Goal: Information Seeking & Learning: Learn about a topic

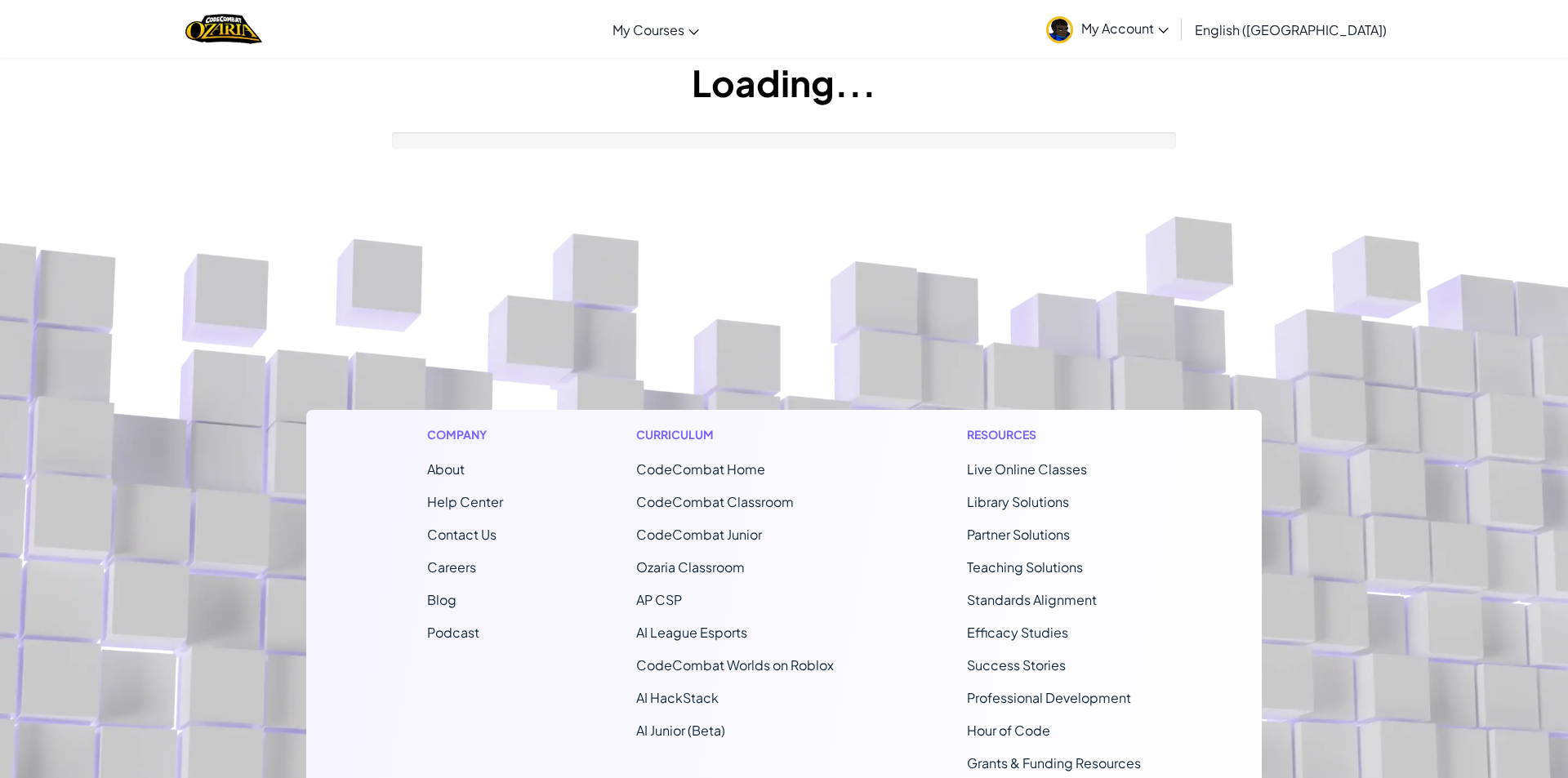
drag, startPoint x: 0, startPoint y: 0, endPoint x: 479, endPoint y: 766, distance: 903.4
click at [566, 750] on div "Company About Help Center Contact Us Careers Blog Podcast Curriculum CodeCombat…" at bounding box center [784, 630] width 956 height 441
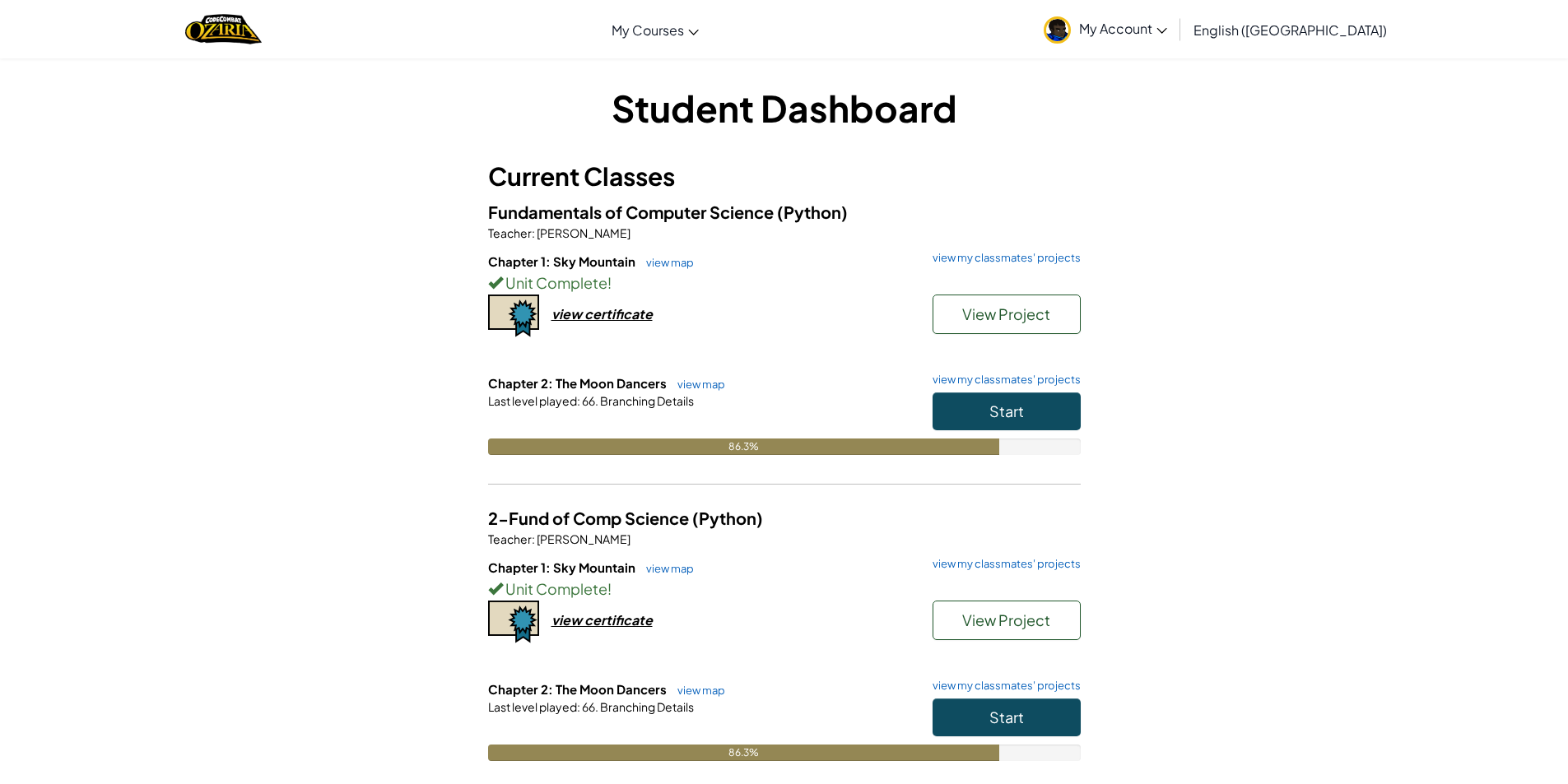
click at [1263, 603] on div "Student Dashboard Current Classes Fundamentals of Computer Science (Python) Tea…" at bounding box center [784, 597] width 963 height 1029
click at [1026, 405] on button "Start" at bounding box center [1007, 410] width 148 height 37
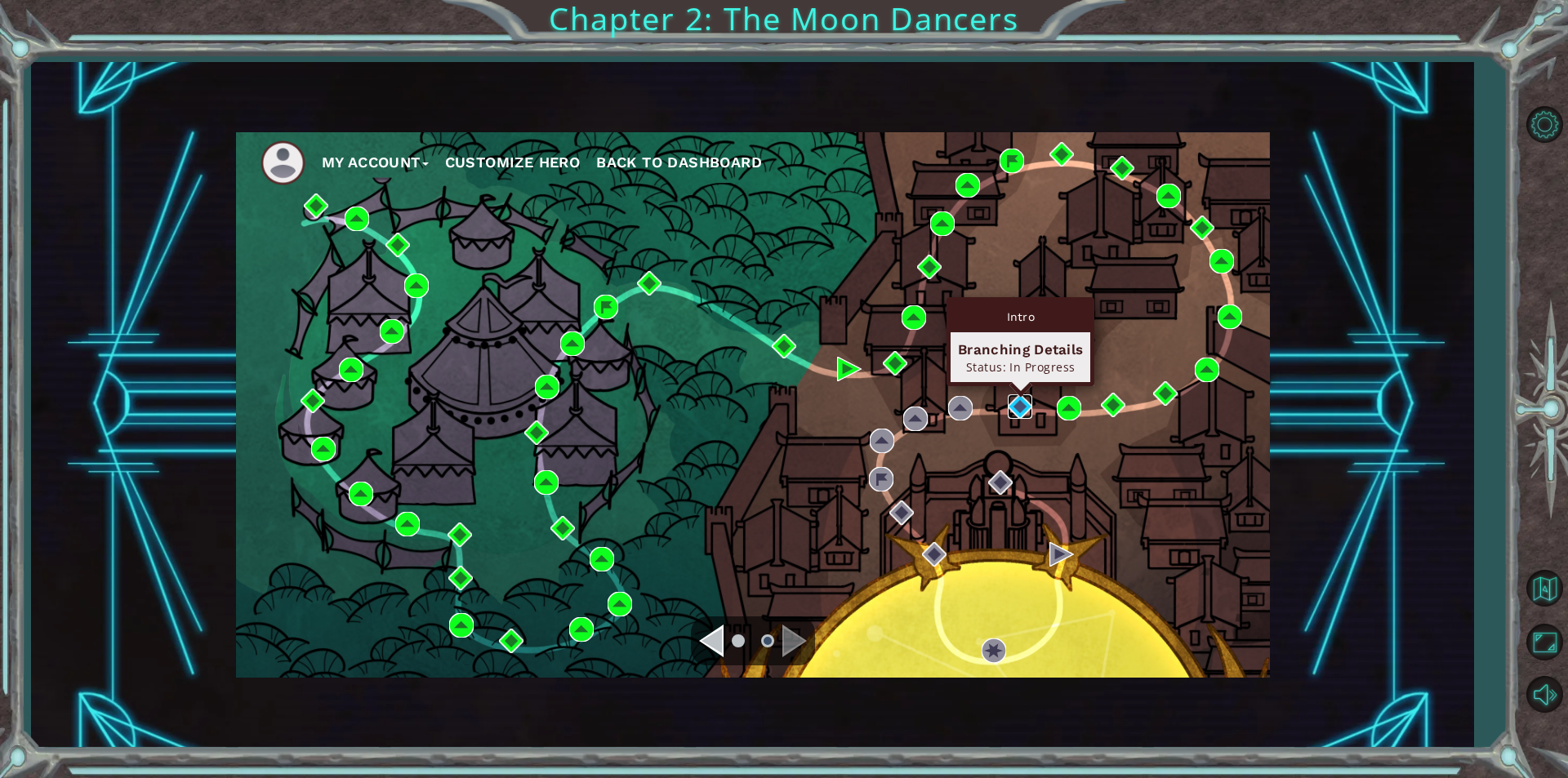
click at [1019, 406] on img at bounding box center [1021, 407] width 25 height 25
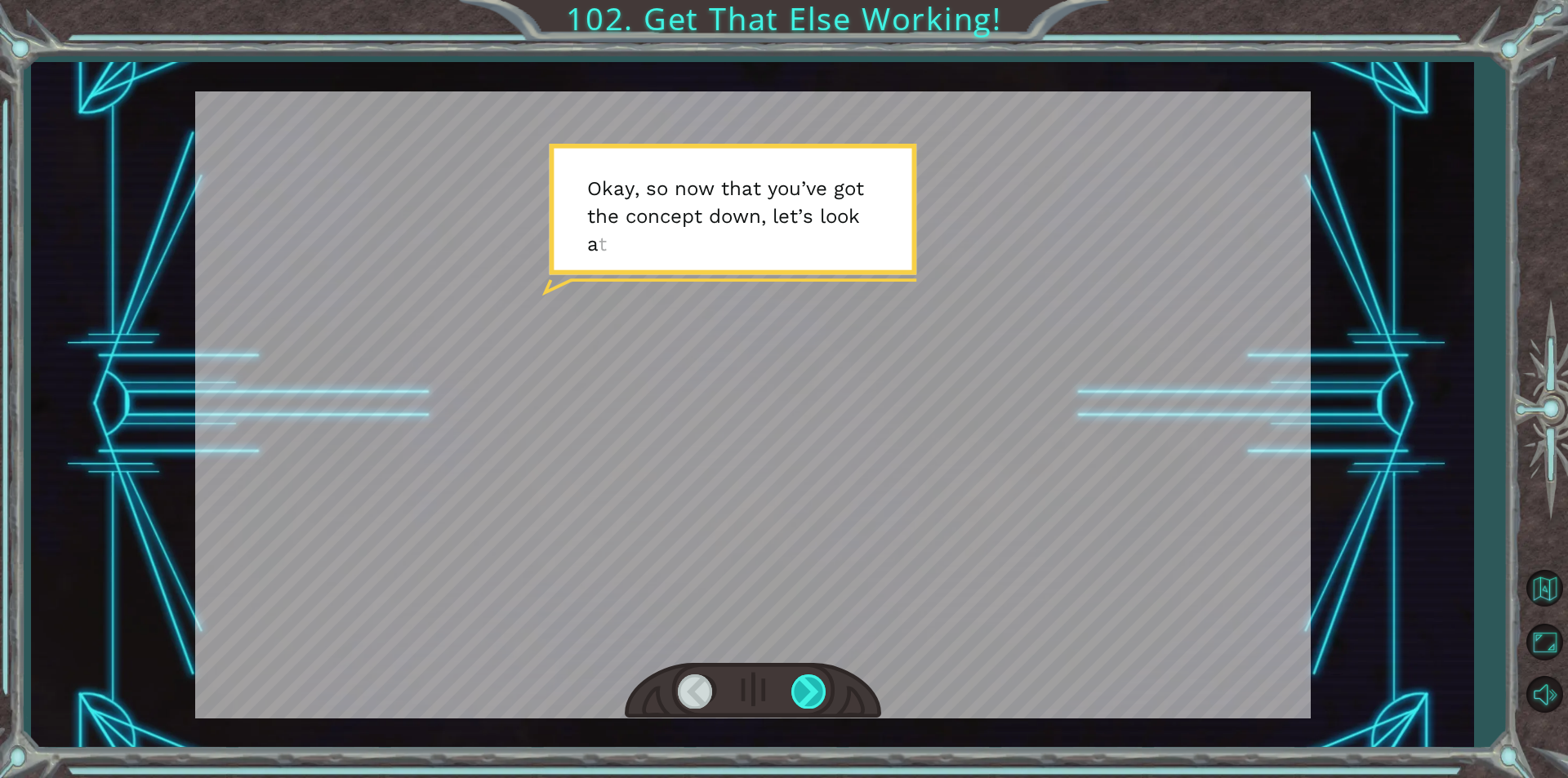
click at [793, 688] on div at bounding box center [810, 690] width 37 height 33
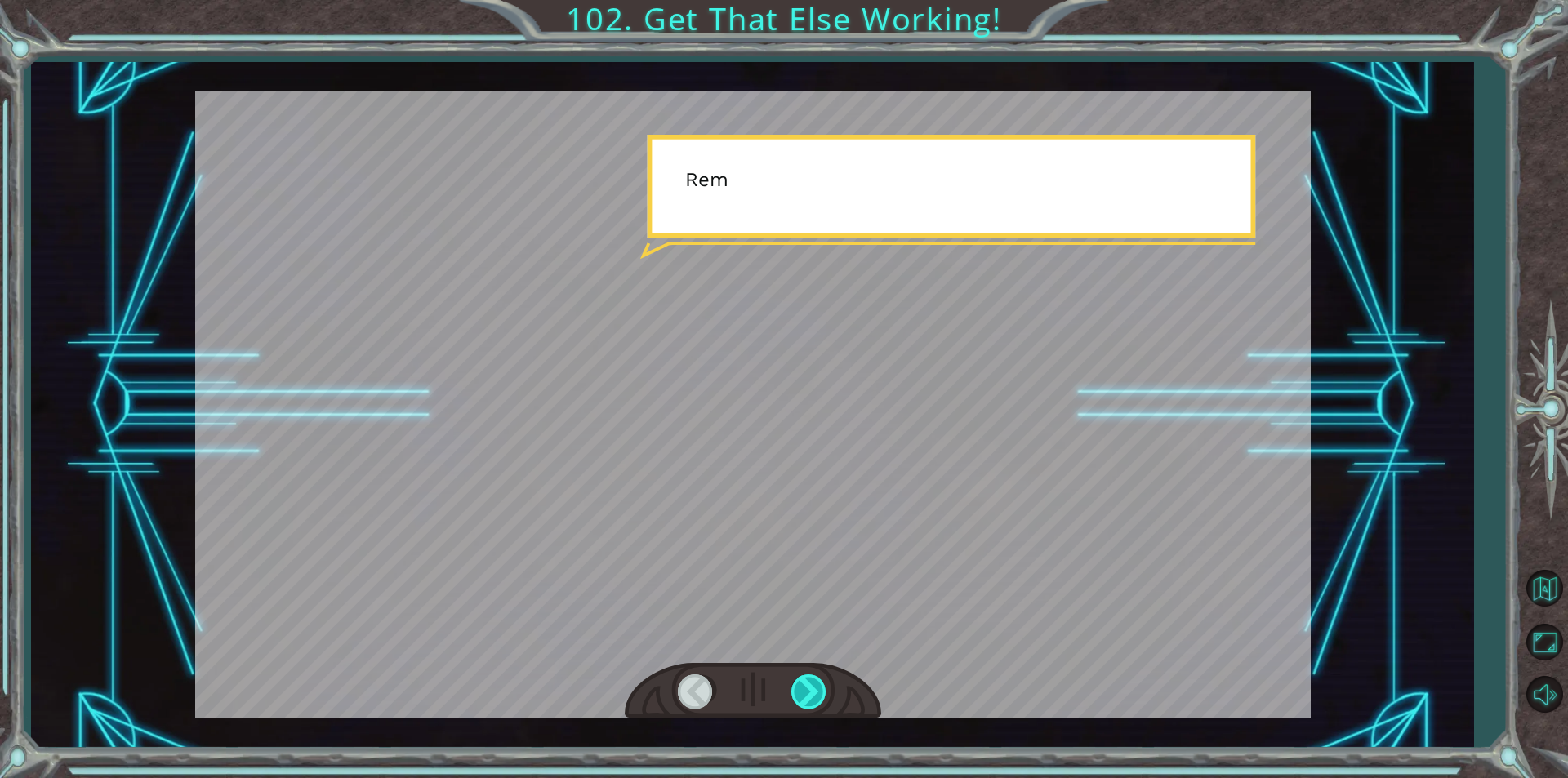
click at [793, 688] on div at bounding box center [810, 690] width 37 height 33
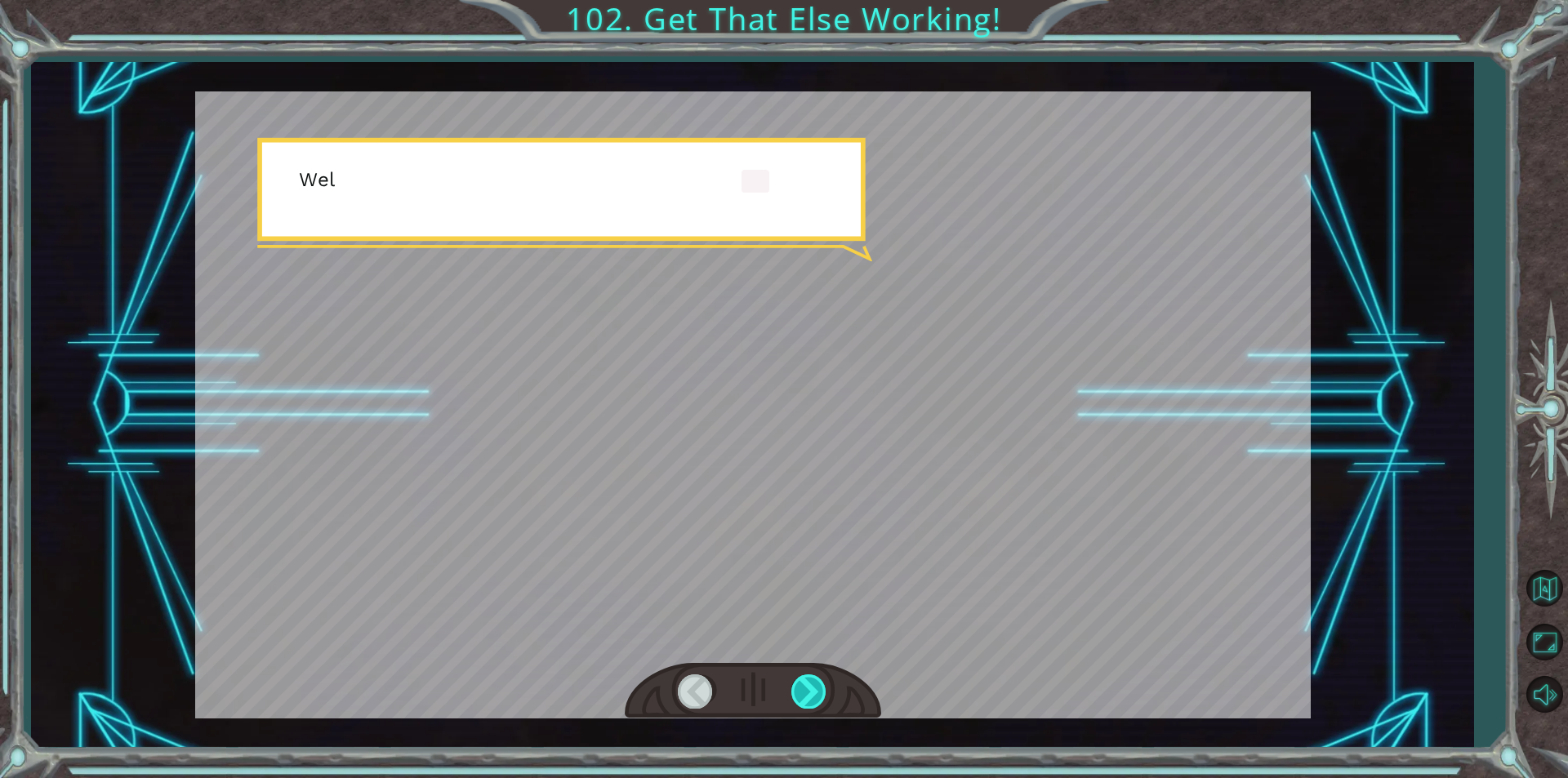
click at [793, 688] on div at bounding box center [810, 690] width 37 height 33
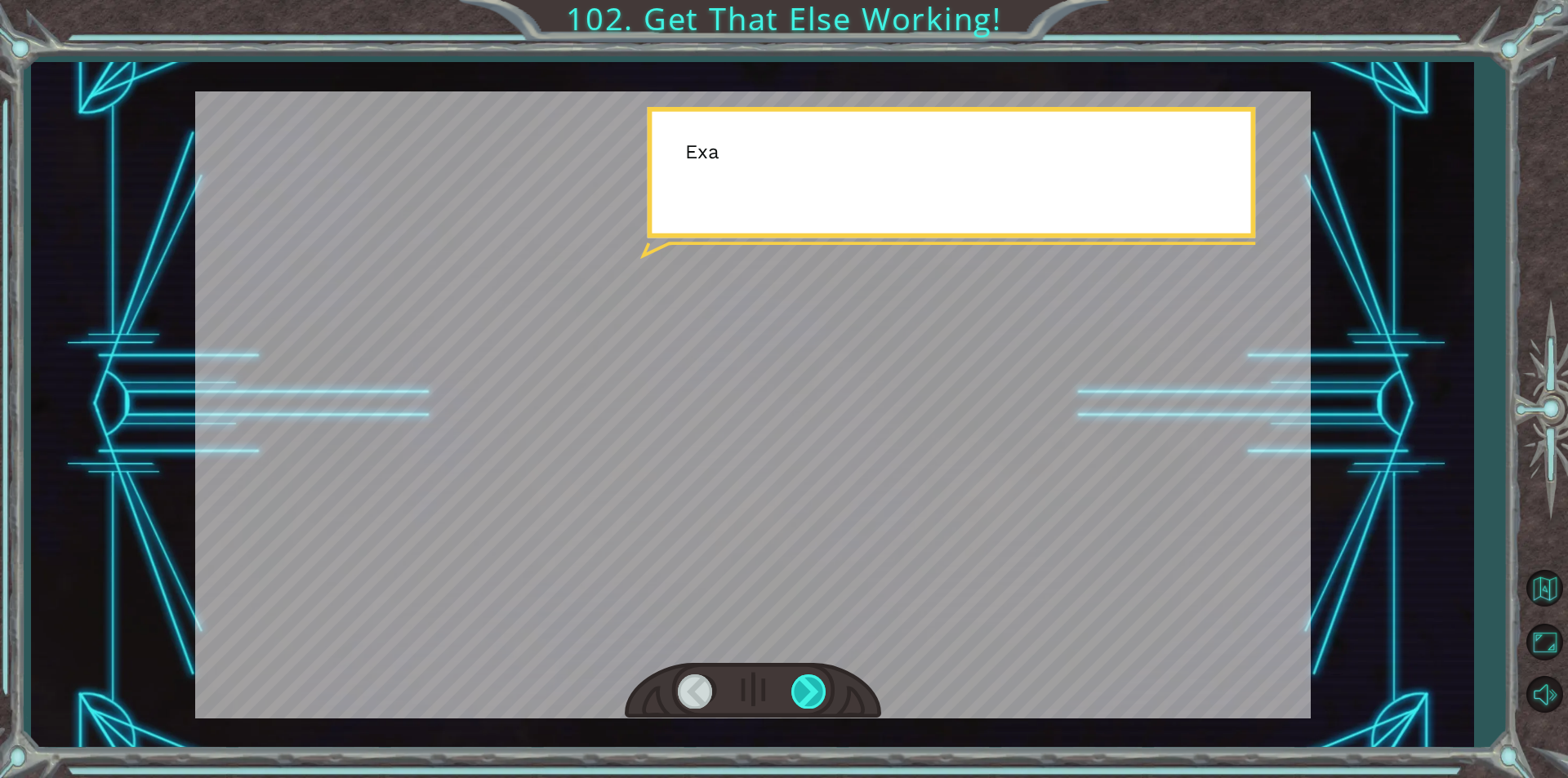
click at [793, 688] on div at bounding box center [810, 690] width 37 height 33
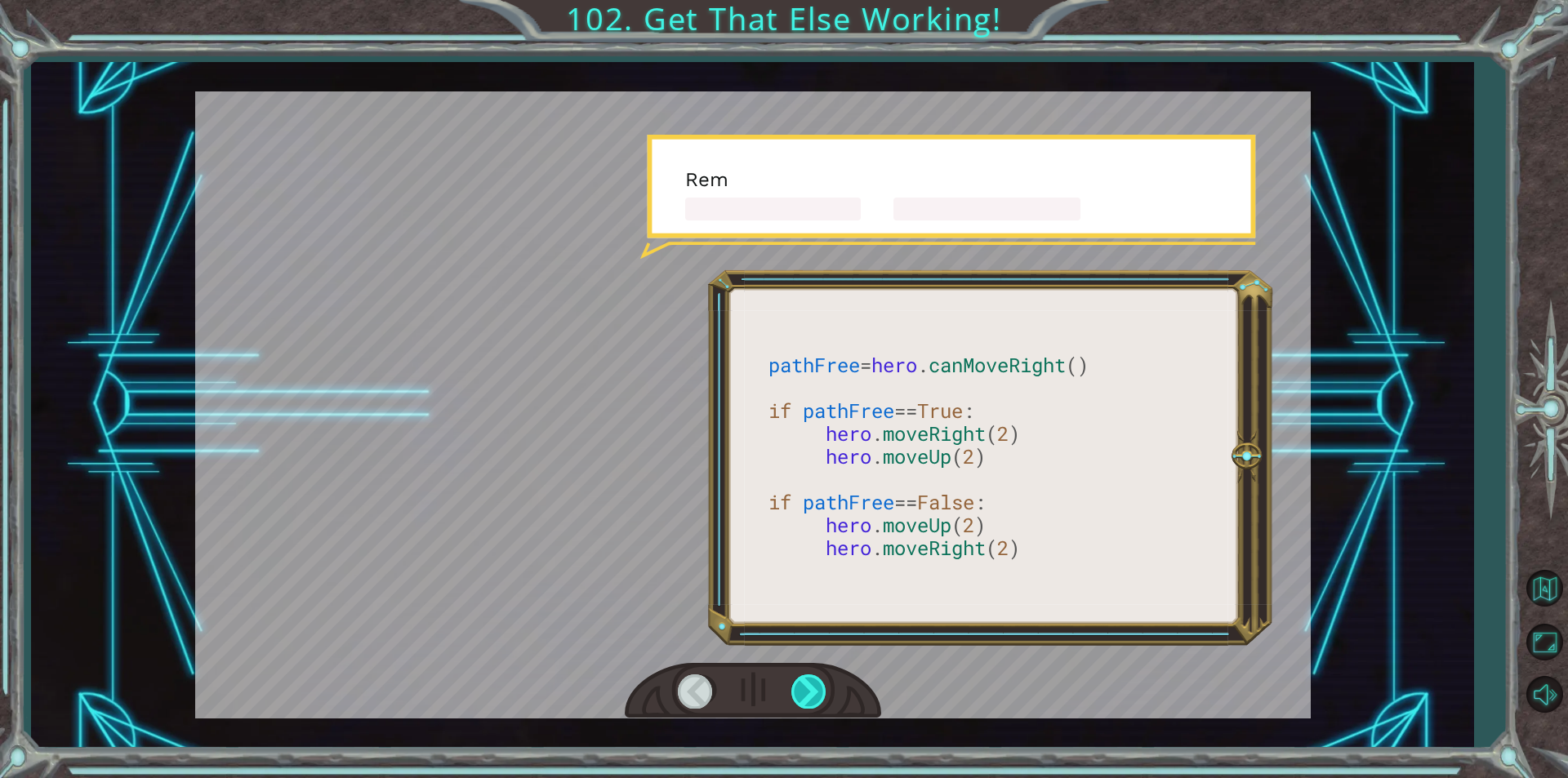
click at [793, 688] on div at bounding box center [810, 690] width 37 height 33
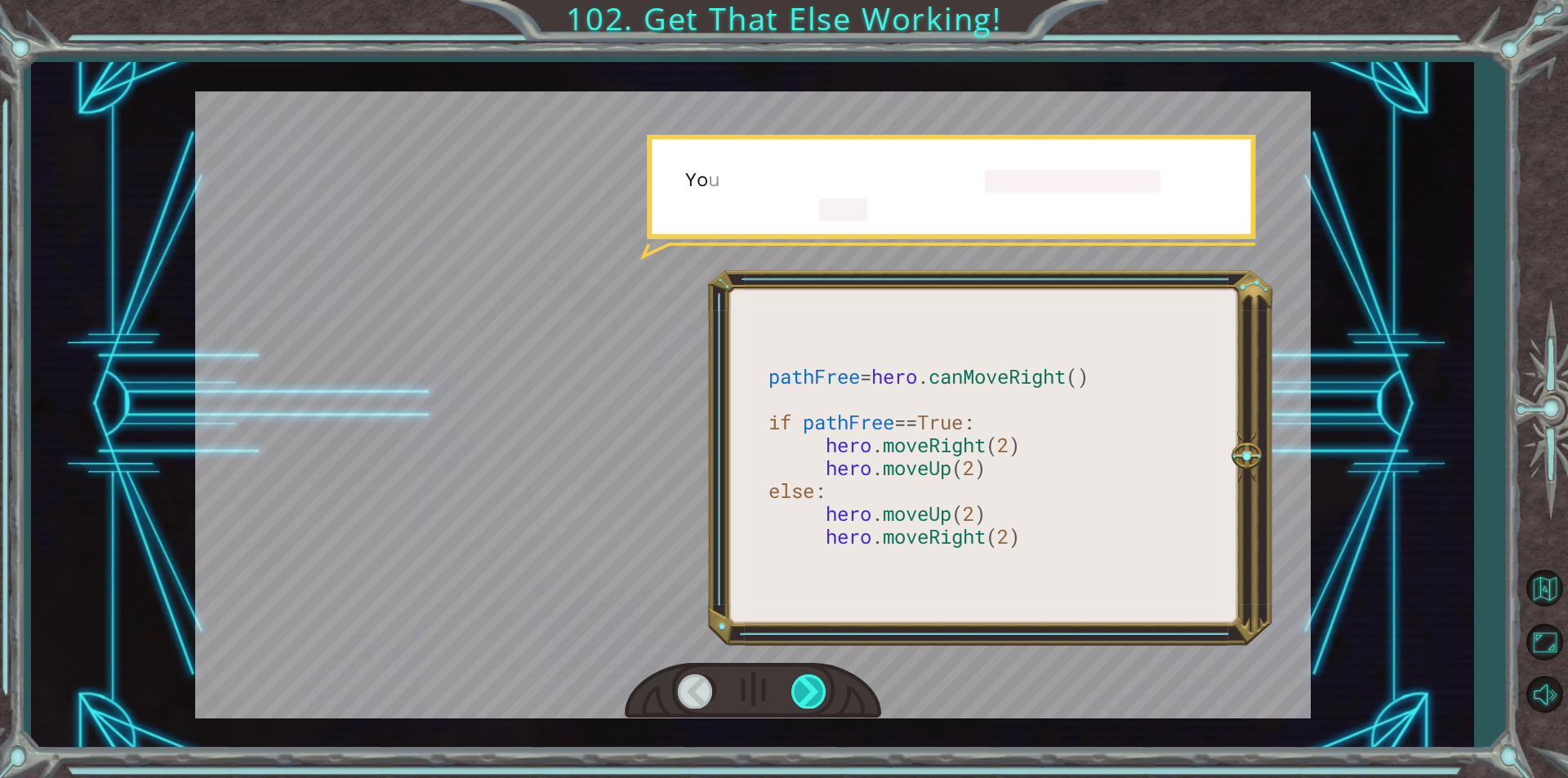
click at [793, 688] on div at bounding box center [810, 690] width 37 height 33
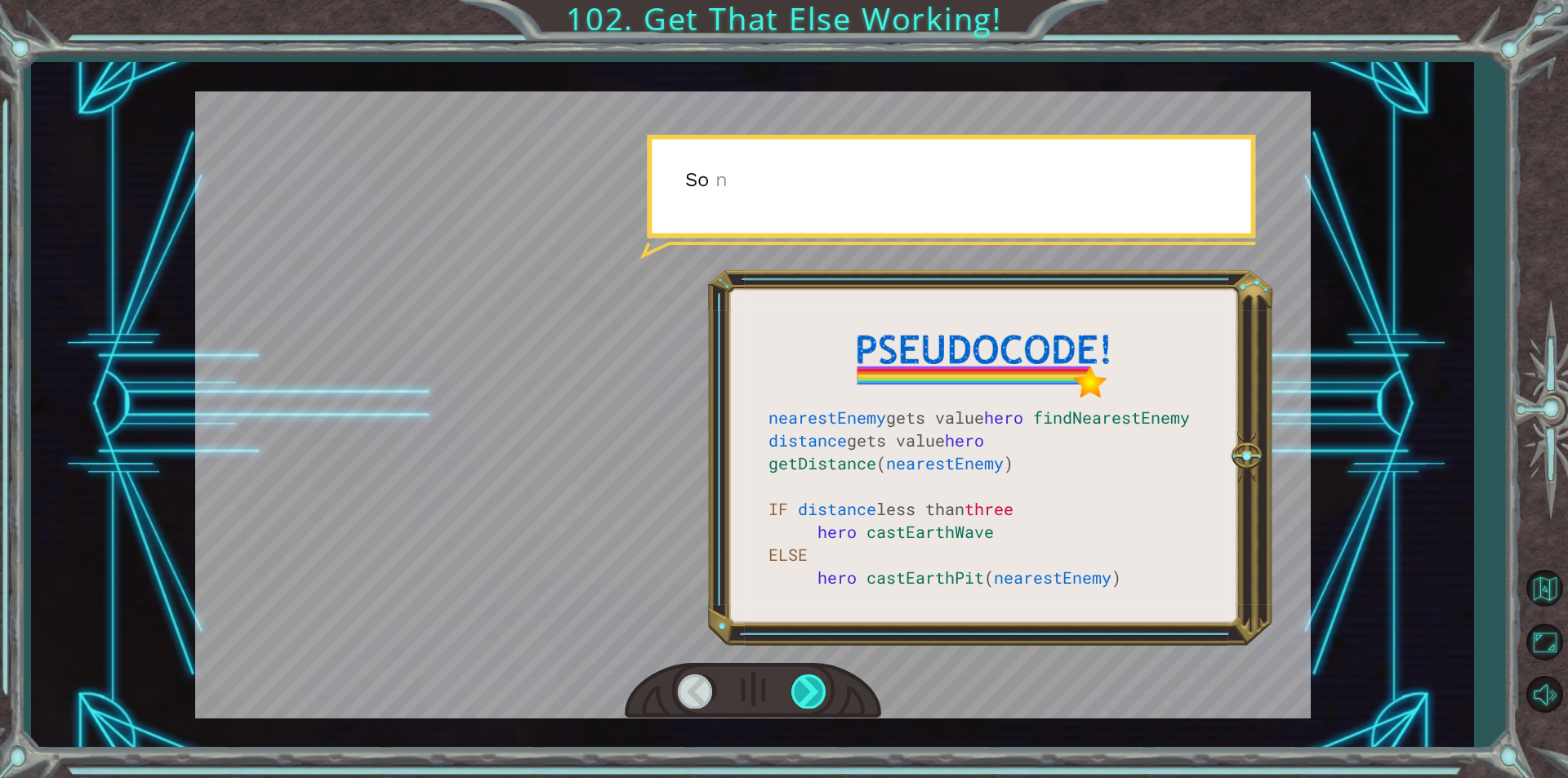
click at [793, 688] on div at bounding box center [810, 690] width 37 height 33
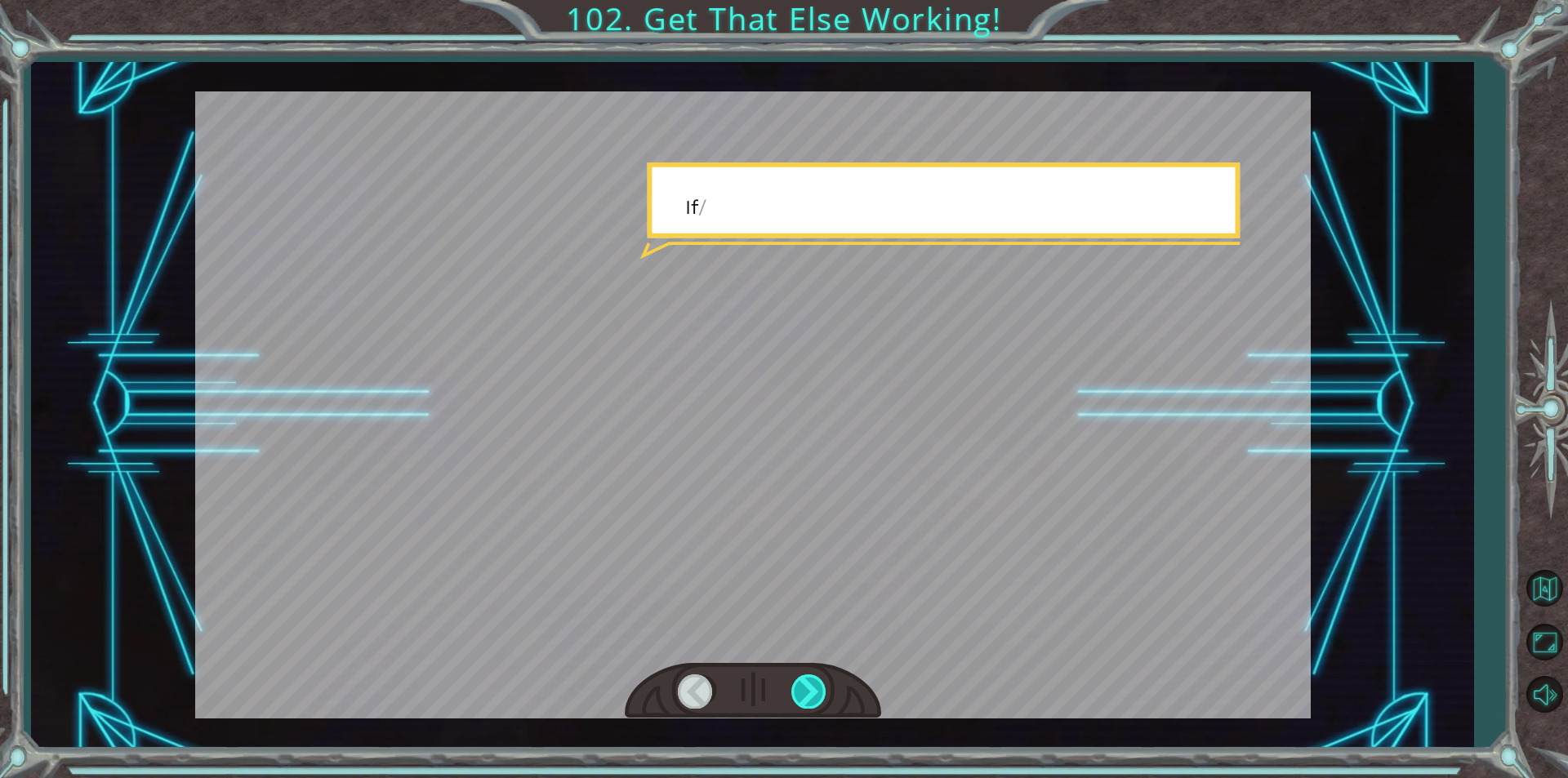
click at [793, 688] on div at bounding box center [810, 690] width 37 height 33
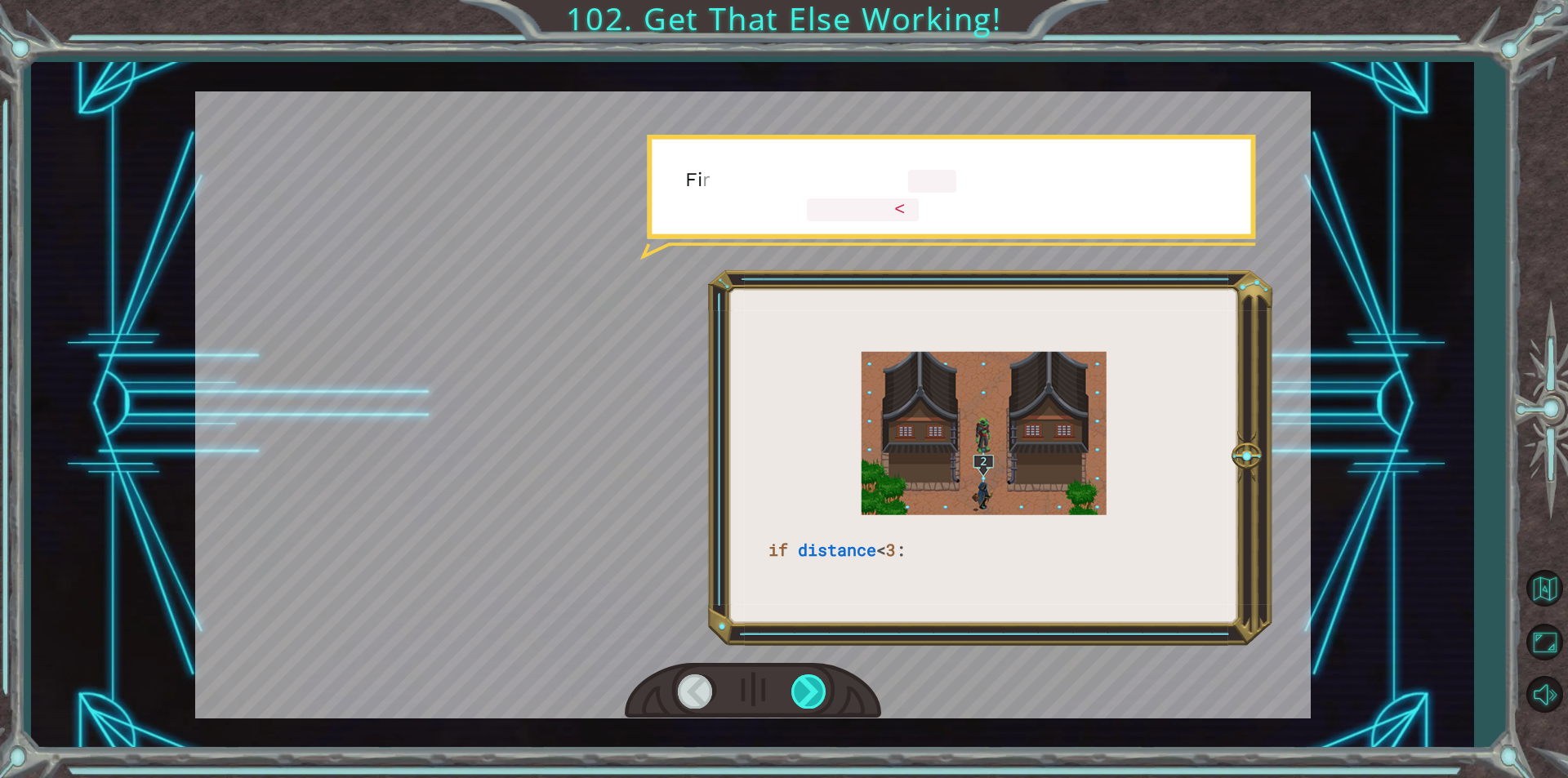
click at [793, 688] on div at bounding box center [810, 690] width 37 height 33
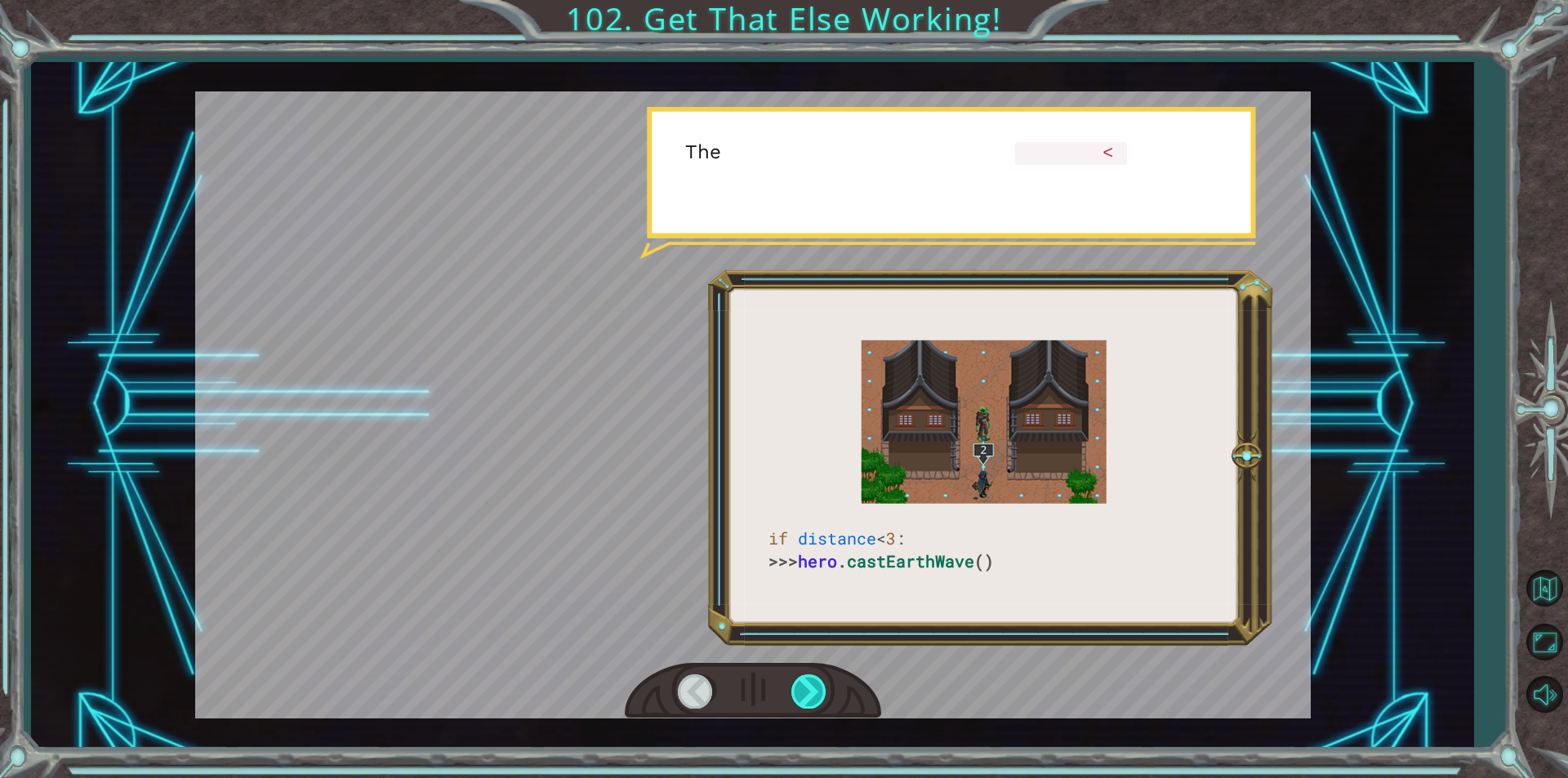
click at [793, 688] on div at bounding box center [810, 690] width 37 height 33
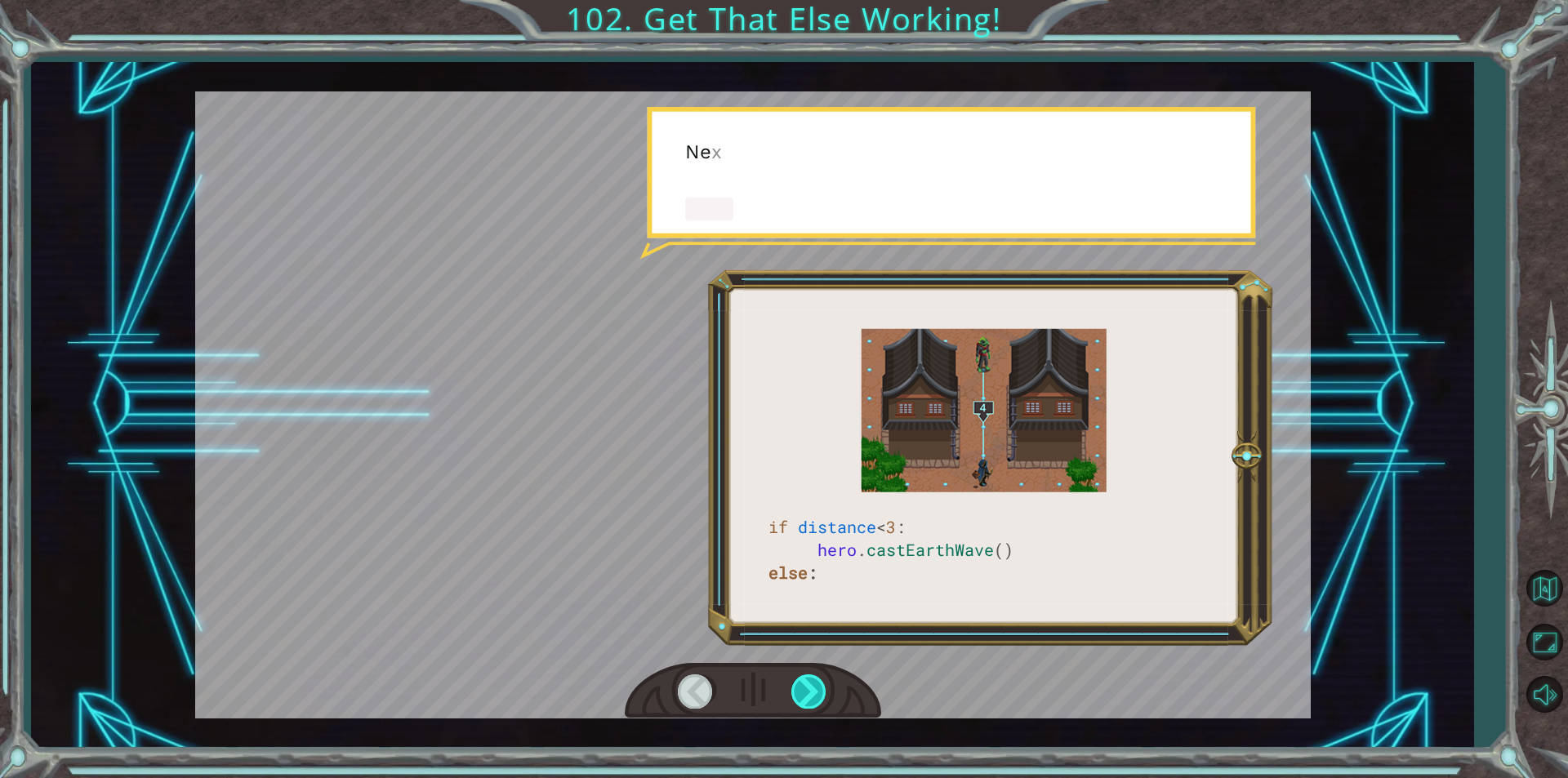
click at [793, 688] on div at bounding box center [810, 690] width 37 height 33
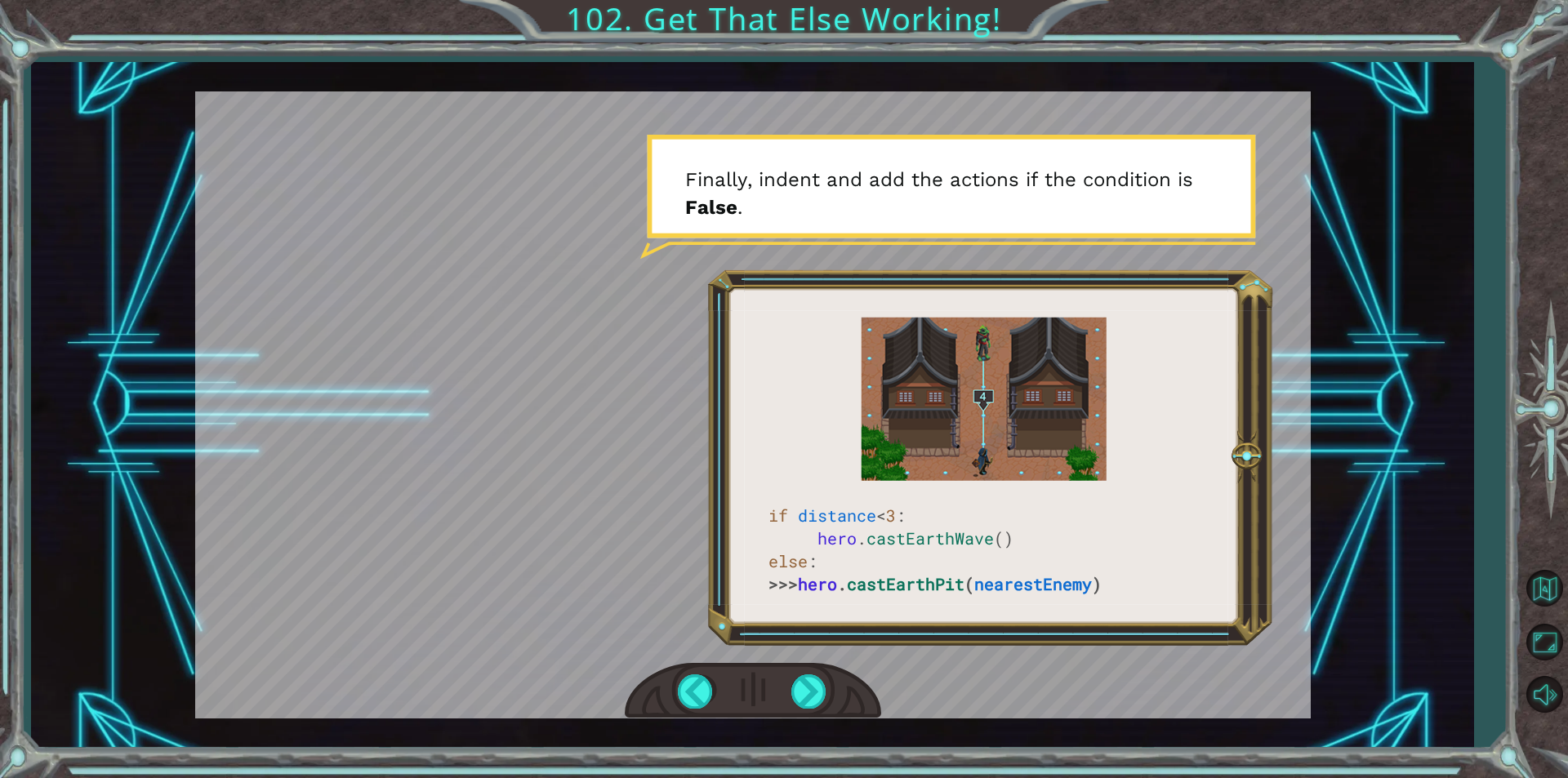
click at [1233, 103] on div at bounding box center [753, 405] width 1116 height 627
click at [806, 690] on div at bounding box center [810, 690] width 37 height 33
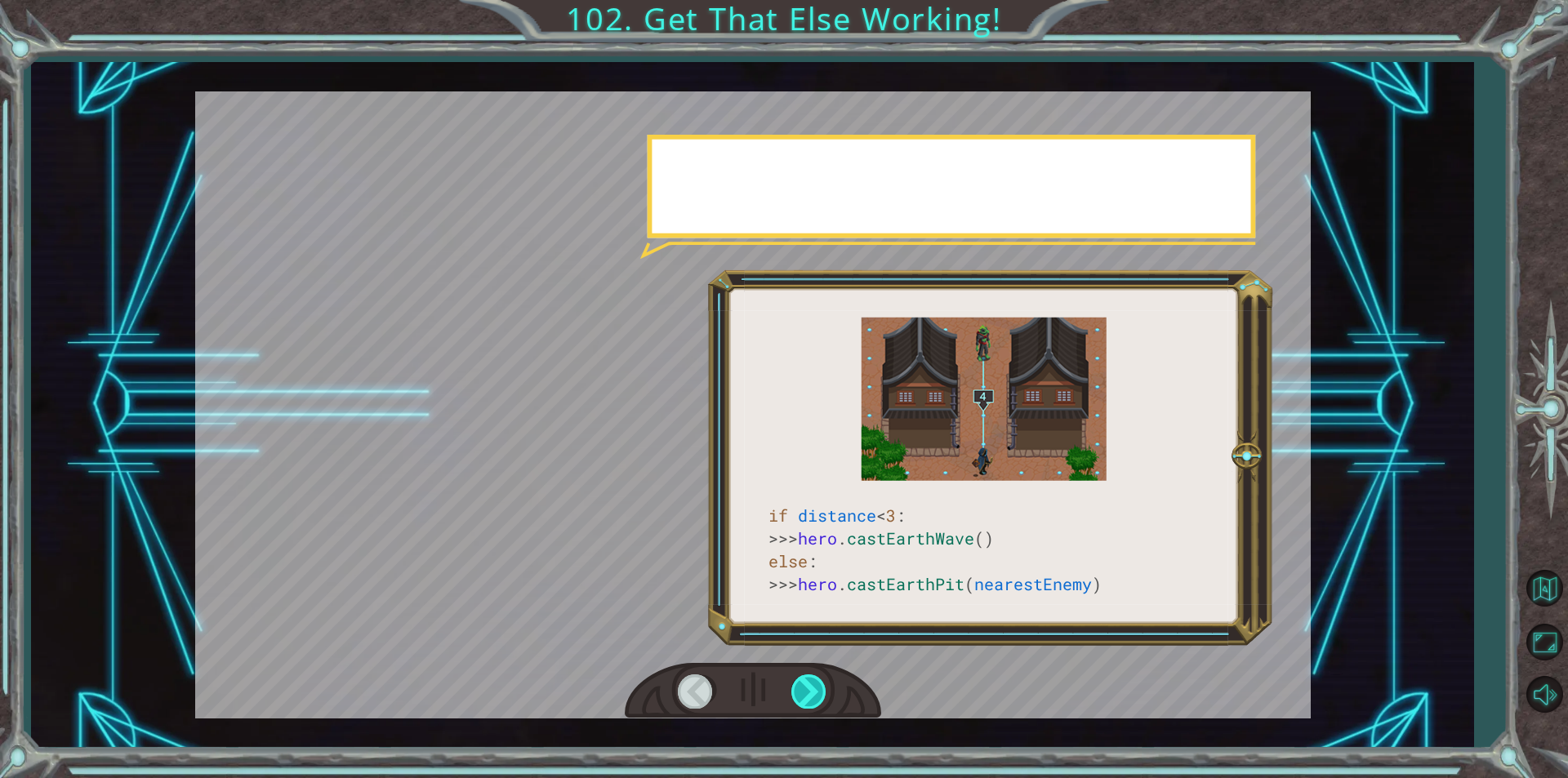
click at [806, 690] on div at bounding box center [810, 690] width 37 height 33
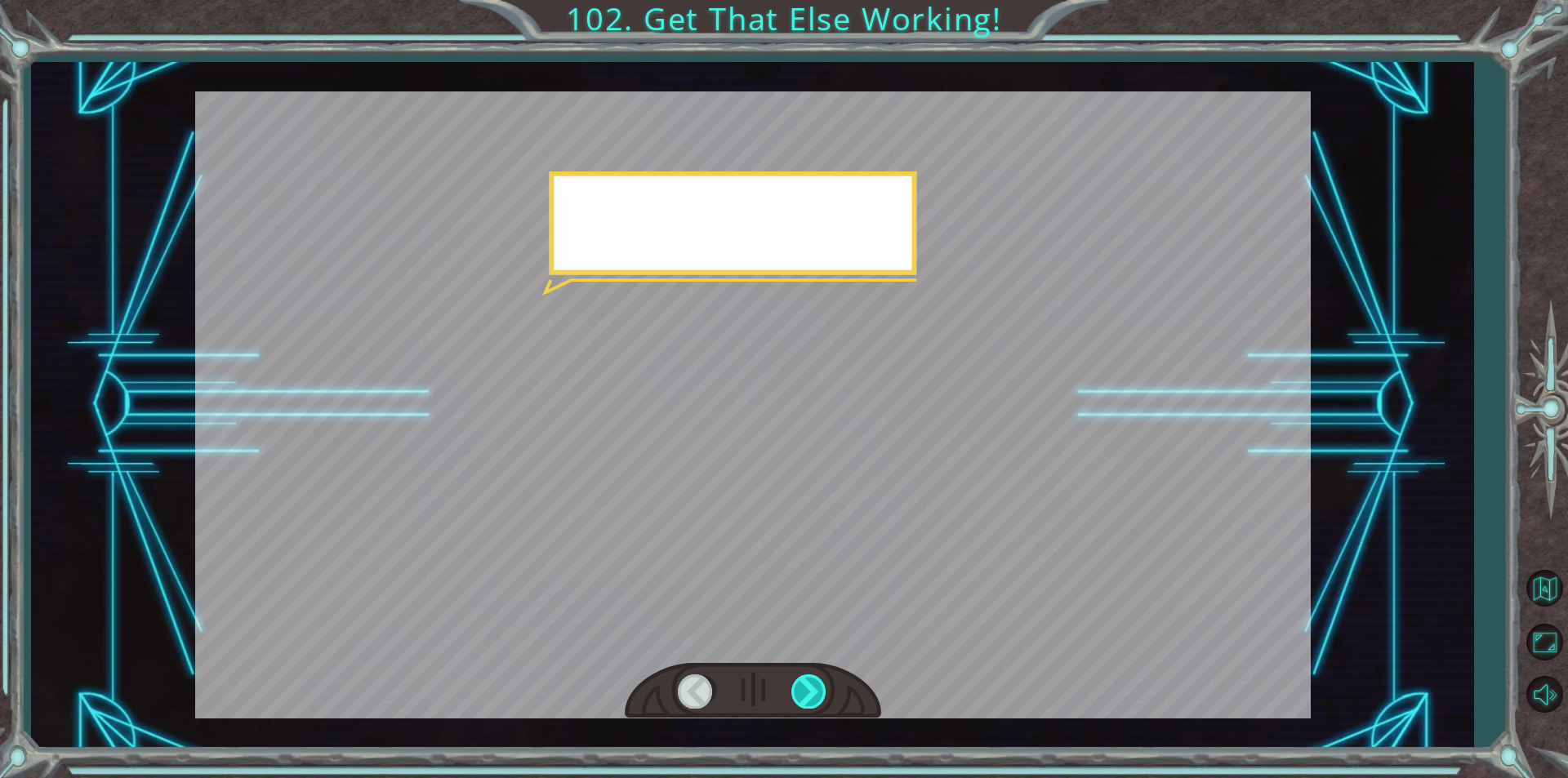
click at [806, 690] on div at bounding box center [810, 690] width 37 height 33
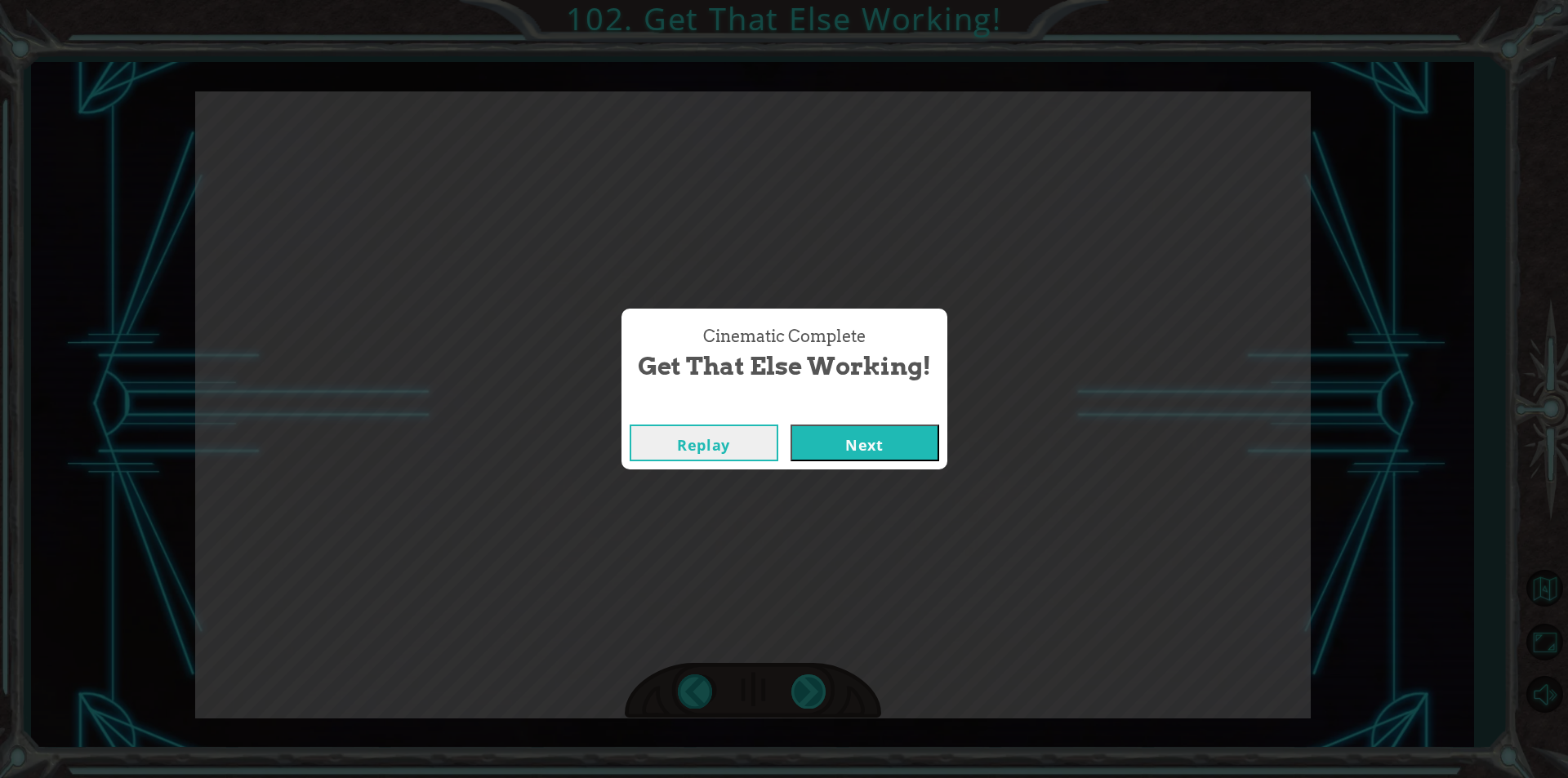
click at [806, 690] on div "Cinematic Complete Get That Else Working! Replay Next" at bounding box center [784, 389] width 1568 height 778
click at [849, 449] on button "Next" at bounding box center [865, 442] width 149 height 37
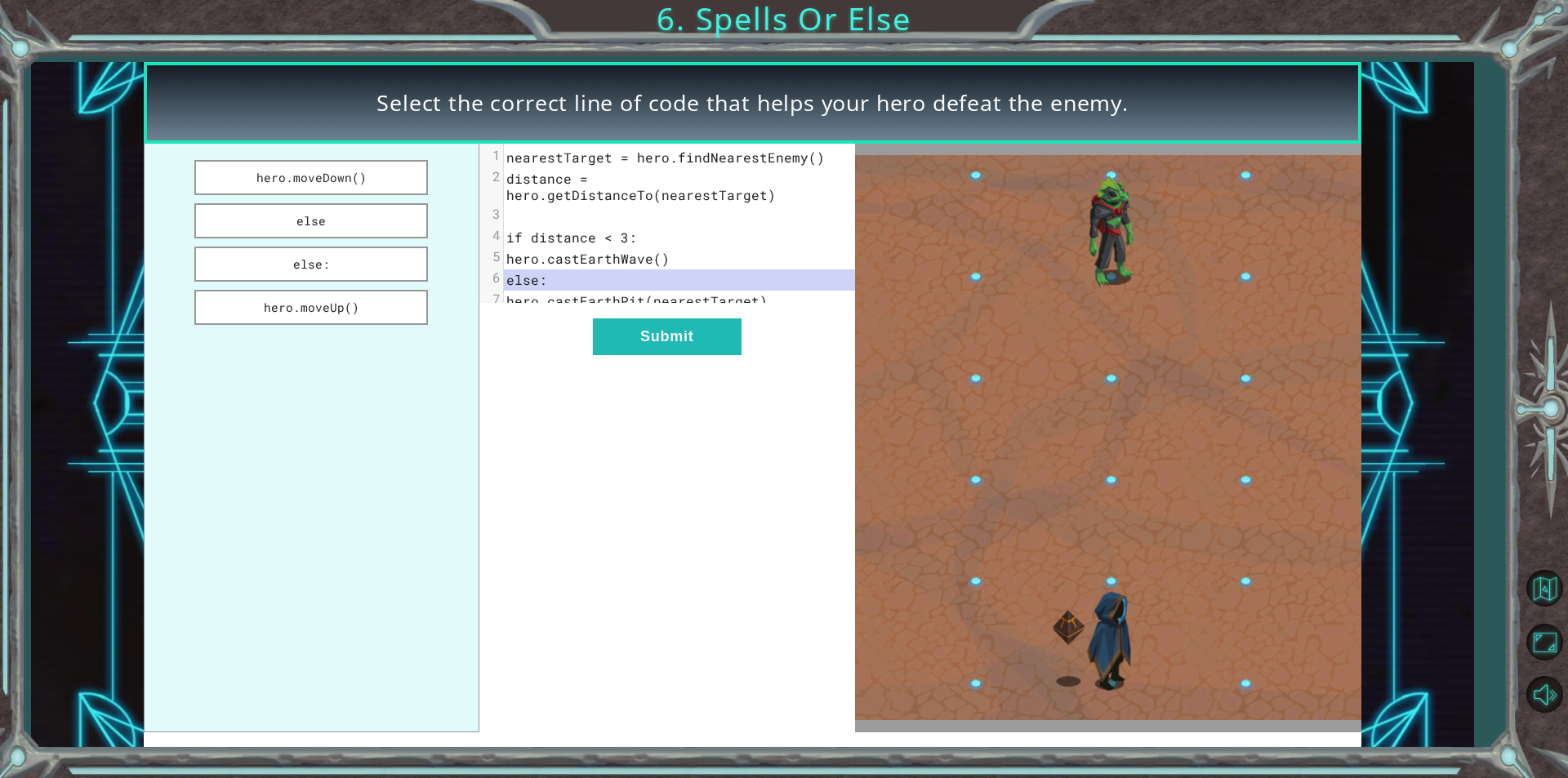
click at [604, 366] on div "xxxxxxxxxx 7 1 nearestTarget = hero.findNearestEnemy() 2 distance = hero.getDis…" at bounding box center [668, 438] width 376 height 588
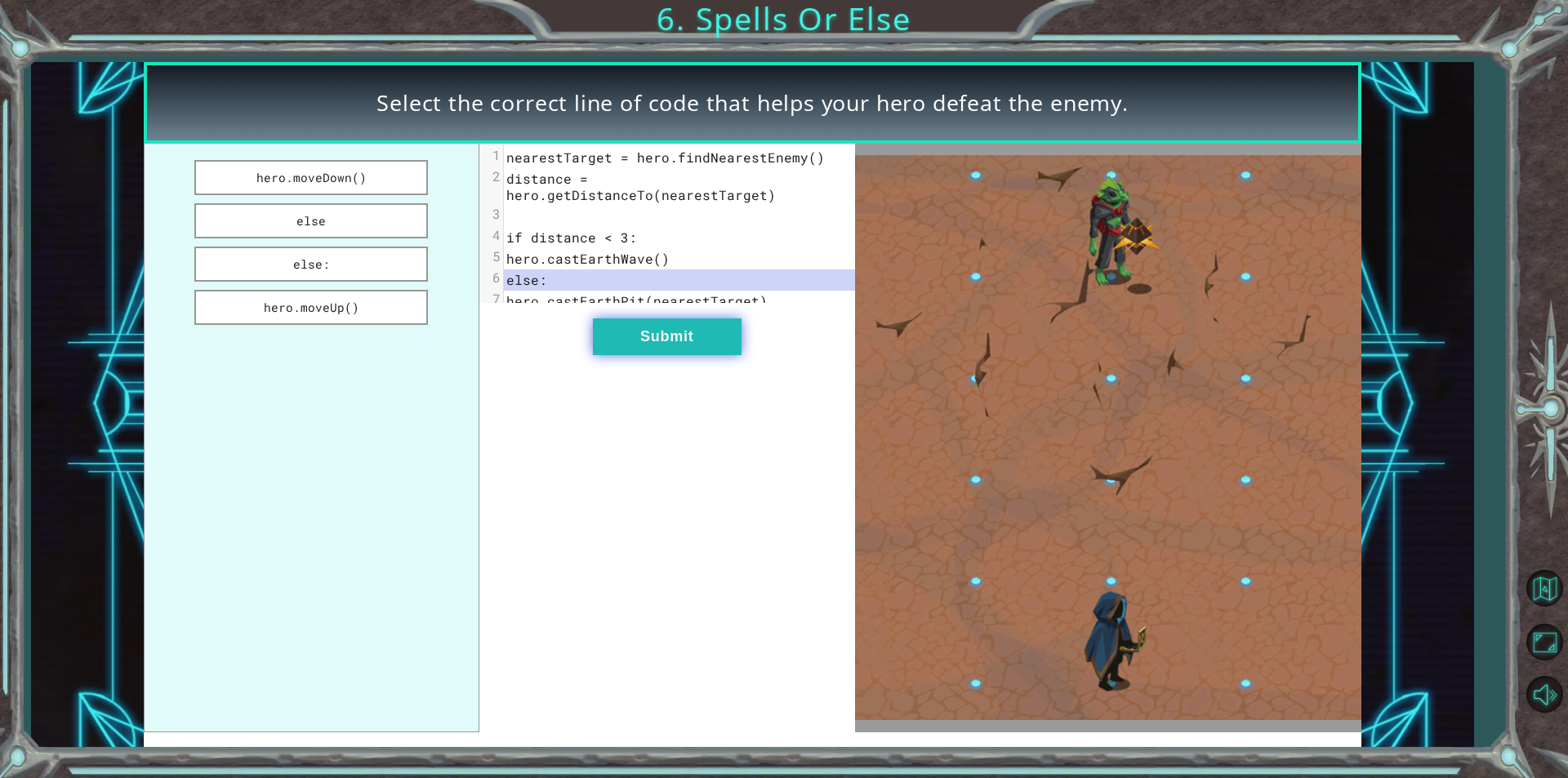
click at [623, 328] on button "Submit" at bounding box center [668, 337] width 149 height 37
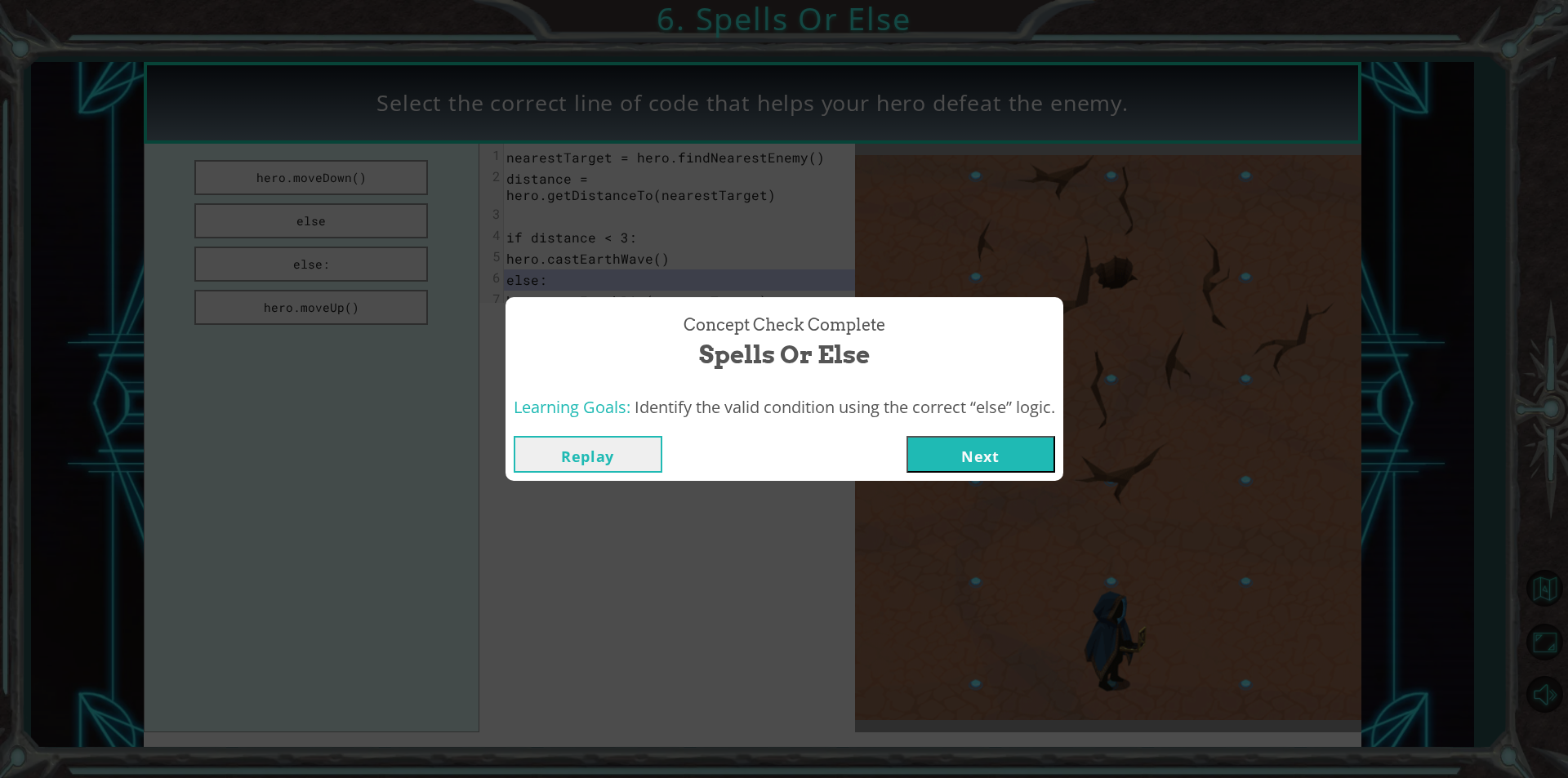
click at [1004, 436] on button "Next" at bounding box center [980, 454] width 149 height 37
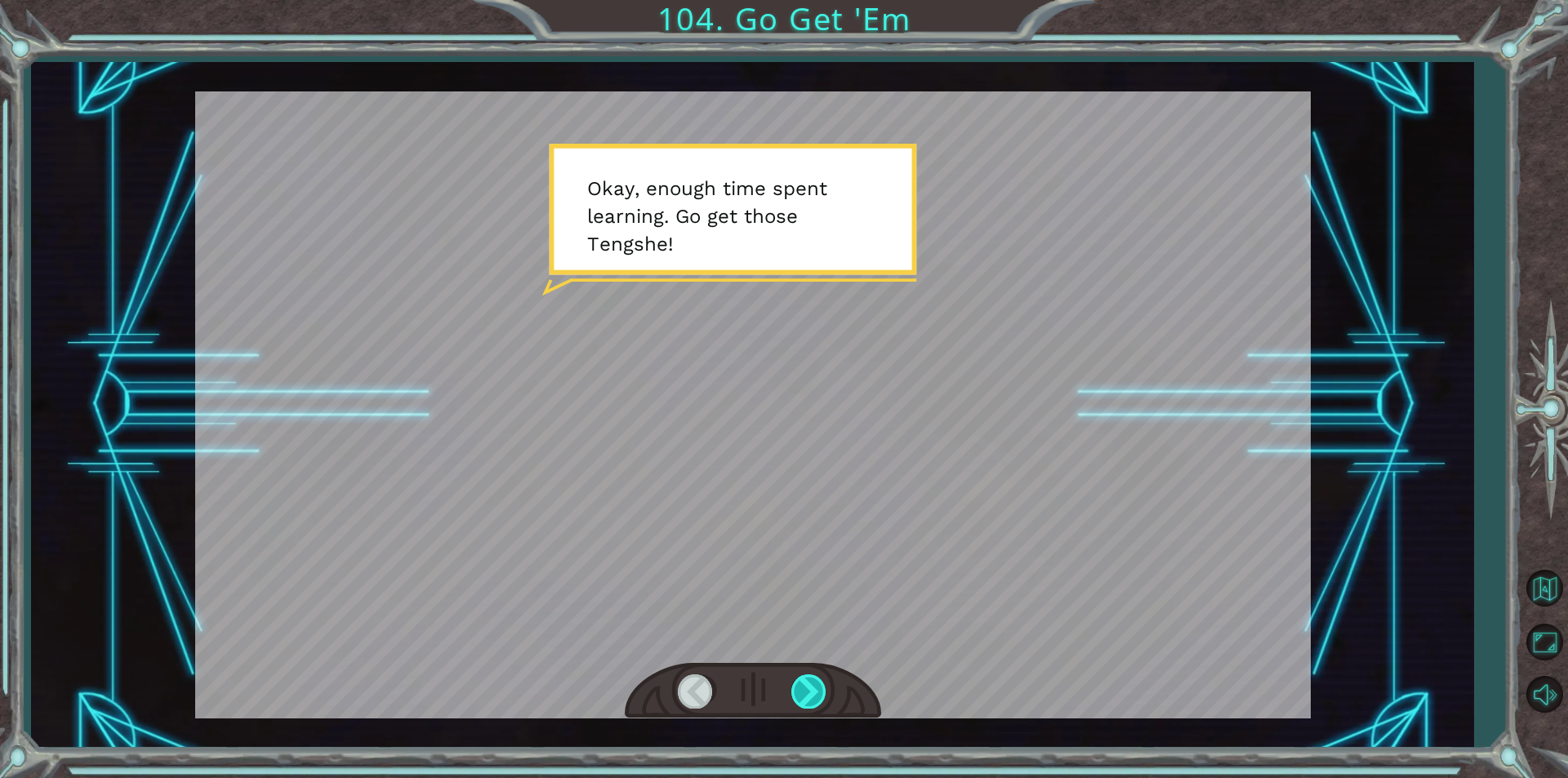
click at [820, 703] on div at bounding box center [810, 690] width 37 height 33
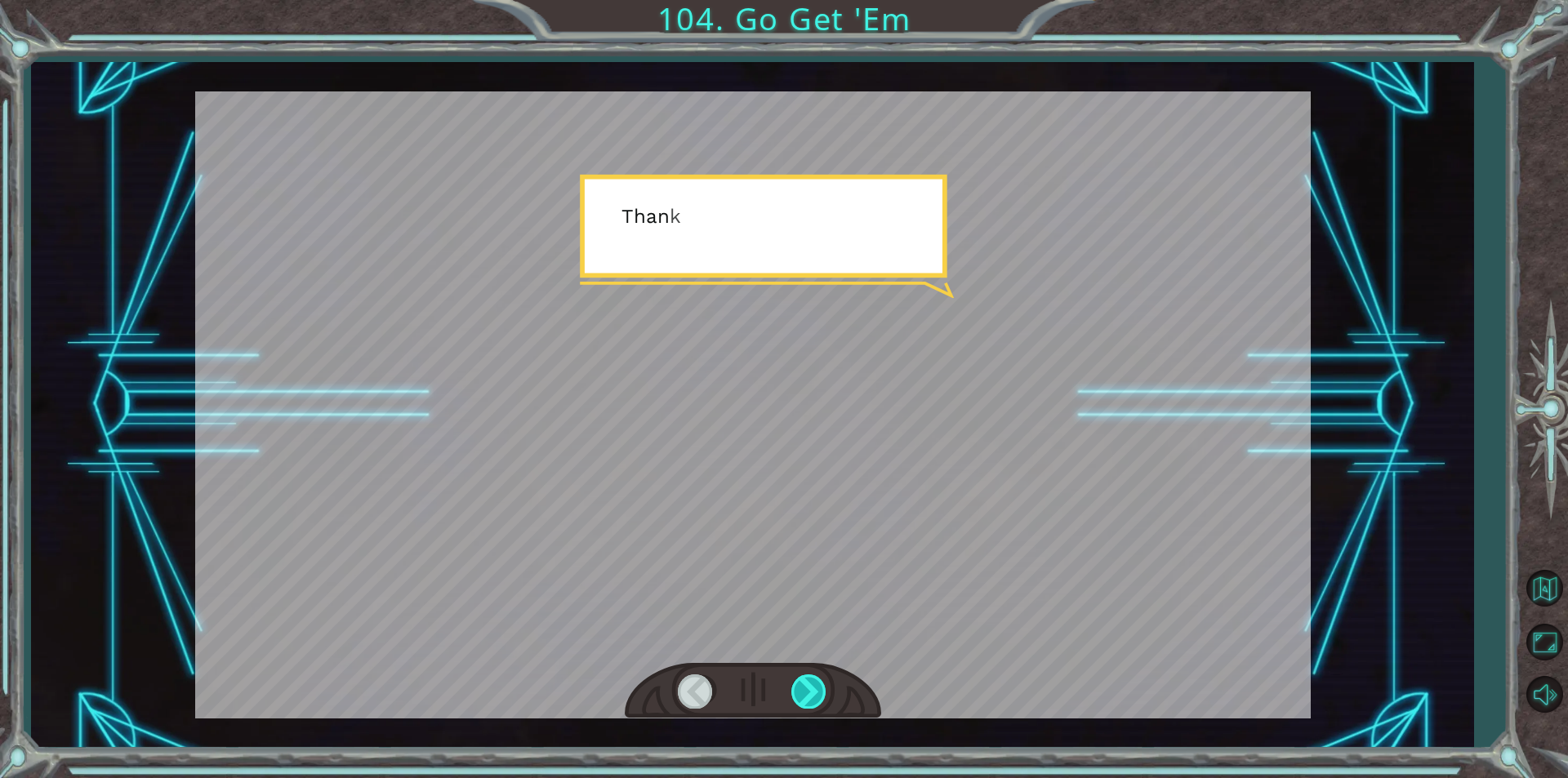
click at [820, 703] on div at bounding box center [810, 690] width 37 height 33
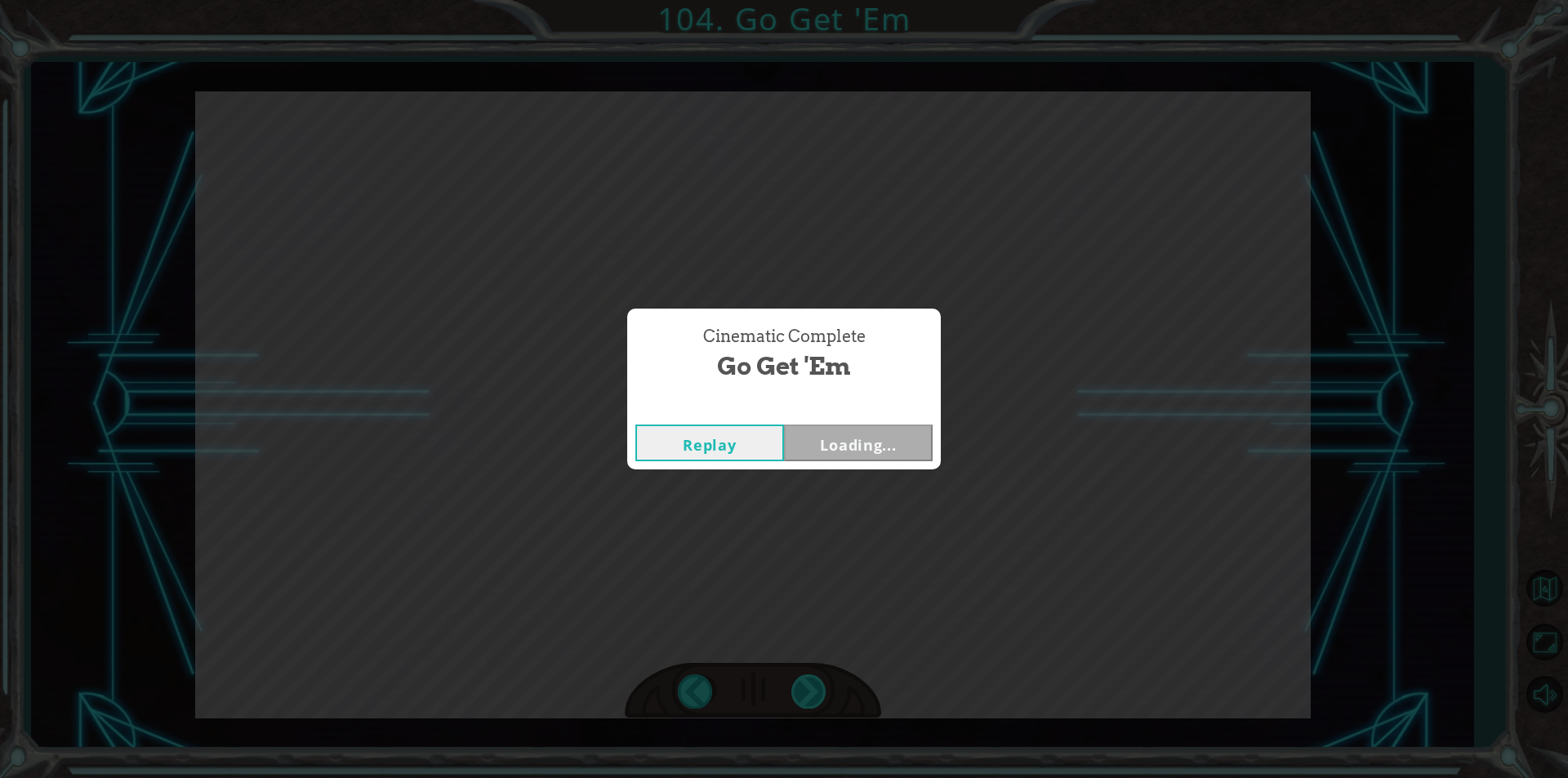
click at [820, 703] on div "Cinematic Complete Go Get 'Em Replay Loading..." at bounding box center [784, 389] width 1568 height 778
click at [877, 424] on button "Next" at bounding box center [858, 442] width 149 height 37
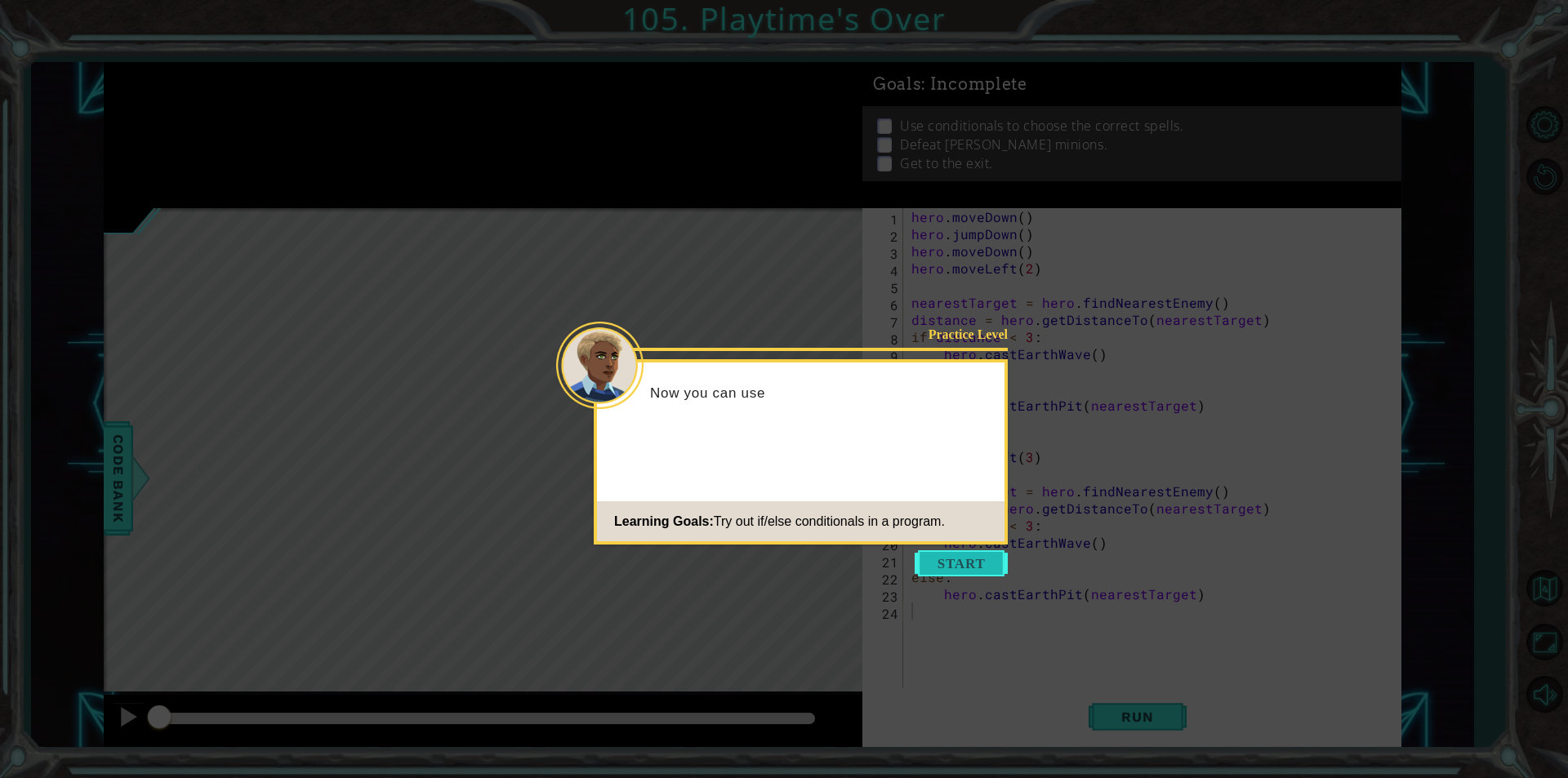
click at [952, 557] on button "Start" at bounding box center [961, 563] width 93 height 26
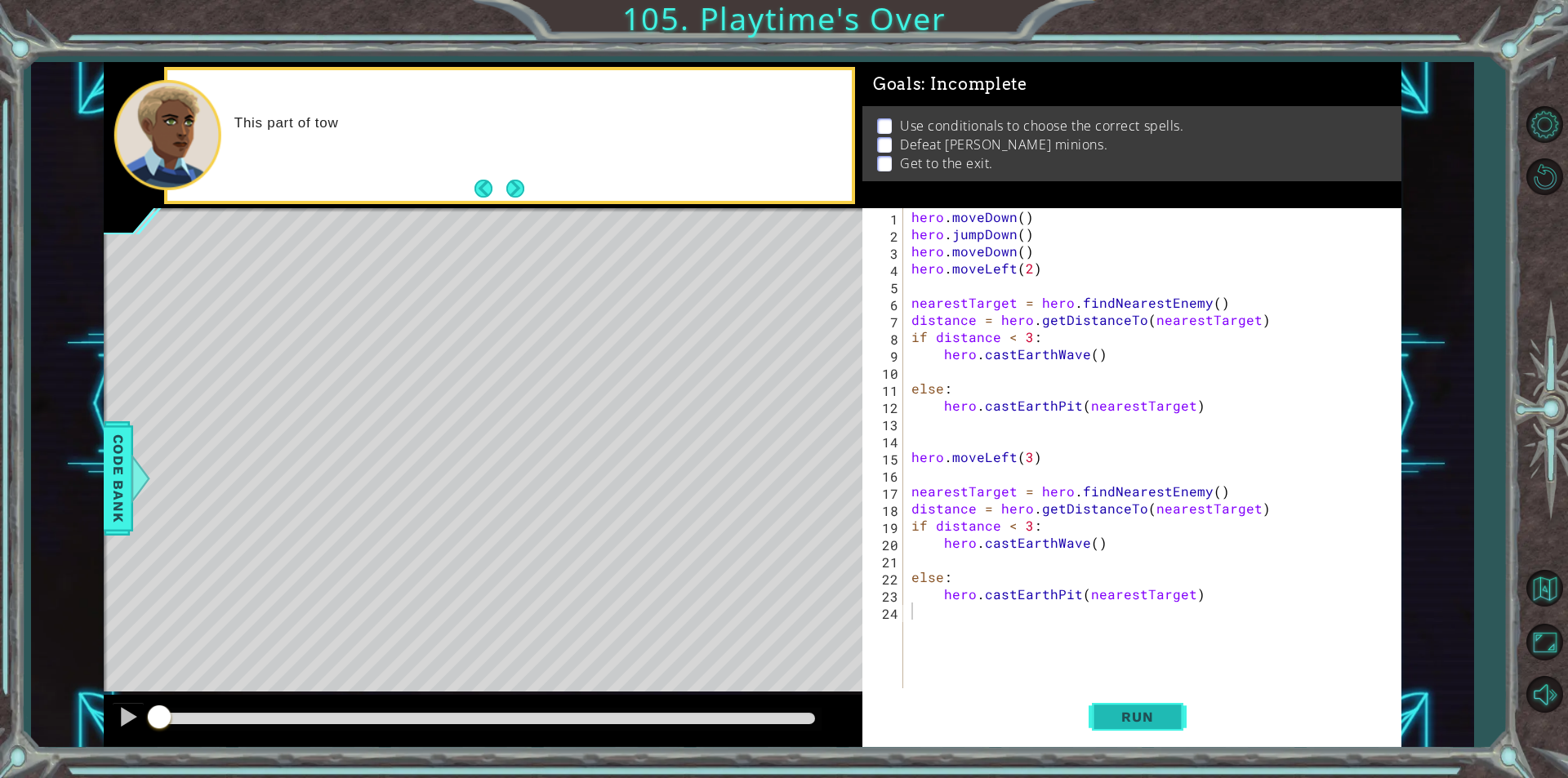
click at [1145, 715] on span "Run" at bounding box center [1138, 716] width 65 height 16
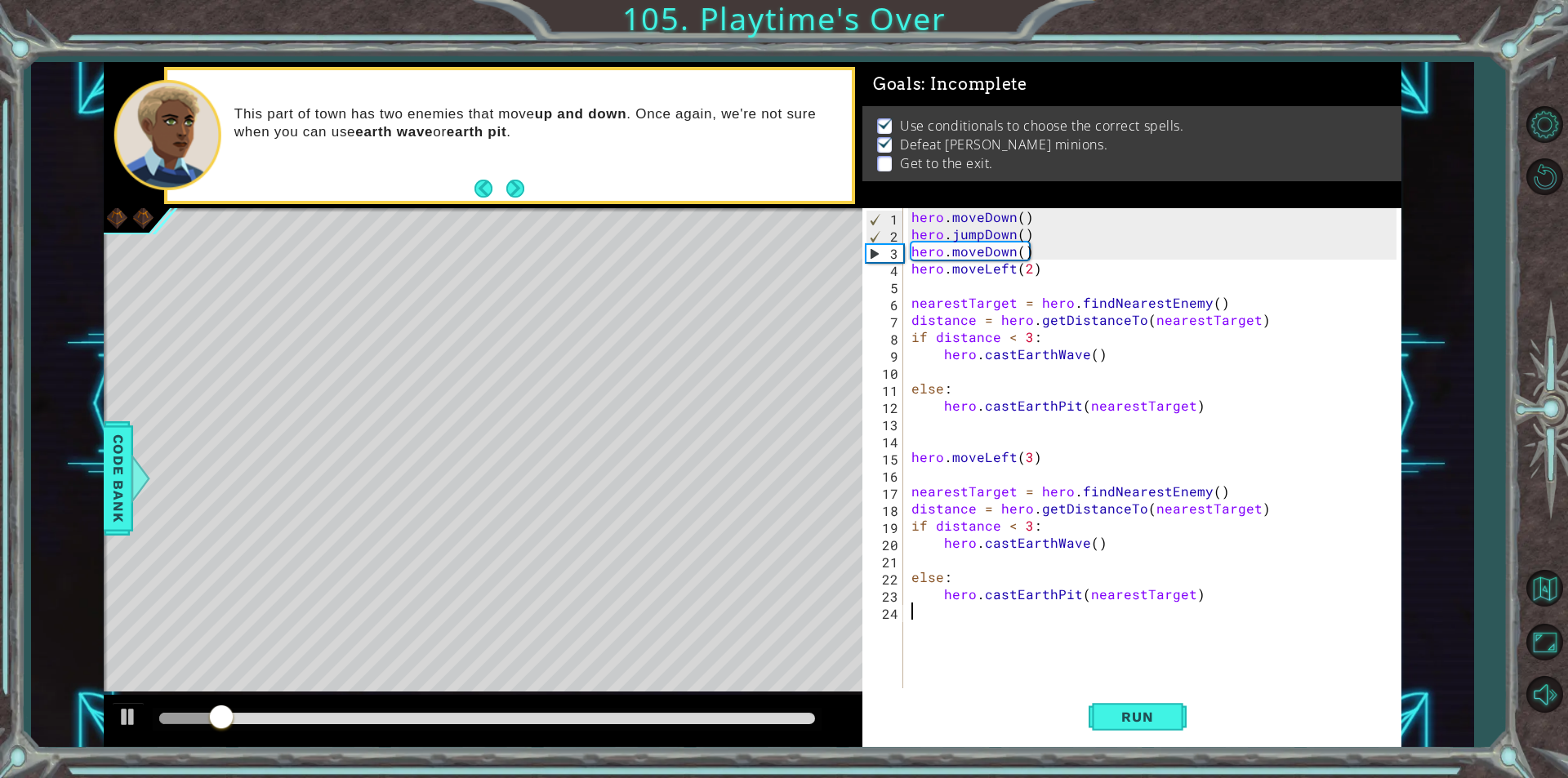
click at [956, 616] on div "hero . moveDown ( ) hero . jumpDown ( ) hero . moveDown ( ) hero . moveLeft ( 2…" at bounding box center [1156, 464] width 497 height 514
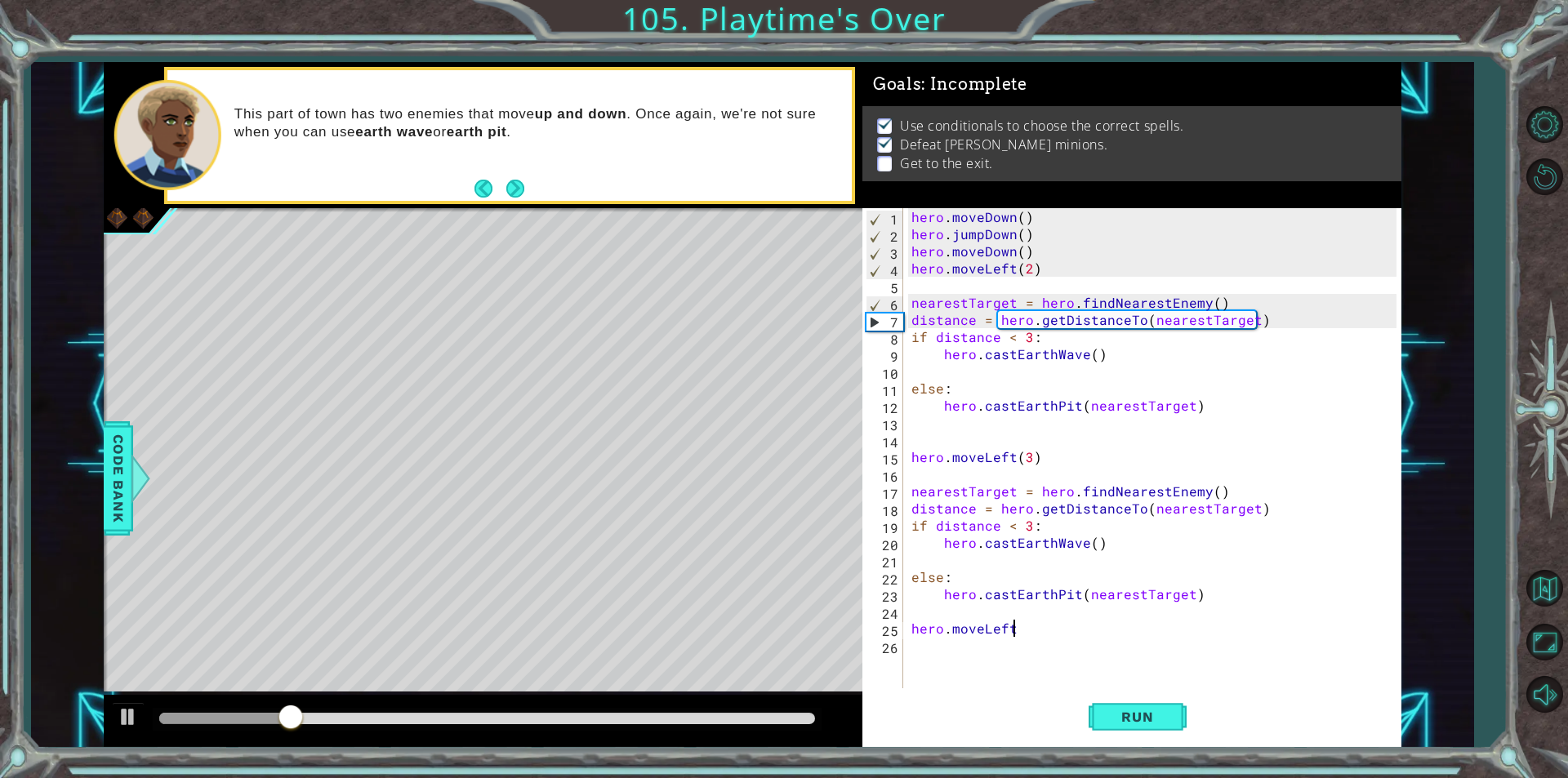
type textarea "hero.moveLeft()"
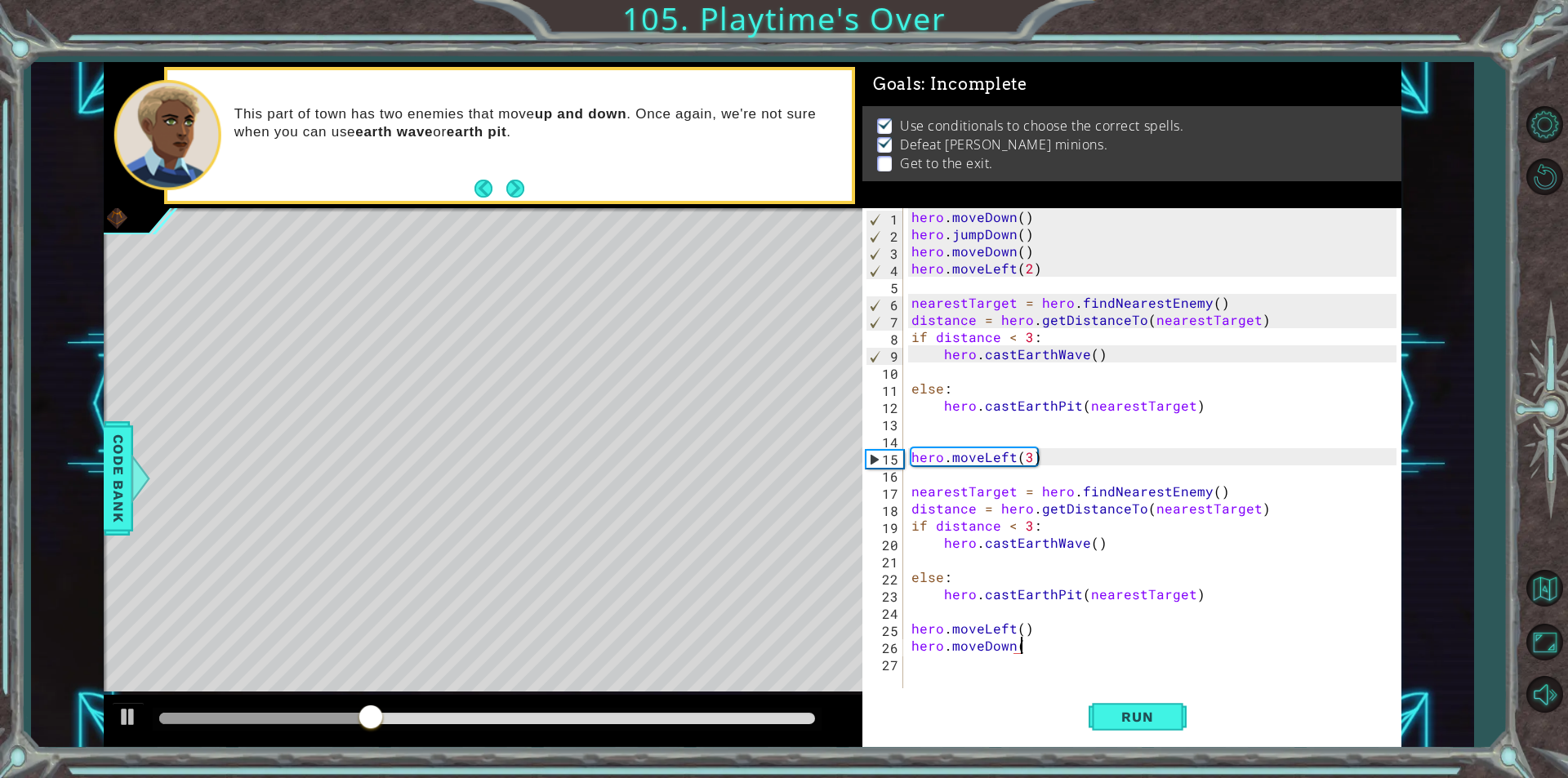
type textarea "hero.moveDown()"
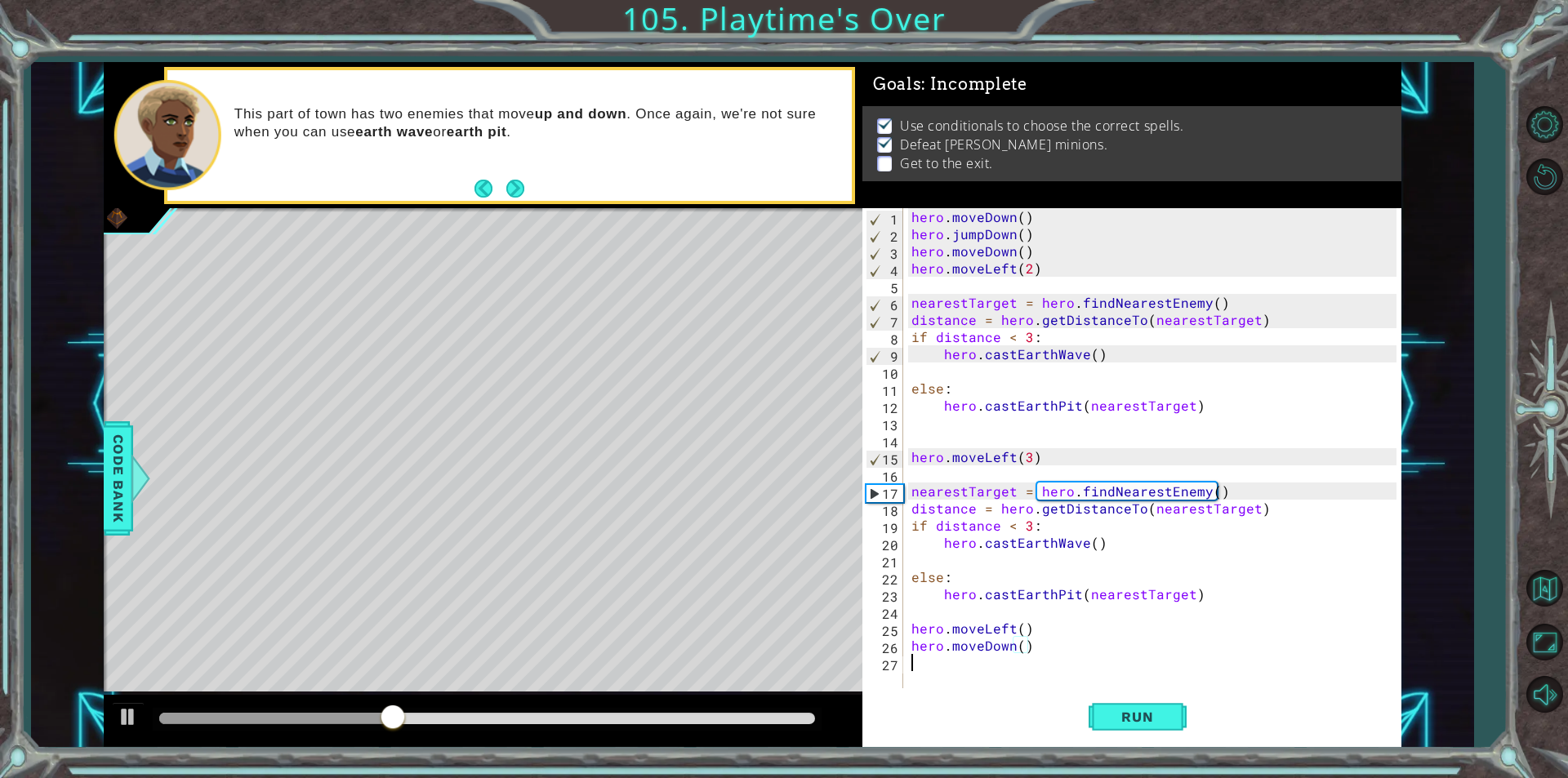
click at [1082, 675] on div "hero . moveDown ( ) hero . jumpDown ( ) hero . moveDown ( ) hero . moveLeft ( 2…" at bounding box center [1156, 464] width 497 height 514
click at [1133, 735] on button "Run" at bounding box center [1137, 717] width 98 height 54
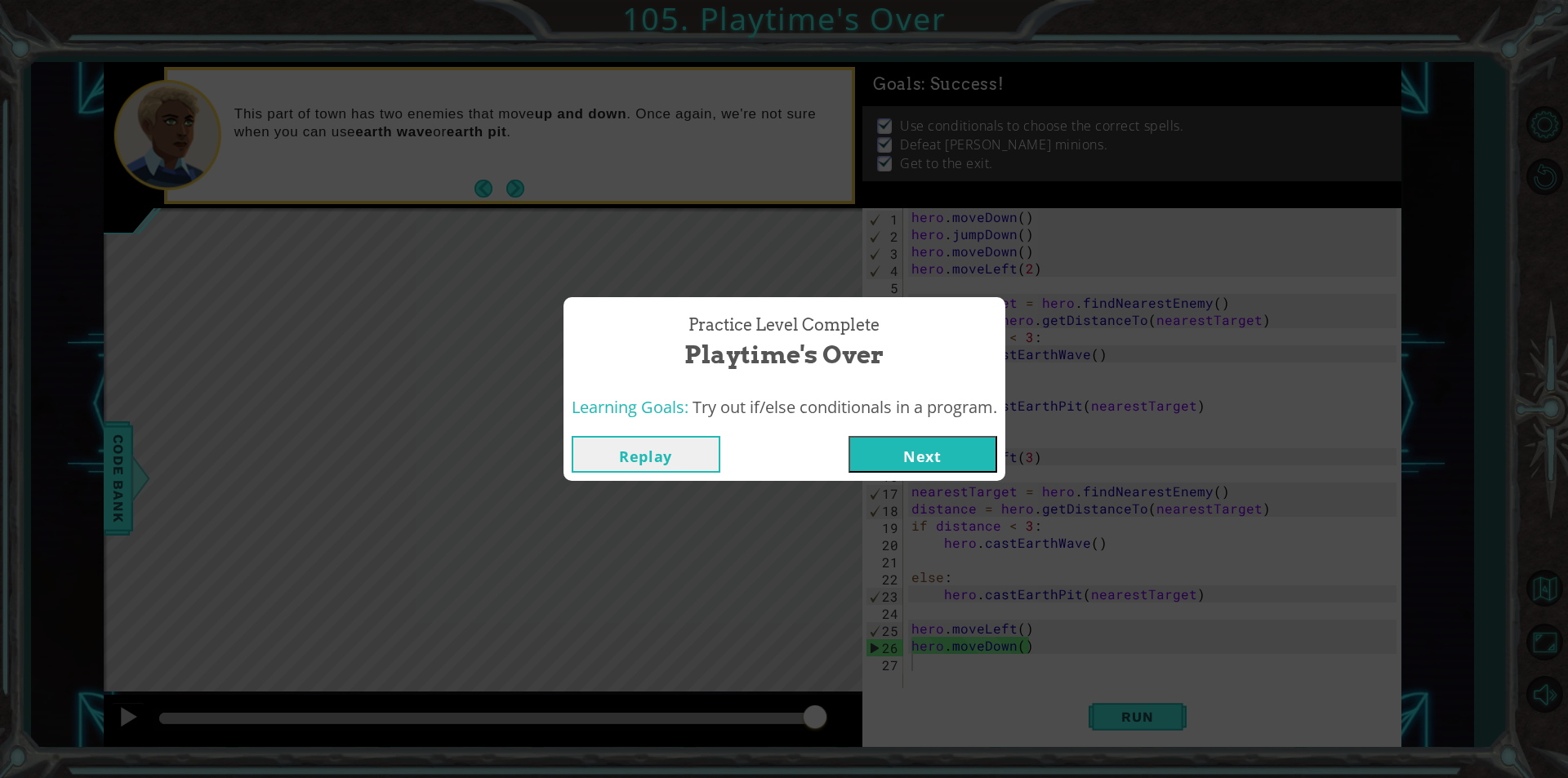
click at [935, 455] on button "Next" at bounding box center [923, 454] width 149 height 37
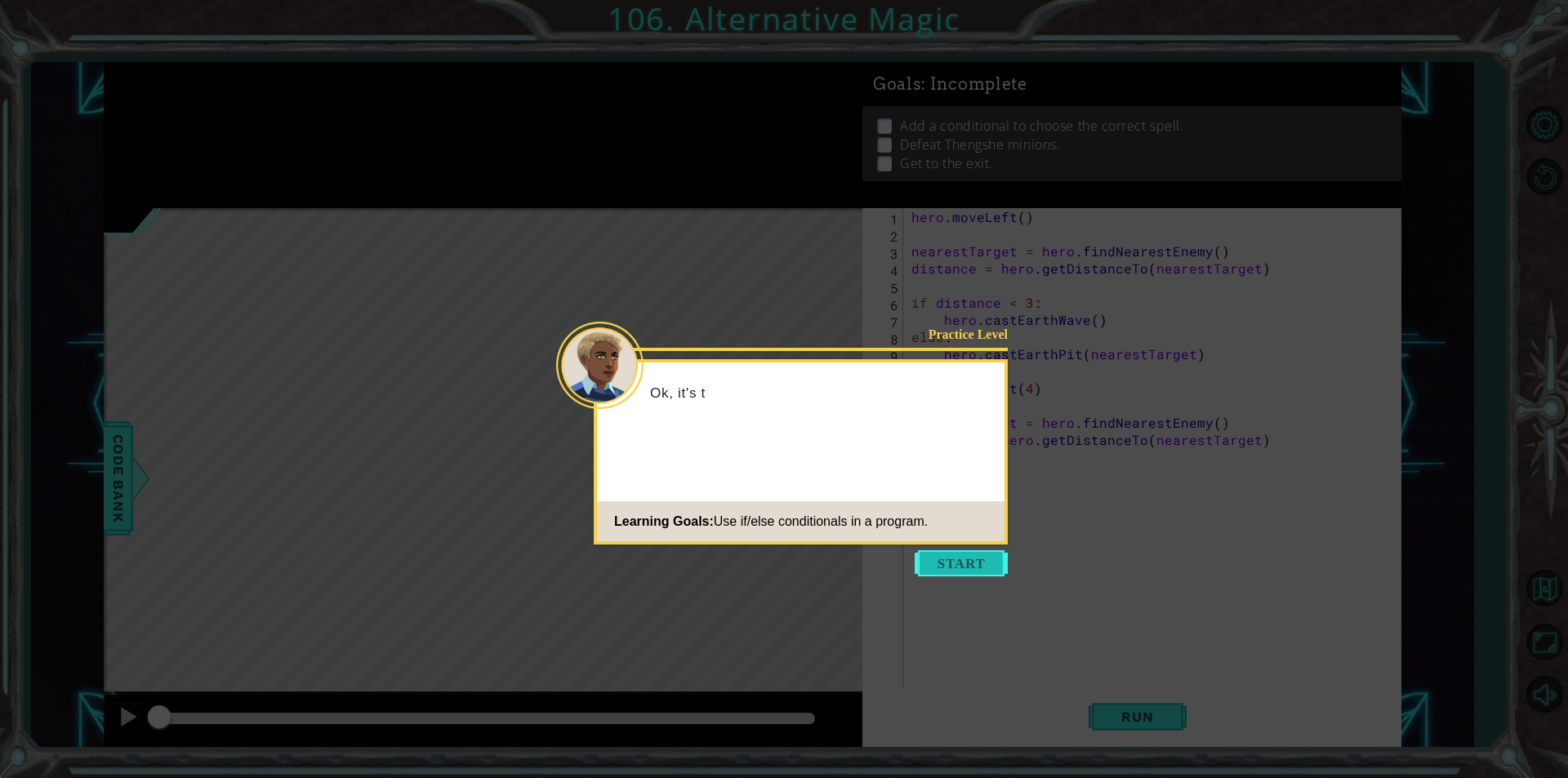
click at [932, 550] on body "1 ההההההההההההההההההההההההההההההההההההההההההההההההההההההההההההההההההההההההההההה…" at bounding box center [784, 389] width 1568 height 778
click at [936, 557] on button "Start" at bounding box center [961, 563] width 93 height 26
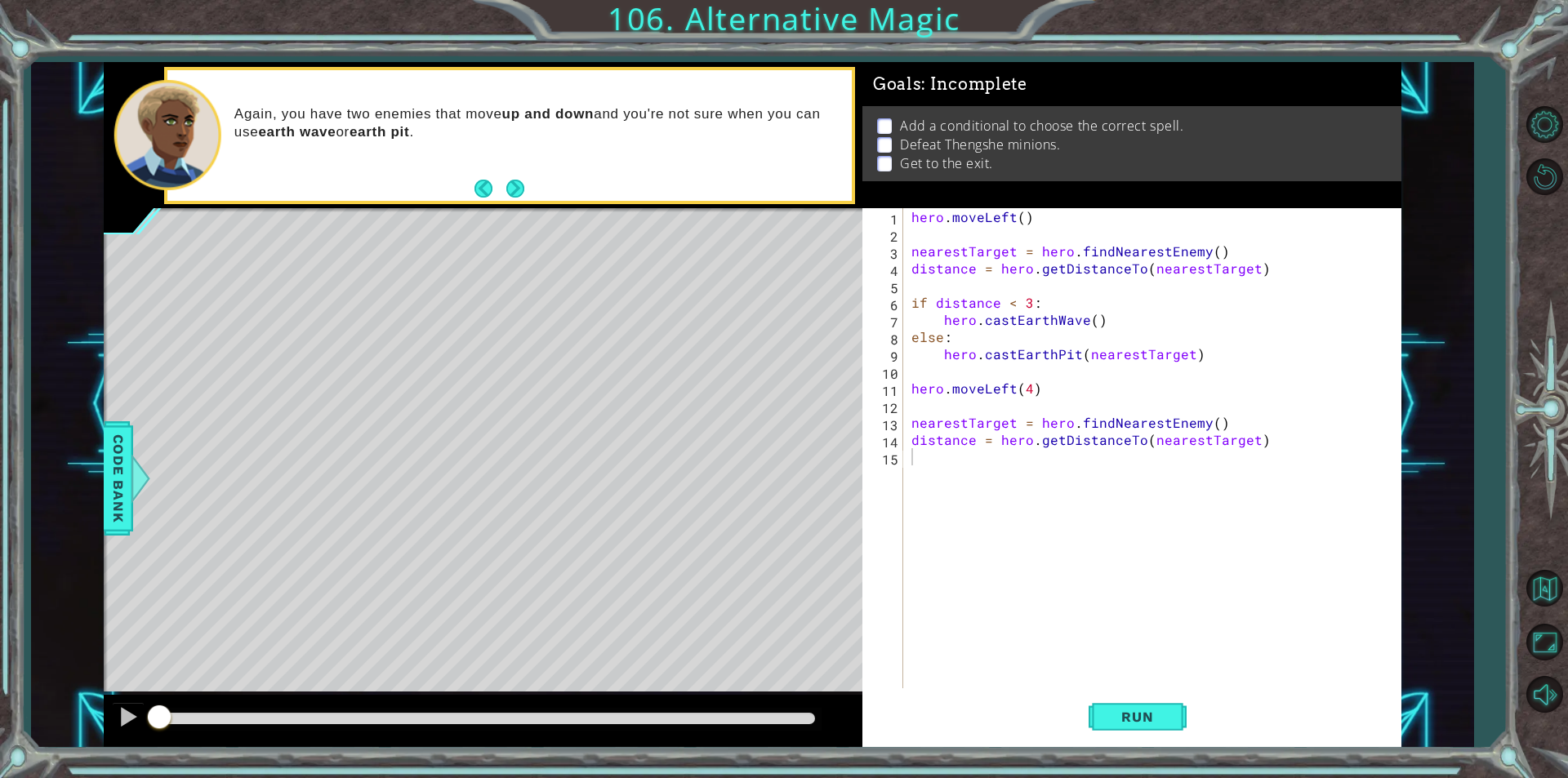
click at [1514, 473] on div "1 ההההההההההההההההההההההההההההההההההההההההההההההההההההההההההההההההההההההההההההה…" at bounding box center [784, 389] width 1568 height 778
click at [1178, 705] on button "Run" at bounding box center [1137, 717] width 98 height 54
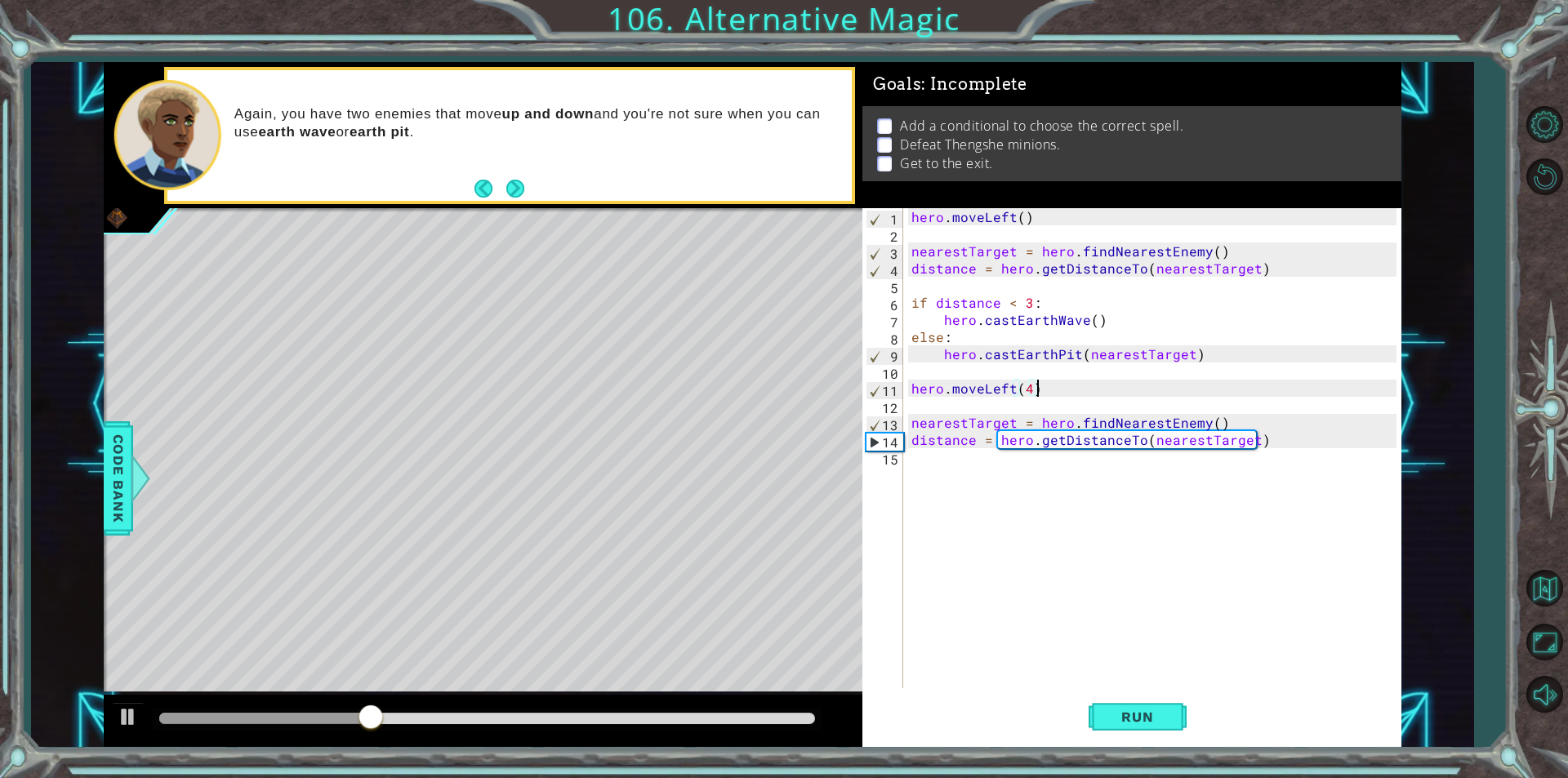
click at [1065, 392] on div "hero . moveLeft ( ) nearestTarget = hero . findNearestEnemy ( ) distance = hero…" at bounding box center [1156, 464] width 497 height 514
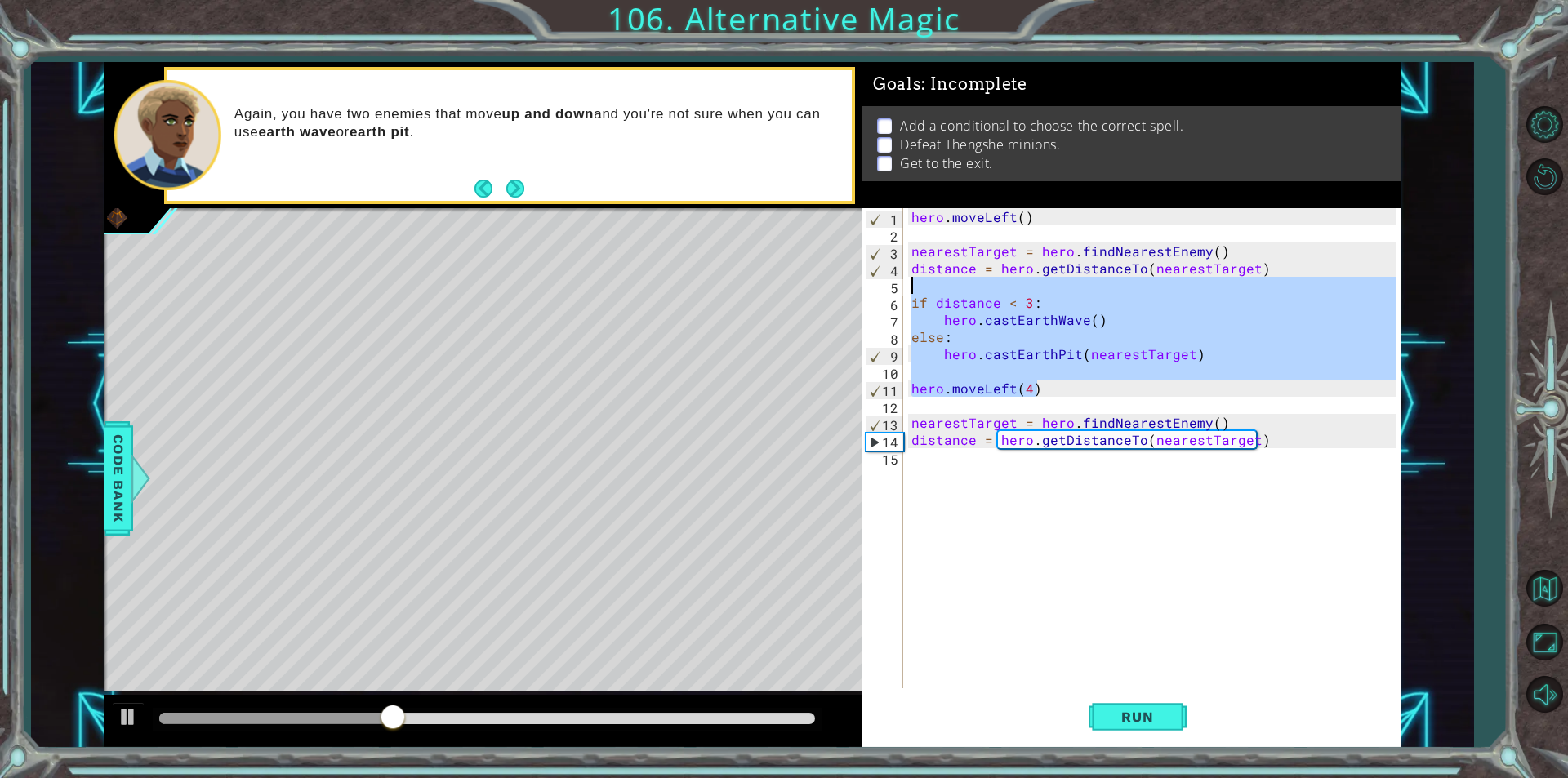
drag, startPoint x: 1065, startPoint y: 392, endPoint x: 877, endPoint y: 277, distance: 220.4
click at [877, 277] on div "hero.moveLeft(4) 1 2 3 4 5 6 7 8 9 10 11 12 13 14 15 hero . moveLeft ( ) neares…" at bounding box center [1129, 447] width 534 height 480
type textarea "if distance < 3:"
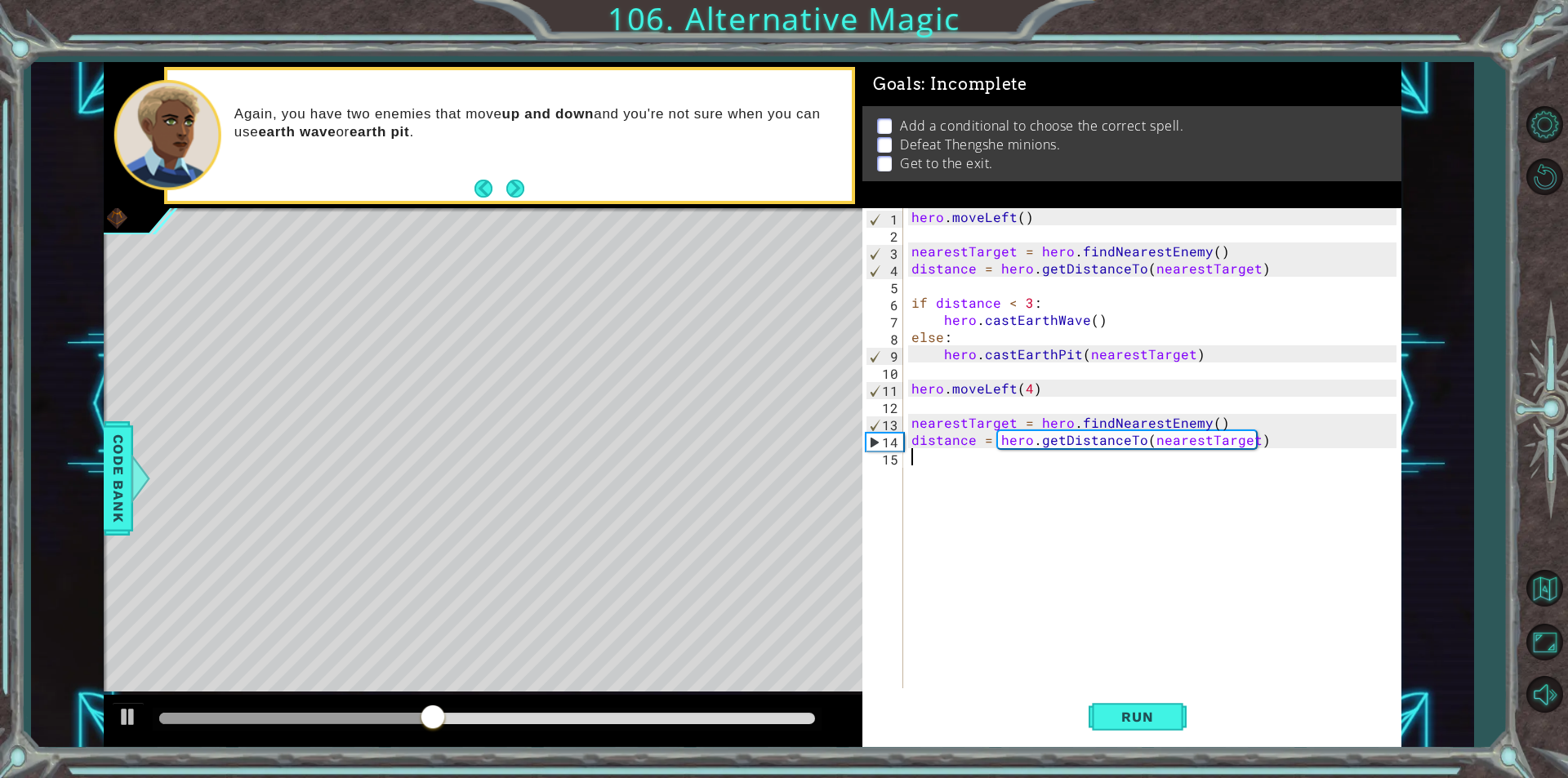
click at [923, 510] on div "hero . moveLeft ( ) nearestTarget = hero . findNearestEnemy ( ) distance = hero…" at bounding box center [1156, 464] width 497 height 514
type textarea "distance = hero.getDistanceTo(nearestTarget)"
click at [918, 461] on div "hero . moveLeft ( ) nearestTarget = hero . findNearestEnemy ( ) distance = hero…" at bounding box center [1156, 464] width 497 height 514
paste textarea "hero.moveLeft(4)"
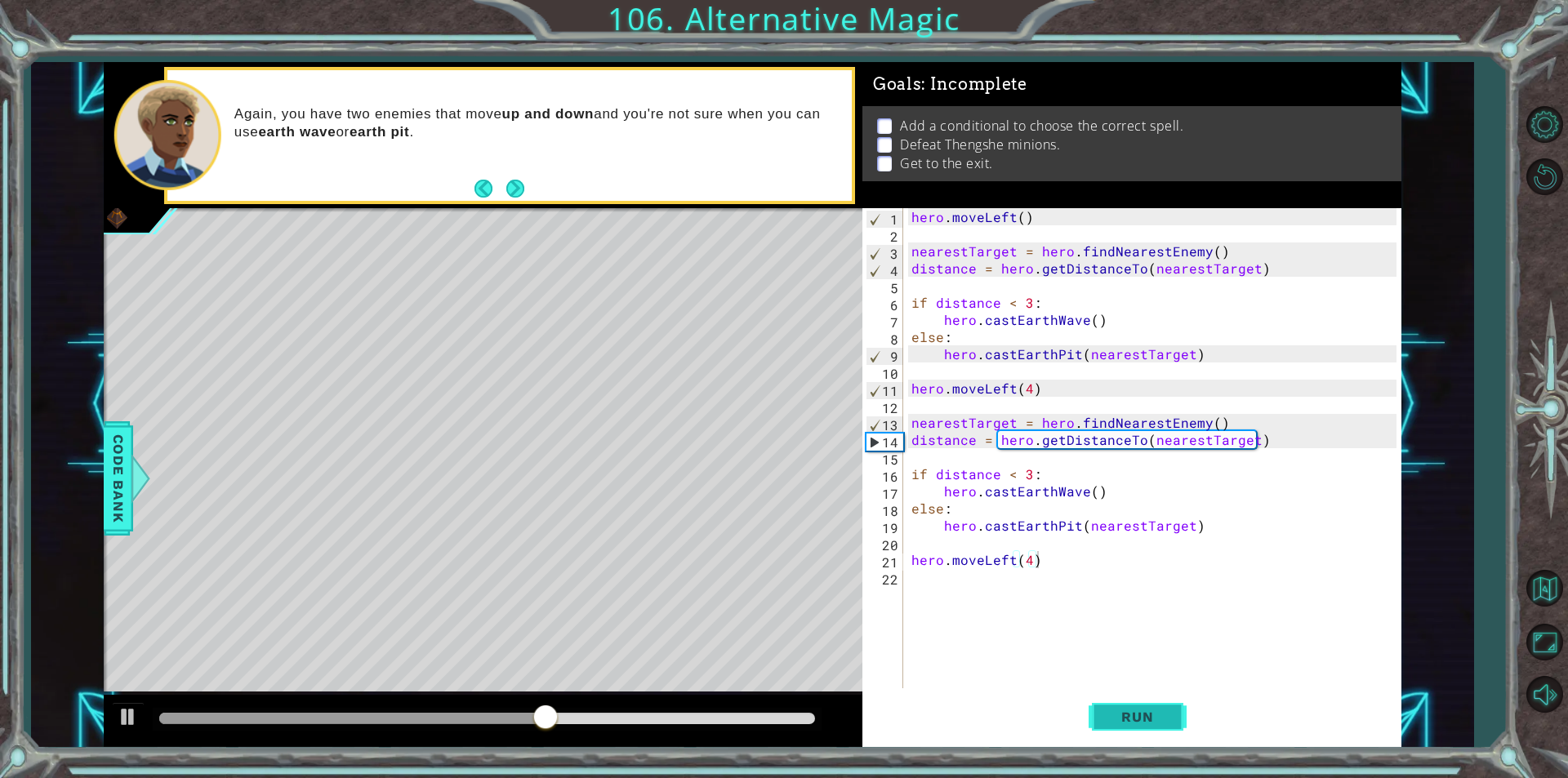
click at [1114, 707] on button "Run" at bounding box center [1137, 717] width 98 height 54
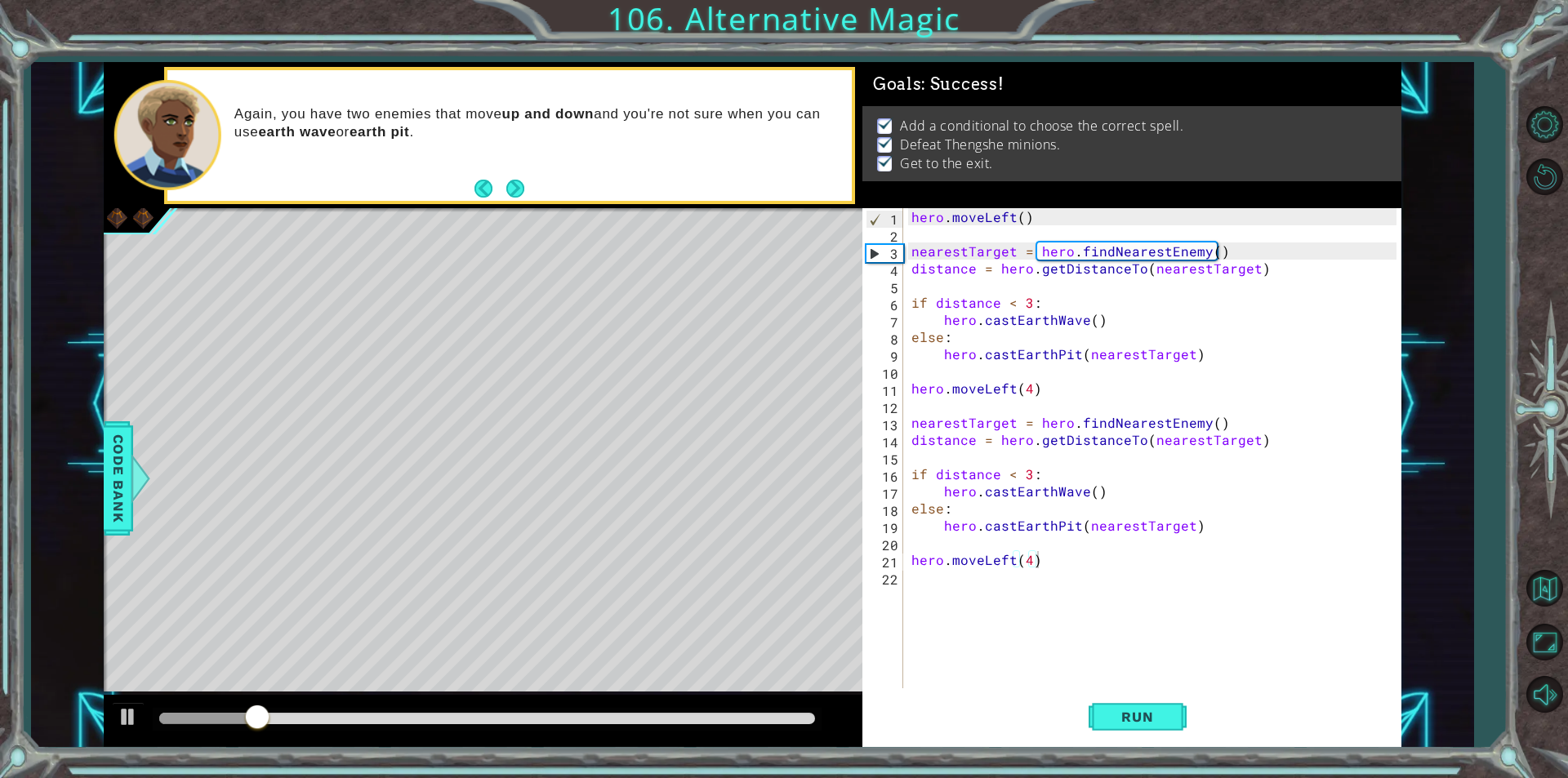
click at [720, 726] on div at bounding box center [486, 719] width 669 height 23
click at [731, 718] on div at bounding box center [487, 719] width 656 height 11
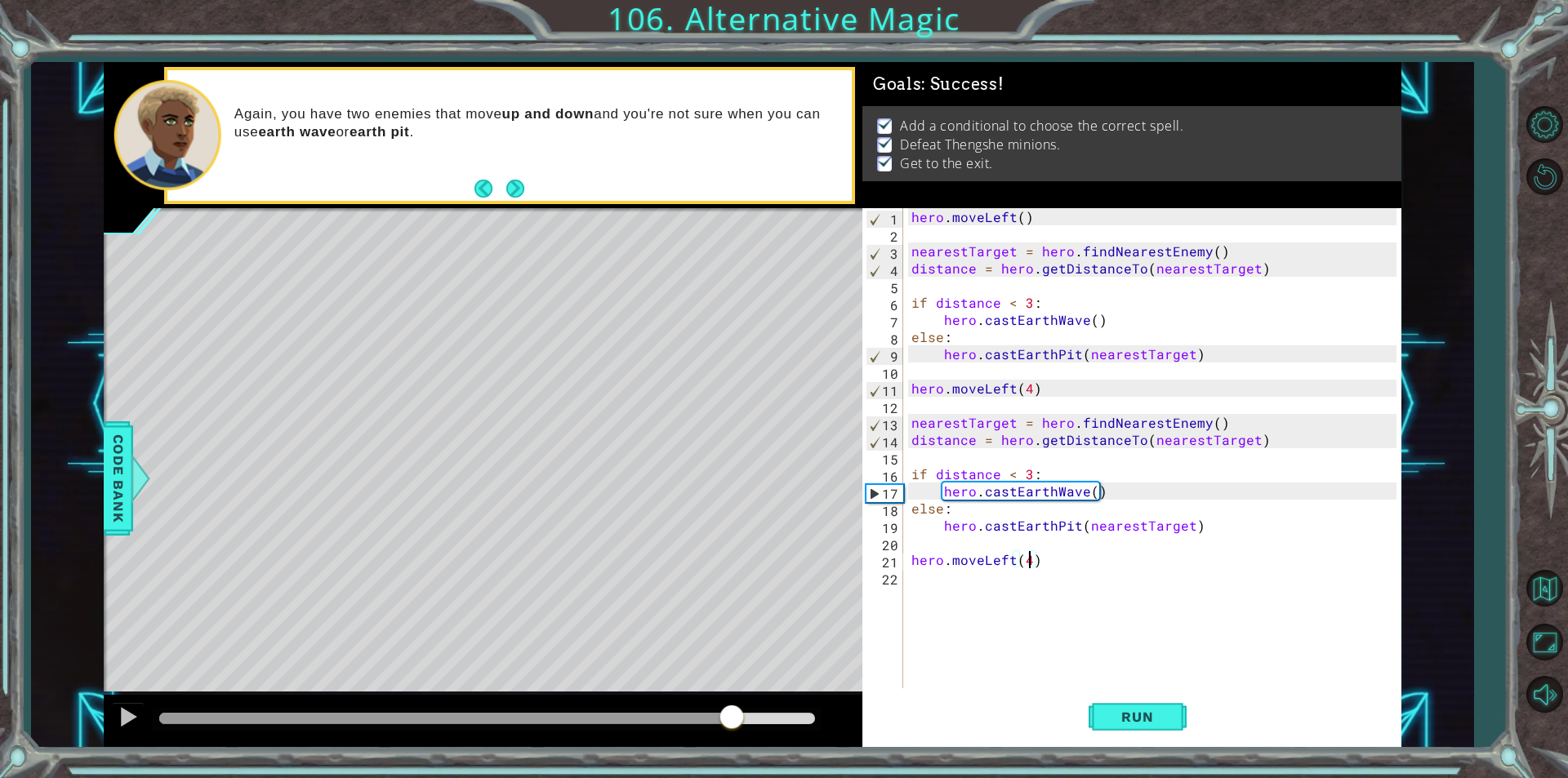
click at [1030, 566] on div "hero . moveLeft ( ) nearestTarget = hero . findNearestEnemy ( ) distance = hero…" at bounding box center [1156, 464] width 497 height 514
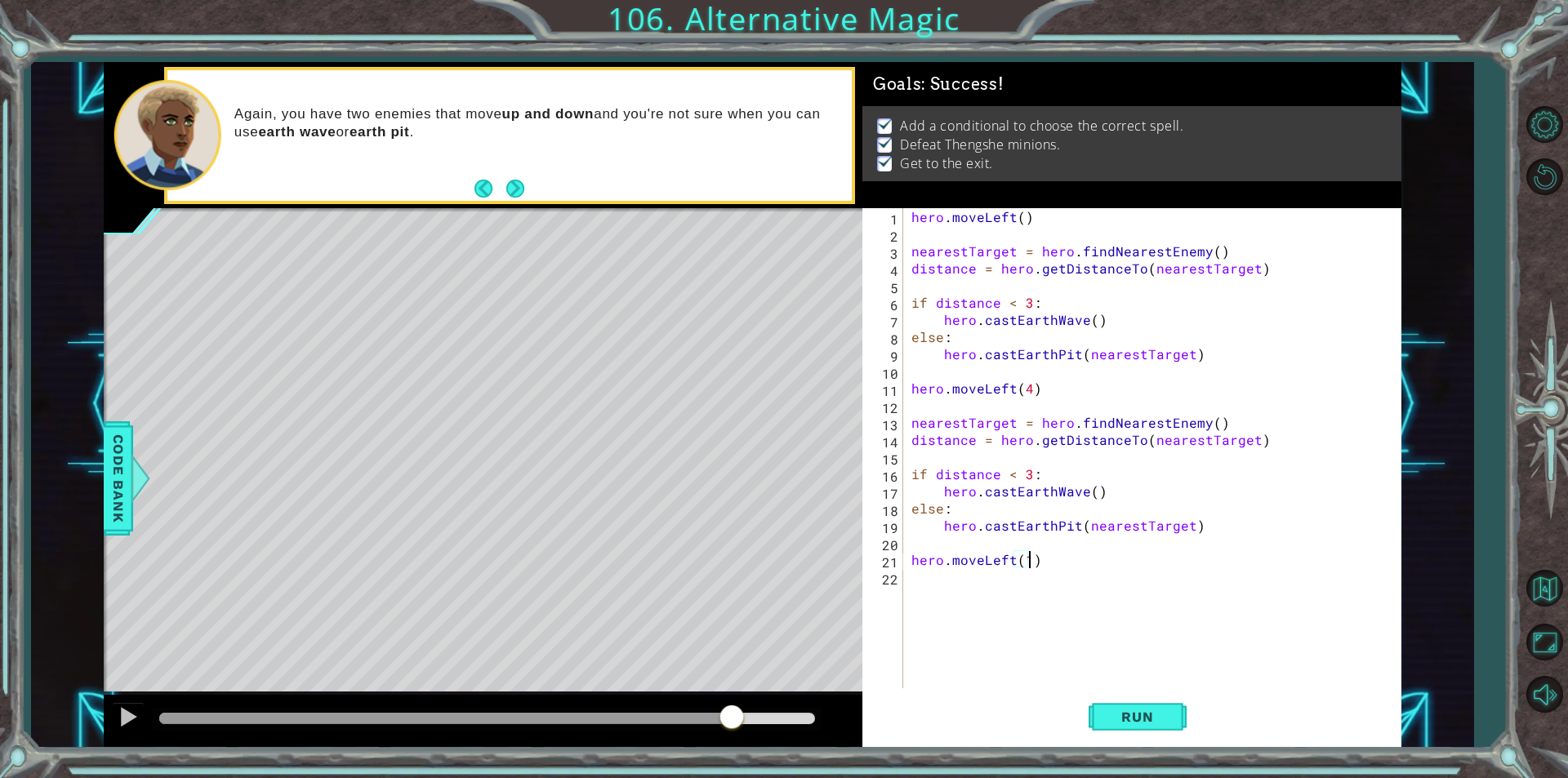
scroll to position [0, 7]
type textarea "hero.moveLeft(1)"
click at [1098, 703] on button "Run" at bounding box center [1137, 717] width 98 height 54
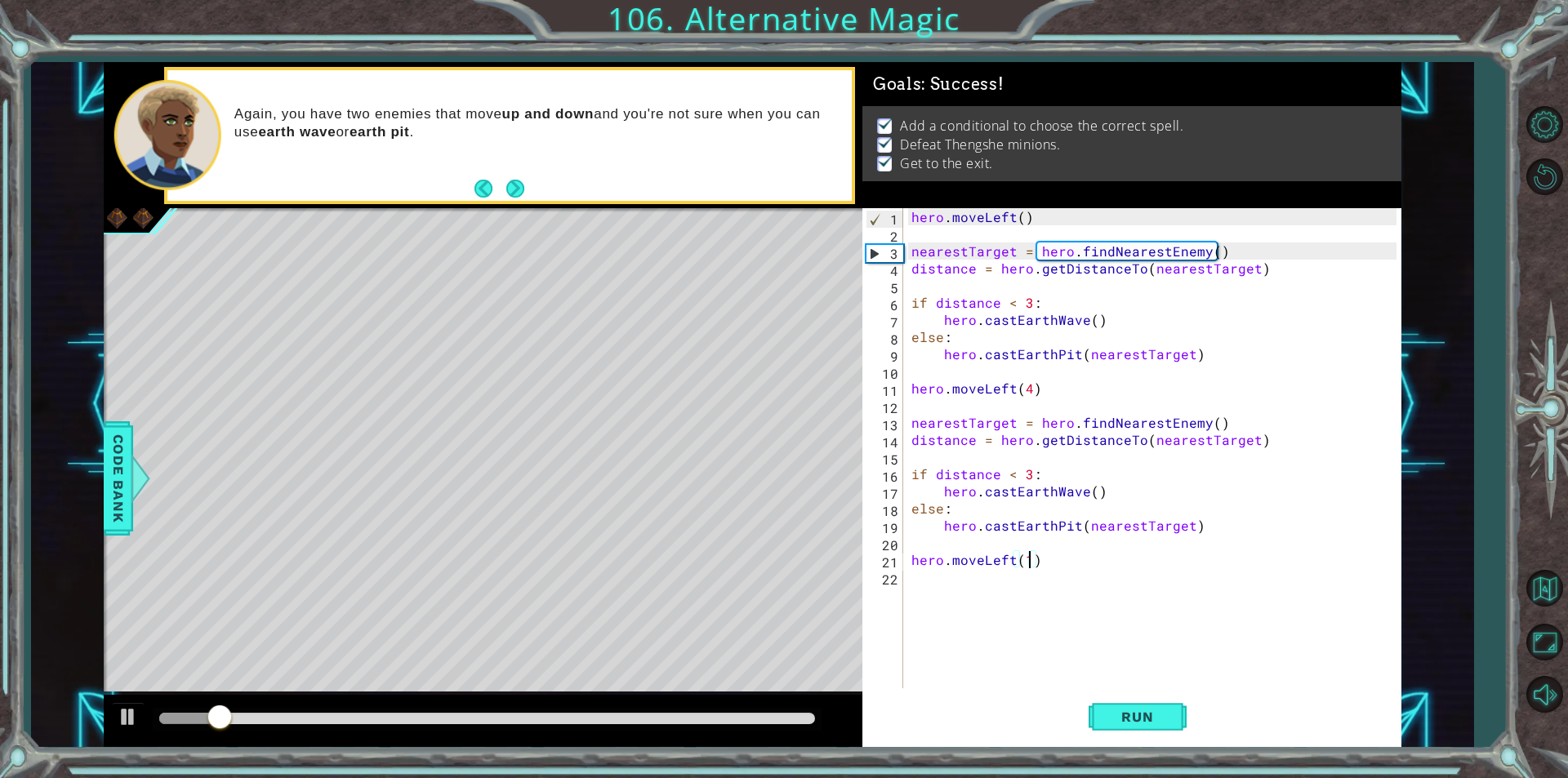
click at [724, 722] on div at bounding box center [487, 719] width 656 height 11
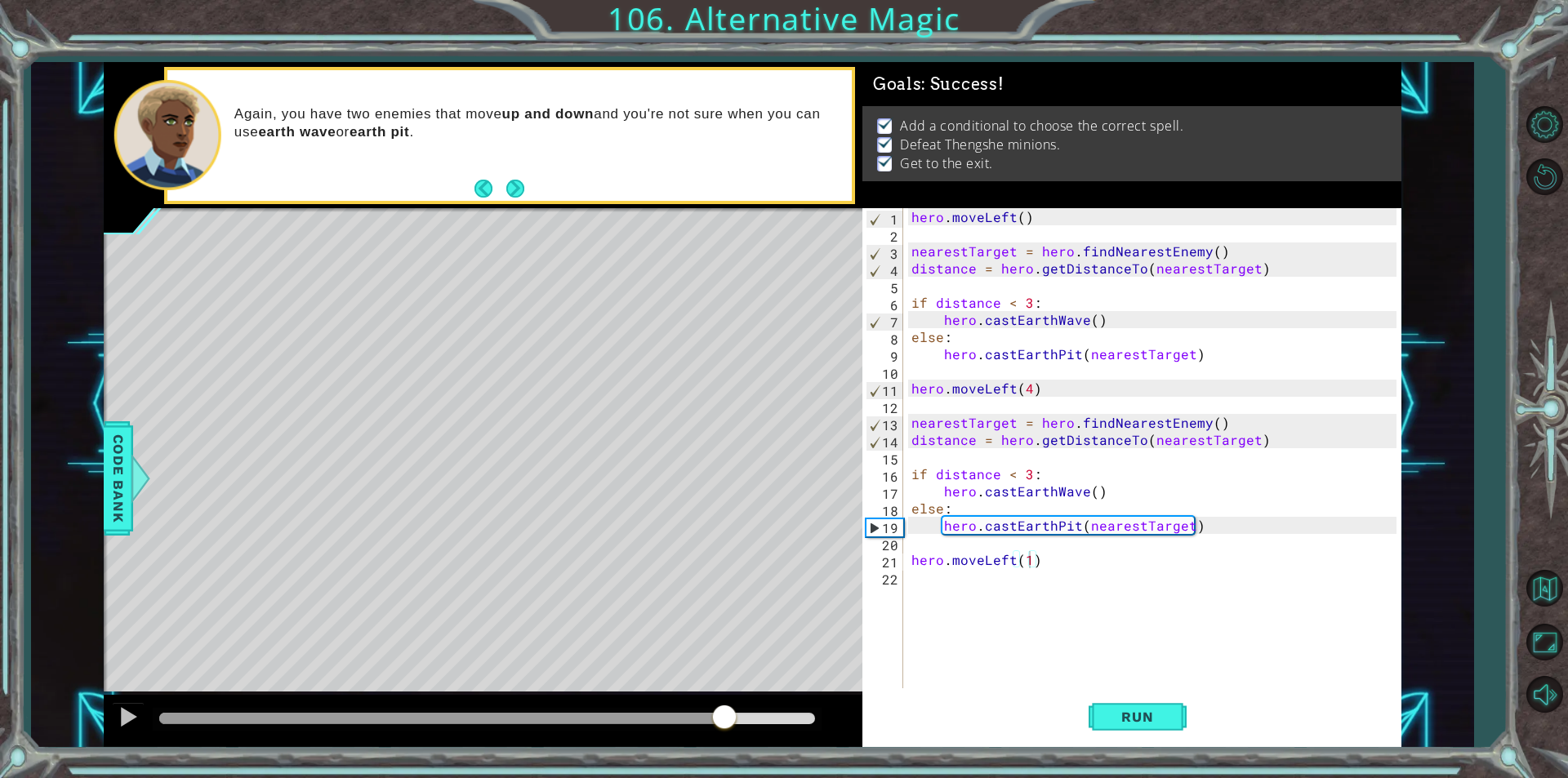
click at [109, 716] on div at bounding box center [483, 721] width 758 height 52
click at [121, 715] on div at bounding box center [128, 717] width 21 height 21
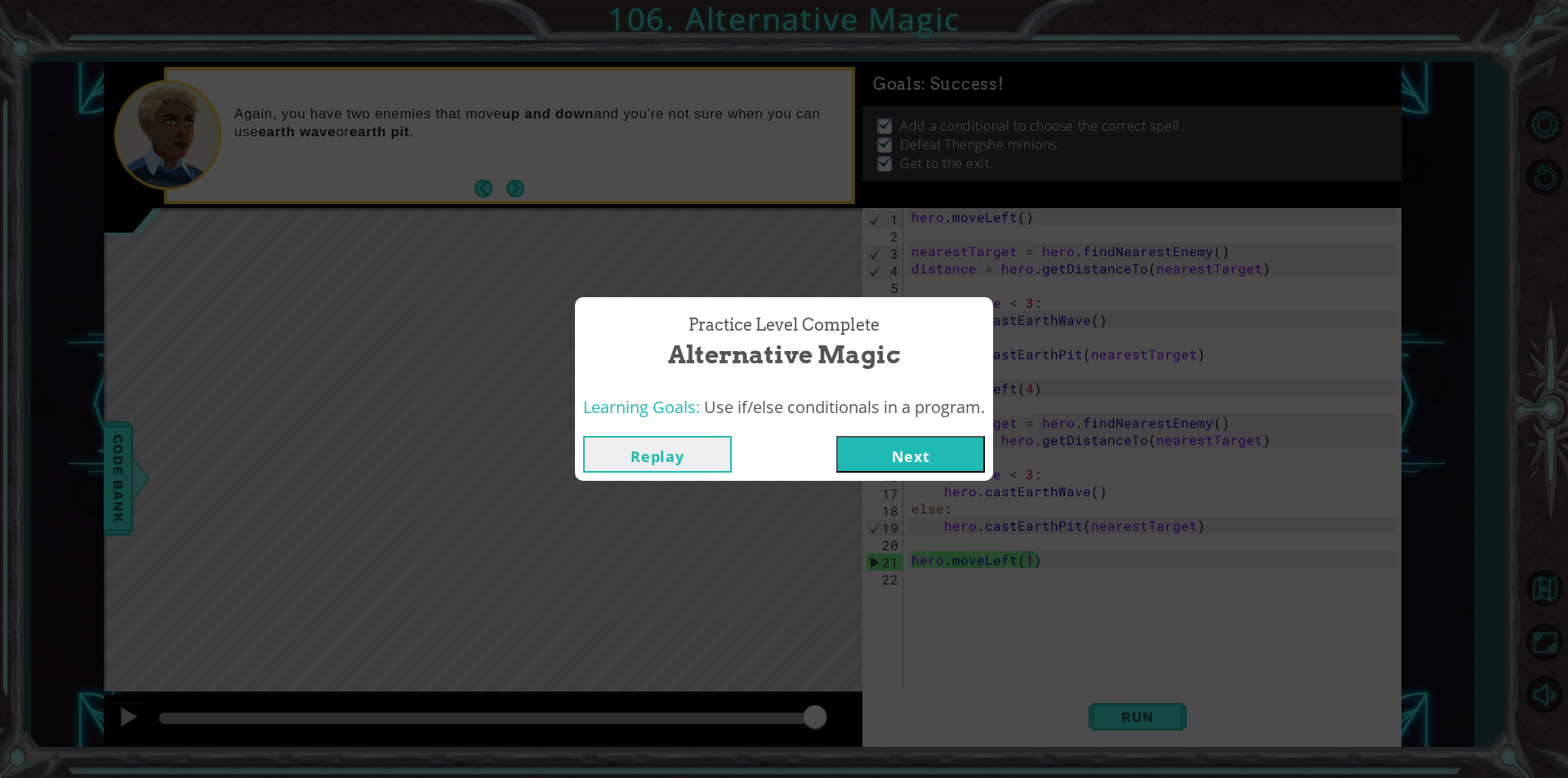
click at [912, 457] on button "Next" at bounding box center [911, 454] width 149 height 37
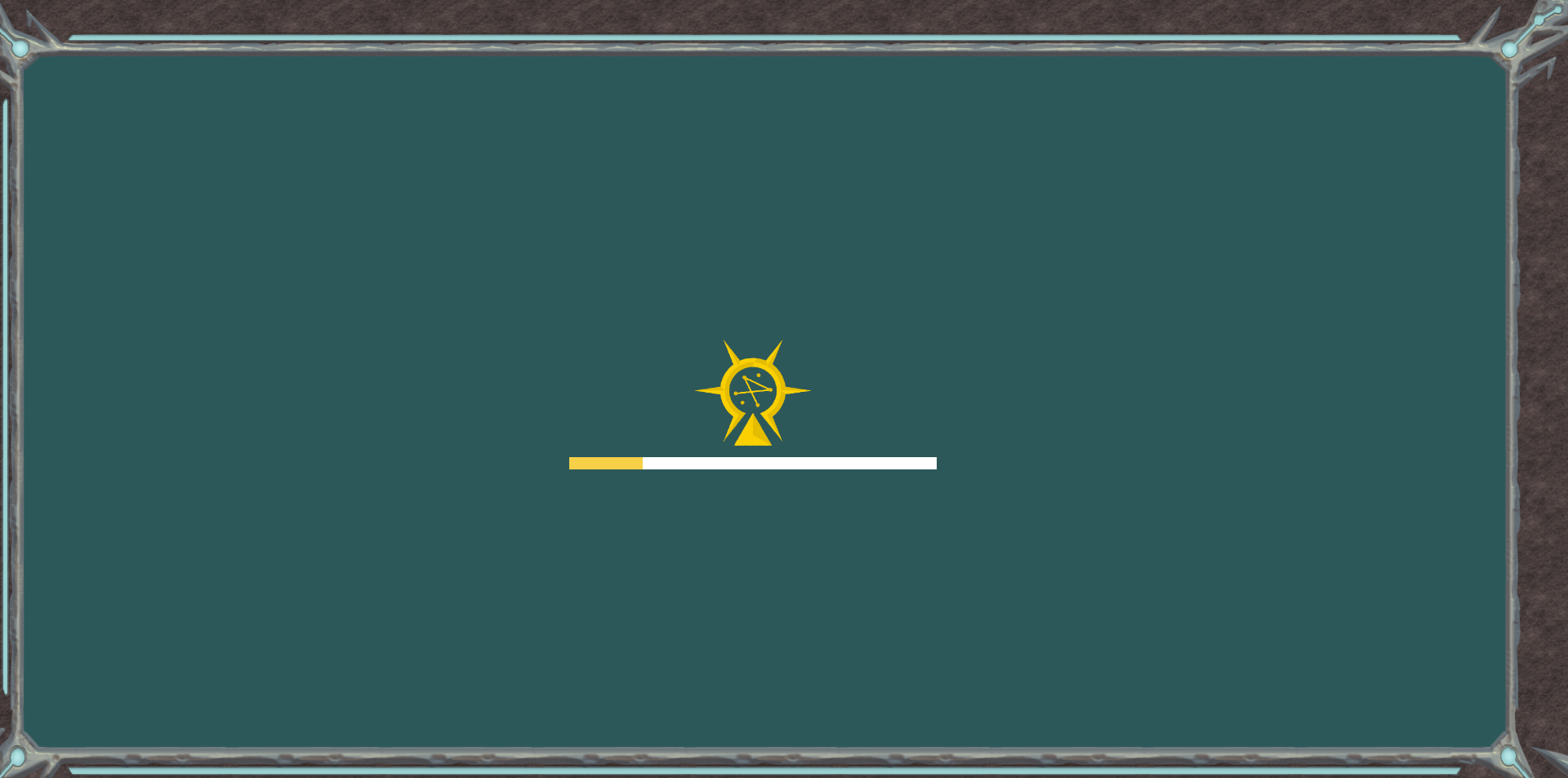
click at [446, 775] on div "Goals Error loading from server. Try refreshing the page. You'll need to join a…" at bounding box center [784, 389] width 1568 height 778
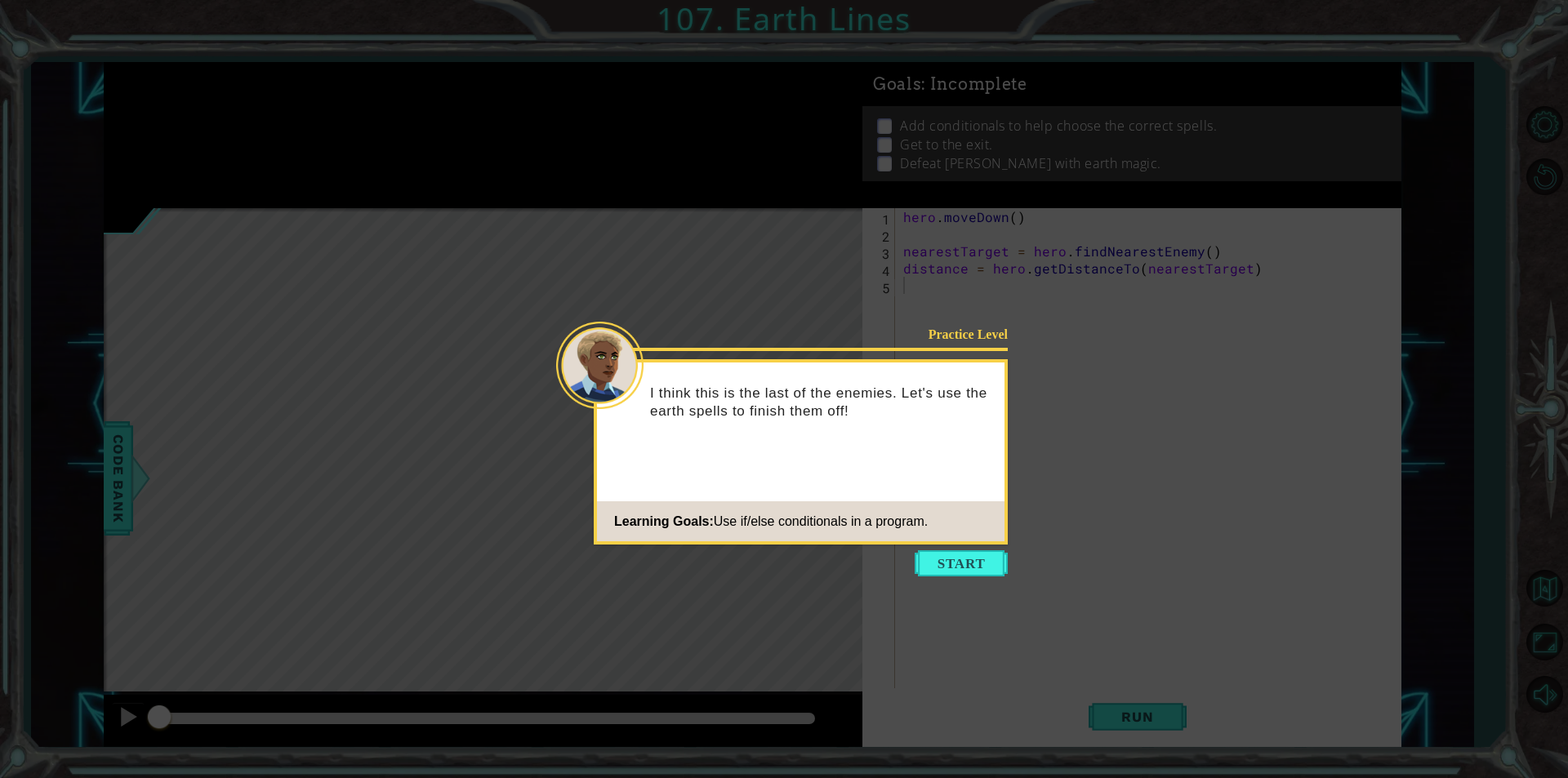
click at [934, 552] on button "Start" at bounding box center [961, 563] width 93 height 26
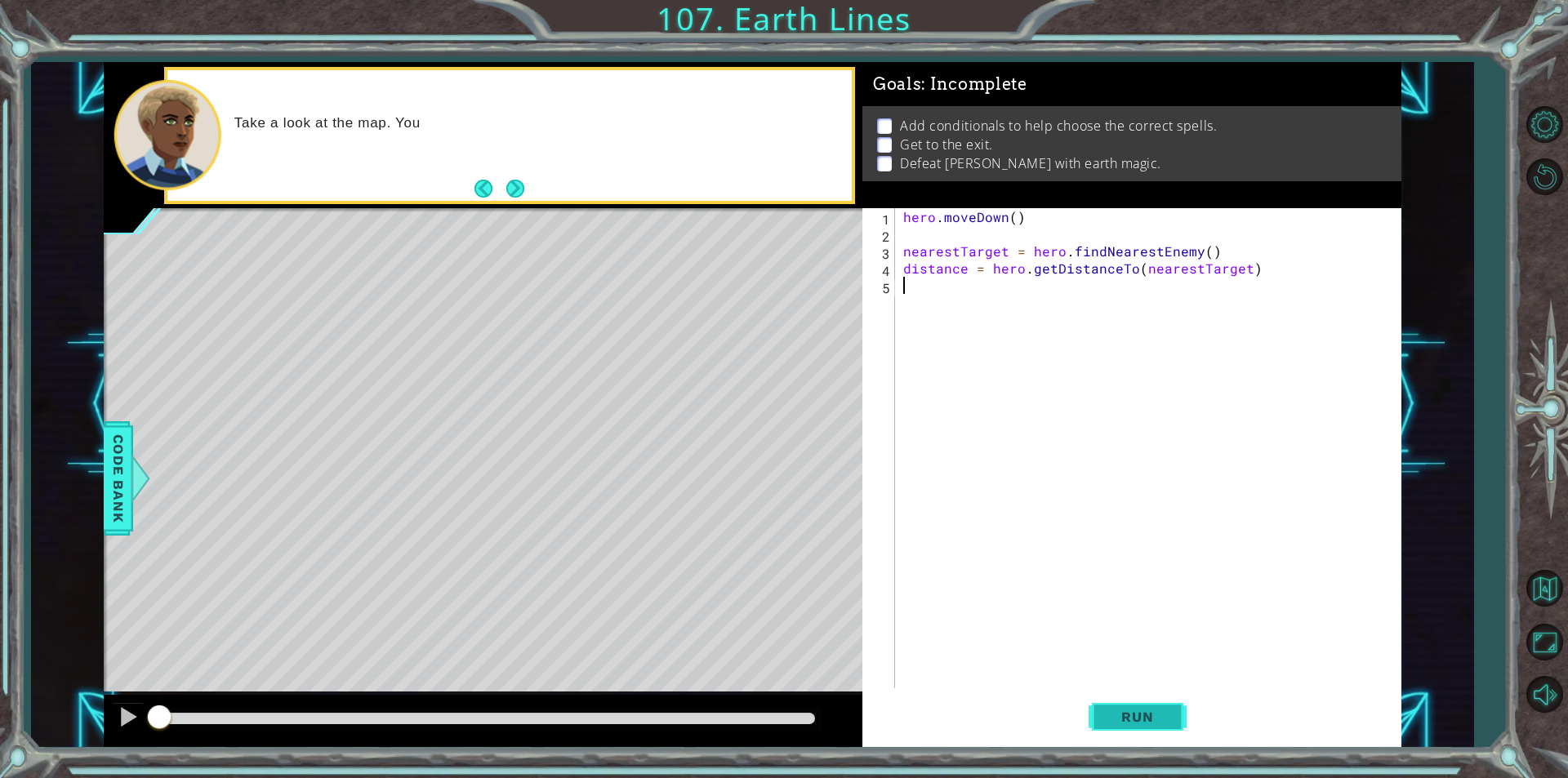
click at [1177, 709] on button "Run" at bounding box center [1137, 717] width 98 height 54
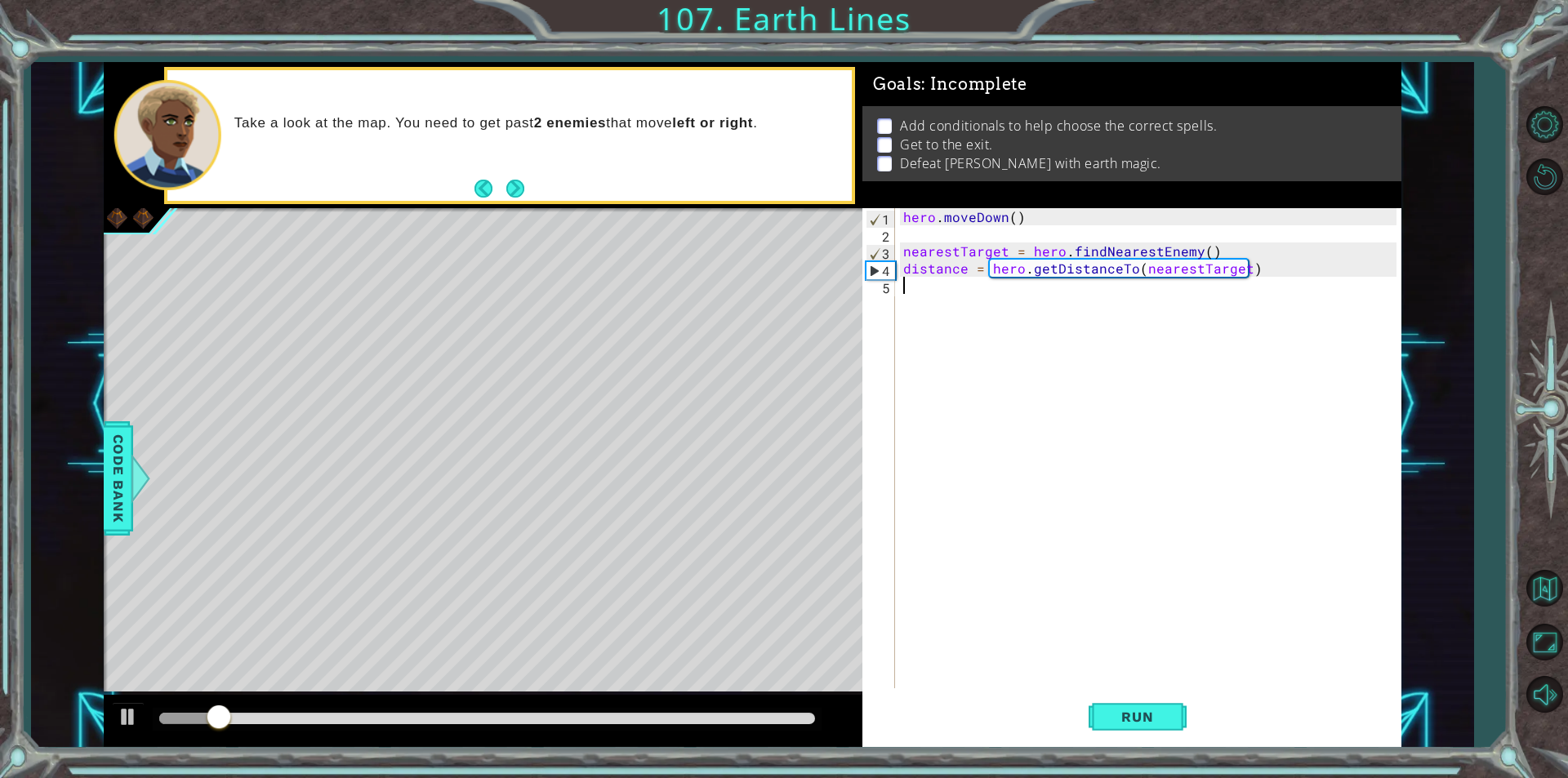
click at [936, 293] on div "hero . [GEOGRAPHIC_DATA] ( ) nearestTarget = hero . findNearestEnemy ( ) distan…" at bounding box center [1152, 464] width 505 height 514
type textarea "if distace < 3:"
type textarea "hero.c"
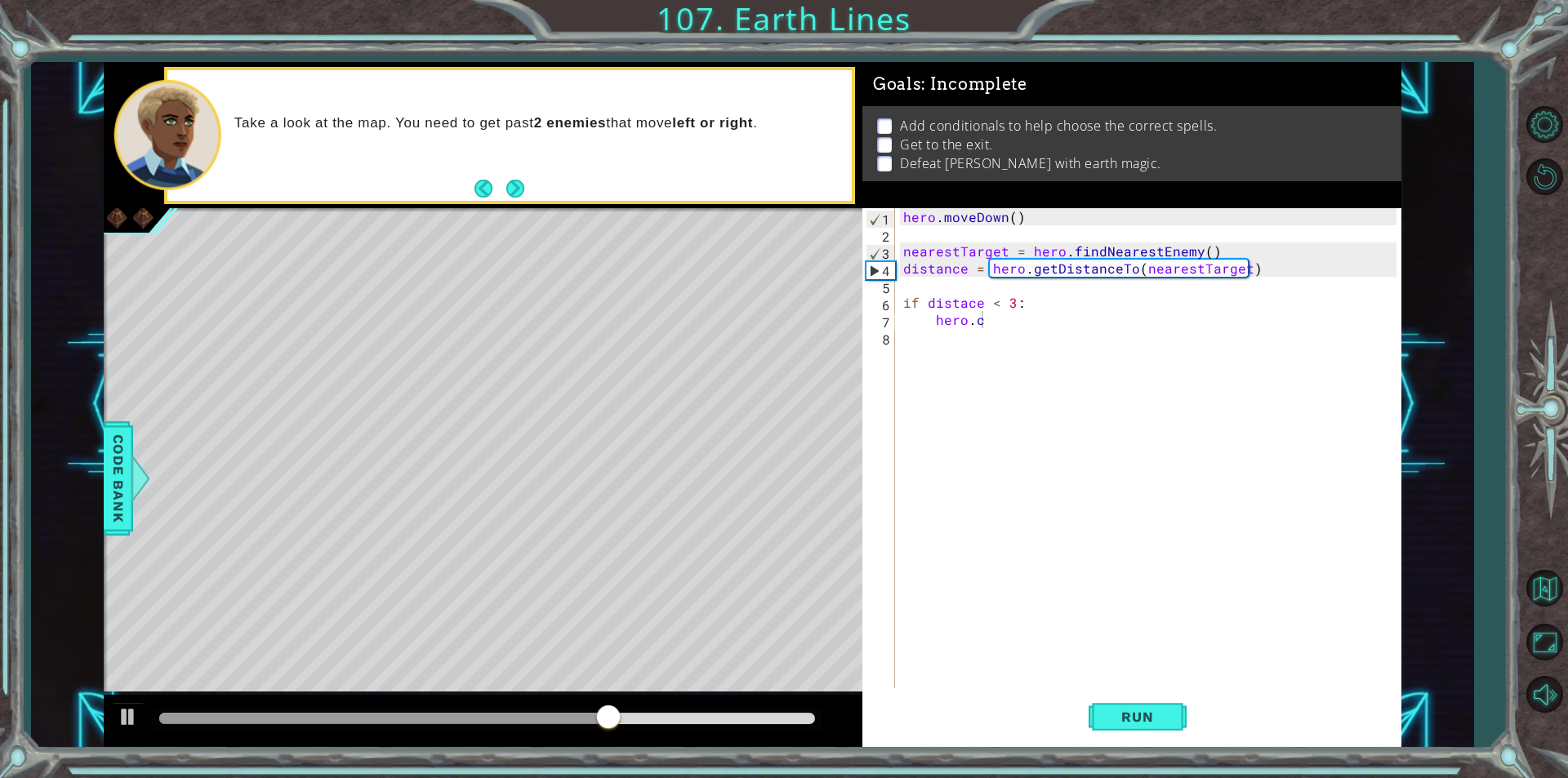
drag, startPoint x: 682, startPoint y: 27, endPoint x: 690, endPoint y: 57, distance: 31.0
click at [682, 27] on div "1 ההההההההההההההההההההההההההההההההההההההההההההההההההההההההההההההההההההההההההההה…" at bounding box center [784, 389] width 1568 height 778
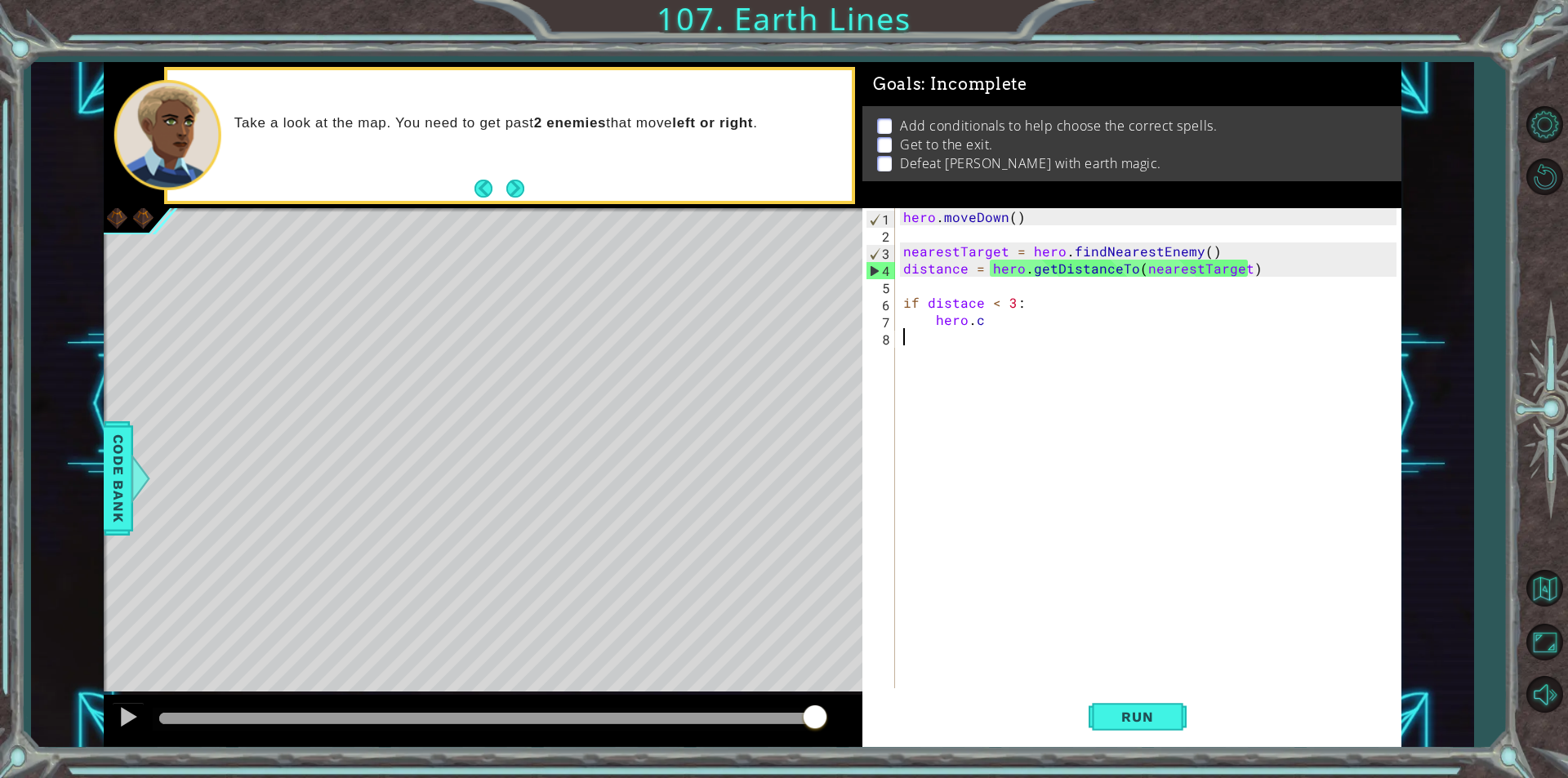
scroll to position [0, 0]
drag, startPoint x: 989, startPoint y: 369, endPoint x: 1021, endPoint y: 321, distance: 57.7
click at [994, 361] on div "hero . [GEOGRAPHIC_DATA] ( ) nearestTarget = hero . findNearestEnemy ( ) distan…" at bounding box center [1152, 464] width 505 height 514
click at [1025, 321] on div "hero . [GEOGRAPHIC_DATA] ( ) nearestTarget = hero . findNearestEnemy ( ) distan…" at bounding box center [1152, 464] width 505 height 514
type textarea "hero.c"
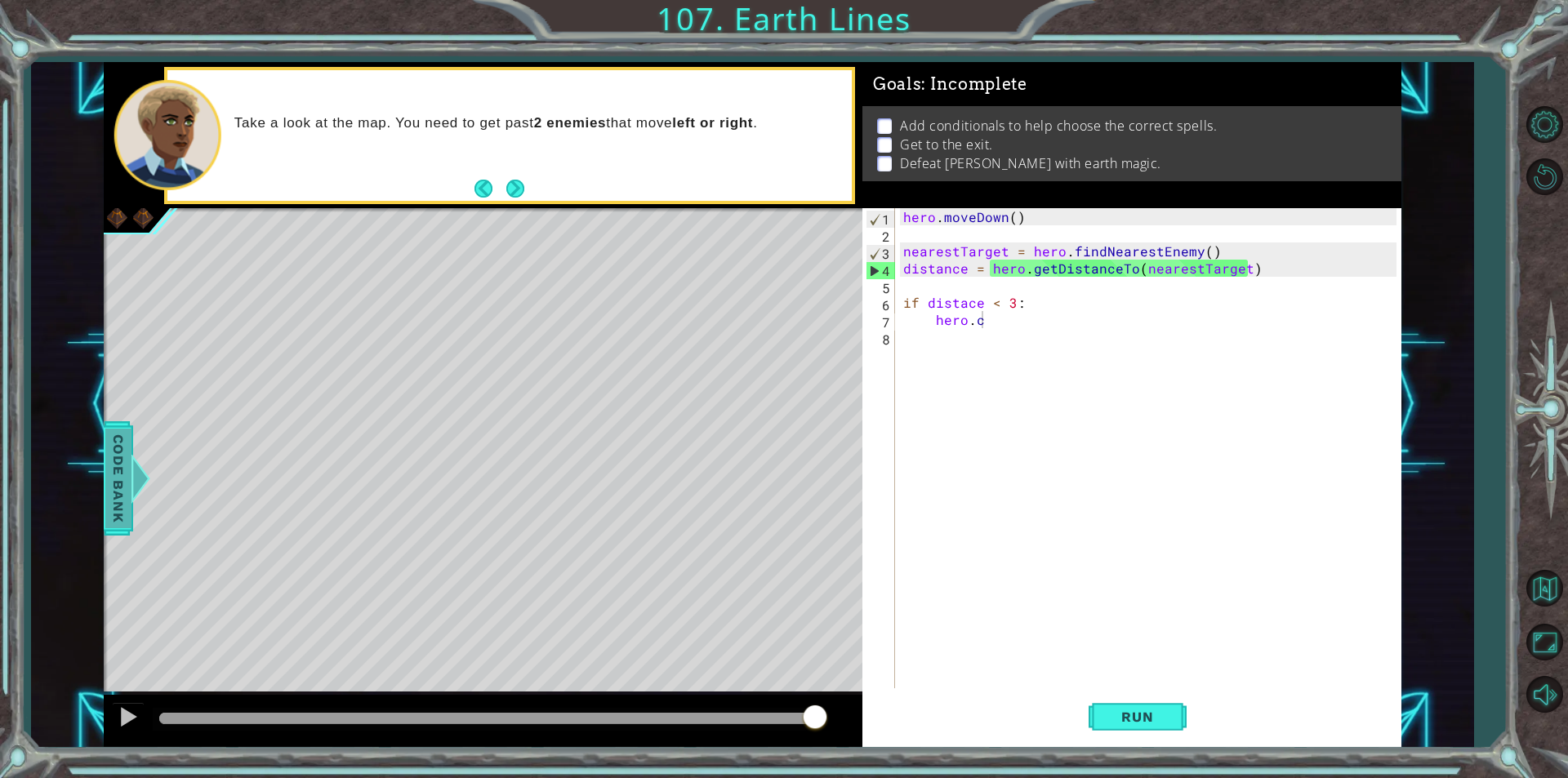
click at [105, 483] on span "Code Bank" at bounding box center [117, 479] width 26 height 99
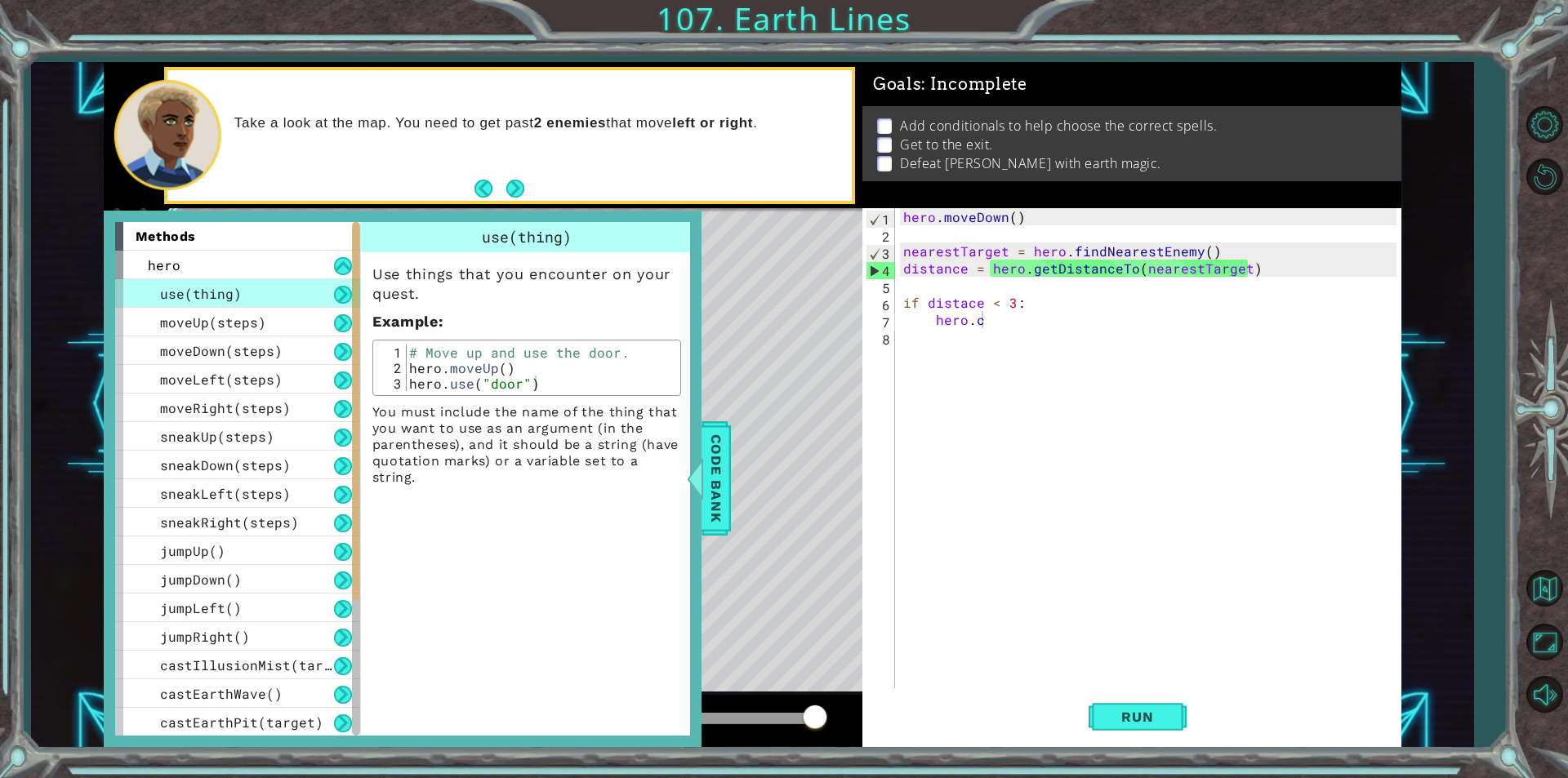
scroll to position [163, 0]
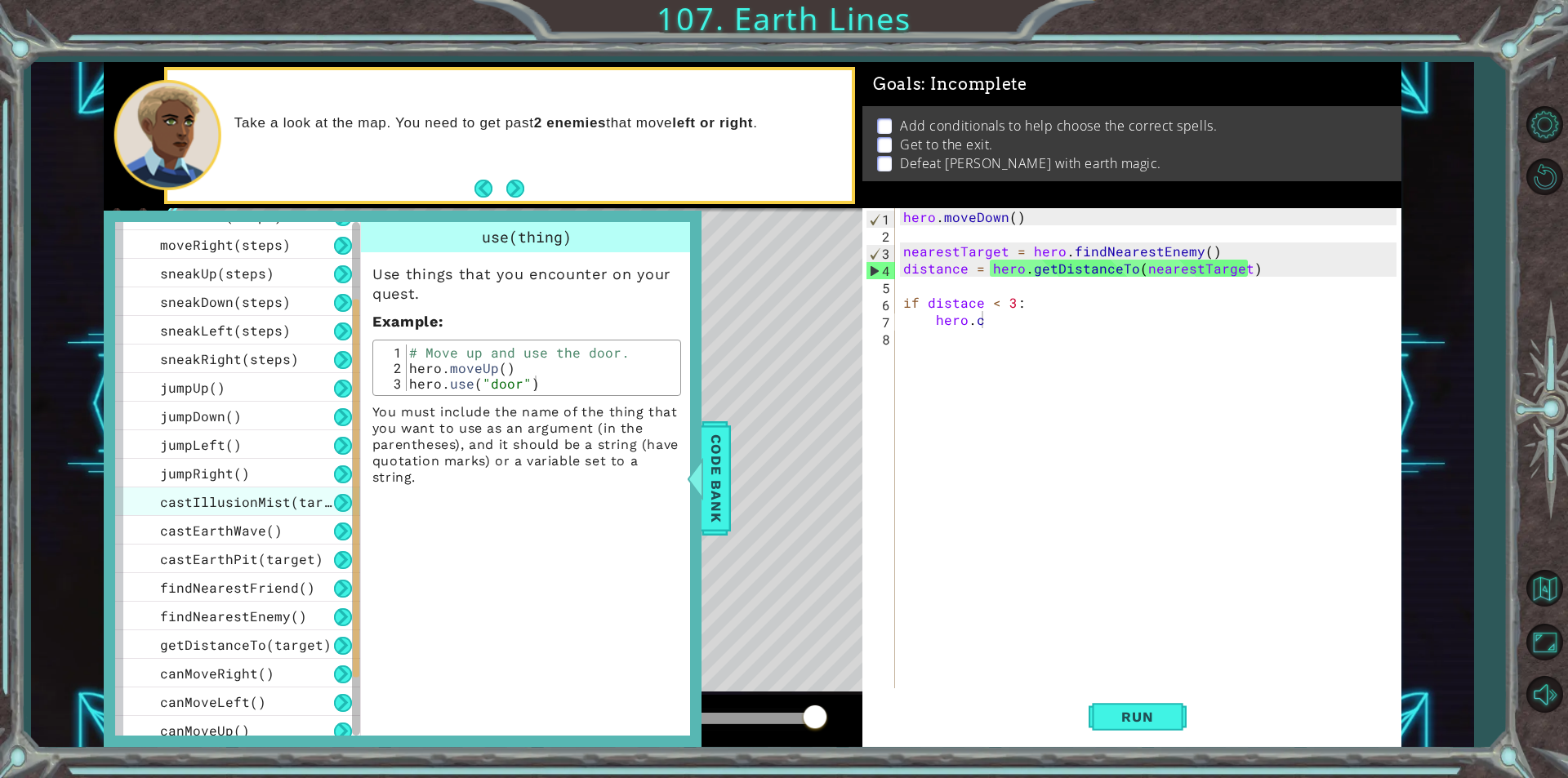
click at [217, 491] on div "castIllusionMist(target)" at bounding box center [237, 502] width 245 height 29
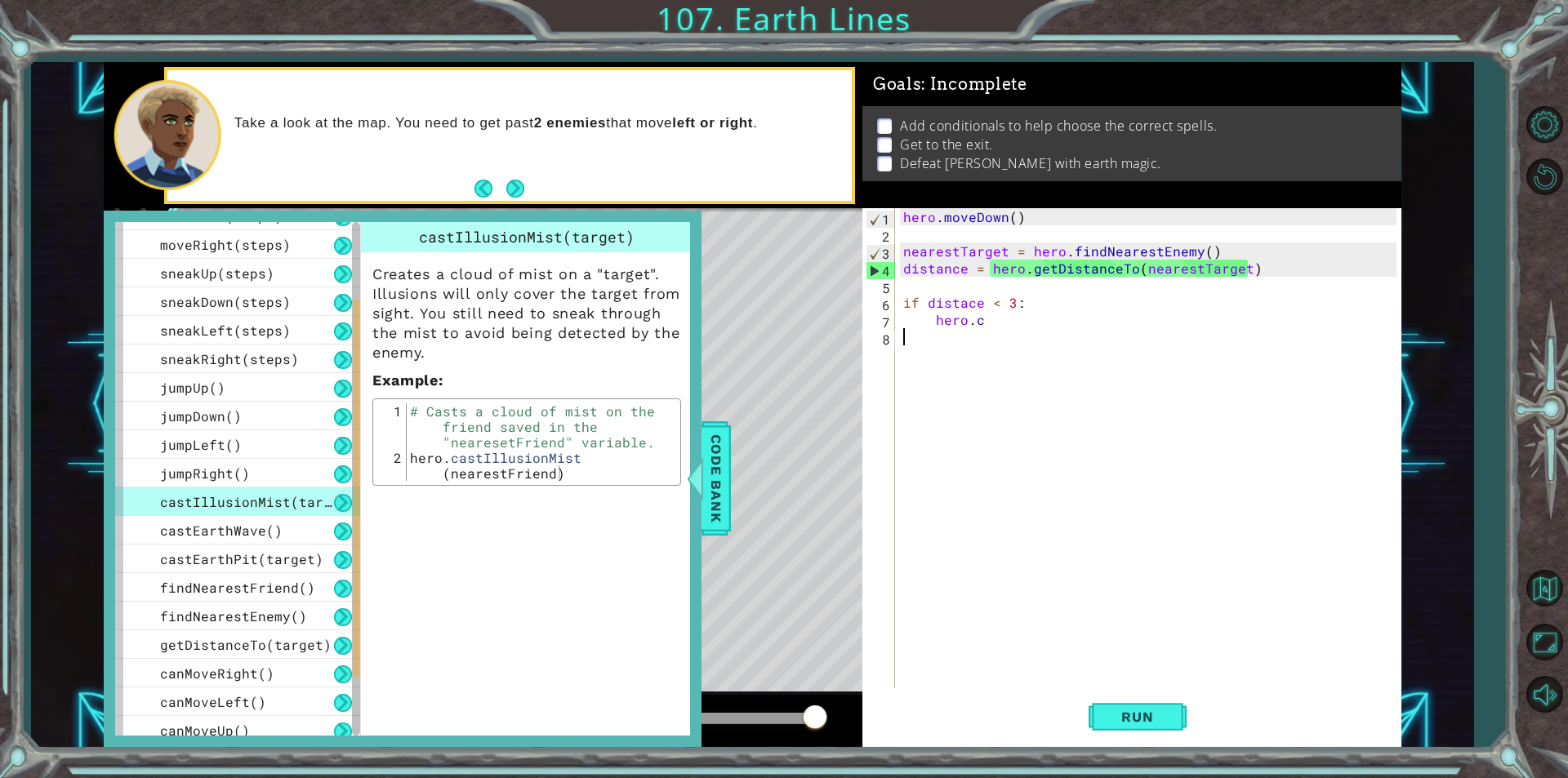
click at [1118, 459] on div "hero . [GEOGRAPHIC_DATA] ( ) nearestTarget = hero . findNearestEnemy ( ) distan…" at bounding box center [1152, 464] width 505 height 514
click at [986, 336] on div "hero . [GEOGRAPHIC_DATA] ( ) nearestTarget = hero . findNearestEnemy ( ) distan…" at bounding box center [1152, 464] width 505 height 514
click at [198, 531] on span "castEarthWave()" at bounding box center [221, 530] width 122 height 17
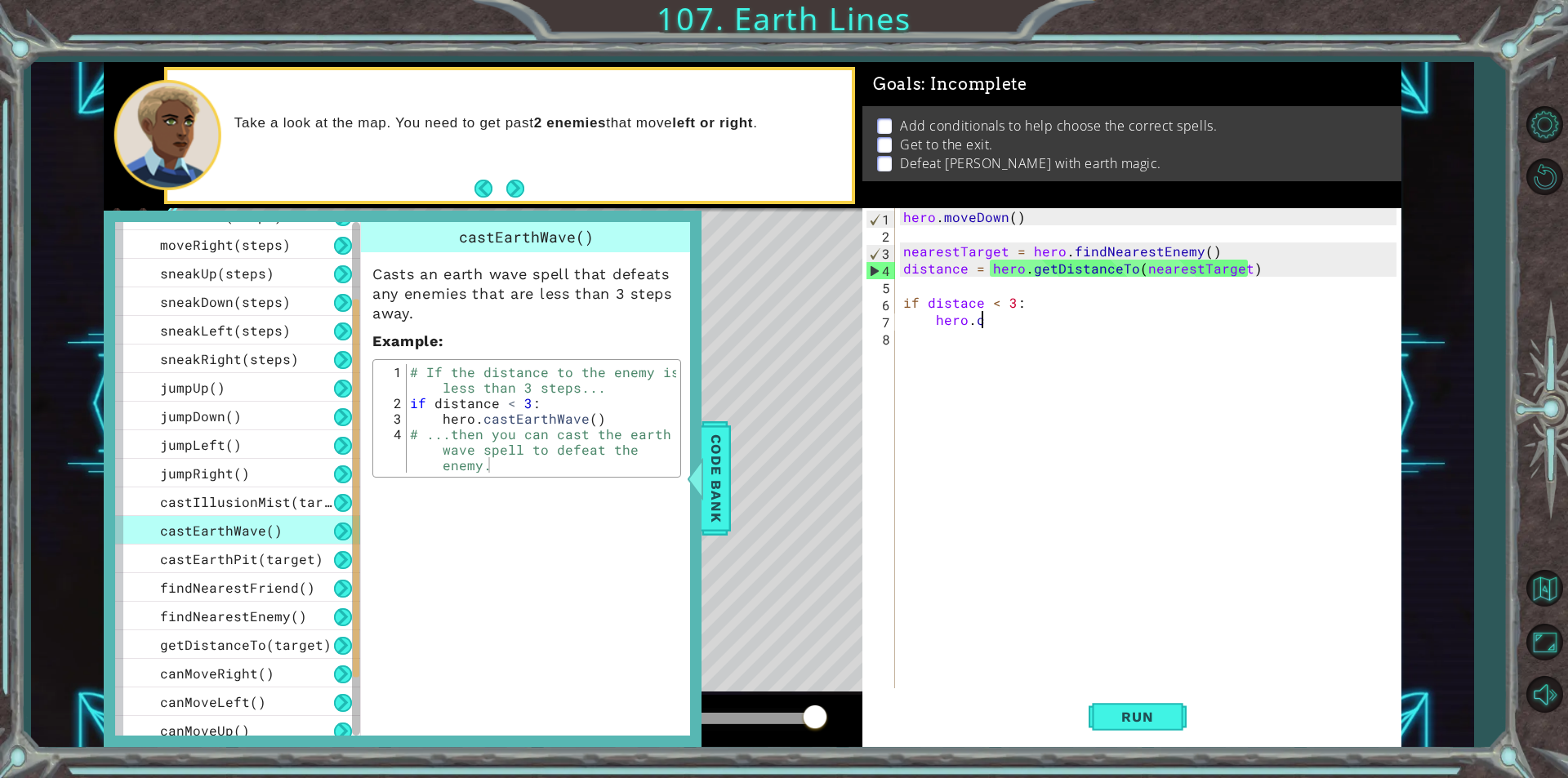
click at [988, 325] on div "hero . [GEOGRAPHIC_DATA] ( ) nearestTarget = hero . findNearestEnemy ( ) distan…" at bounding box center [1152, 464] width 505 height 514
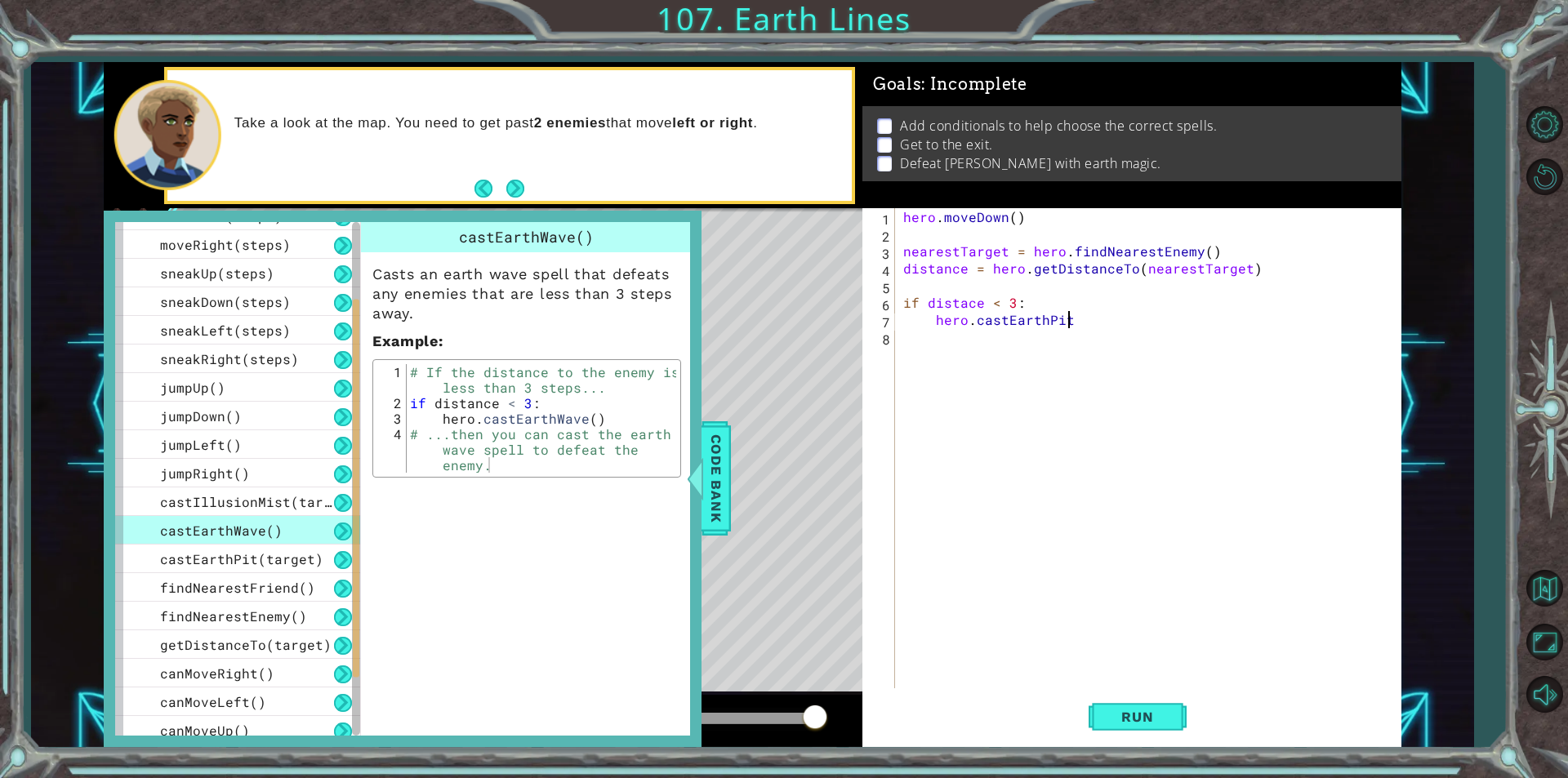
scroll to position [0, 10]
click at [707, 479] on span "Code Bank" at bounding box center [715, 479] width 26 height 99
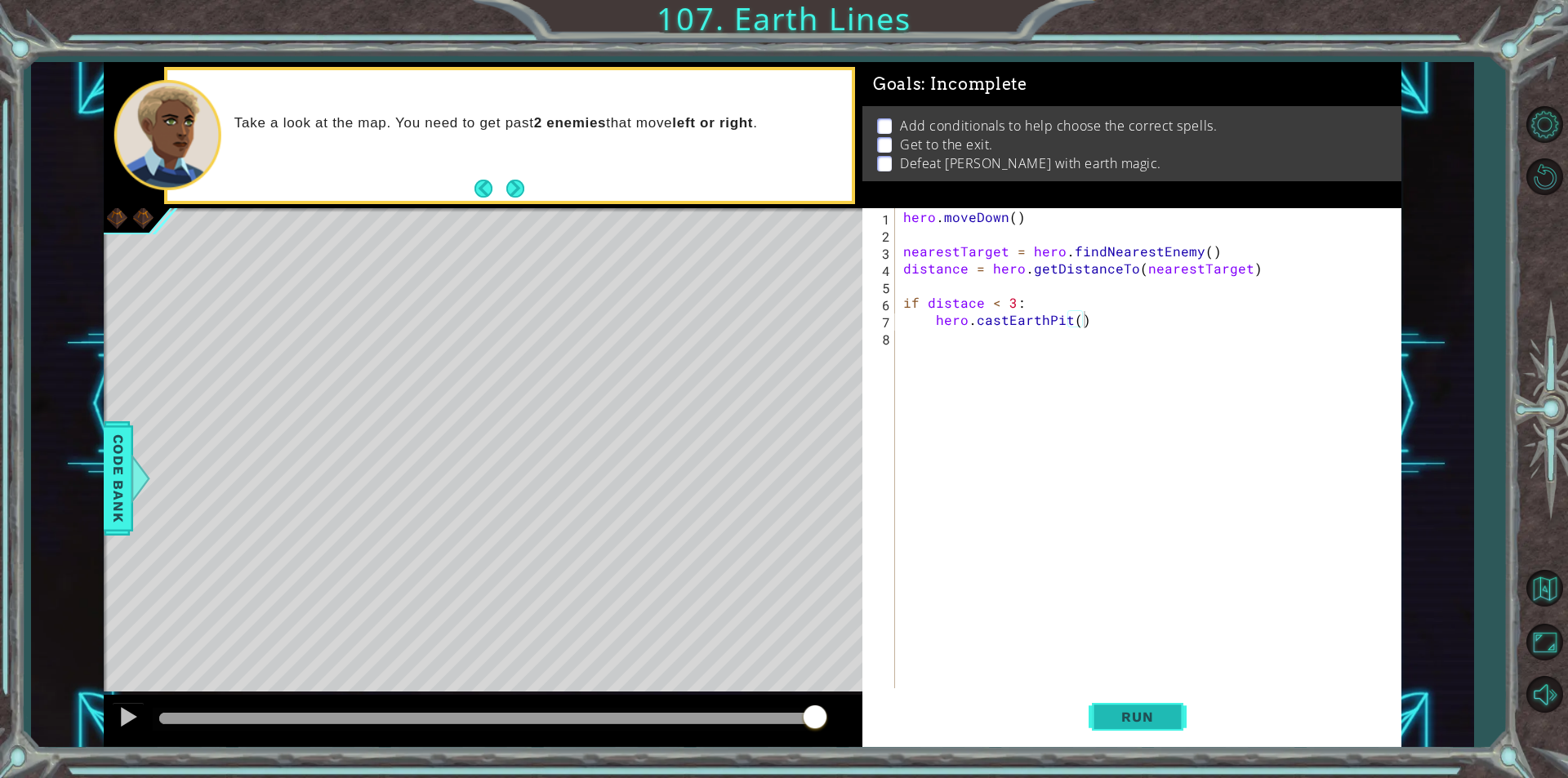
click at [1163, 729] on button "Run" at bounding box center [1137, 717] width 98 height 54
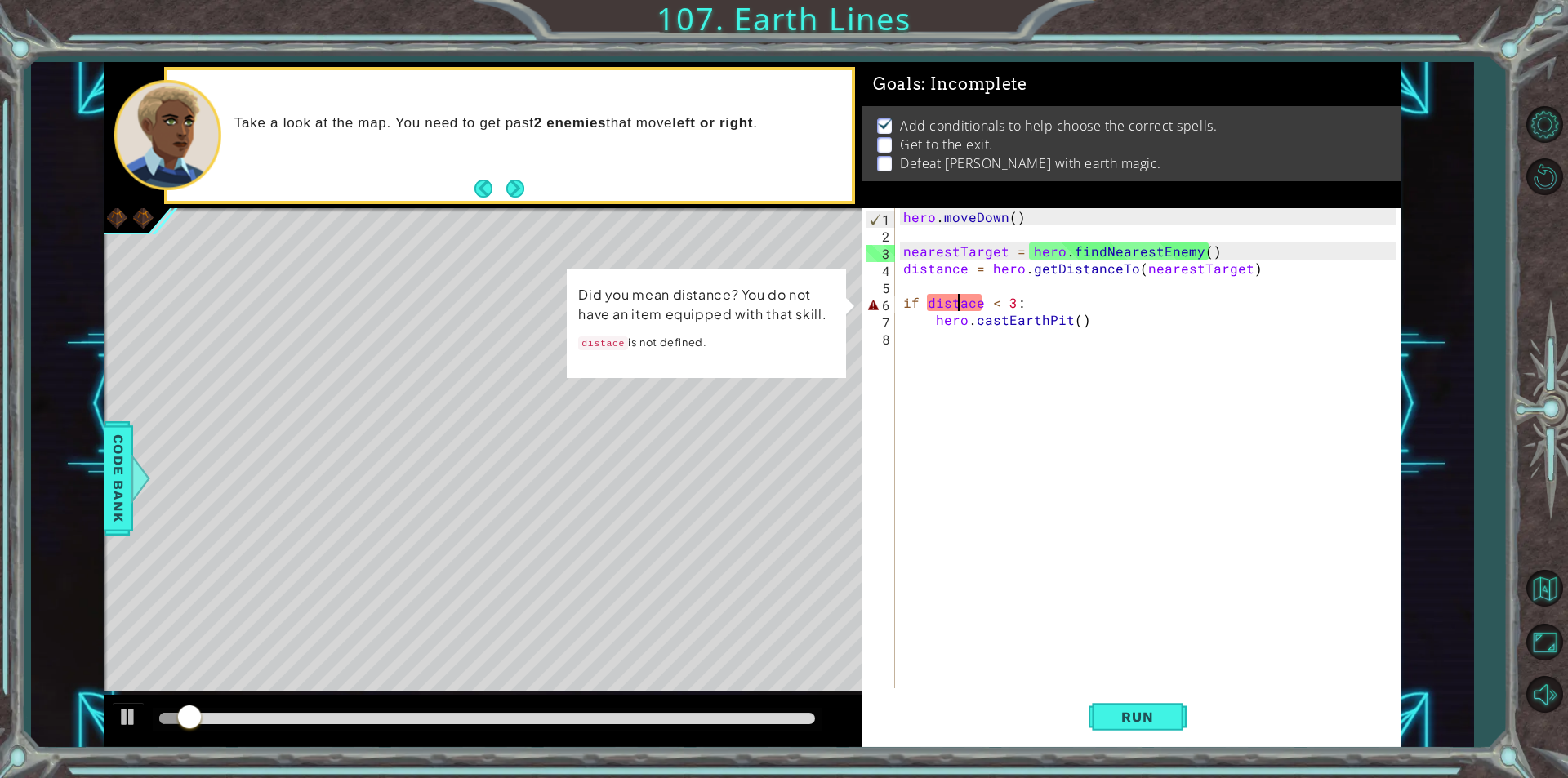
click at [961, 300] on div "hero . [GEOGRAPHIC_DATA] ( ) nearestTarget = hero . findNearestEnemy ( ) distan…" at bounding box center [1152, 464] width 505 height 514
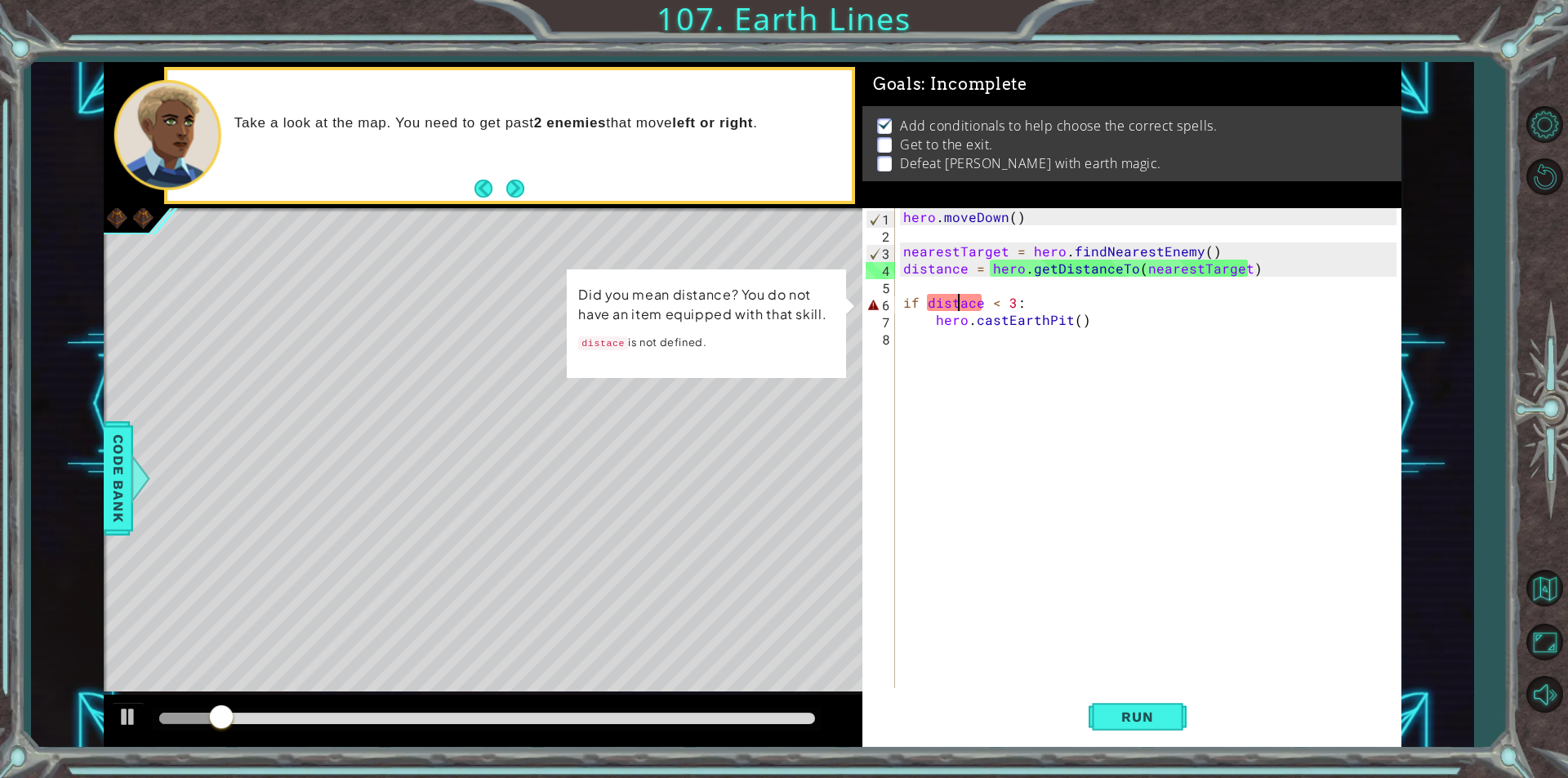
click at [970, 310] on div "hero . [GEOGRAPHIC_DATA] ( ) nearestTarget = hero . findNearestEnemy ( ) distan…" at bounding box center [1152, 464] width 505 height 514
click at [965, 301] on div "hero . [GEOGRAPHIC_DATA] ( ) nearestTarget = hero . findNearestEnemy ( ) distan…" at bounding box center [1152, 464] width 505 height 514
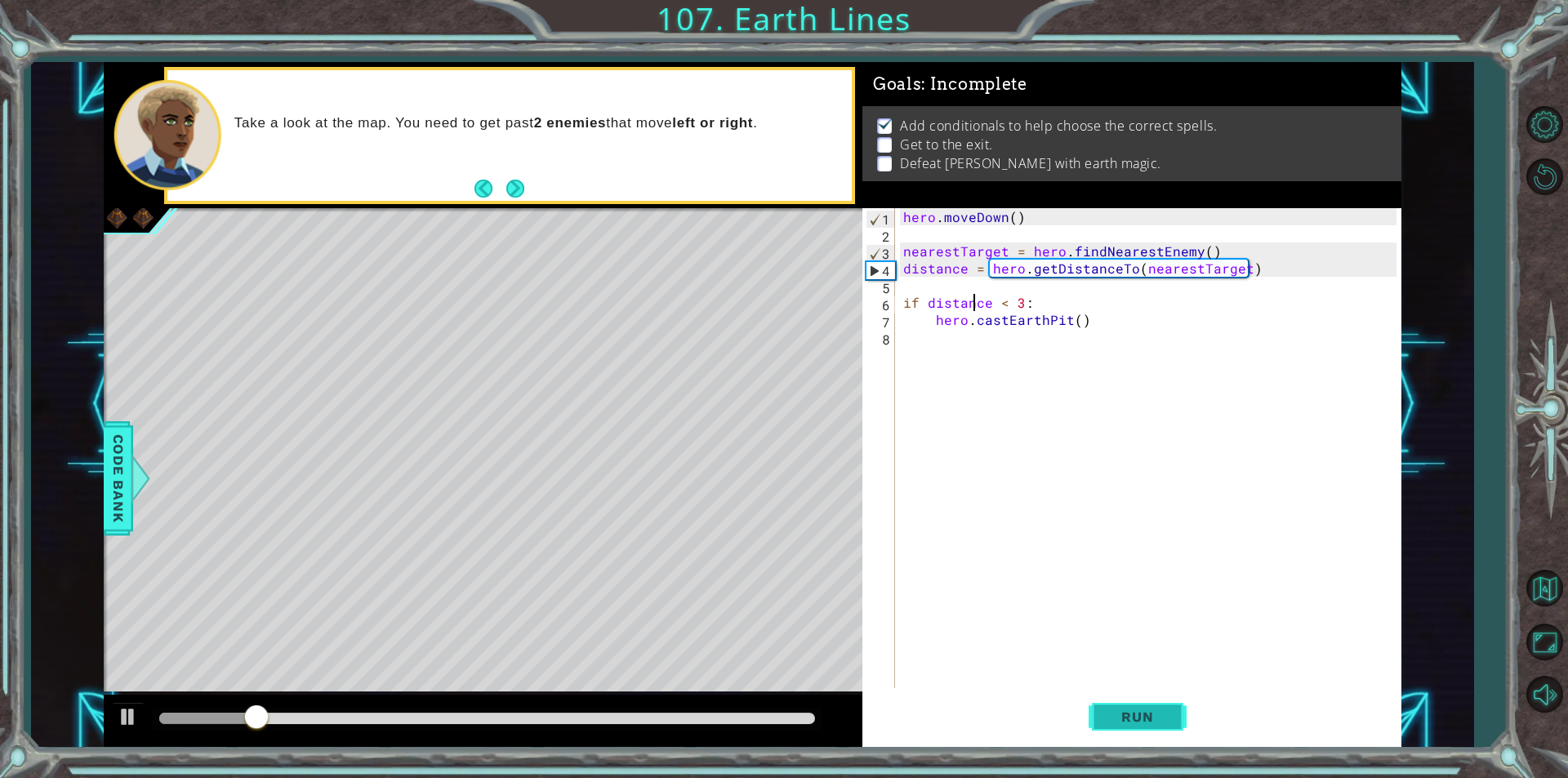
type textarea "if distance < 3:"
click at [1175, 731] on button "Run" at bounding box center [1137, 717] width 98 height 54
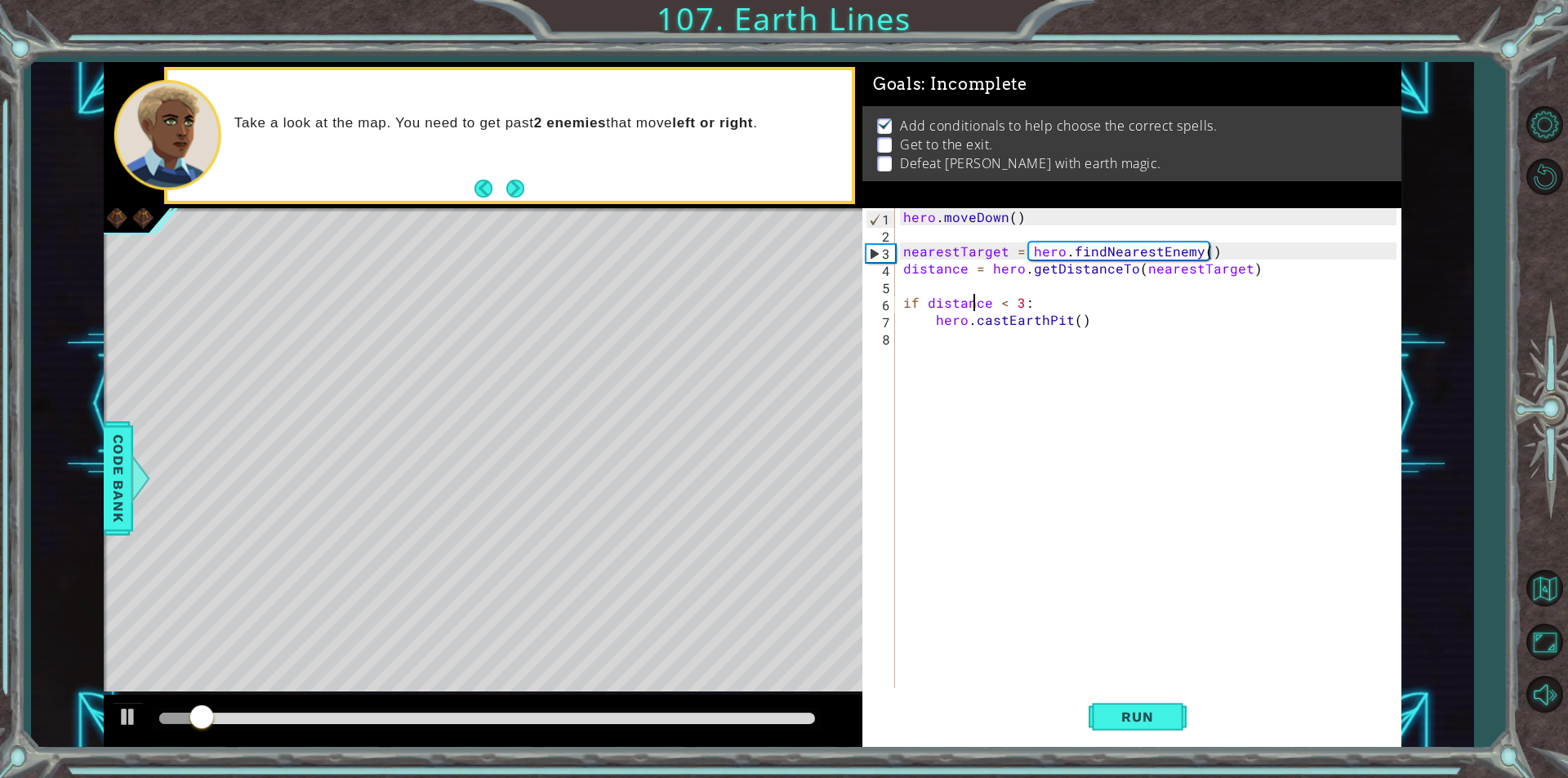
click at [935, 351] on div "hero . [GEOGRAPHIC_DATA] ( ) nearestTarget = hero . findNearestEnemy ( ) distan…" at bounding box center [1152, 464] width 505 height 514
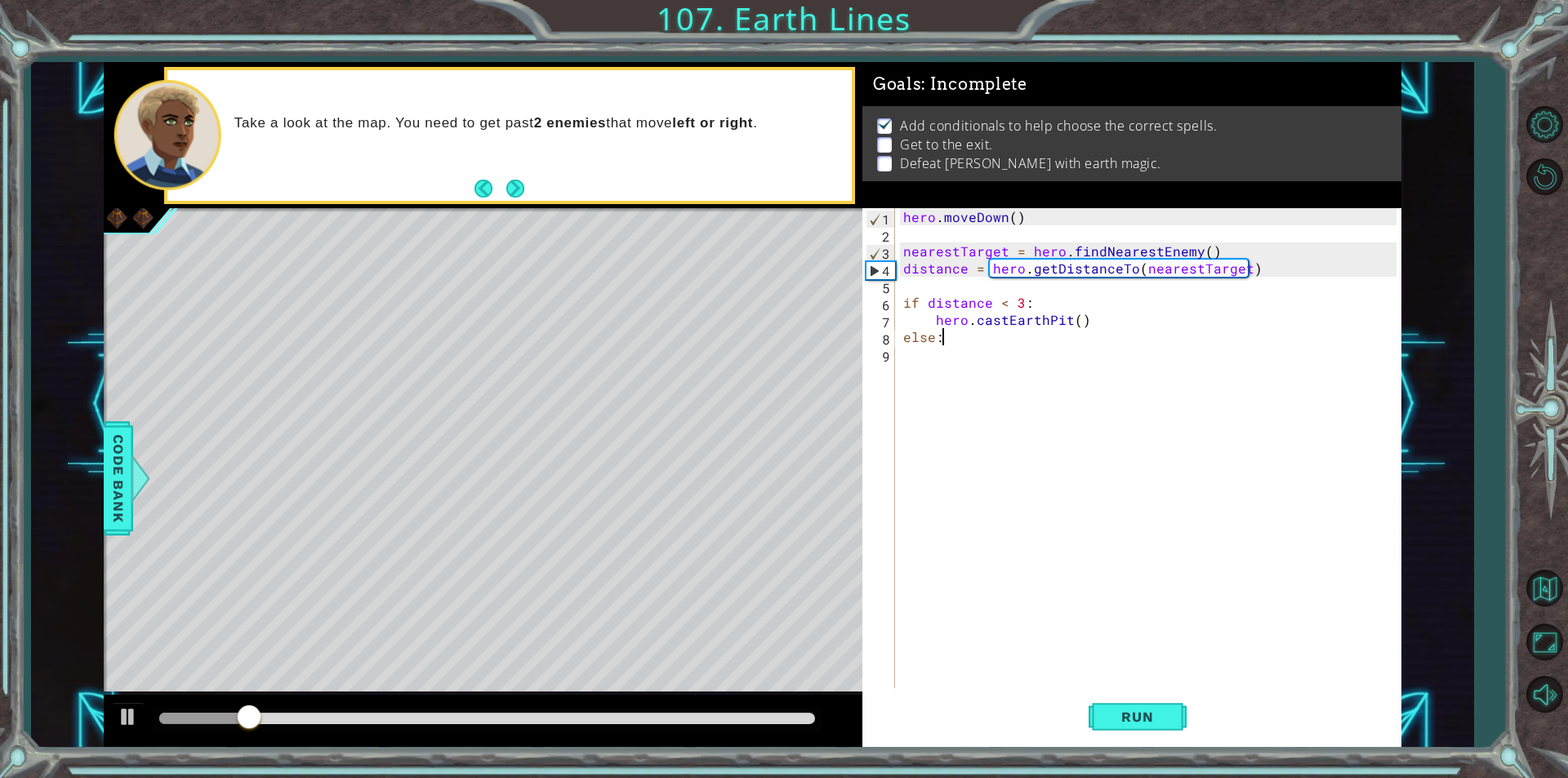
scroll to position [0, 2]
click at [1104, 327] on div "hero . [GEOGRAPHIC_DATA] ( ) nearestTarget = hero . findNearestEnemy ( ) distan…" at bounding box center [1152, 464] width 505 height 514
type textarea "hero.castEarthPit()"
click at [1059, 336] on div "hero . [GEOGRAPHIC_DATA] ( ) nearestTarget = hero . findNearestEnemy ( ) distan…" at bounding box center [1155, 464] width 497 height 514
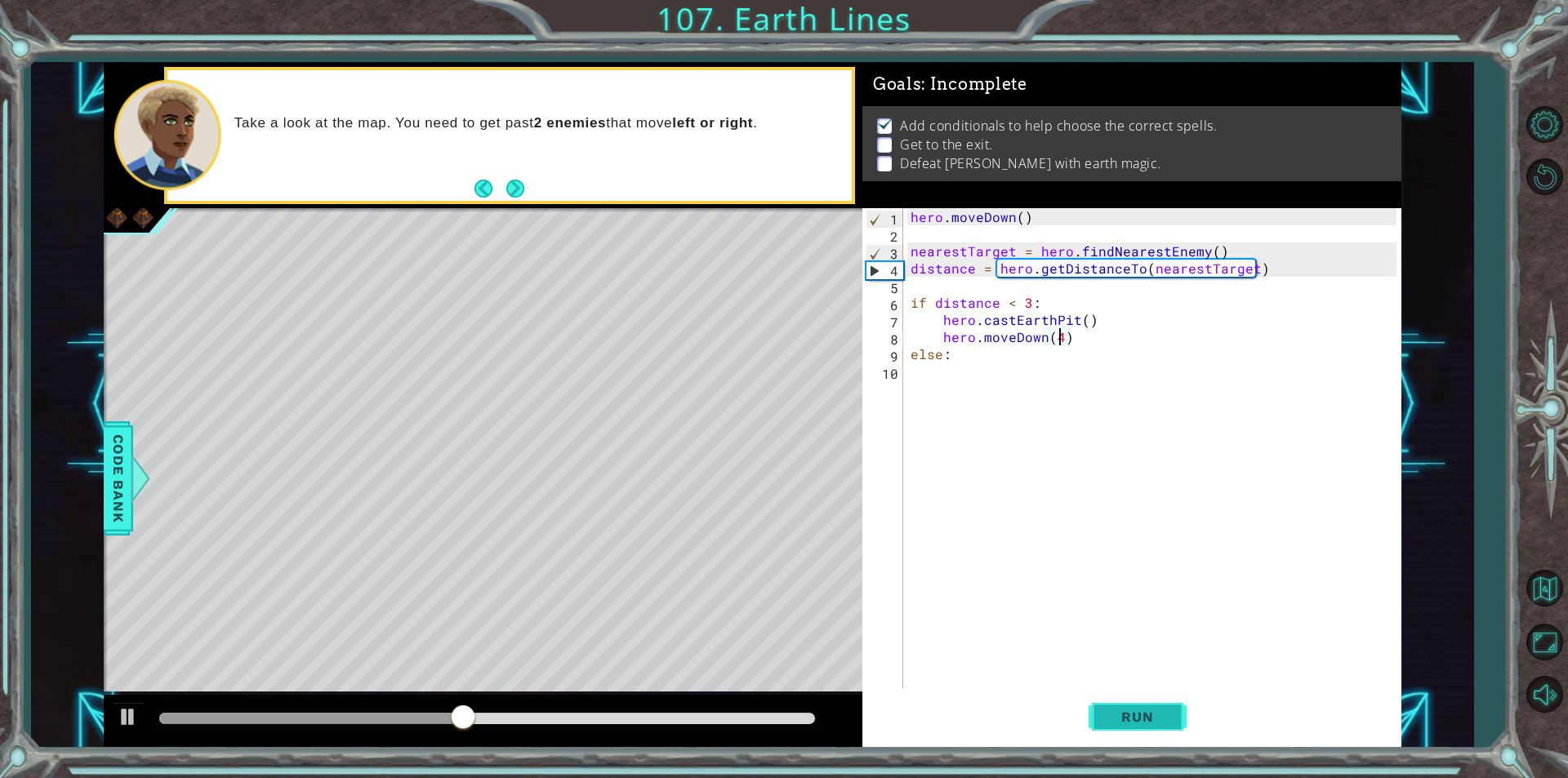
type textarea "hero.moveDown(4)"
click at [1126, 727] on button "Run" at bounding box center [1137, 717] width 98 height 54
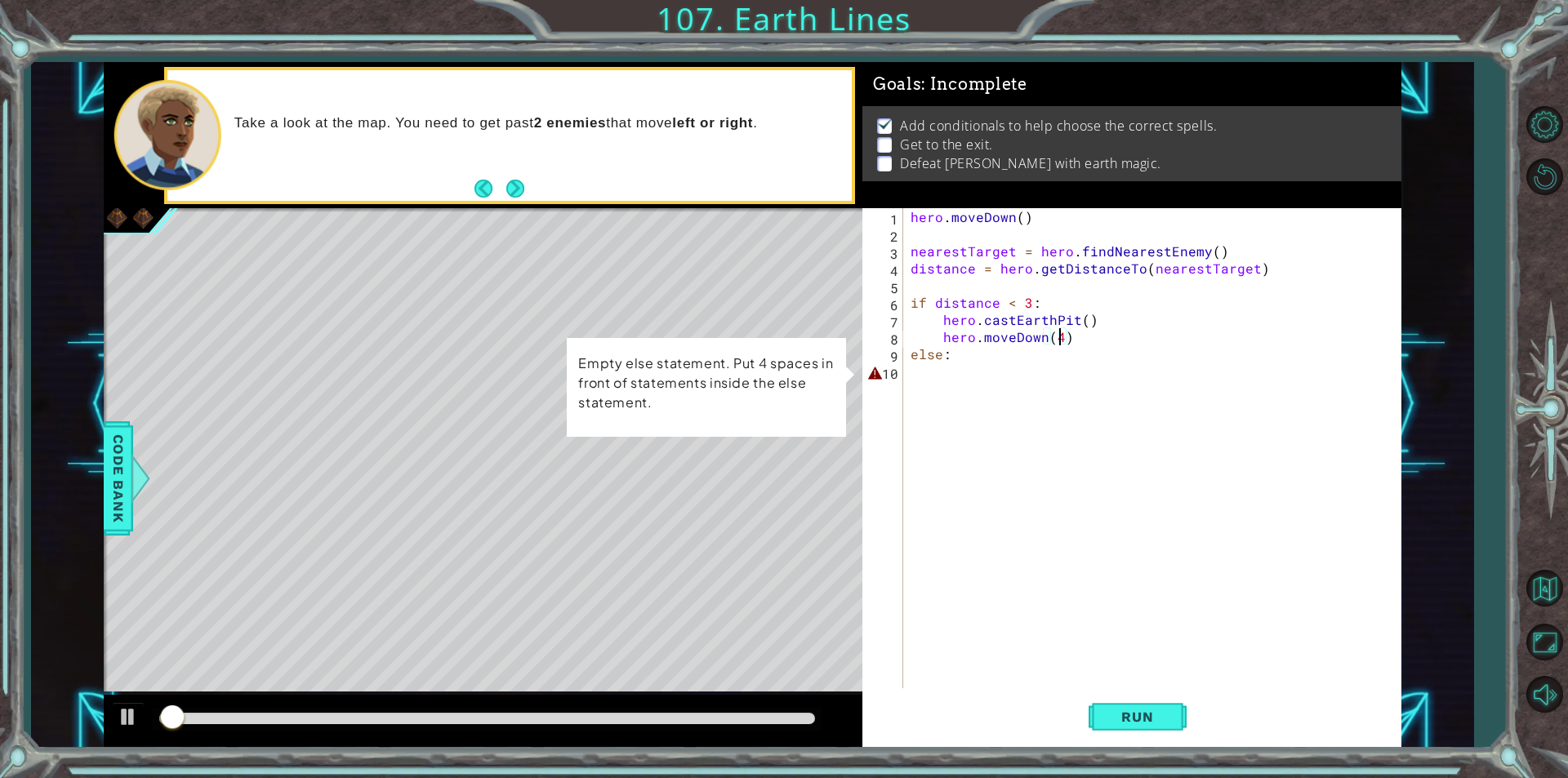
click at [956, 363] on div "hero . [GEOGRAPHIC_DATA] ( ) nearestTarget = hero . findNearestEnemy ( ) distan…" at bounding box center [1155, 464] width 497 height 514
click at [950, 348] on div "hero . [GEOGRAPHIC_DATA] ( ) nearestTarget = hero . findNearestEnemy ( ) distan…" at bounding box center [1155, 464] width 497 height 514
type textarea "else:"
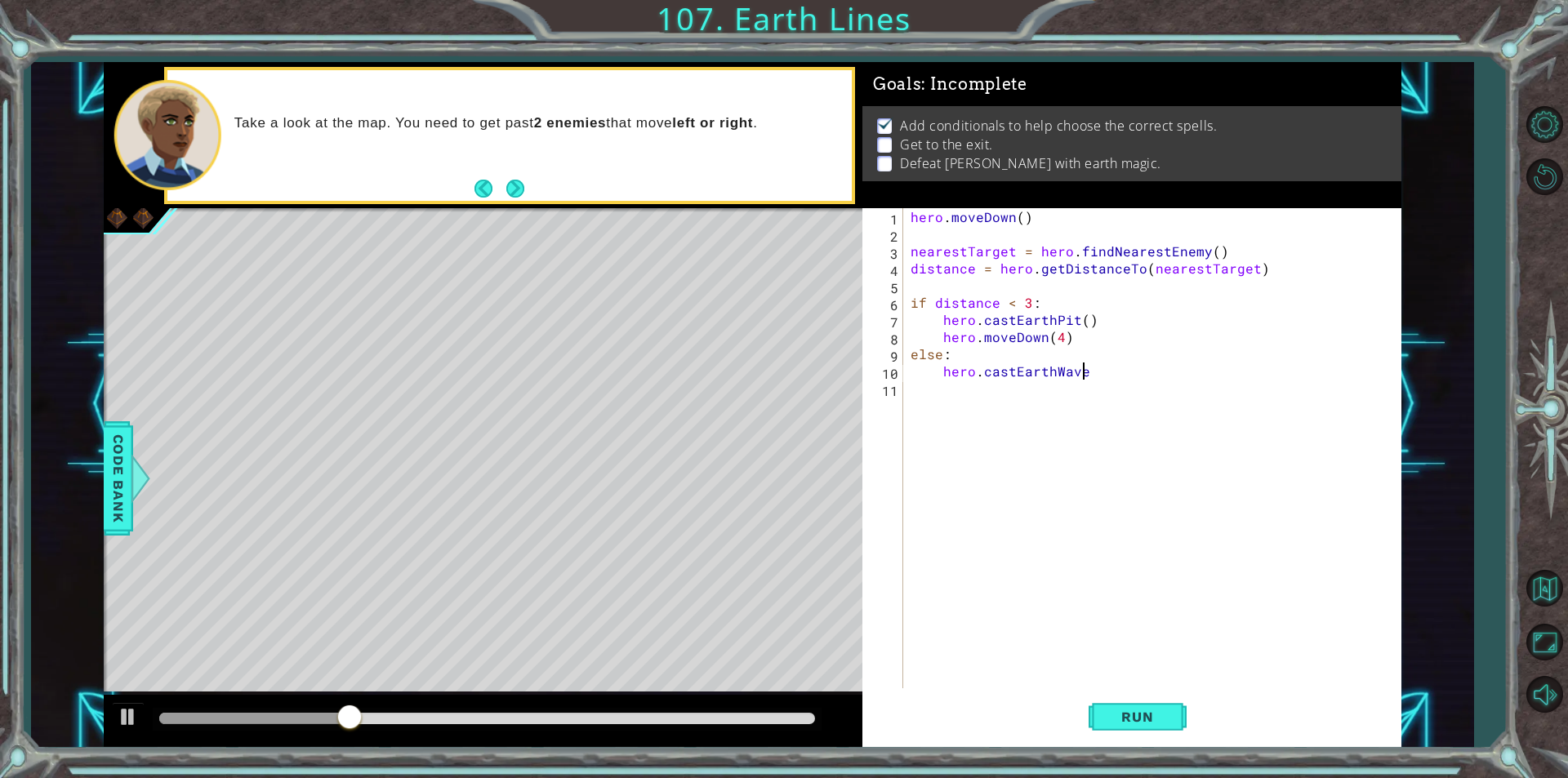
scroll to position [0, 10]
click at [122, 477] on span "Code Bank" at bounding box center [117, 479] width 26 height 99
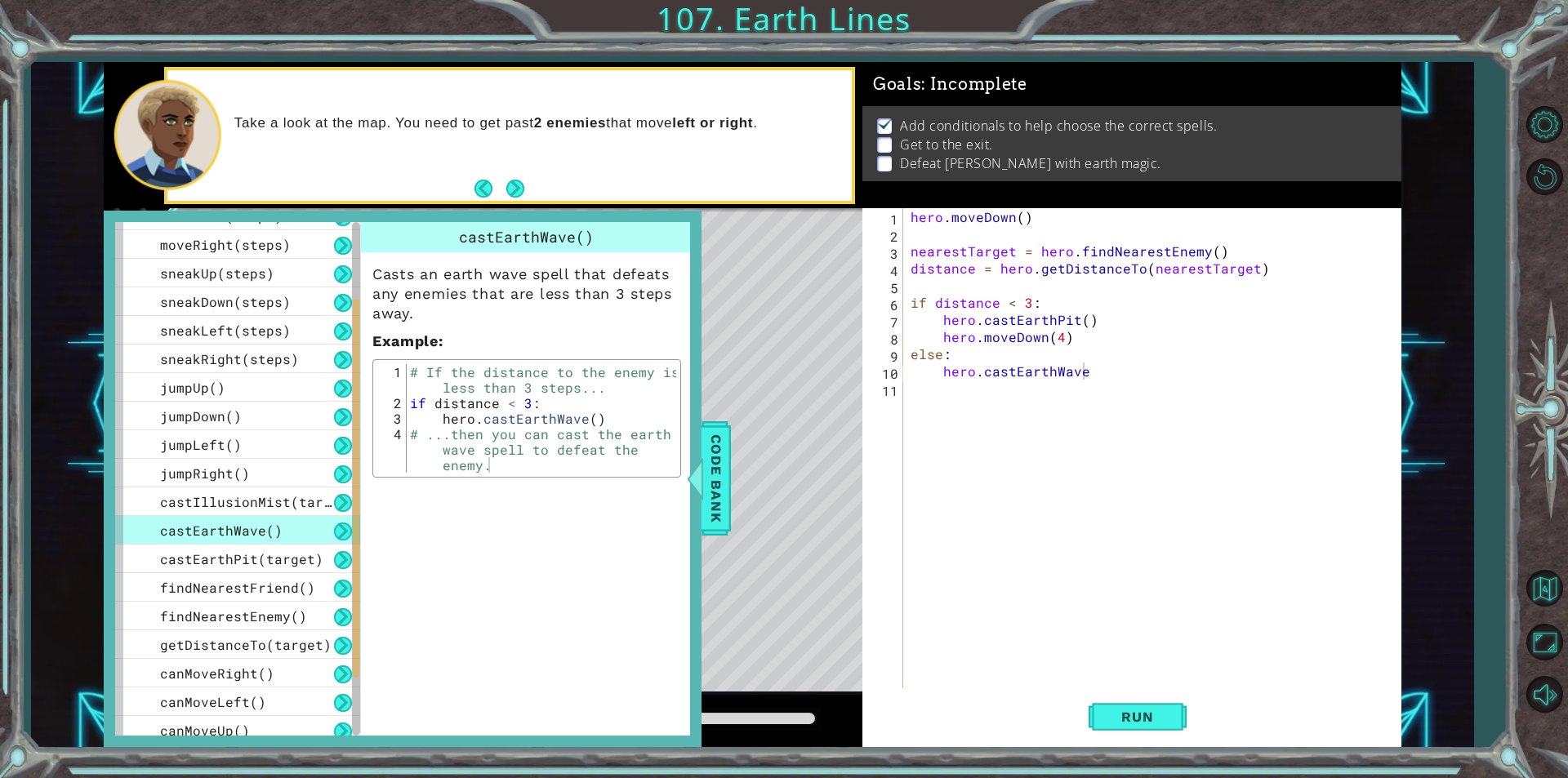
click at [1083, 373] on div "hero . [GEOGRAPHIC_DATA] ( ) nearestTarget = hero . findNearestEnemy ( ) distan…" at bounding box center [1155, 464] width 497 height 514
click at [1136, 709] on span "Run" at bounding box center [1138, 716] width 65 height 16
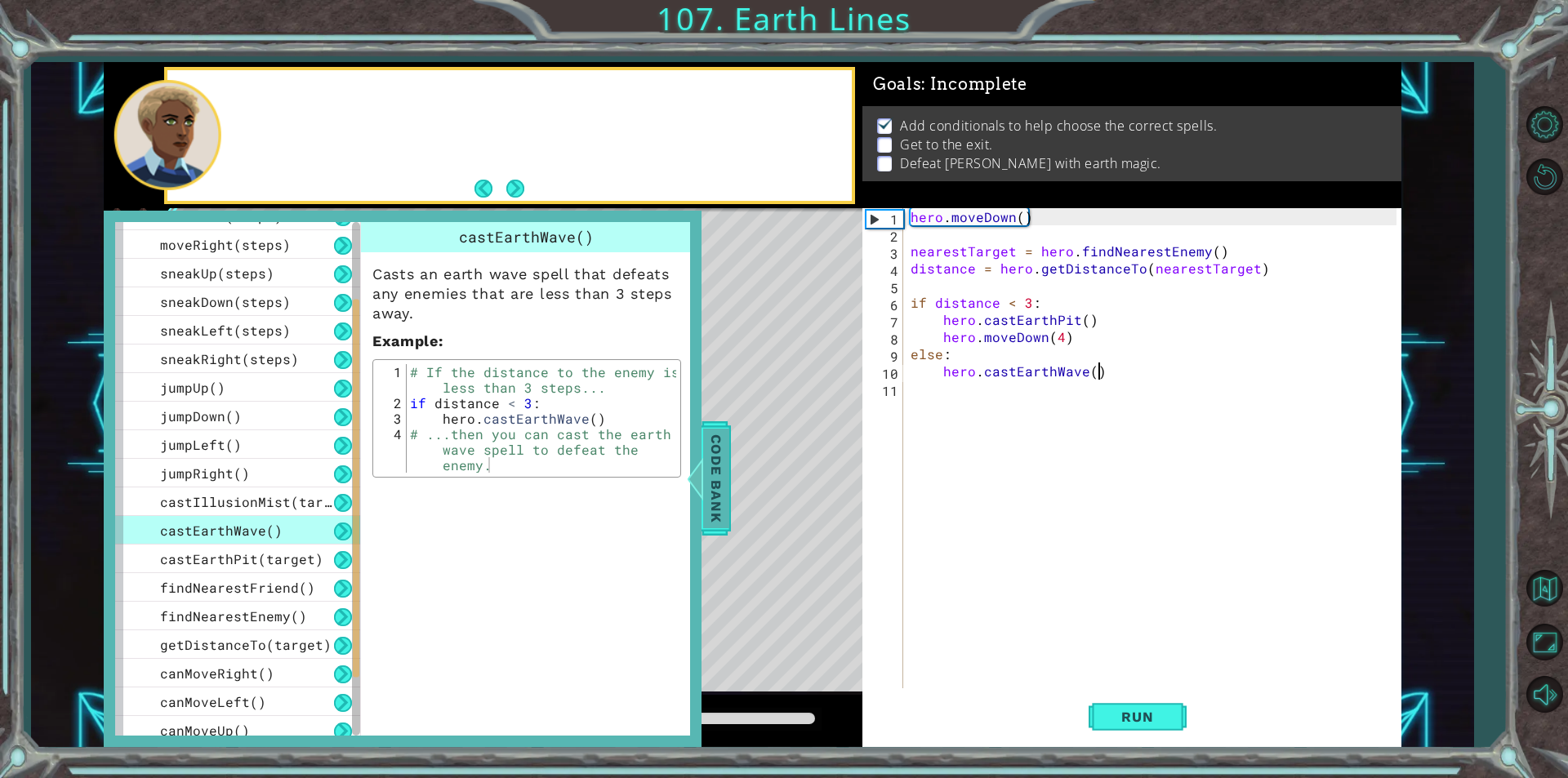
click at [728, 475] on span "Code Bank" at bounding box center [715, 479] width 26 height 99
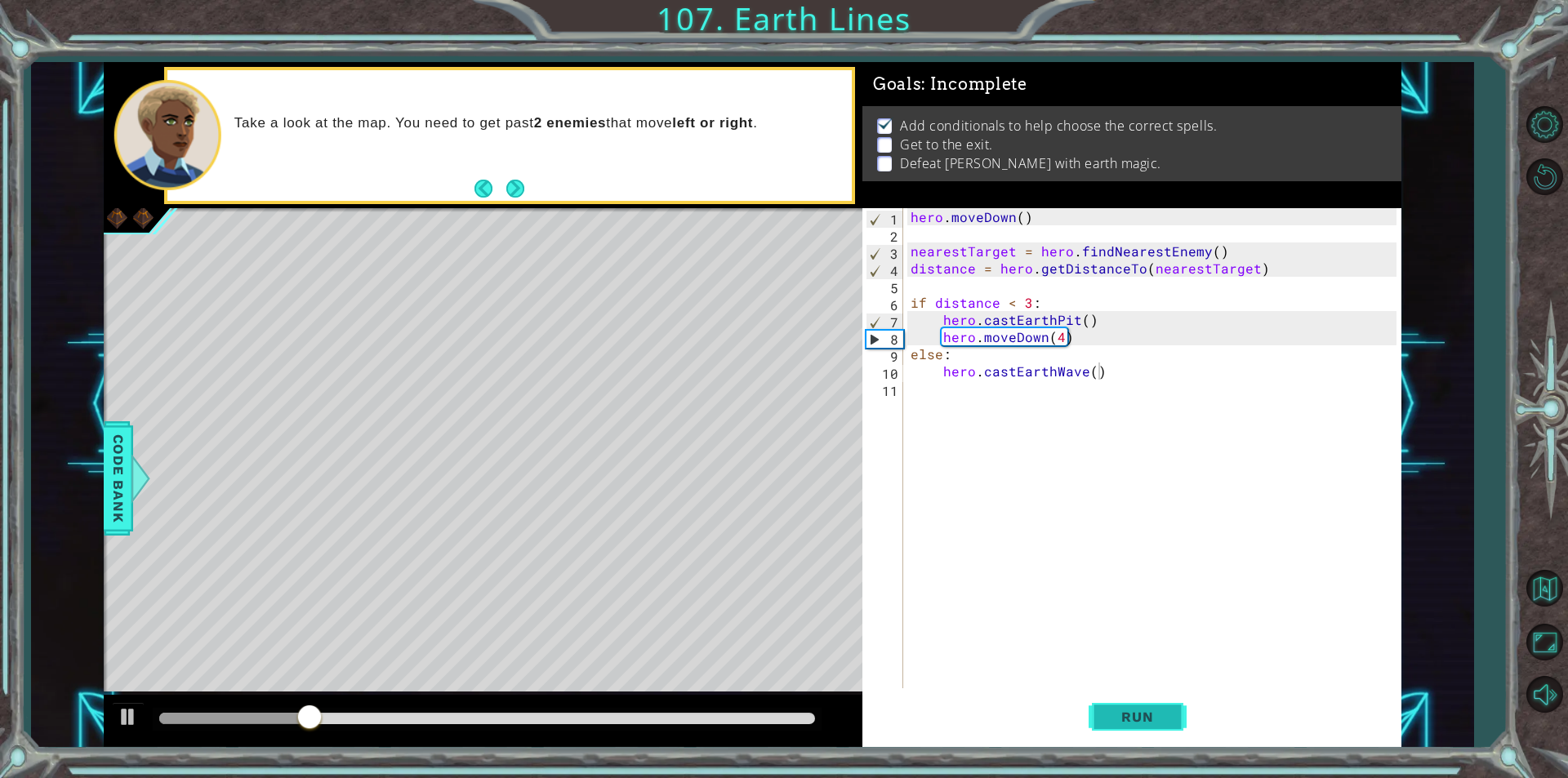
click at [1124, 714] on span "Run" at bounding box center [1138, 716] width 65 height 16
click at [1119, 703] on button "Run" at bounding box center [1137, 717] width 98 height 54
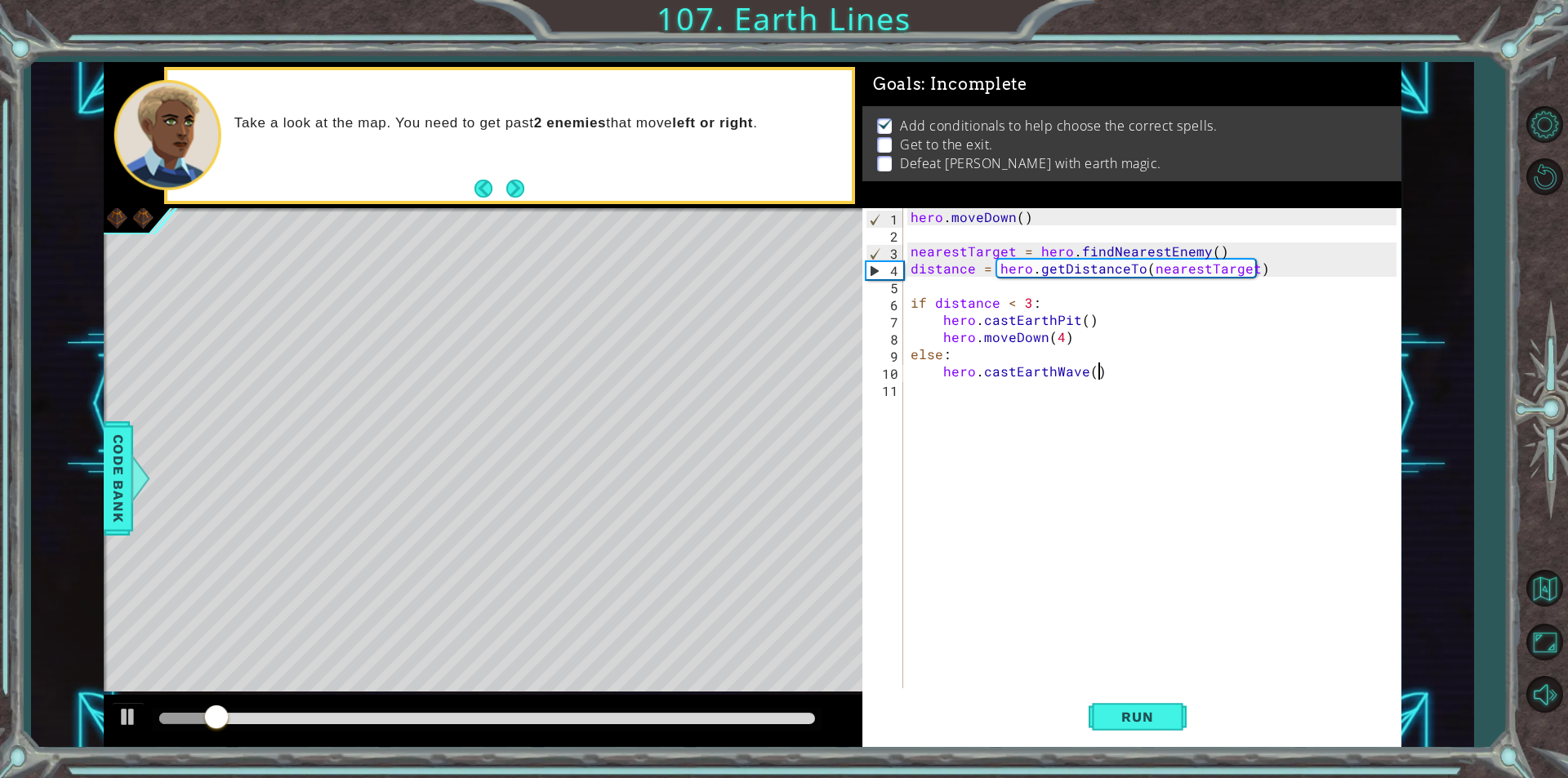
click at [1084, 320] on div "hero . [GEOGRAPHIC_DATA] ( ) nearestTarget = hero . findNearestEnemy ( ) distan…" at bounding box center [1155, 464] width 497 height 514
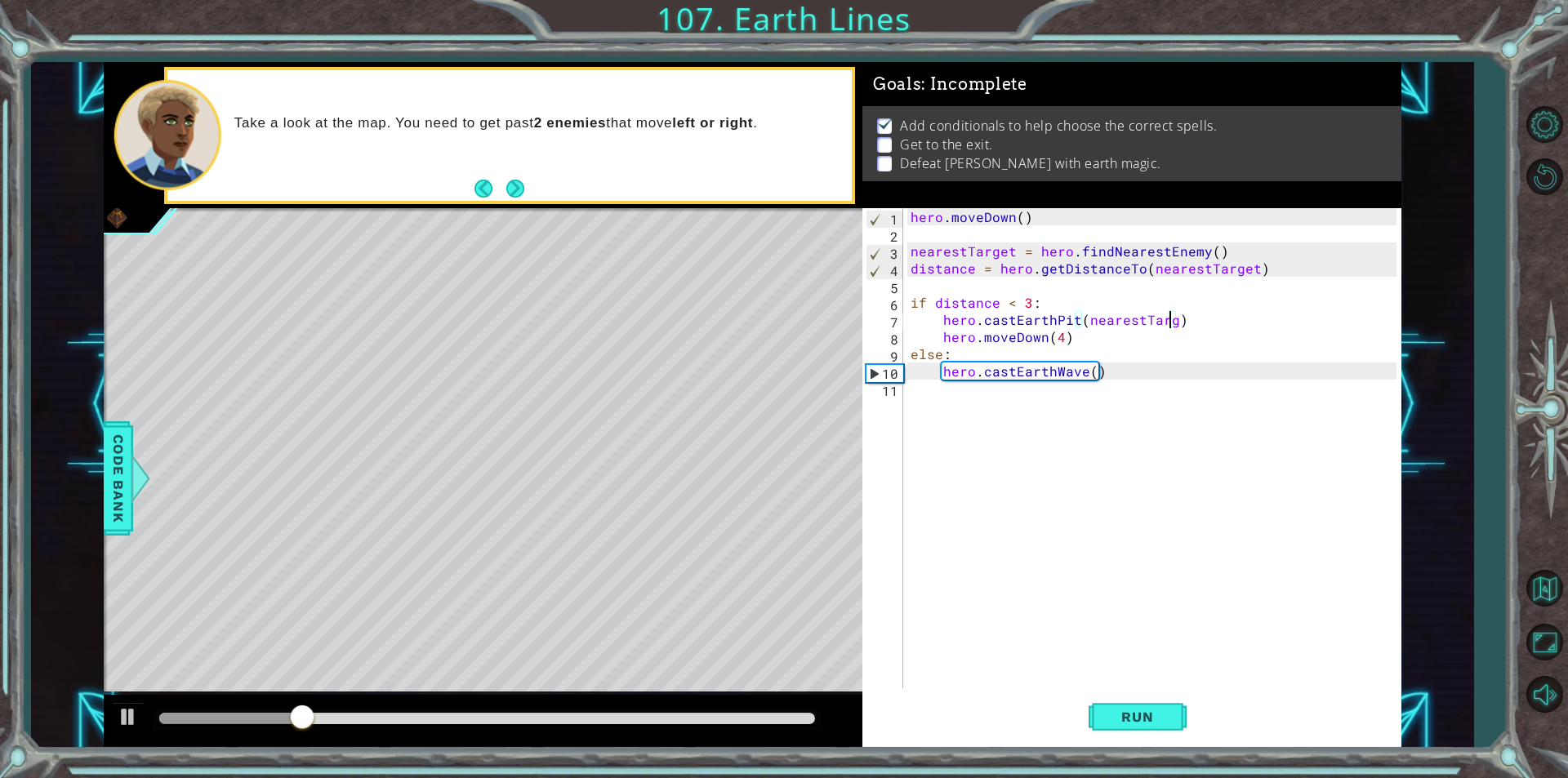
scroll to position [0, 16]
click at [1135, 735] on button "Run" at bounding box center [1137, 717] width 98 height 54
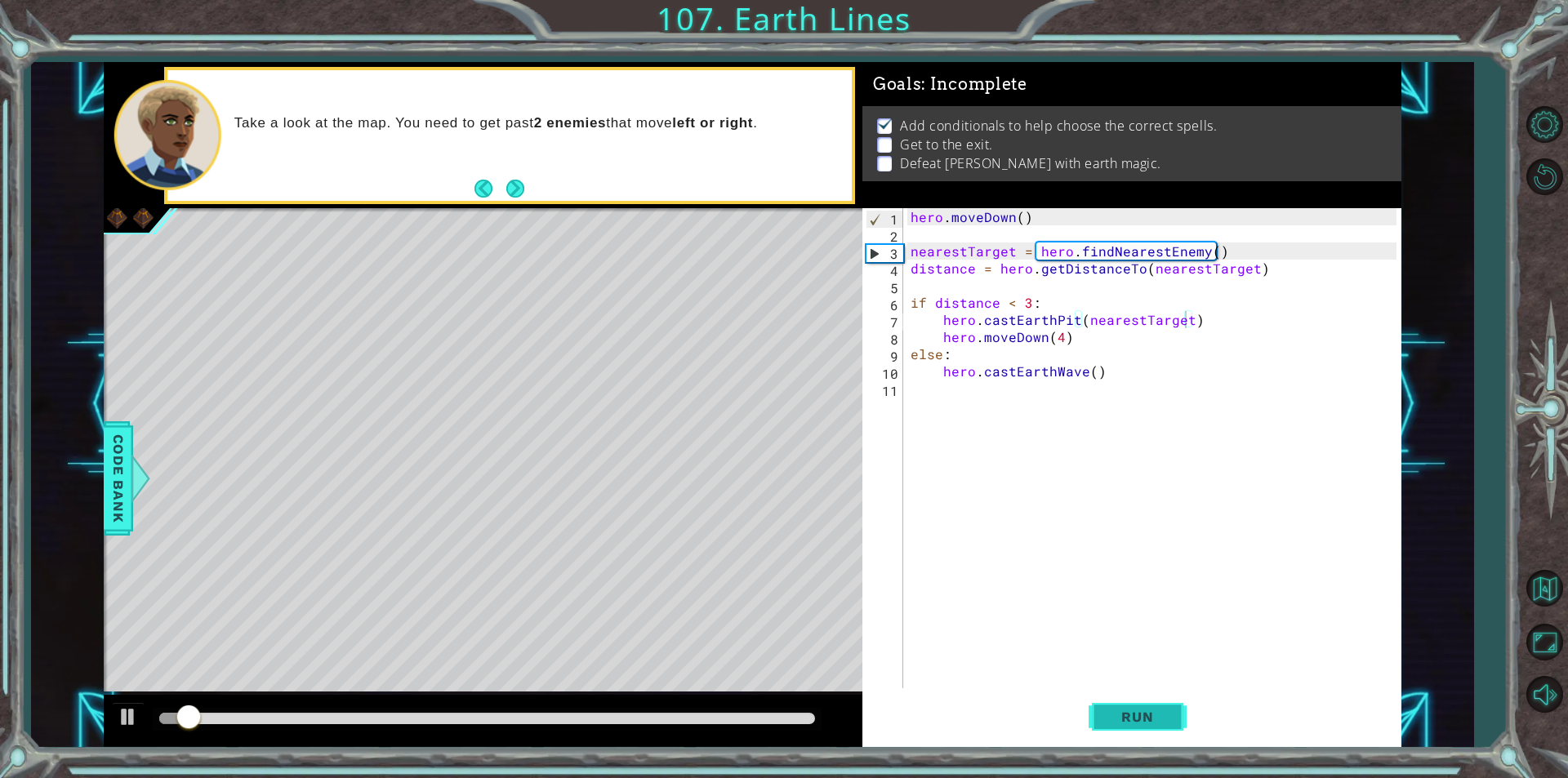
click at [1112, 736] on button "Run" at bounding box center [1137, 717] width 98 height 54
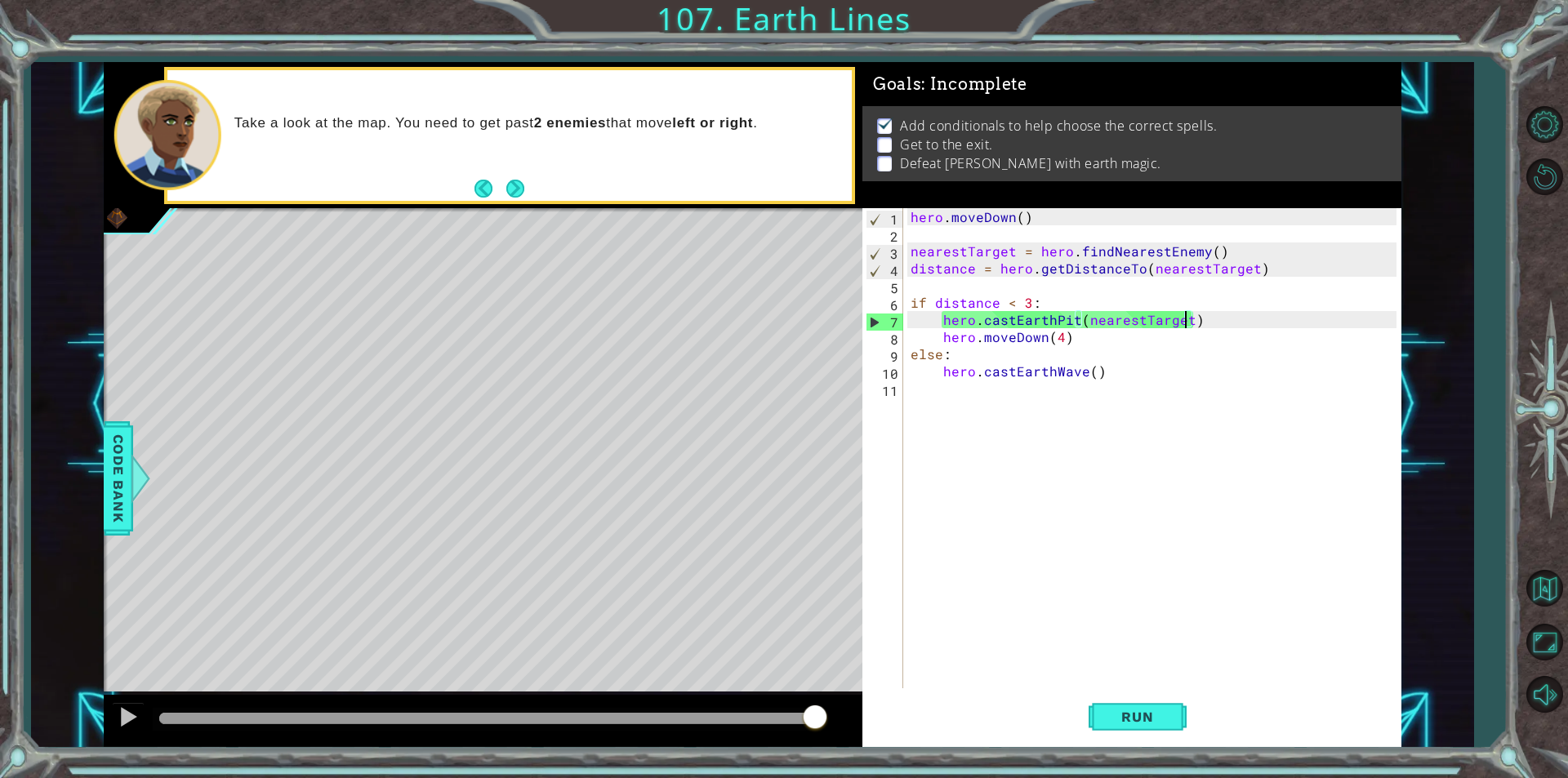
click at [1077, 317] on div "hero . [GEOGRAPHIC_DATA] ( ) nearestTarget = hero . findNearestEnemy ( ) distan…" at bounding box center [1155, 464] width 497 height 514
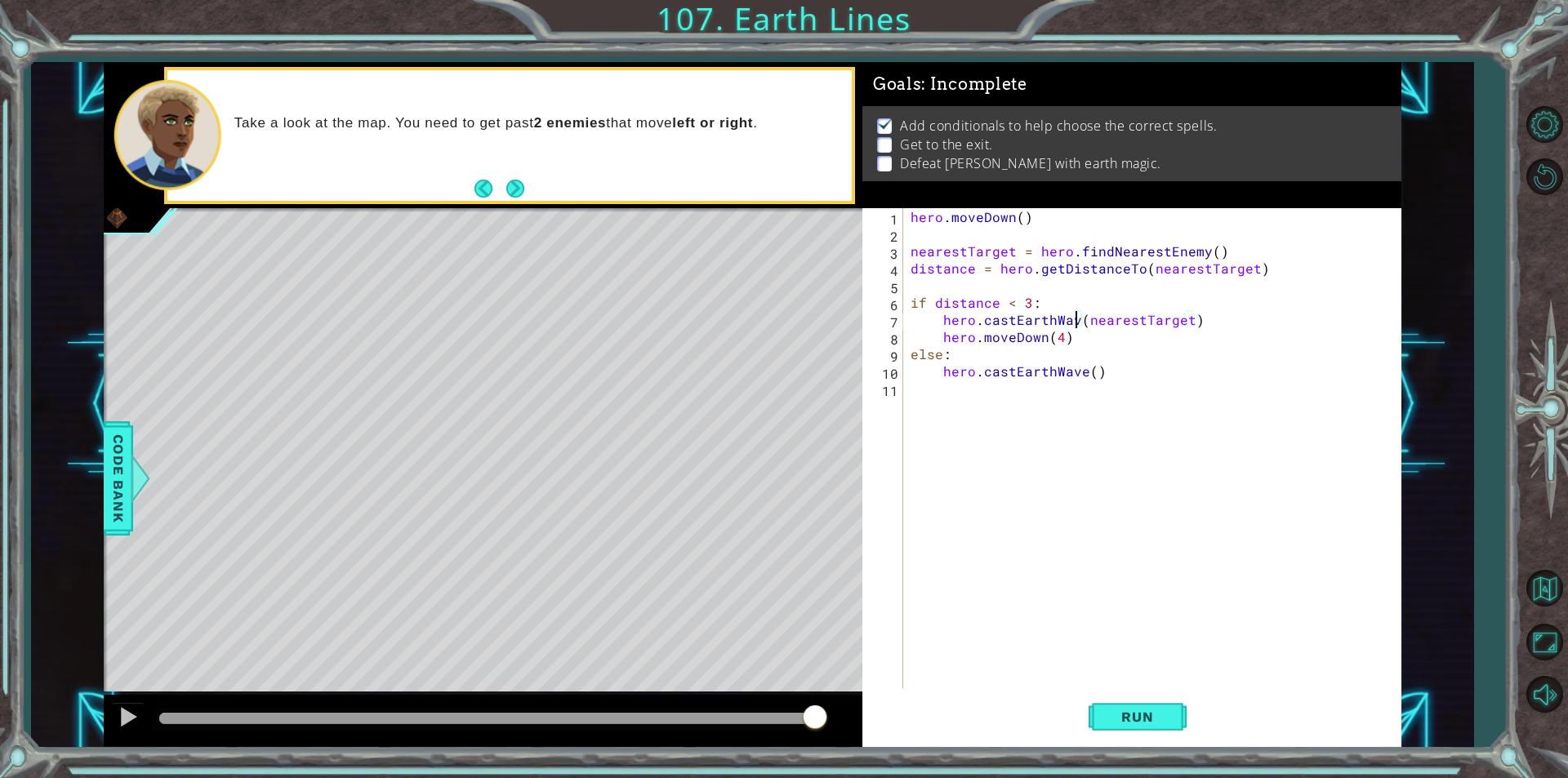
scroll to position [0, 10]
click at [1079, 370] on div "hero . [GEOGRAPHIC_DATA] ( ) nearestTarget = hero . findNearestEnemy ( ) distan…" at bounding box center [1155, 464] width 497 height 514
click at [1084, 361] on div "hero . [GEOGRAPHIC_DATA] ( ) nearestTarget = hero . findNearestEnemy ( ) distan…" at bounding box center [1155, 464] width 497 height 514
click at [1083, 374] on div "hero . [GEOGRAPHIC_DATA] ( ) nearestTarget = hero . findNearestEnemy ( ) distan…" at bounding box center [1155, 464] width 497 height 514
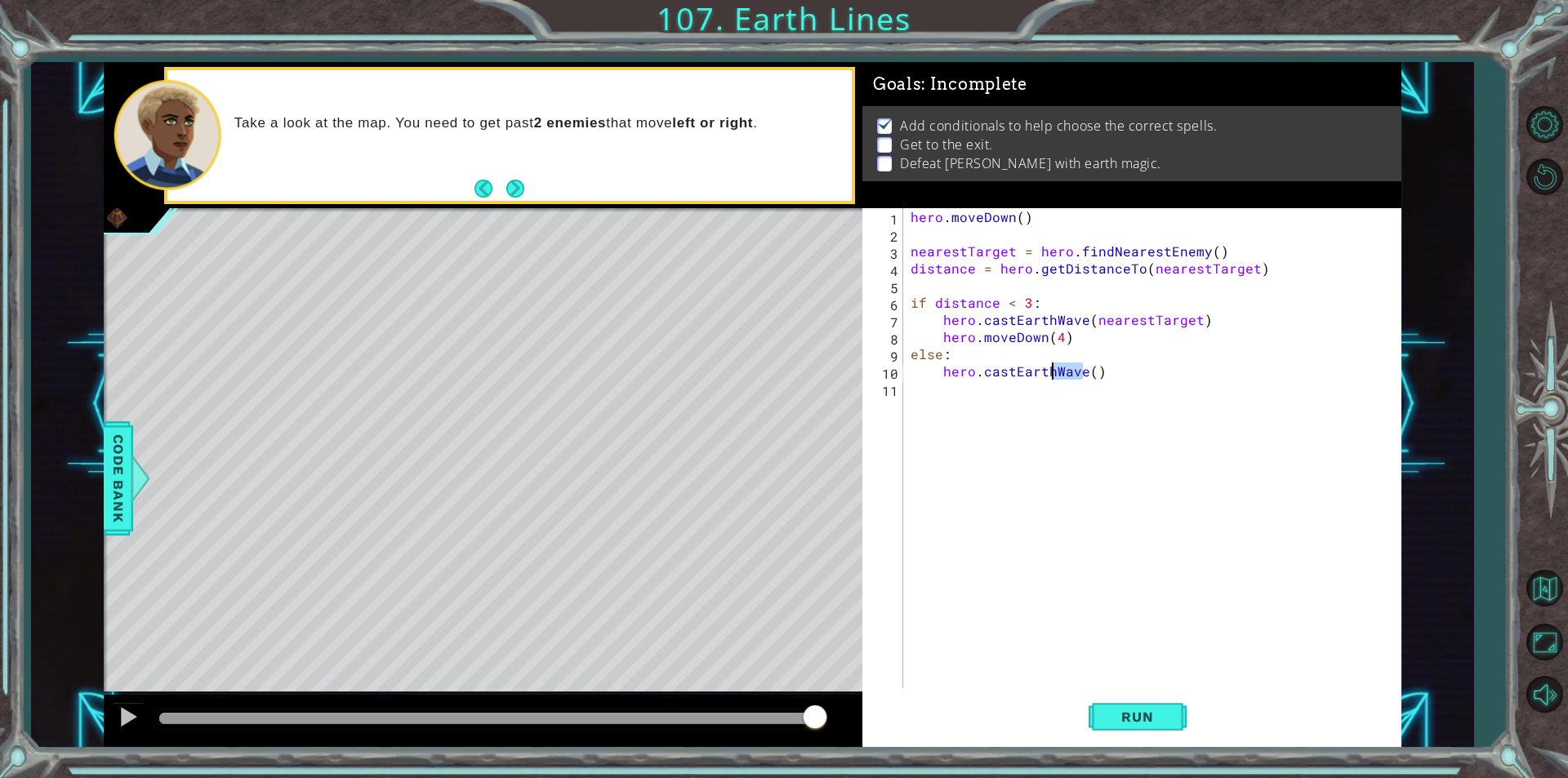
drag, startPoint x: 1085, startPoint y: 378, endPoint x: 1054, endPoint y: 373, distance: 31.4
click at [1054, 373] on div "hero . [GEOGRAPHIC_DATA] ( ) nearestTarget = hero . findNearestEnemy ( ) distan…" at bounding box center [1155, 464] width 497 height 514
click at [1059, 373] on div "hero . [GEOGRAPHIC_DATA] ( ) nearestTarget = hero . findNearestEnemy ( ) distan…" at bounding box center [1155, 464] width 497 height 514
type textarea "hero.castEarthPit()"
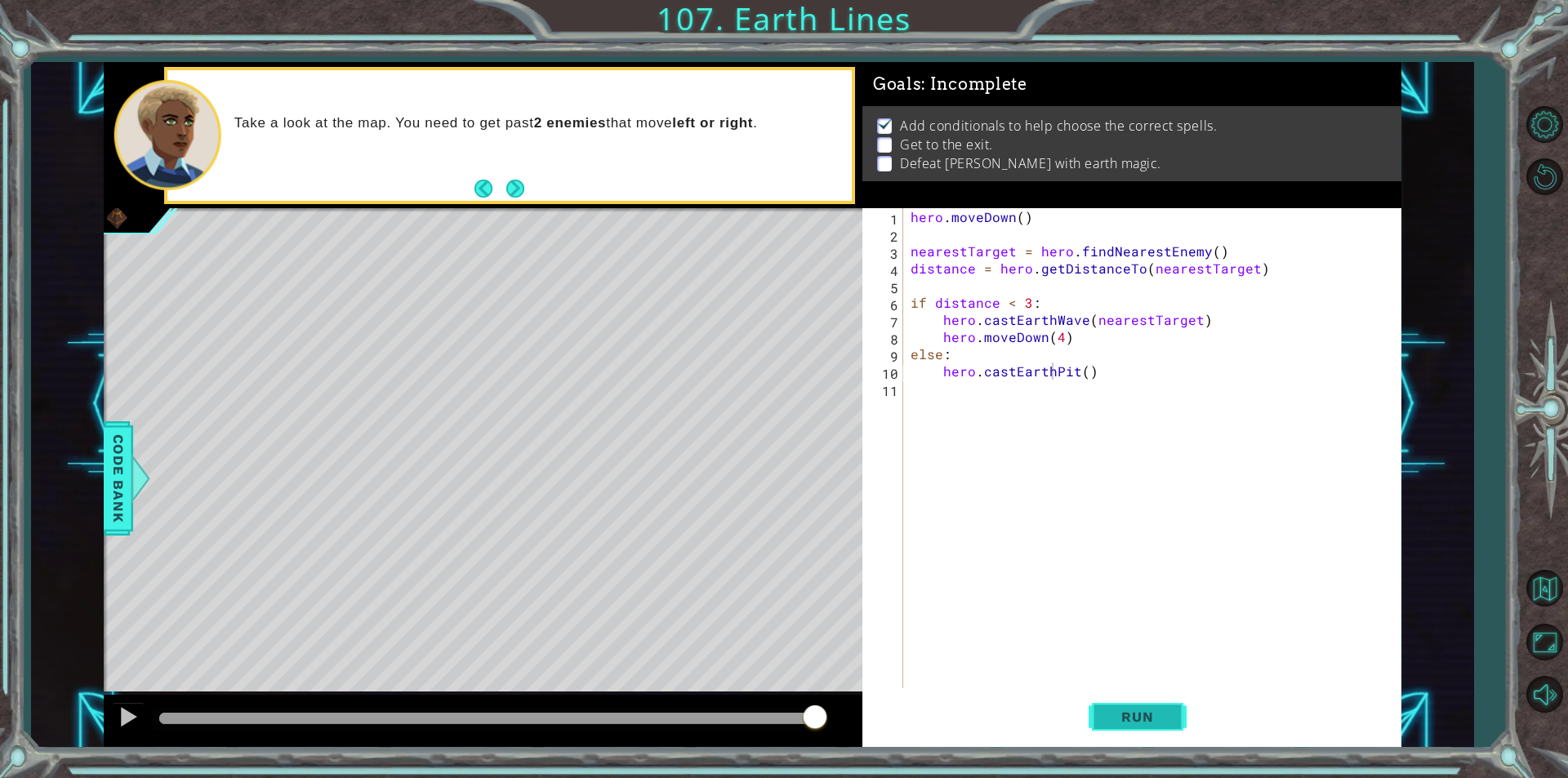
click at [1168, 727] on button "Run" at bounding box center [1137, 717] width 98 height 54
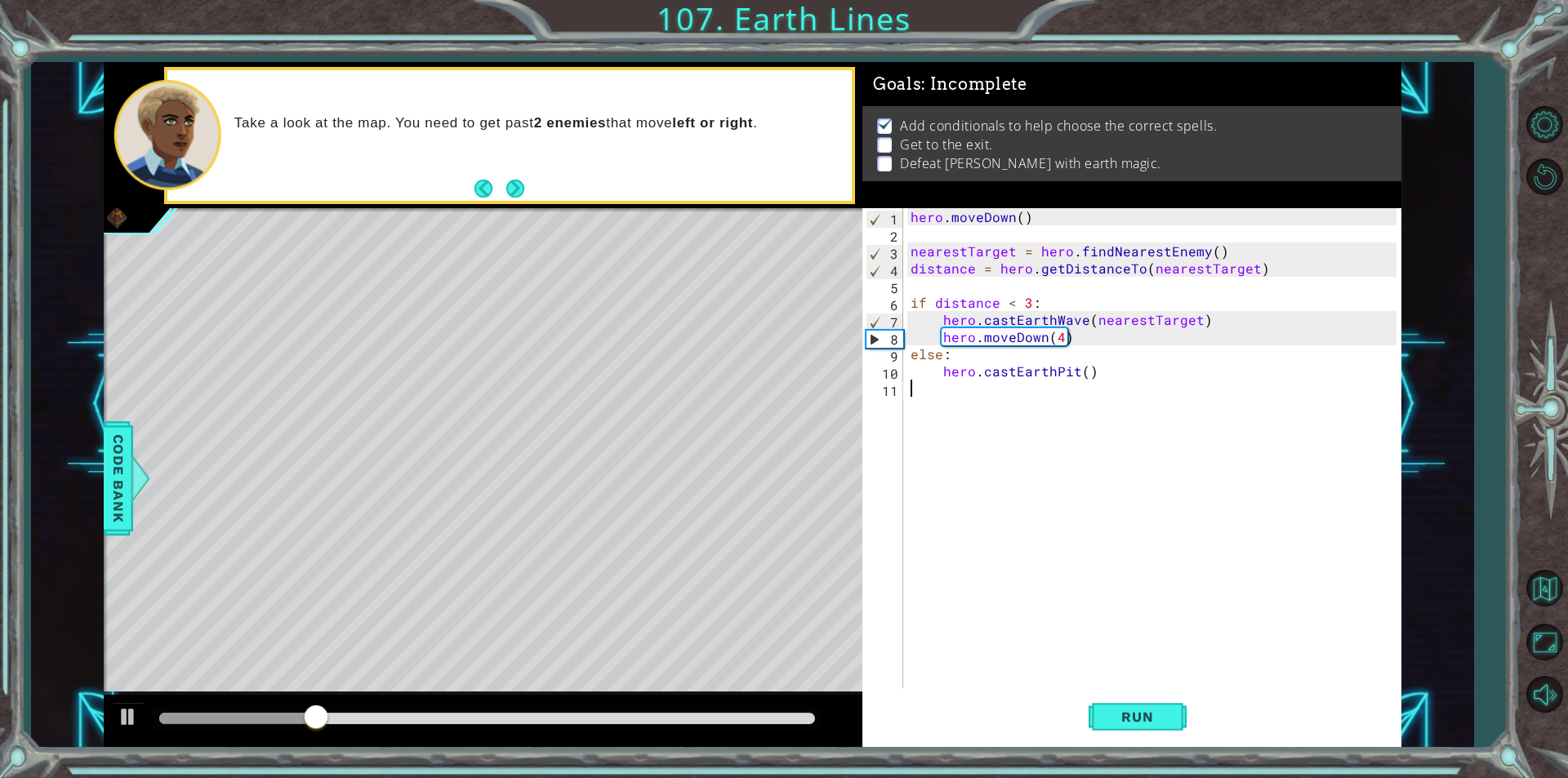
click at [937, 388] on div "hero . [GEOGRAPHIC_DATA] ( ) nearestTarget = hero . findNearestEnemy ( ) distan…" at bounding box center [1155, 464] width 497 height 514
click at [1178, 727] on button "Run" at bounding box center [1137, 717] width 98 height 54
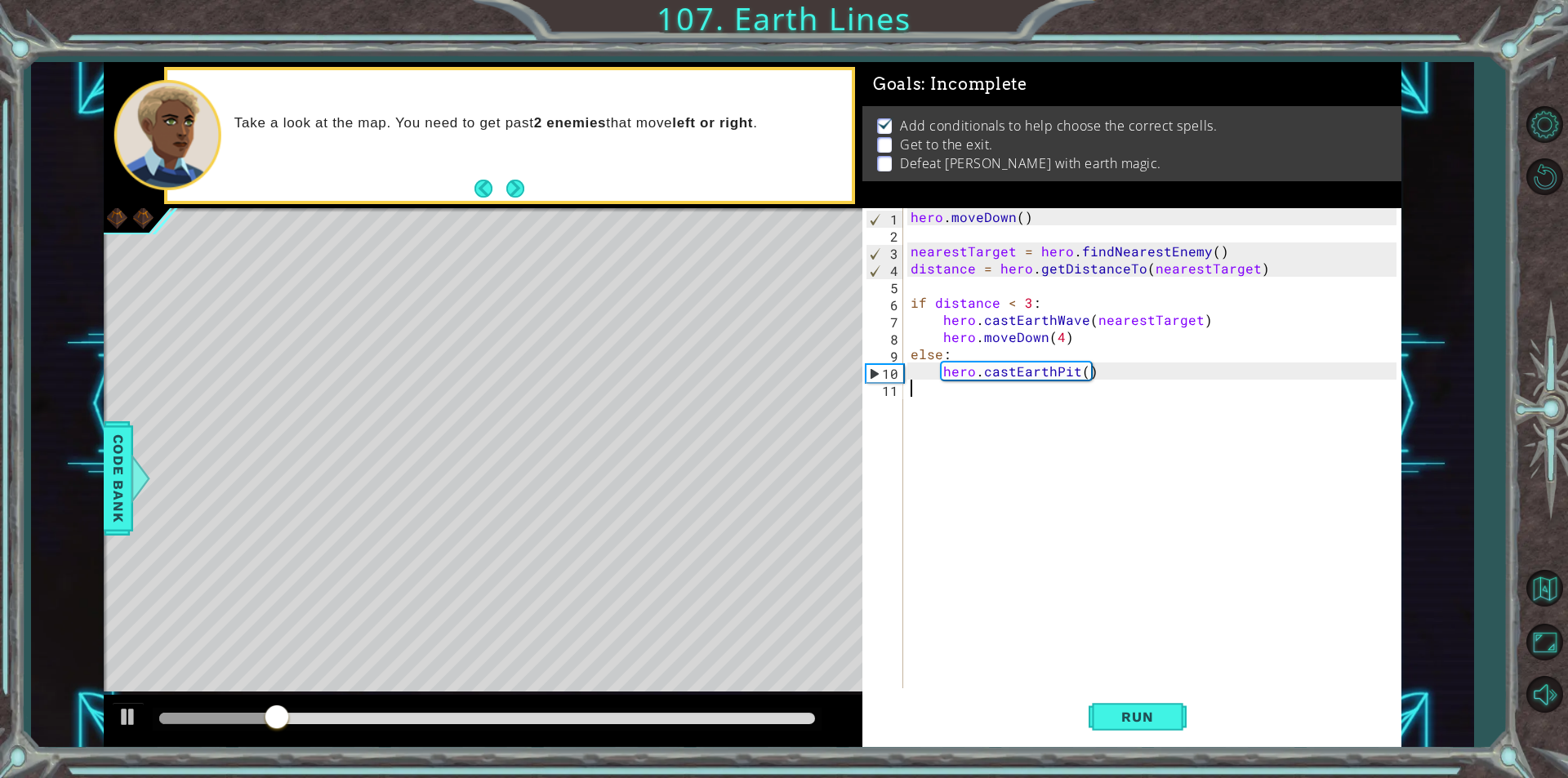
click at [1079, 366] on div "hero . [GEOGRAPHIC_DATA] ( ) nearestTarget = hero . findNearestEnemy ( ) distan…" at bounding box center [1155, 464] width 497 height 514
click at [1083, 375] on div "hero . [GEOGRAPHIC_DATA] ( ) nearestTarget = hero . findNearestEnemy ( ) distan…" at bounding box center [1155, 464] width 497 height 514
type textarea "hero.castEarthPit(nea)"
click at [908, 493] on div "hero . [GEOGRAPHIC_DATA] ( ) nearestTarget = hero . findNearestEnemy ( ) distan…" at bounding box center [1155, 464] width 497 height 514
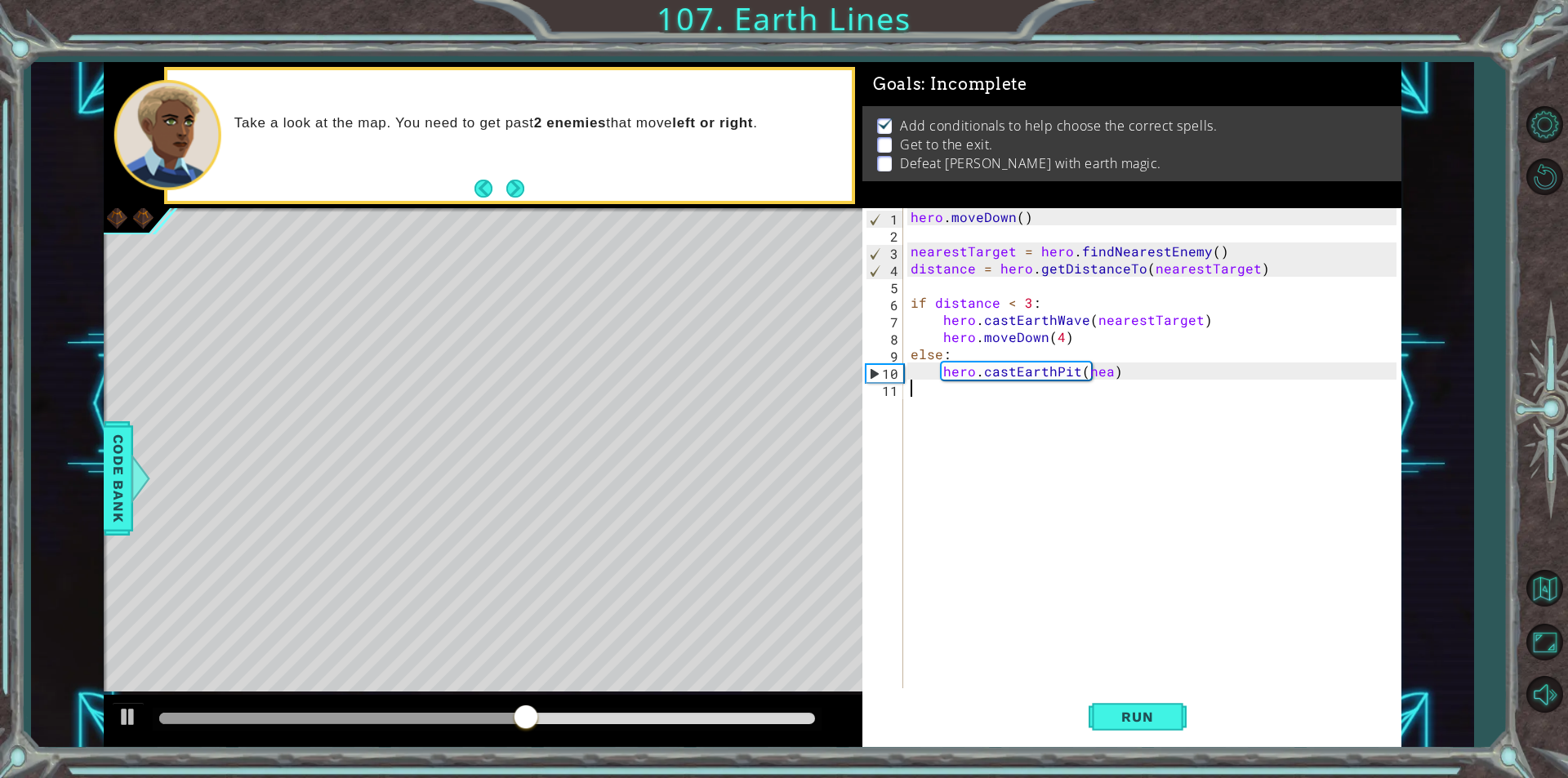
scroll to position [0, 0]
click at [1107, 376] on div "hero . [GEOGRAPHIC_DATA] ( ) nearestTarget = hero . findNearestEnemy ( ) distan…" at bounding box center [1155, 464] width 497 height 514
type textarea "hero.castEarthPit(nearestTarget)"
click at [1159, 728] on button "Run" at bounding box center [1137, 717] width 98 height 54
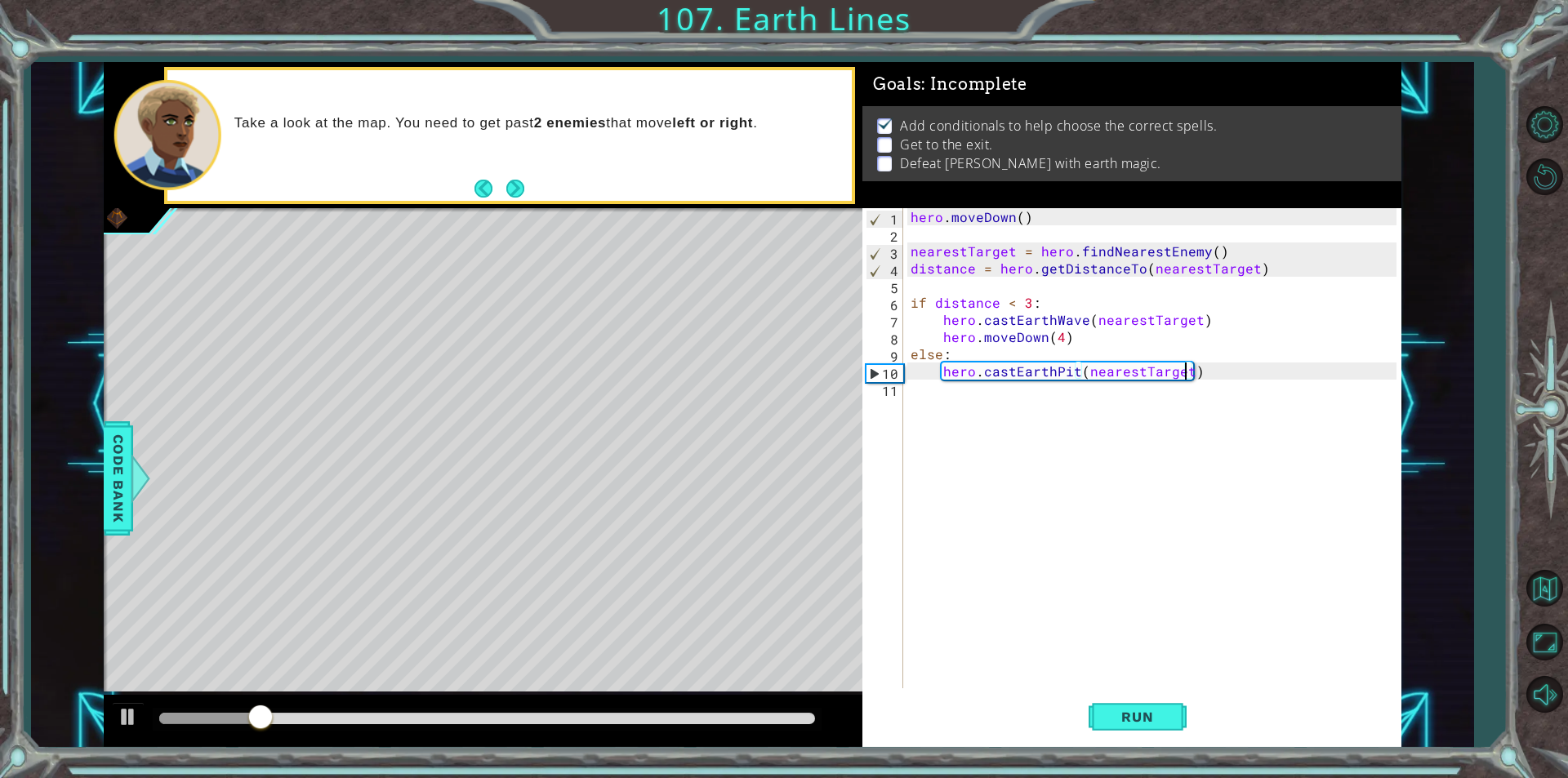
click at [967, 413] on div "hero . [GEOGRAPHIC_DATA] ( ) nearestTarget = hero . findNearestEnemy ( ) distan…" at bounding box center [1155, 464] width 497 height 514
type textarea "hero.moveDown(4)"
click at [1145, 723] on span "Run" at bounding box center [1138, 716] width 65 height 16
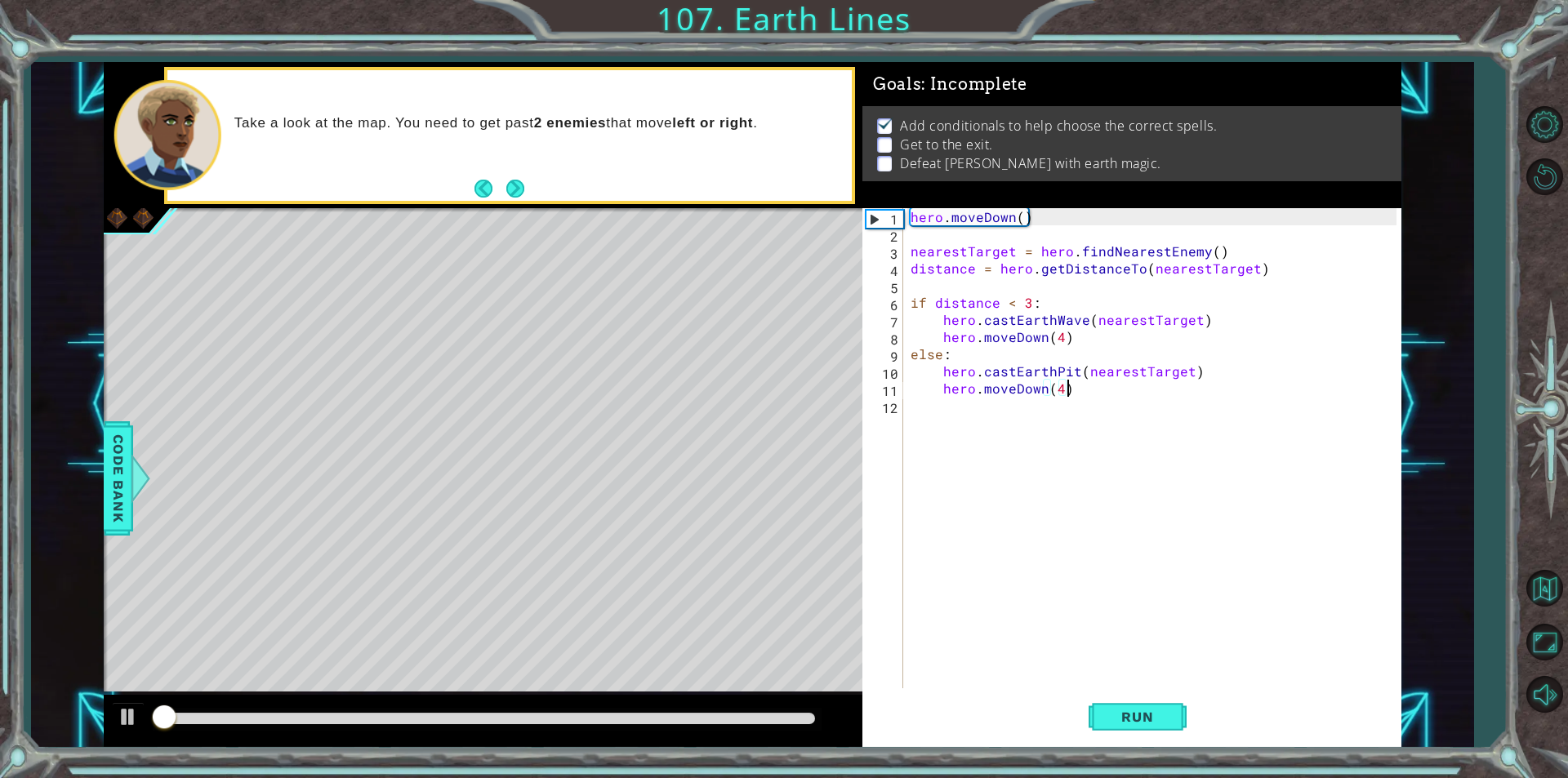
click at [1097, 394] on div "hero . [GEOGRAPHIC_DATA] ( ) nearestTarget = hero . findNearestEnemy ( ) distan…" at bounding box center [1155, 464] width 497 height 514
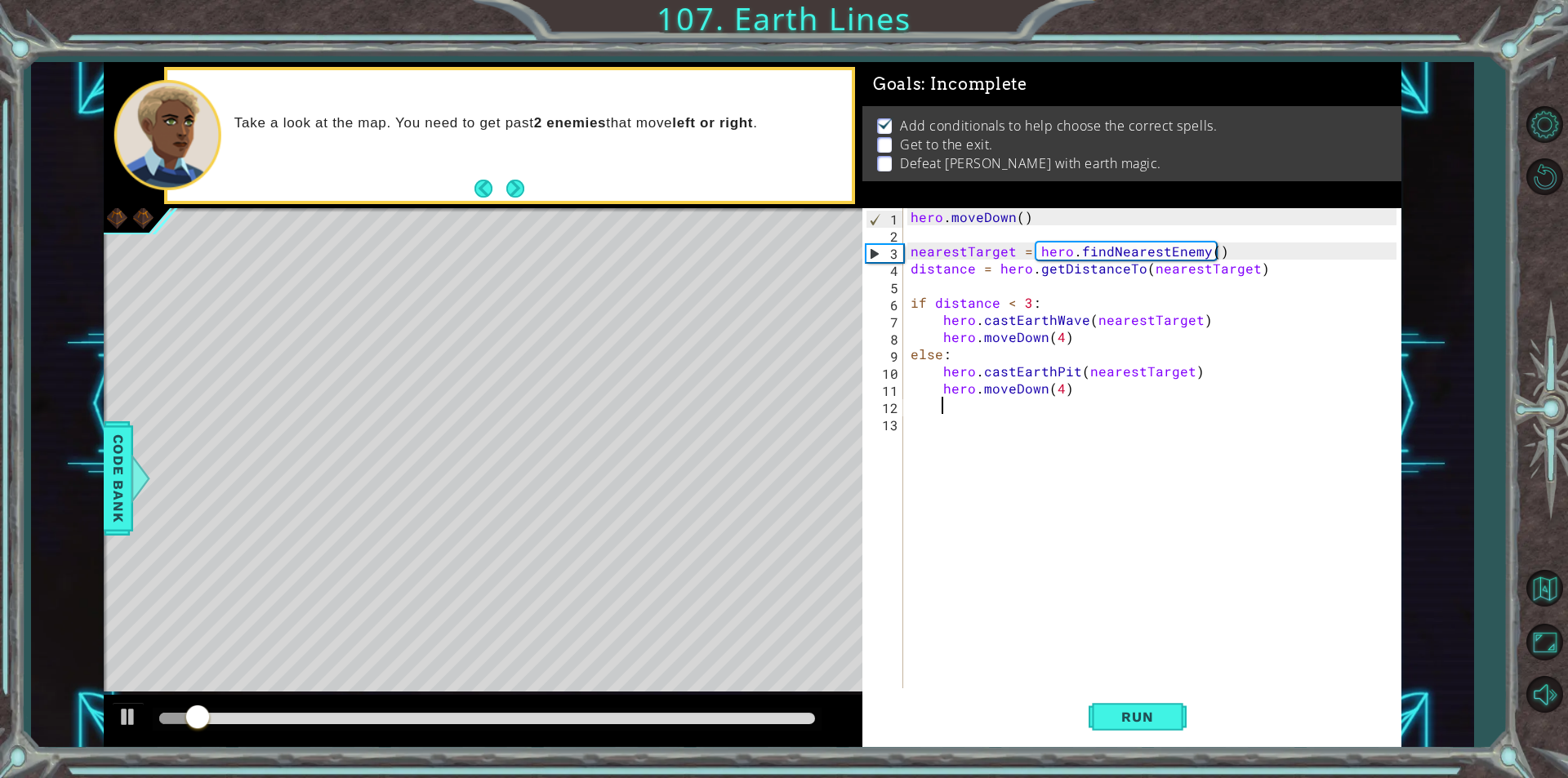
scroll to position [0, 0]
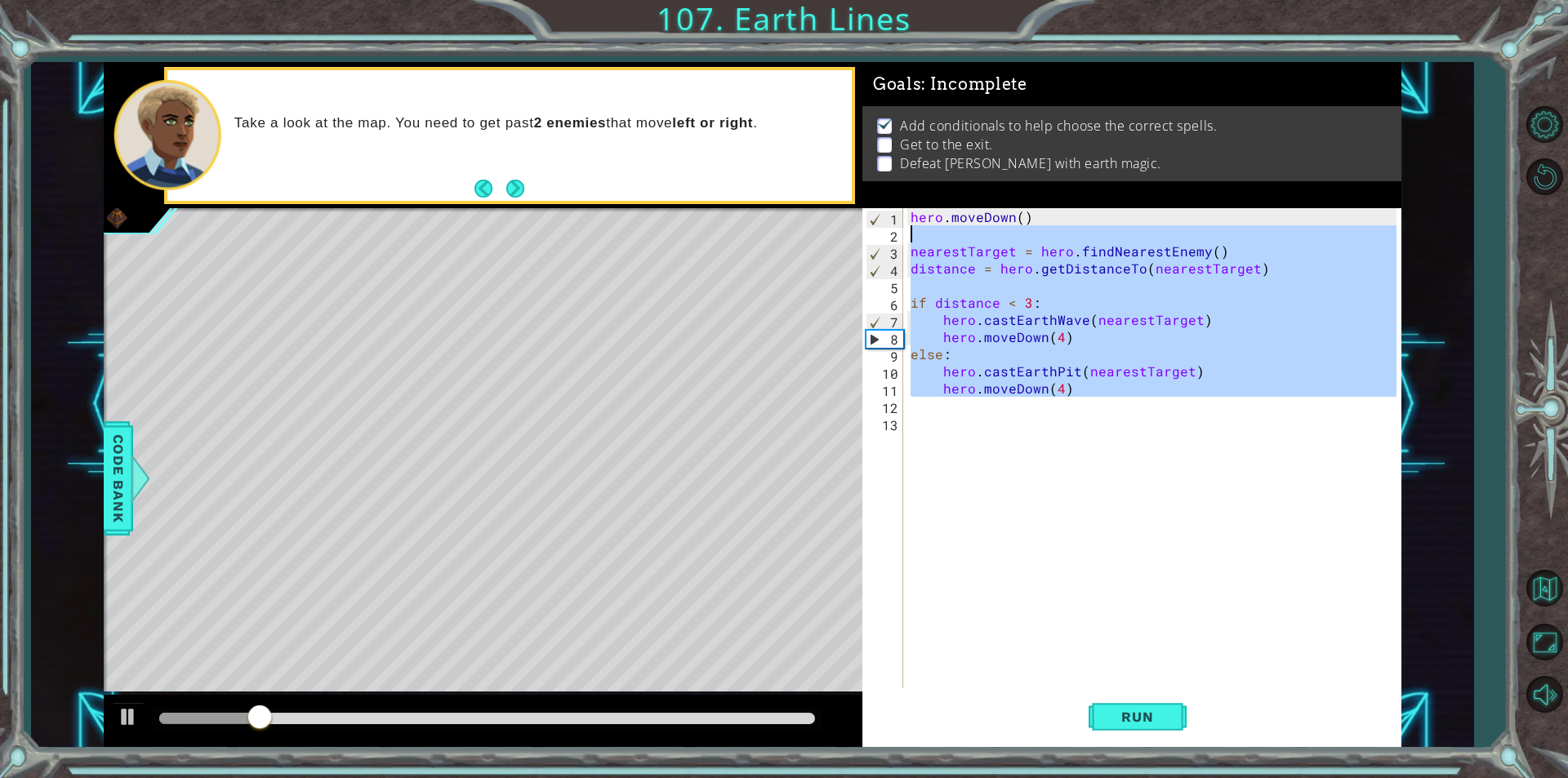
drag, startPoint x: 1066, startPoint y: 406, endPoint x: 895, endPoint y: 237, distance: 240.4
click at [895, 237] on div "1 2 3 4 5 6 7 8 9 10 11 12 13 hero . [GEOGRAPHIC_DATA] ( ) nearestTarget = hero…" at bounding box center [1129, 447] width 534 height 480
type textarea "nearestTarget = hero.findNearestEnemy()"
click at [935, 418] on div "hero . [GEOGRAPHIC_DATA] ( ) nearestTarget = hero . findNearestEnemy ( ) distan…" at bounding box center [1155, 464] width 497 height 514
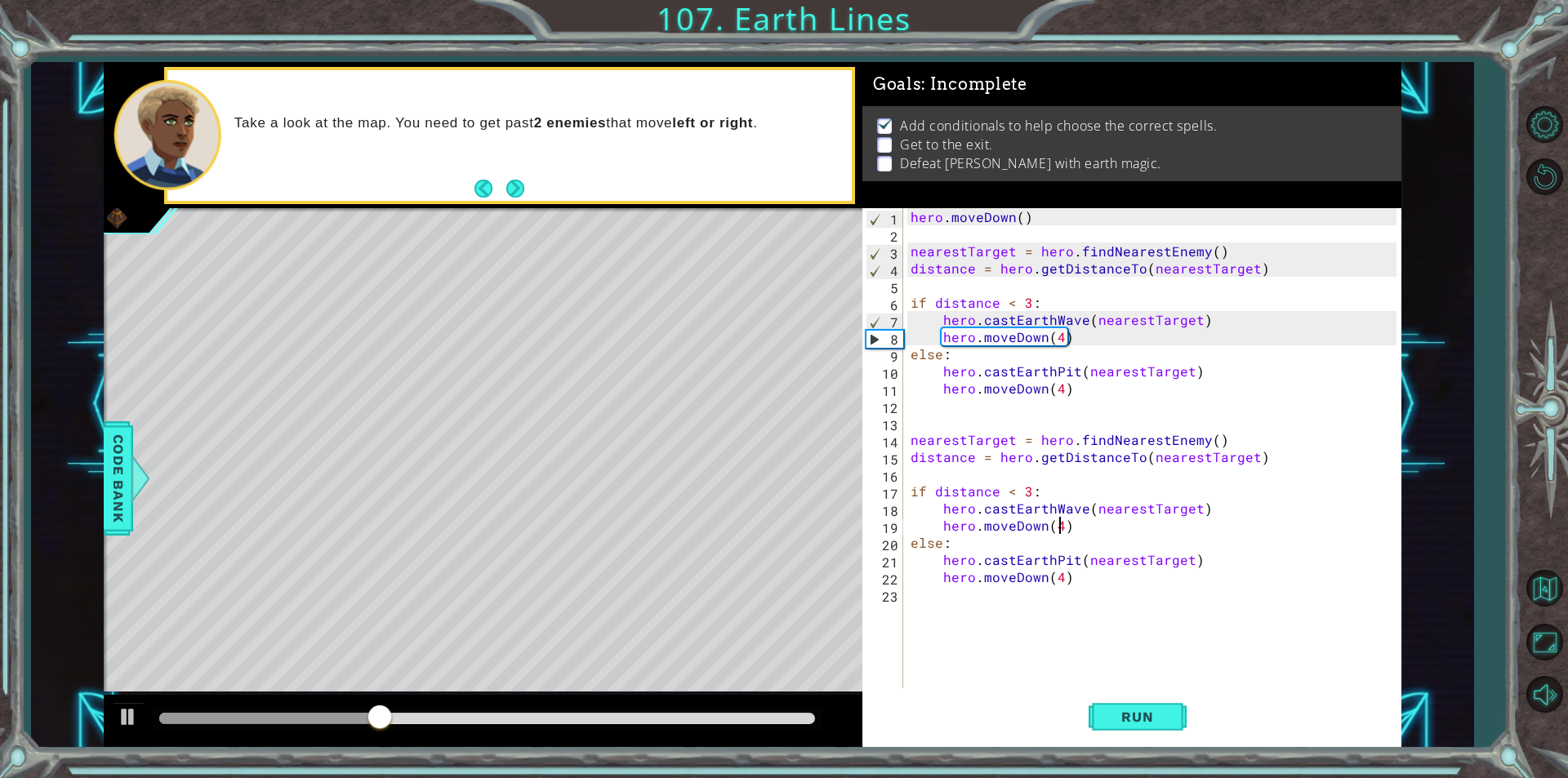
click at [1056, 524] on div "hero . [GEOGRAPHIC_DATA] ( ) nearestTarget = hero . findNearestEnemy ( ) distan…" at bounding box center [1155, 464] width 497 height 514
click at [1046, 523] on div "hero . [GEOGRAPHIC_DATA] ( ) nearestTarget = hero . findNearestEnemy ( ) distan…" at bounding box center [1155, 464] width 497 height 514
click at [1057, 531] on div "hero . [GEOGRAPHIC_DATA] ( ) nearestTarget = hero . findNearestEnemy ( ) distan…" at bounding box center [1155, 464] width 497 height 514
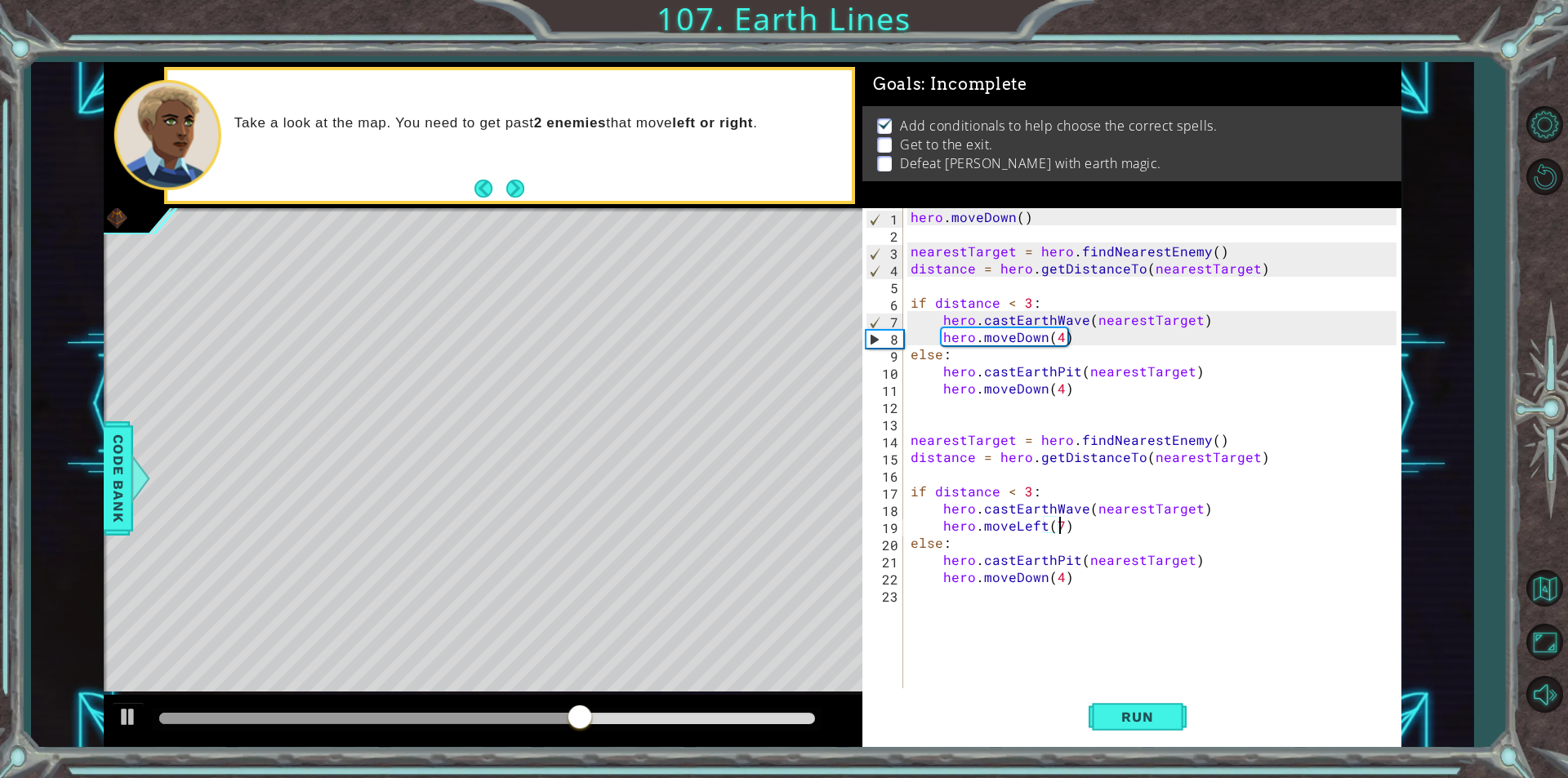
scroll to position [0, 9]
click at [1059, 583] on div "hero . [GEOGRAPHIC_DATA] ( ) nearestTarget = hero . findNearestEnemy ( ) distan…" at bounding box center [1155, 464] width 497 height 514
click at [1045, 578] on div "hero . [GEOGRAPHIC_DATA] ( ) nearestTarget = hero . findNearestEnemy ( ) distan…" at bounding box center [1155, 464] width 497 height 514
type textarea "hero.moveLeft(7)"
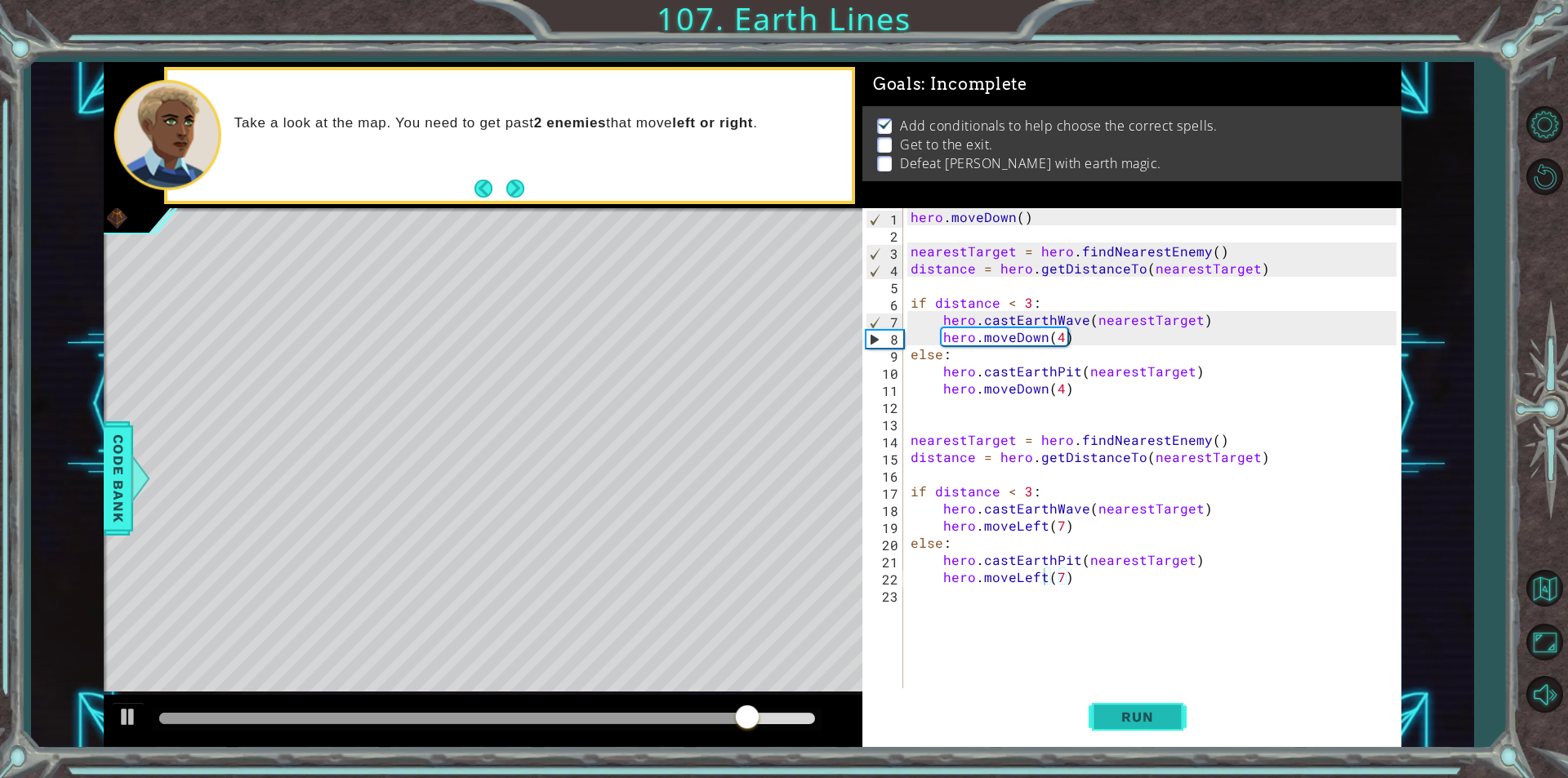
click at [1145, 721] on span "Run" at bounding box center [1138, 716] width 65 height 16
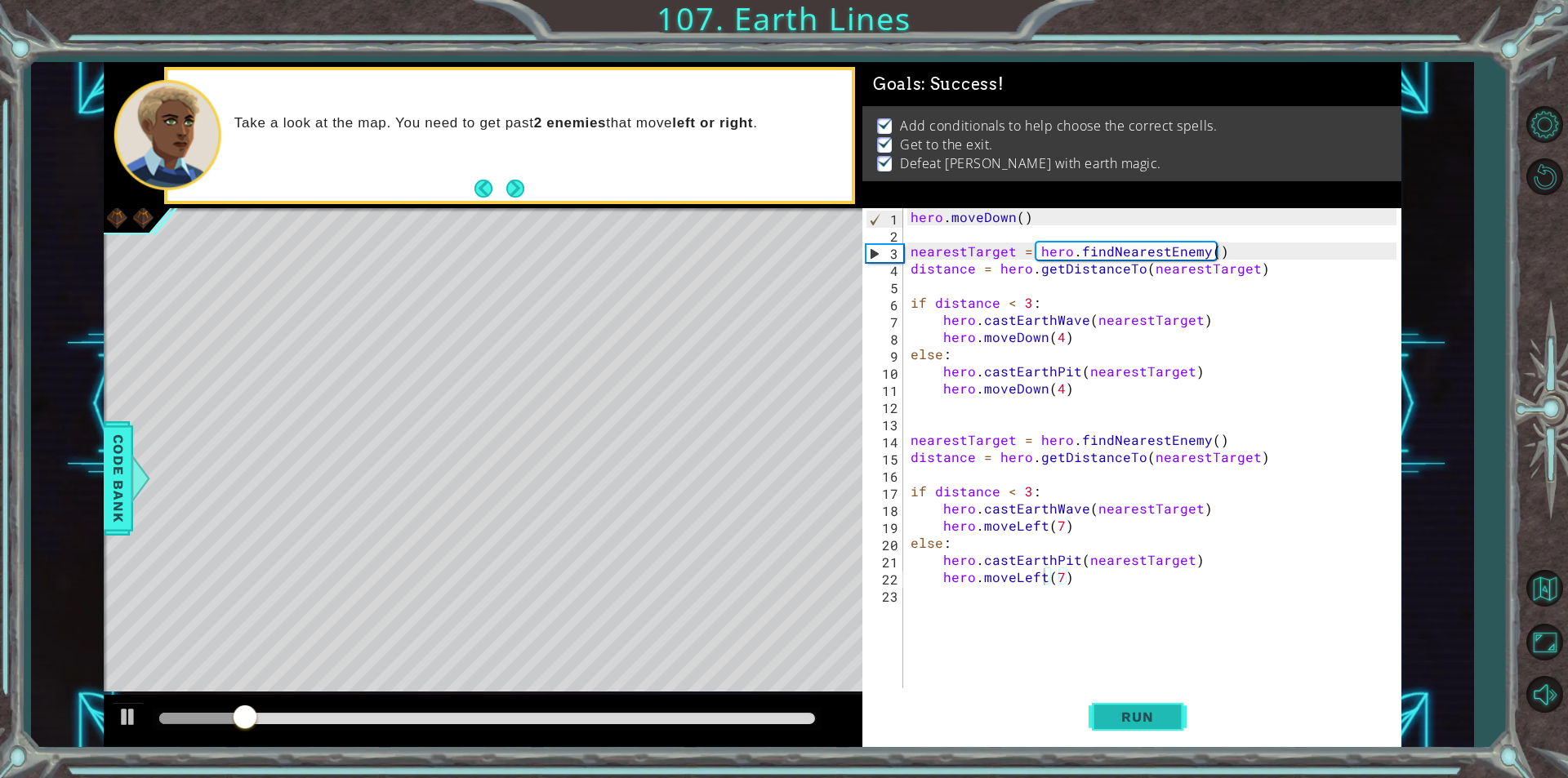
click at [1119, 713] on span "Run" at bounding box center [1138, 716] width 65 height 16
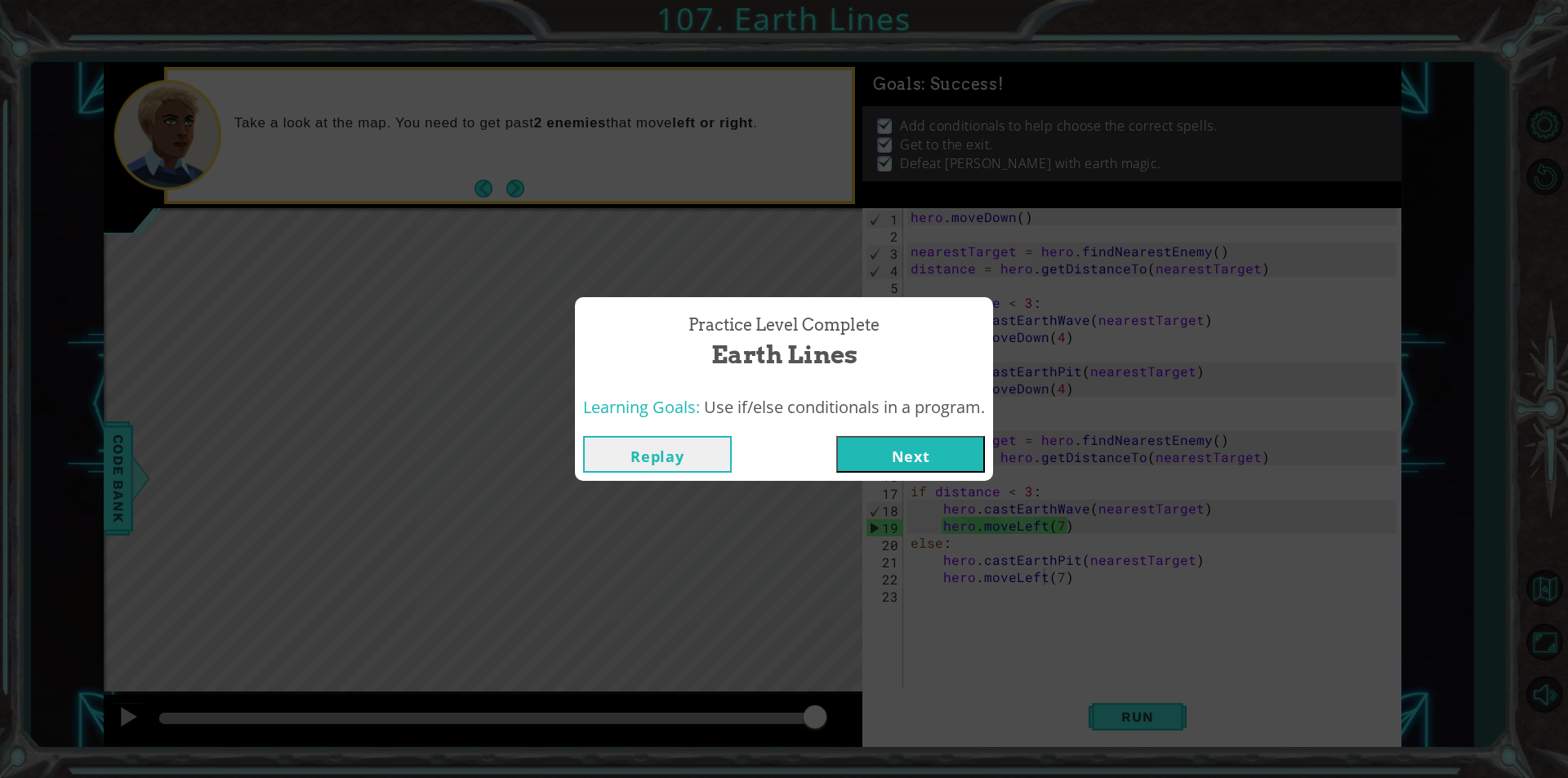
click at [860, 459] on button "Next" at bounding box center [911, 454] width 149 height 37
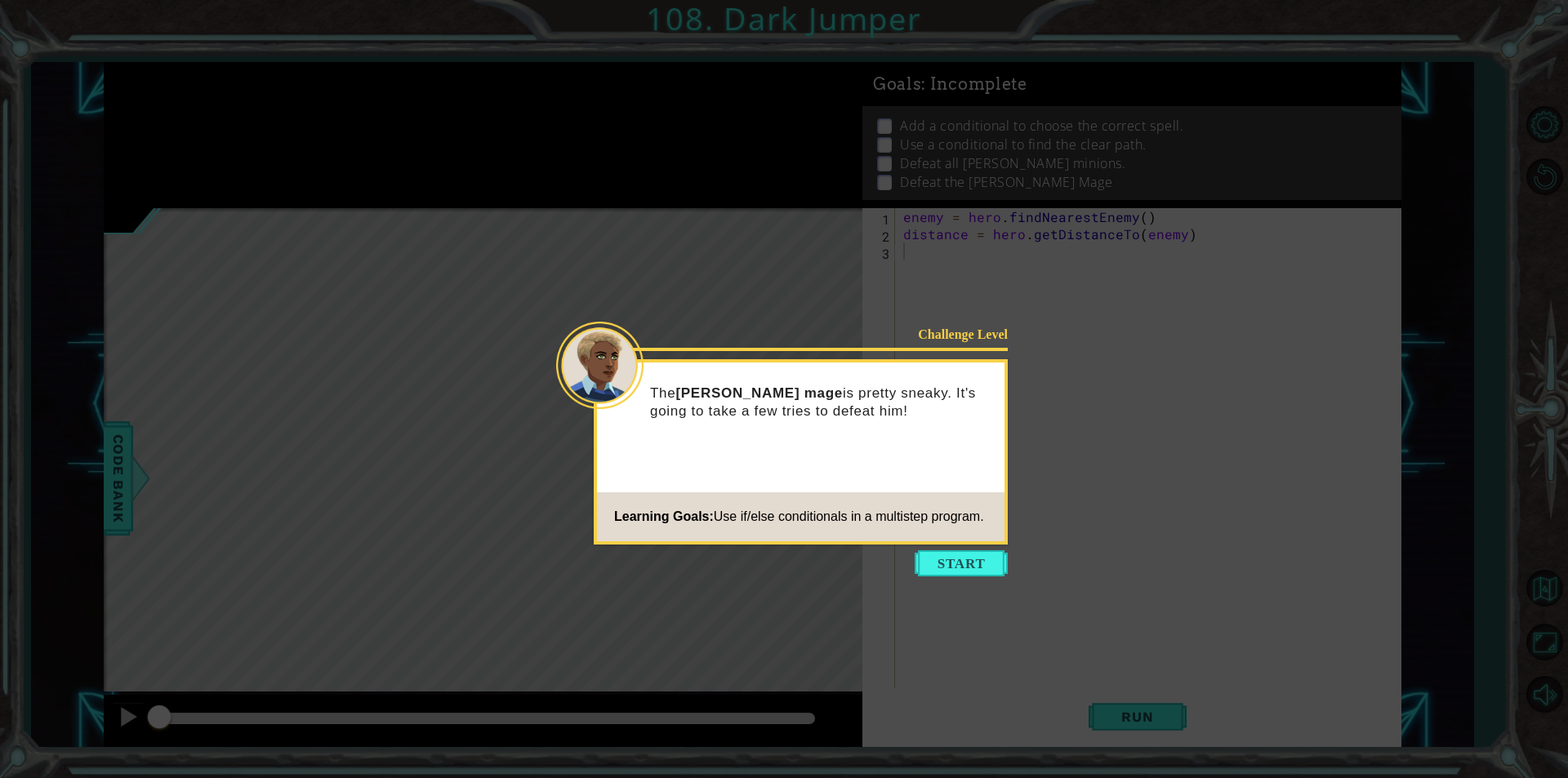
click at [1268, 327] on icon at bounding box center [784, 389] width 1568 height 778
click at [959, 555] on button "Start" at bounding box center [961, 563] width 93 height 26
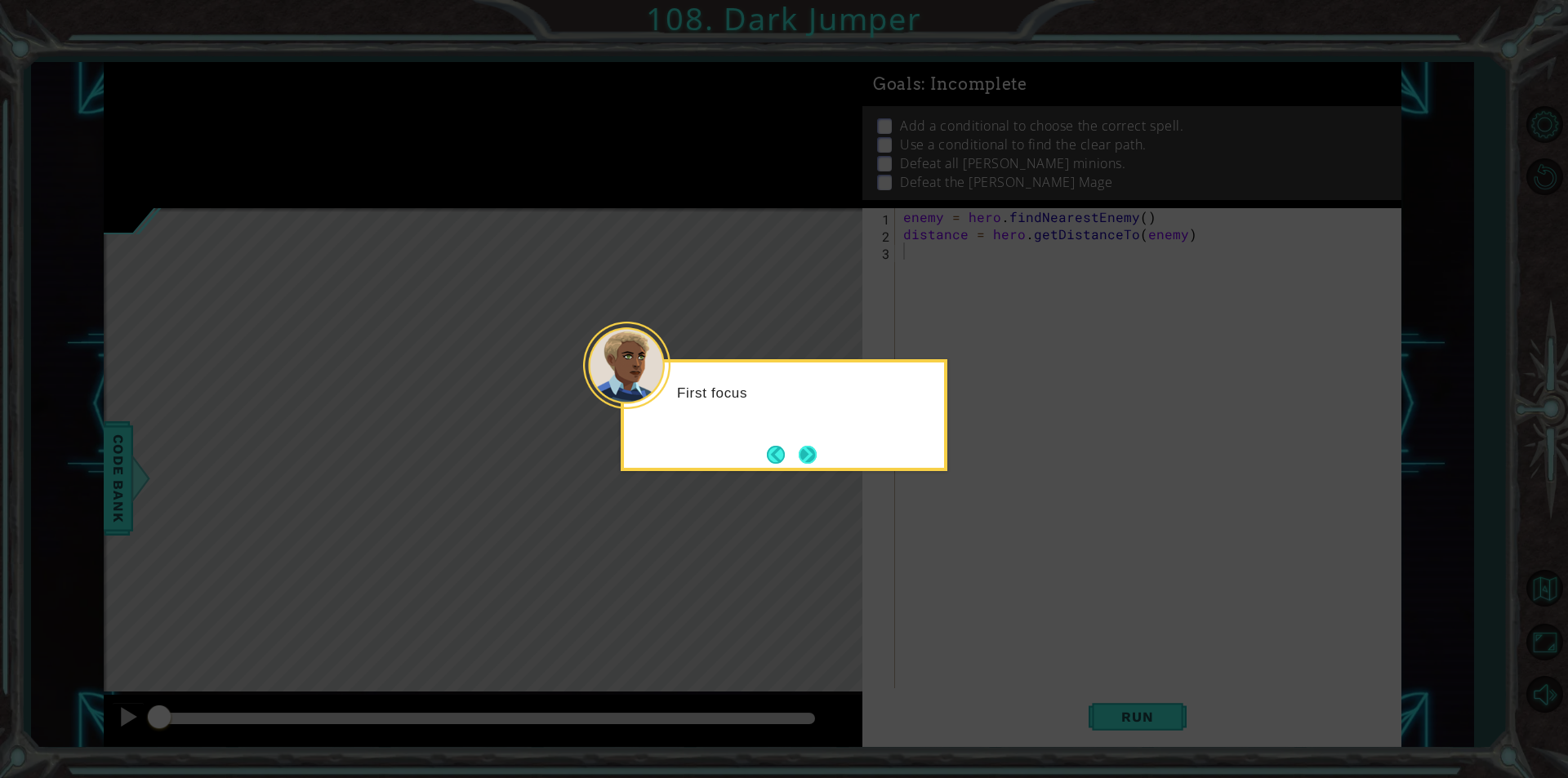
click at [816, 463] on button "Next" at bounding box center [807, 455] width 18 height 18
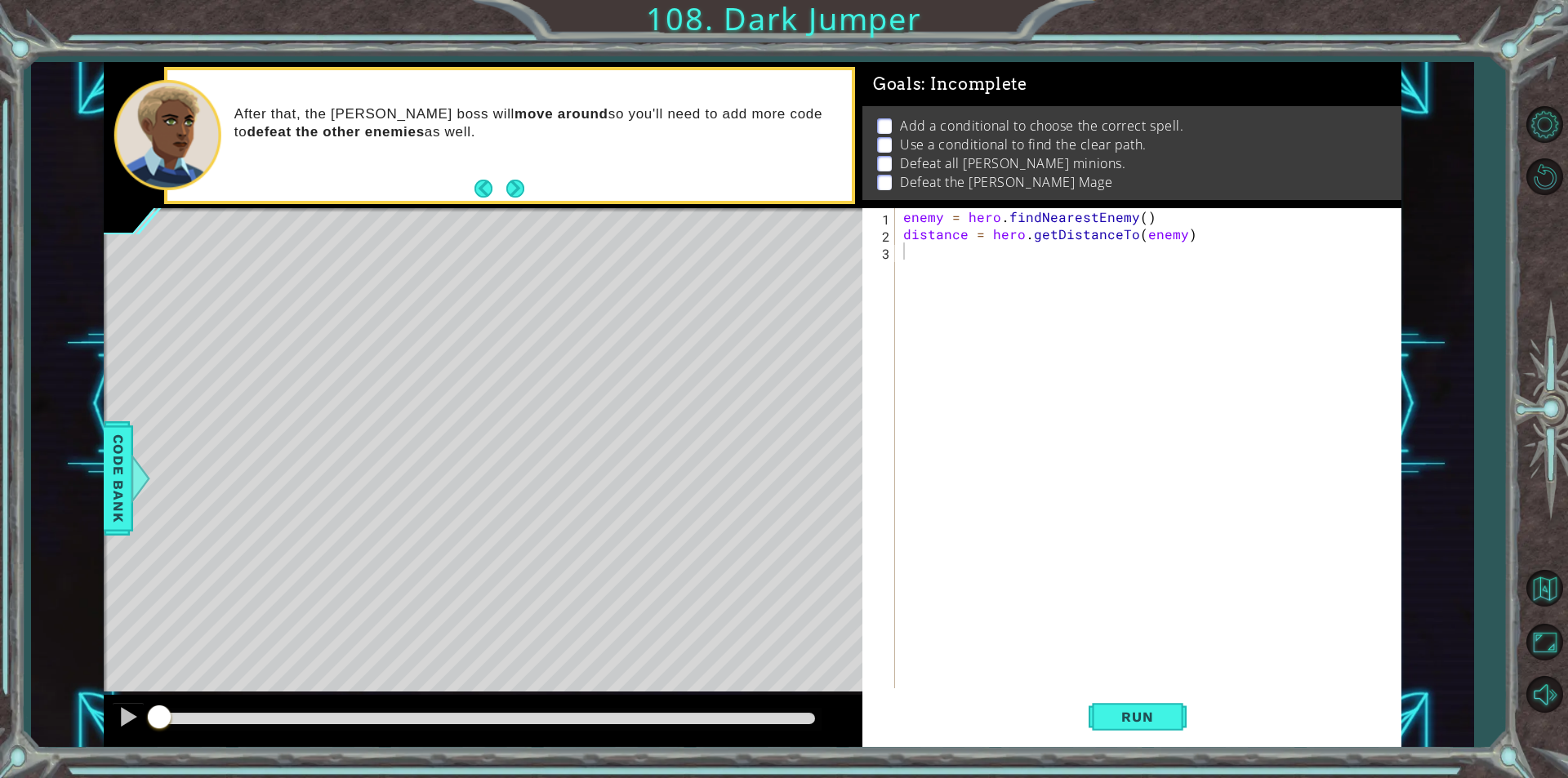
click at [941, 560] on div "enemy = hero . findNearestEnemy ( ) distance = hero . getDistanceTo ( enemy )" at bounding box center [1152, 464] width 505 height 514
click at [1164, 731] on button "Run" at bounding box center [1137, 717] width 98 height 54
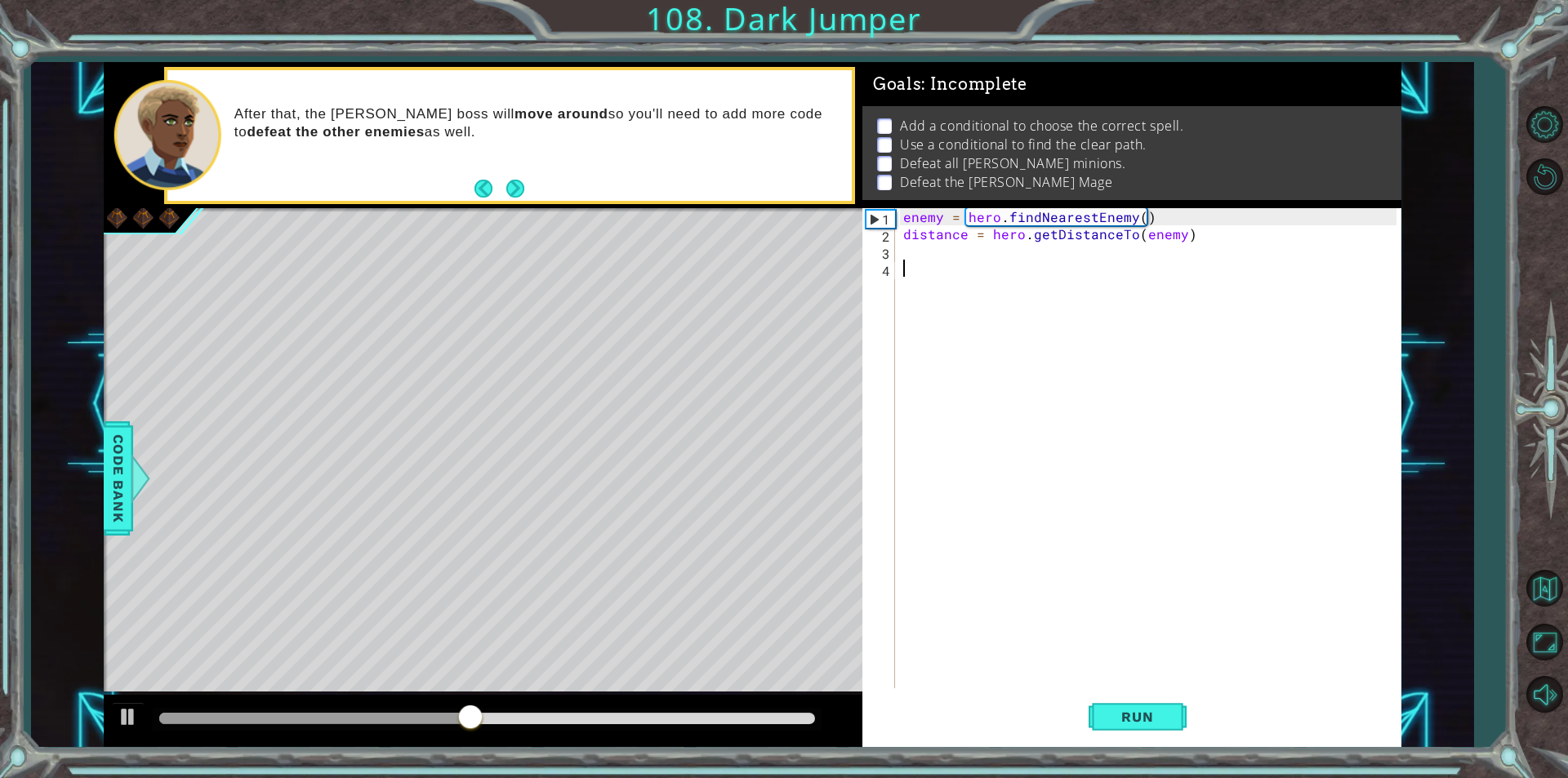
click at [1007, 317] on div "enemy = hero . findNearestEnemy ( ) distance = hero . getDistanceTo ( enemy )" at bounding box center [1152, 464] width 505 height 514
drag, startPoint x: 905, startPoint y: 263, endPoint x: 906, endPoint y: 283, distance: 20.0
click at [905, 267] on div "enemy = hero . findNearestEnemy ( ) distance = hero . getDistanceTo ( enemy )" at bounding box center [1152, 464] width 505 height 514
click at [1182, 715] on button "Run" at bounding box center [1137, 717] width 98 height 54
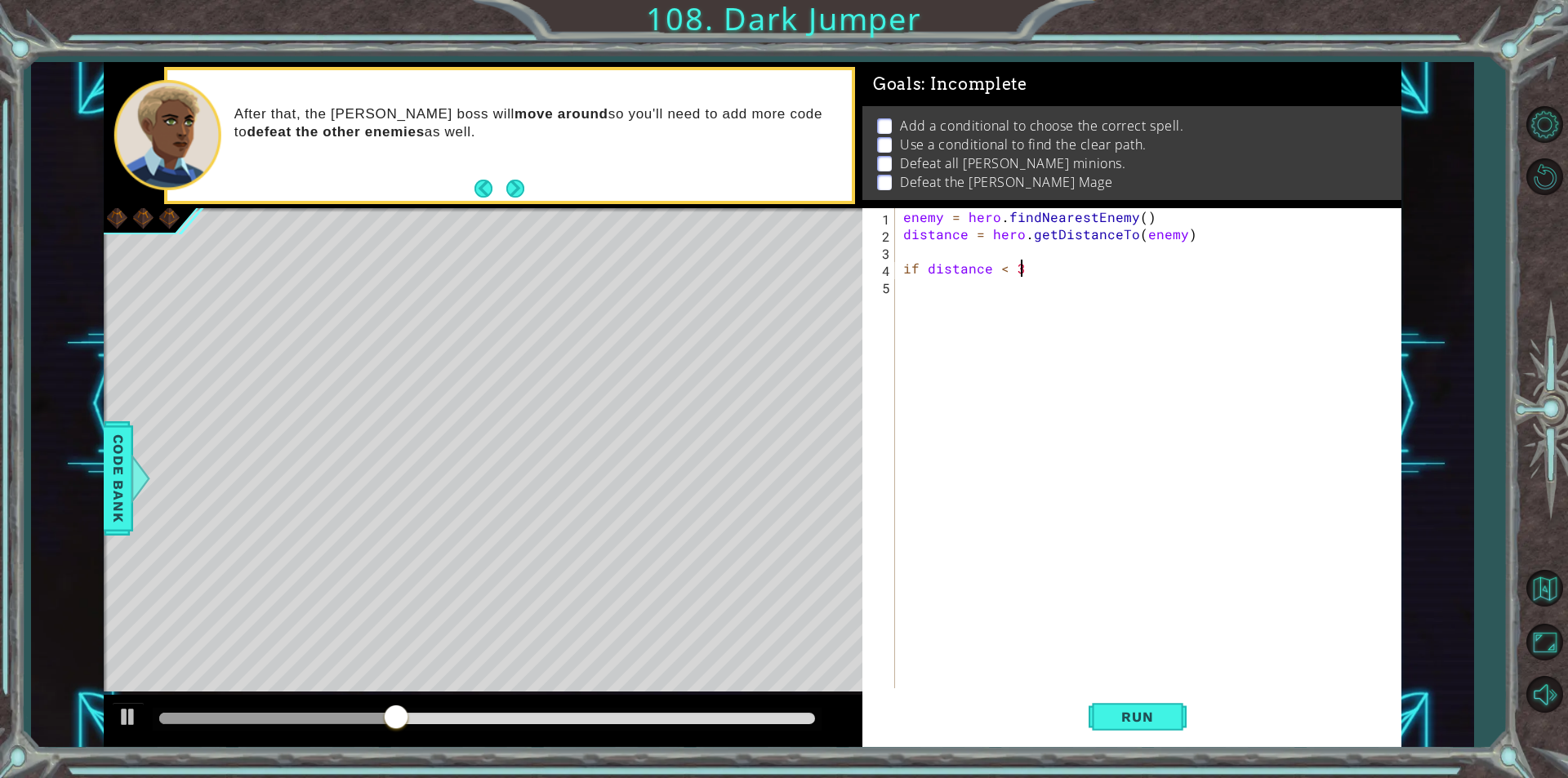
scroll to position [0, 7]
type textarea "if distance < 3:"
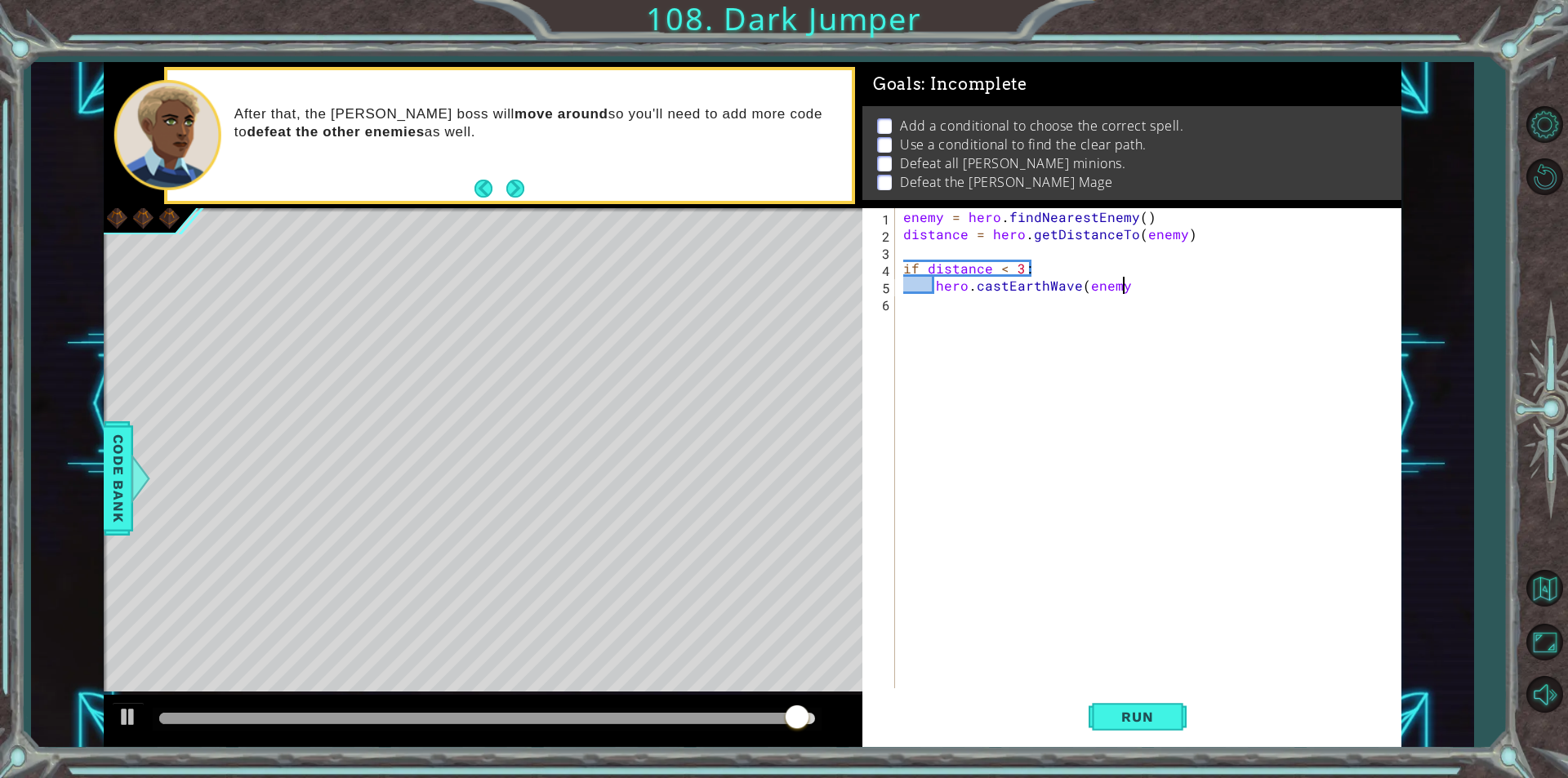
type textarea "hero.castEarthWave(enemy)"
type textarea "else:"
click at [1158, 293] on div "enemy = hero . findNearestEnemy ( ) distance = hero . getDistanceTo ( enemy ) i…" at bounding box center [1152, 464] width 505 height 514
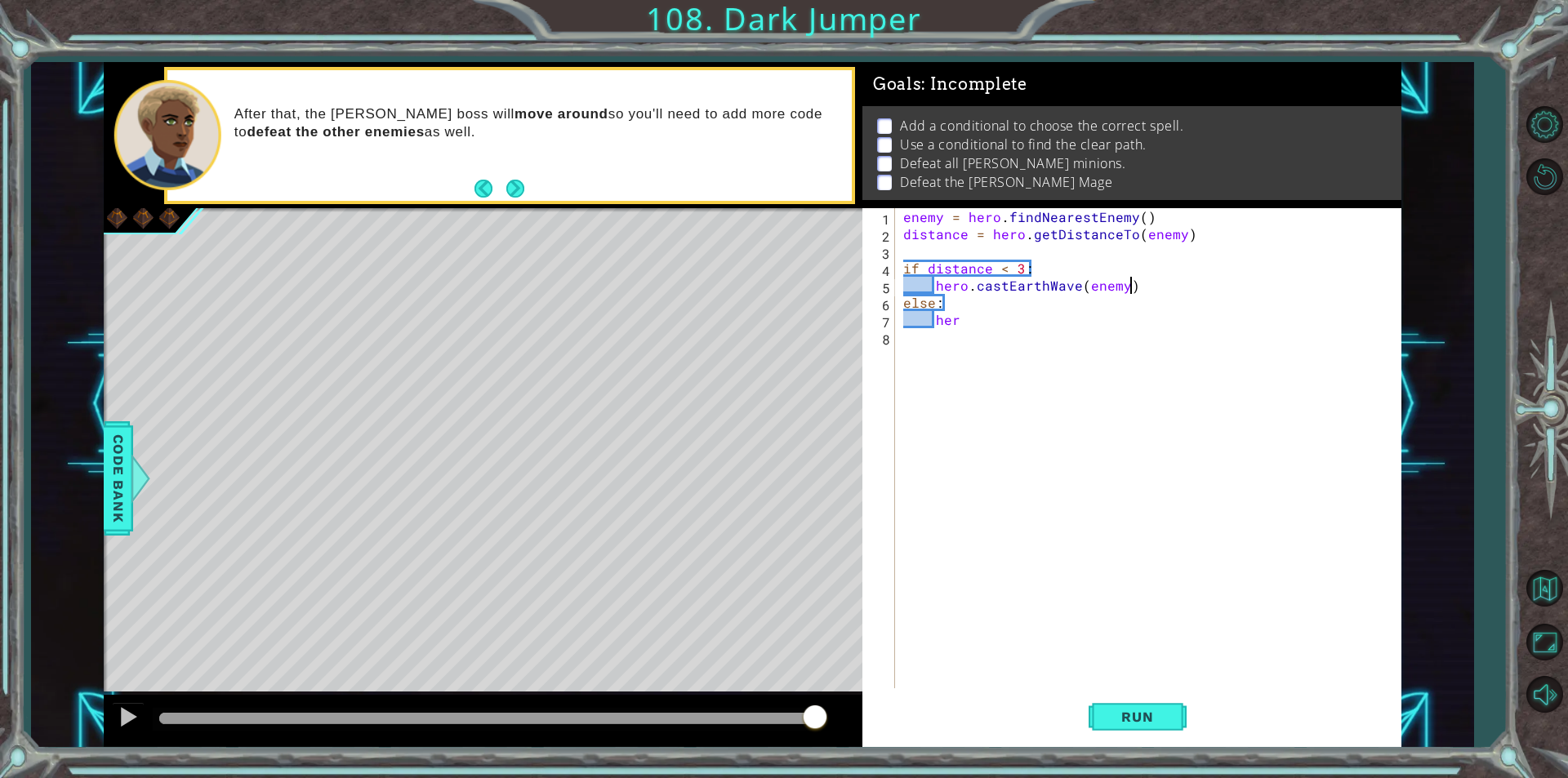
type textarea "hero.castEarthWave(enemy)"
click at [963, 337] on div "enemy = hero . findNearestEnemy ( ) distance = hero . getDistanceTo ( enemy ) i…" at bounding box center [1152, 464] width 505 height 514
click at [998, 339] on div "enemy = hero . findNearestEnemy ( ) distance = hero . getDistanceTo ( enemy ) i…" at bounding box center [1152, 464] width 505 height 514
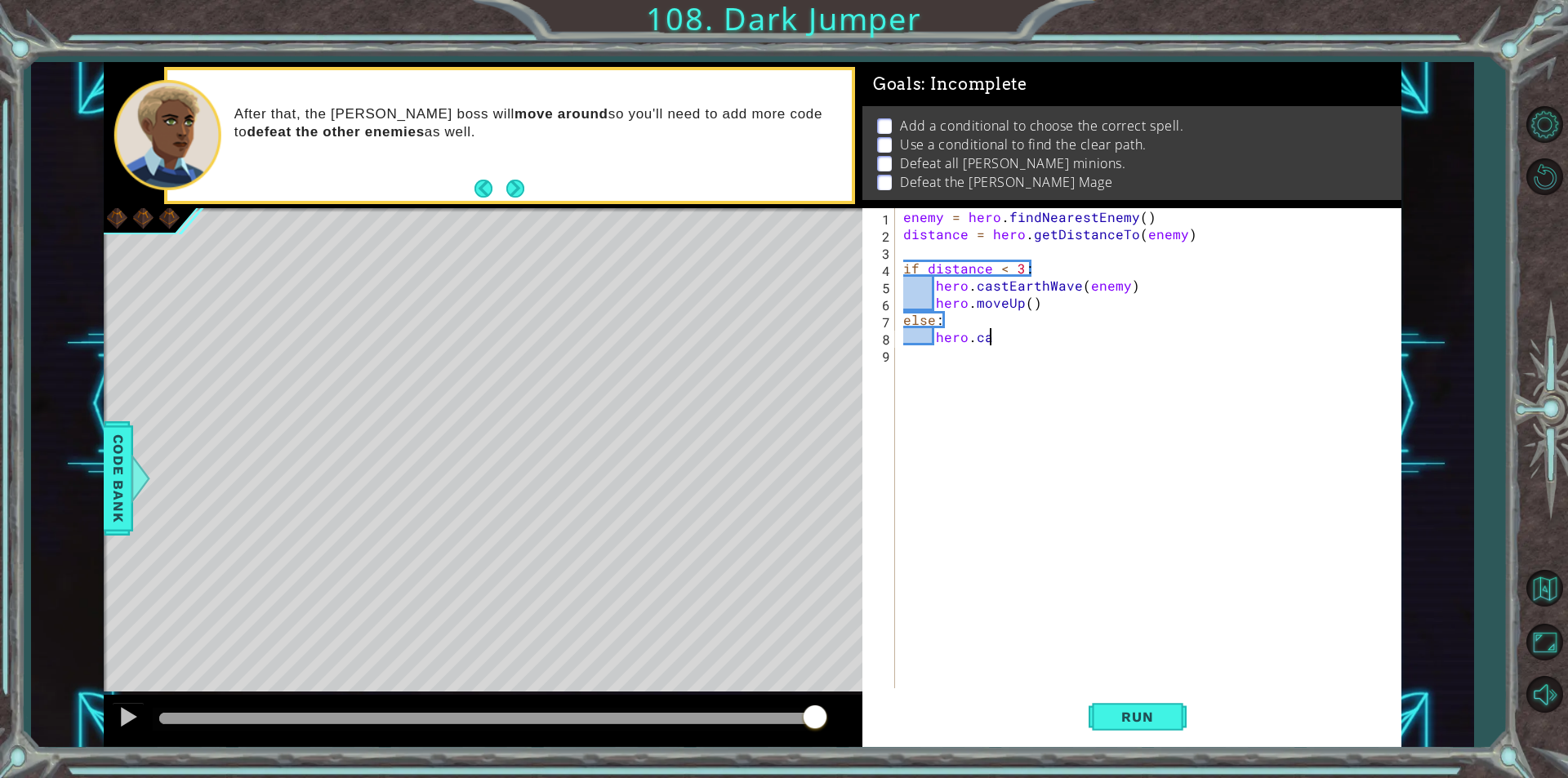
scroll to position [0, 5]
type textarea "hero.cast"
click at [547, 711] on div at bounding box center [486, 719] width 669 height 23
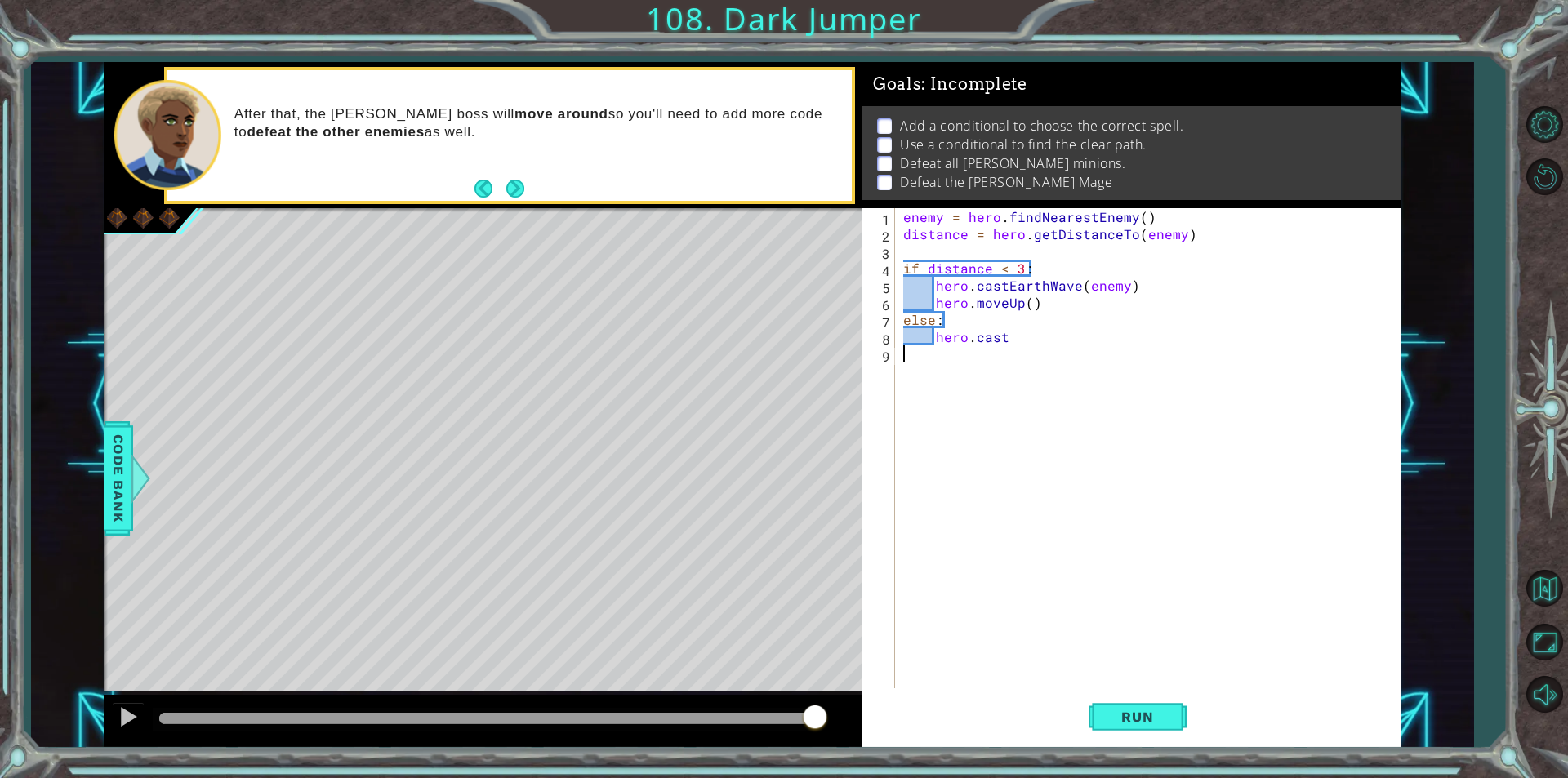
click at [1067, 643] on div "enemy = hero . findNearestEnemy ( ) distance = hero . getDistanceTo ( enemy ) i…" at bounding box center [1152, 464] width 505 height 514
click at [1016, 338] on div "enemy = hero . findNearestEnemy ( ) distance = hero . getDistanceTo ( enemy ) i…" at bounding box center [1152, 464] width 505 height 514
type textarea "hero.castEarthPit(enemy)"
click at [1242, 609] on div "enemy = hero . findNearestEnemy ( ) distance = hero . getDistanceTo ( enemy ) i…" at bounding box center [1152, 464] width 505 height 514
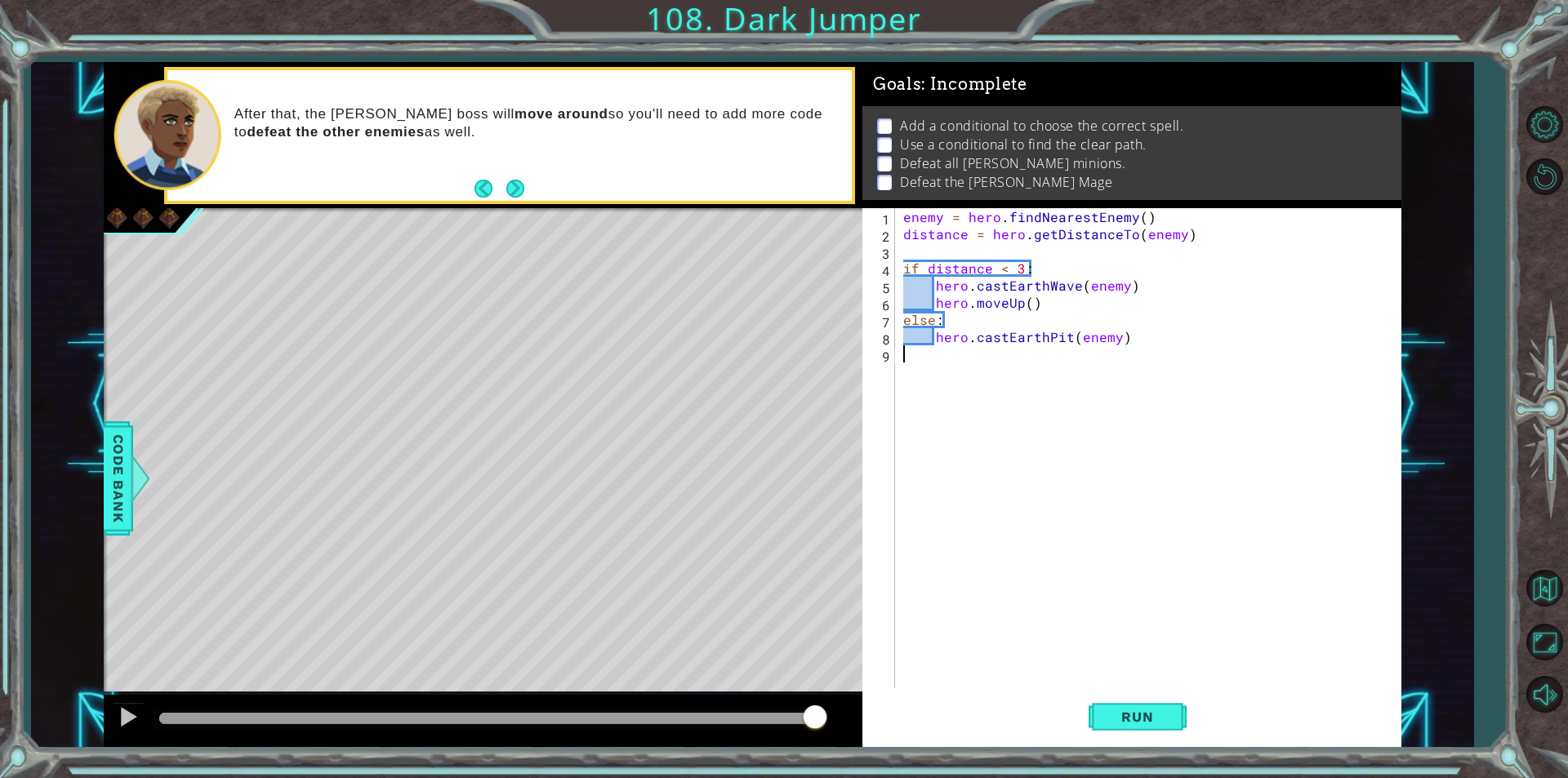
scroll to position [0, 0]
click at [1131, 336] on div "enemy = hero . findNearestEnemy ( ) distance = hero . getDistanceTo ( enemy ) i…" at bounding box center [1152, 464] width 505 height 514
type textarea "hero.castEarthPit(enemy)"
click at [1113, 712] on span "Run" at bounding box center [1138, 716] width 65 height 16
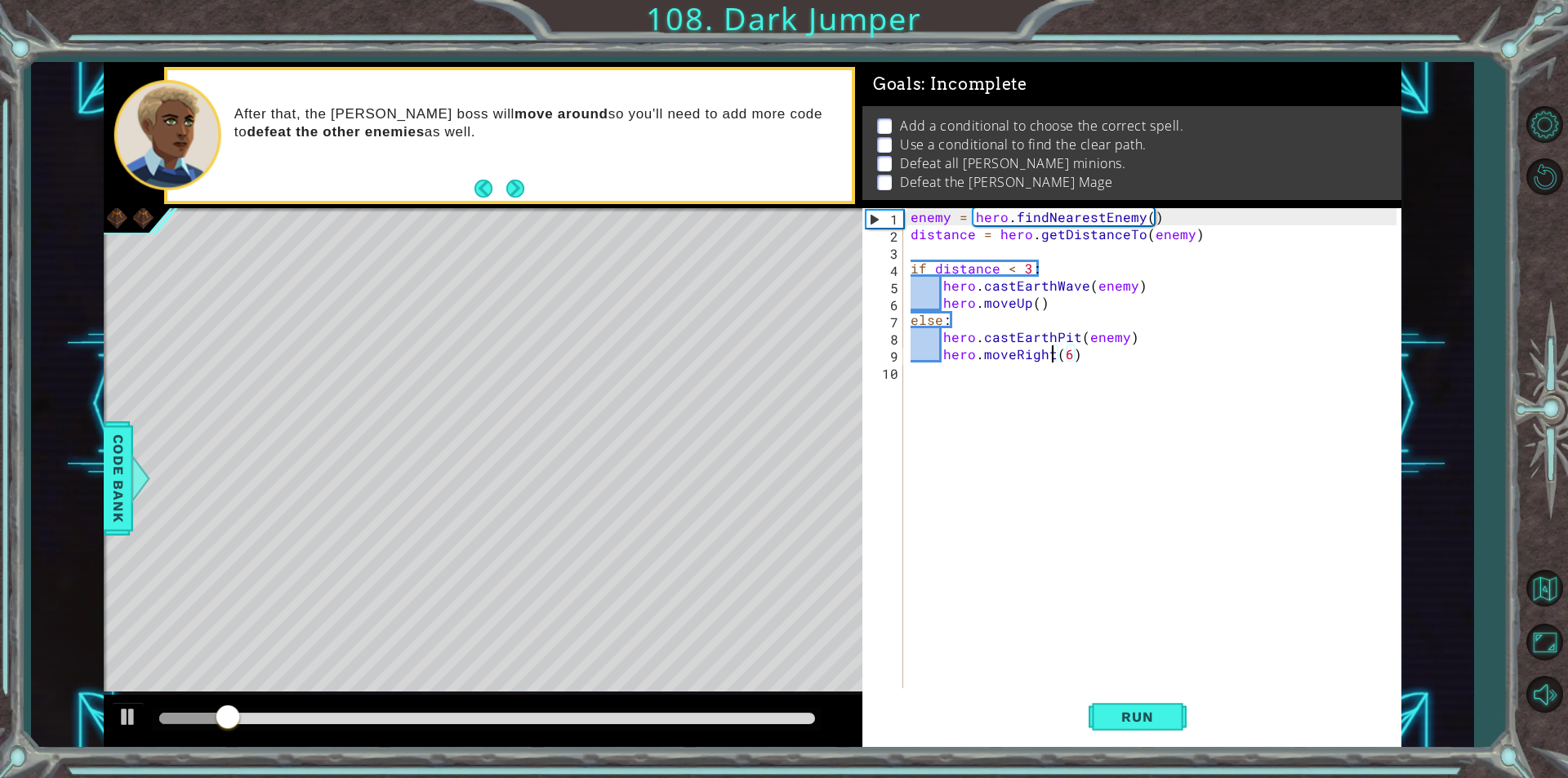
click at [1052, 355] on div "enemy = hero . findNearestEnemy ( ) distance = hero . getDistanceTo ( enemy ) i…" at bounding box center [1155, 464] width 497 height 514
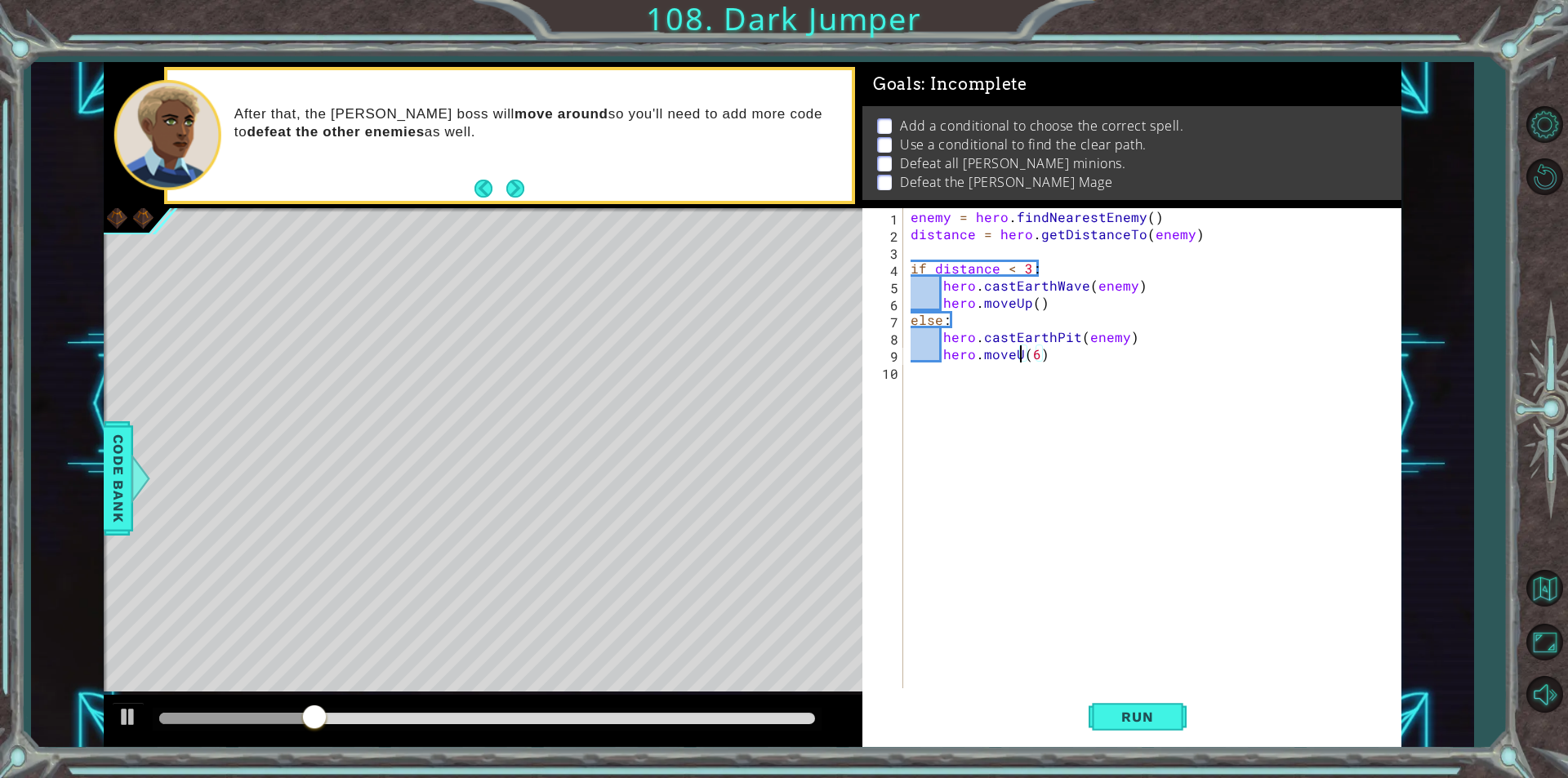
scroll to position [0, 8]
click at [1042, 360] on div "enemy = hero . findNearestEnemy ( ) distance = hero . getDistanceTo ( enemy ) i…" at bounding box center [1155, 464] width 497 height 514
type textarea "hero.moveUp(2)"
click at [920, 468] on div "enemy = hero . findNearestEnemy ( ) distance = hero . getDistanceTo ( enemy ) i…" at bounding box center [1155, 464] width 497 height 514
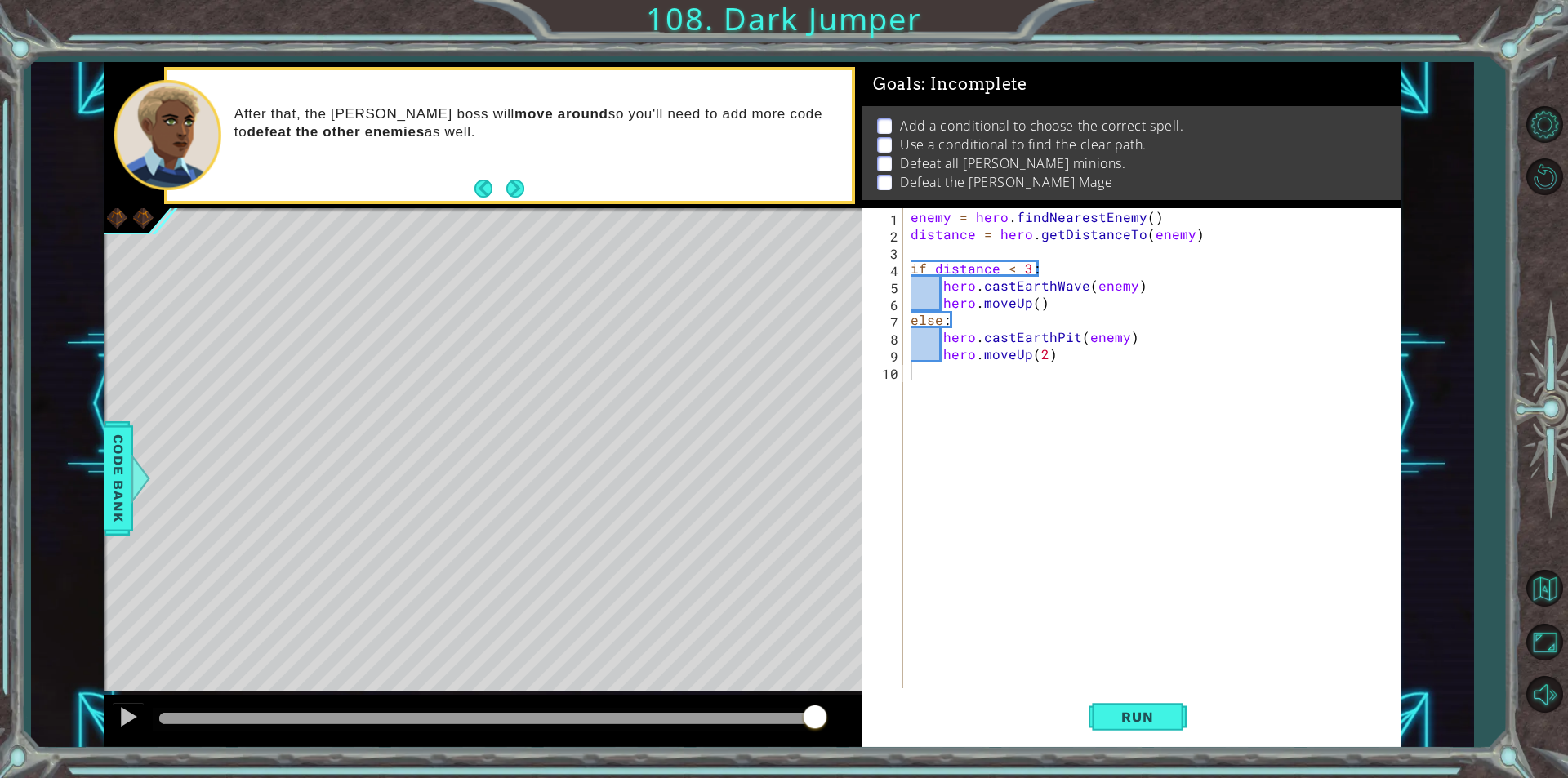
click at [968, 435] on div "enemy = hero . findNearestEnemy ( ) distance = hero . getDistanceTo ( enemy ) i…" at bounding box center [1155, 464] width 497 height 514
click at [1131, 707] on button "Run" at bounding box center [1137, 717] width 98 height 54
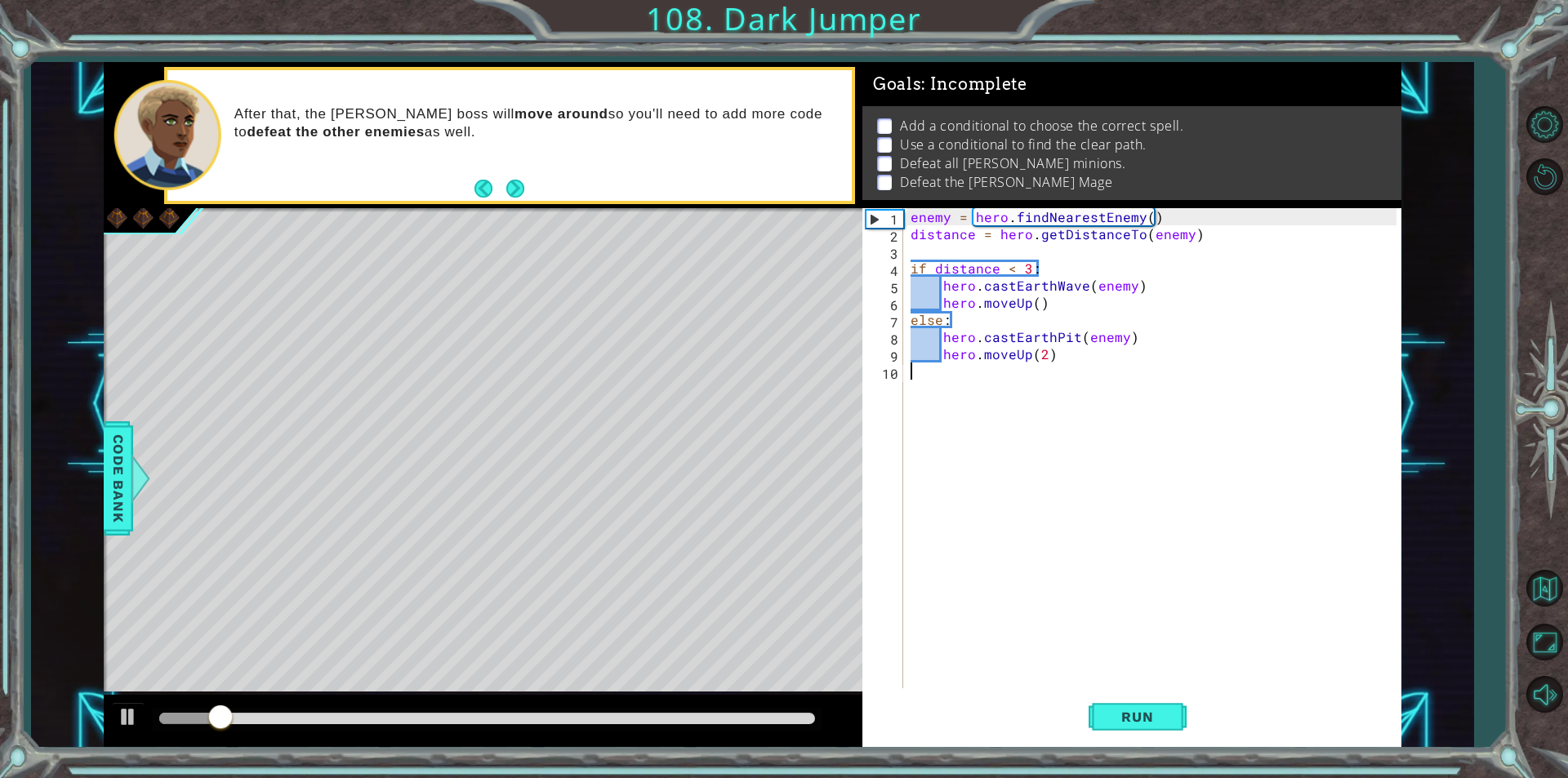
click at [1038, 310] on div "enemy = hero . findNearestEnemy ( ) distance = hero . getDistanceTo ( enemy ) i…" at bounding box center [1155, 464] width 497 height 514
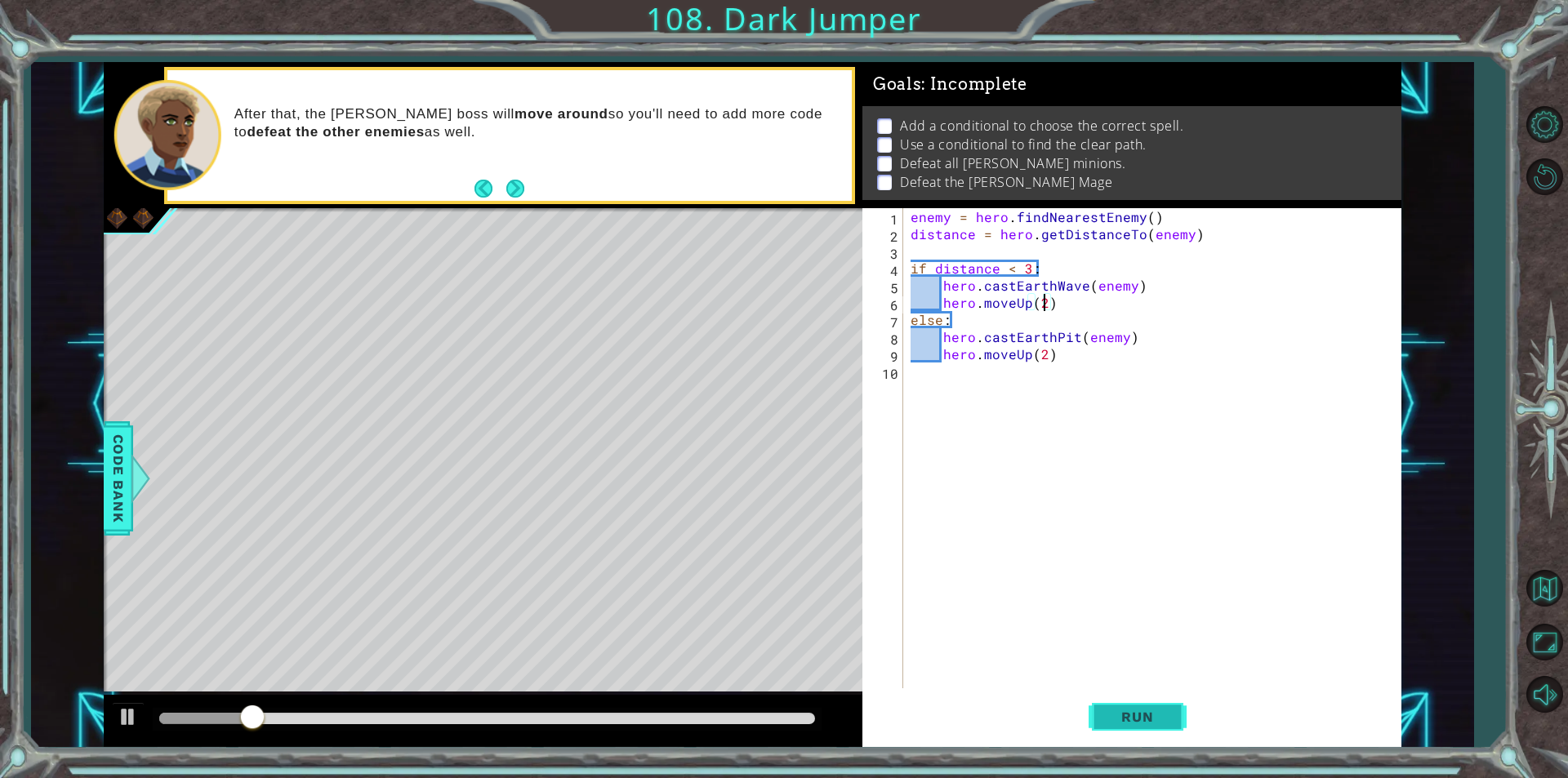
click at [1135, 725] on button "Run" at bounding box center [1137, 717] width 98 height 54
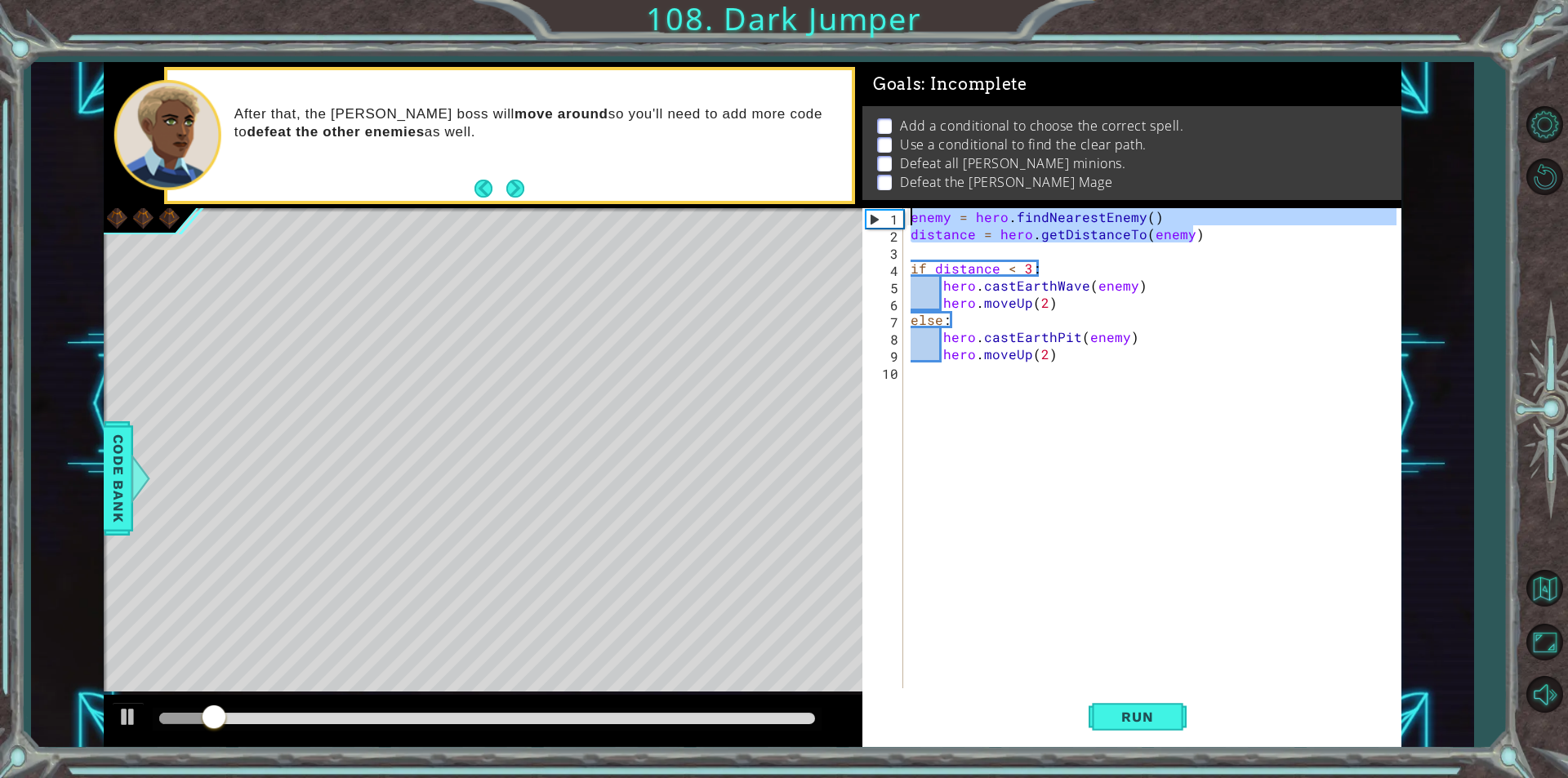
drag, startPoint x: 1196, startPoint y: 238, endPoint x: 667, endPoint y: 190, distance: 531.2
click at [667, 190] on div "1 ההההההההההההההההההההההההההההההההההההההההההההההההההההההההההההההההההההההההההההה…" at bounding box center [753, 404] width 1298 height 685
type textarea "enemy = hero.findNearestEnemy() distance = hero.getDistanceTo(enemy)"
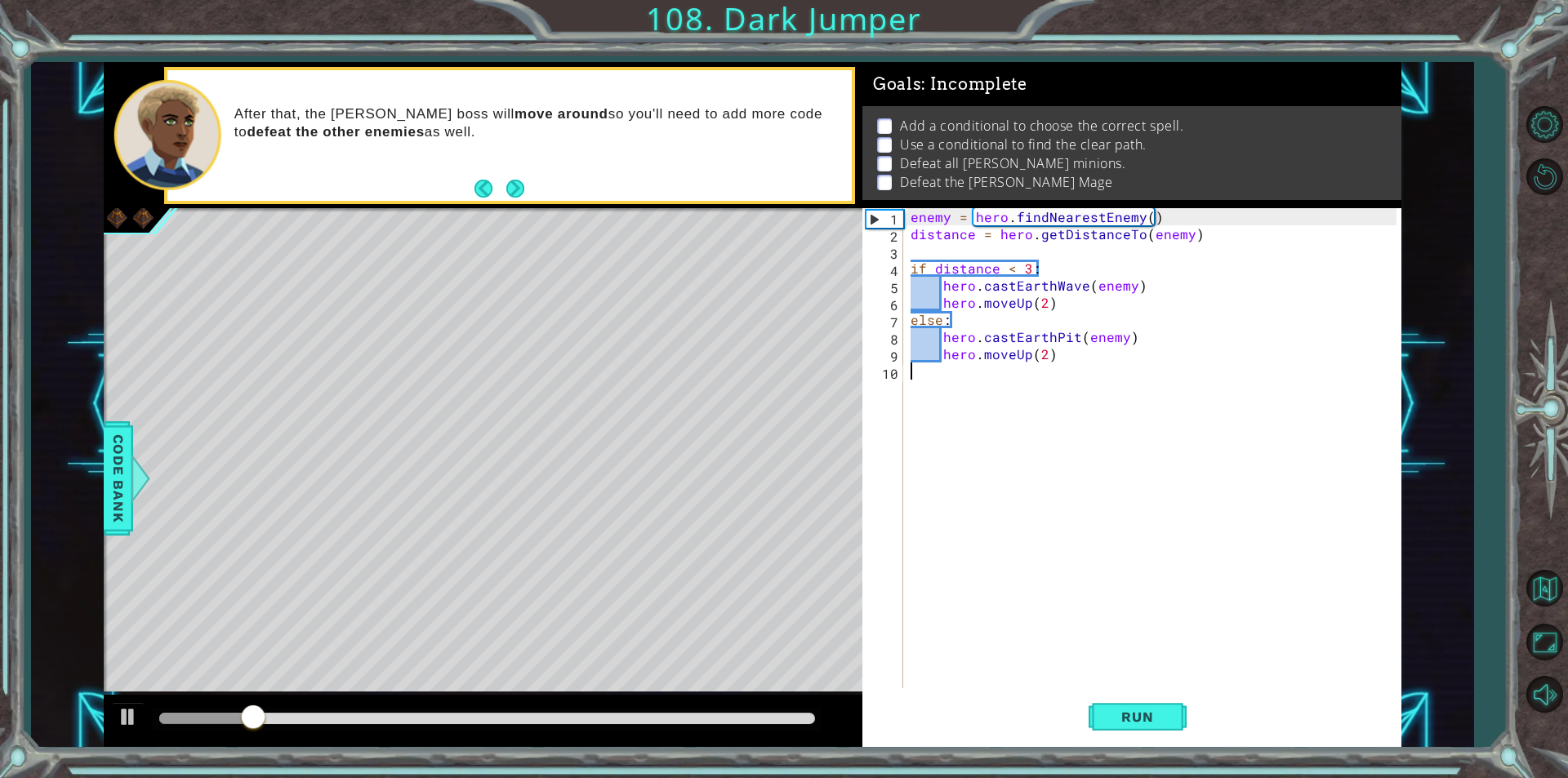
click at [940, 412] on div "enemy = hero . findNearestEnemy ( ) distance = hero . getDistanceTo ( enemy ) i…" at bounding box center [1155, 464] width 497 height 514
paste textarea "distance = hero.getDistanceTo(enemy)"
type textarea "distance = hero.getDistanceTo(enemy)"
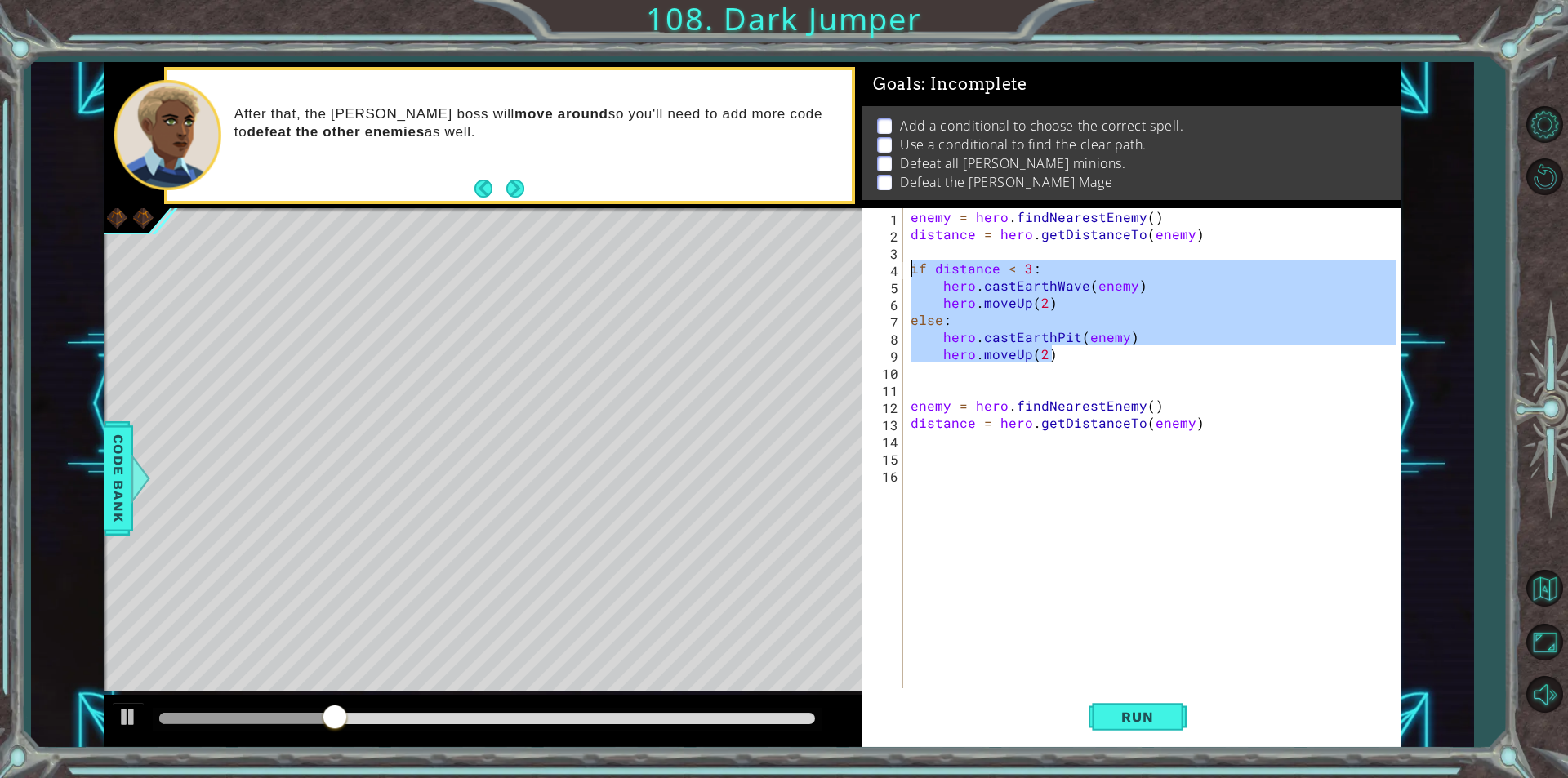
drag, startPoint x: 1092, startPoint y: 352, endPoint x: 863, endPoint y: 270, distance: 243.2
click at [863, 270] on div "1 2 3 4 5 6 7 8 9 10 11 12 13 14 15 16 enemy = hero . findNearestEnemy ( ) dist…" at bounding box center [1129, 447] width 534 height 480
type textarea "if distance < 3: hero.castEarthWave(enemy)"
click at [958, 508] on div "enemy = hero . findNearestEnemy ( ) distance = hero . getDistanceTo ( enemy ) i…" at bounding box center [1155, 464] width 497 height 514
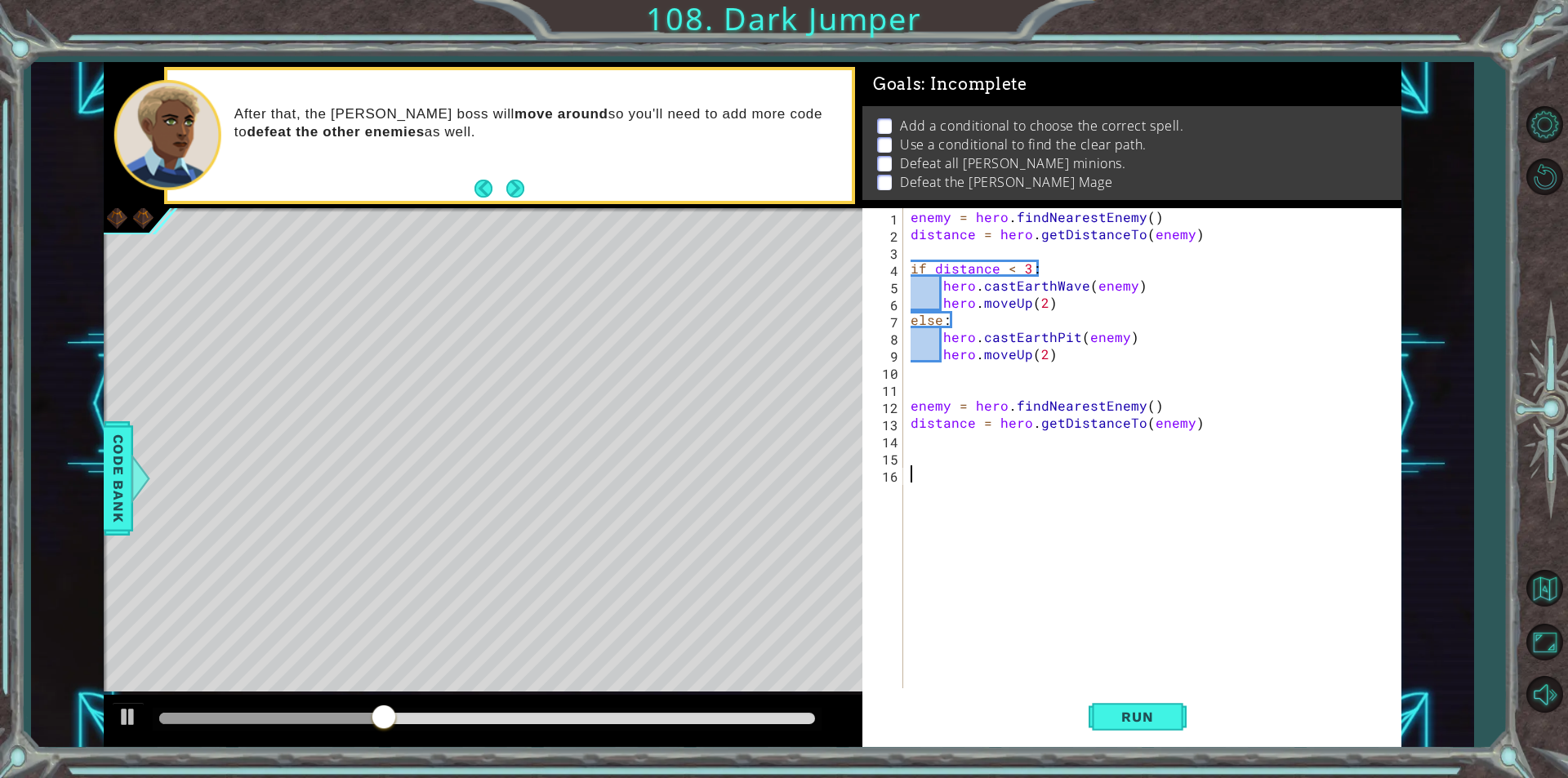
paste textarea "hero.moveUp(2)"
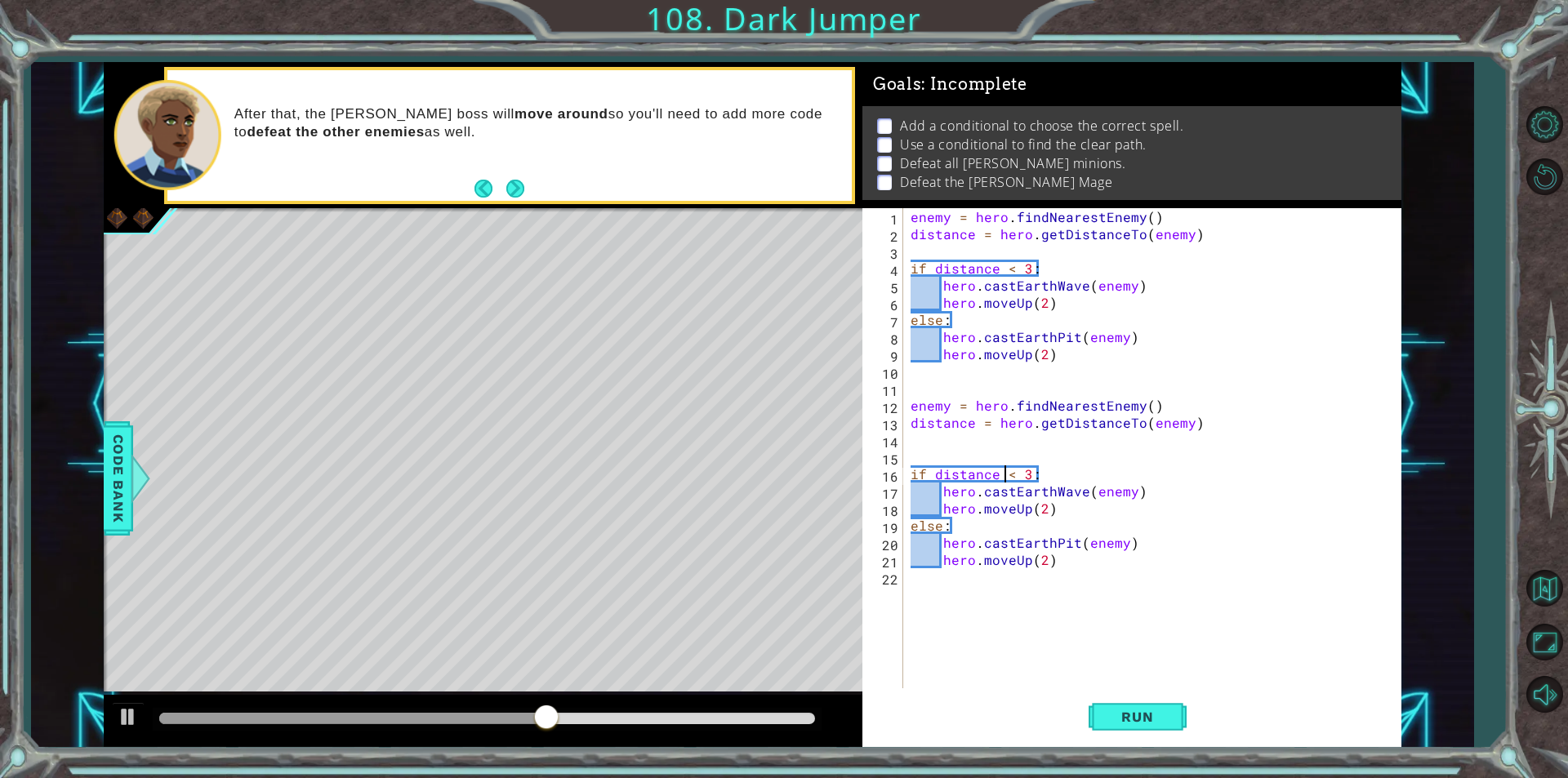
click at [1001, 477] on div "enemy = hero . findNearestEnemy ( ) distance = hero . getDistanceTo ( enemy ) i…" at bounding box center [1155, 464] width 497 height 514
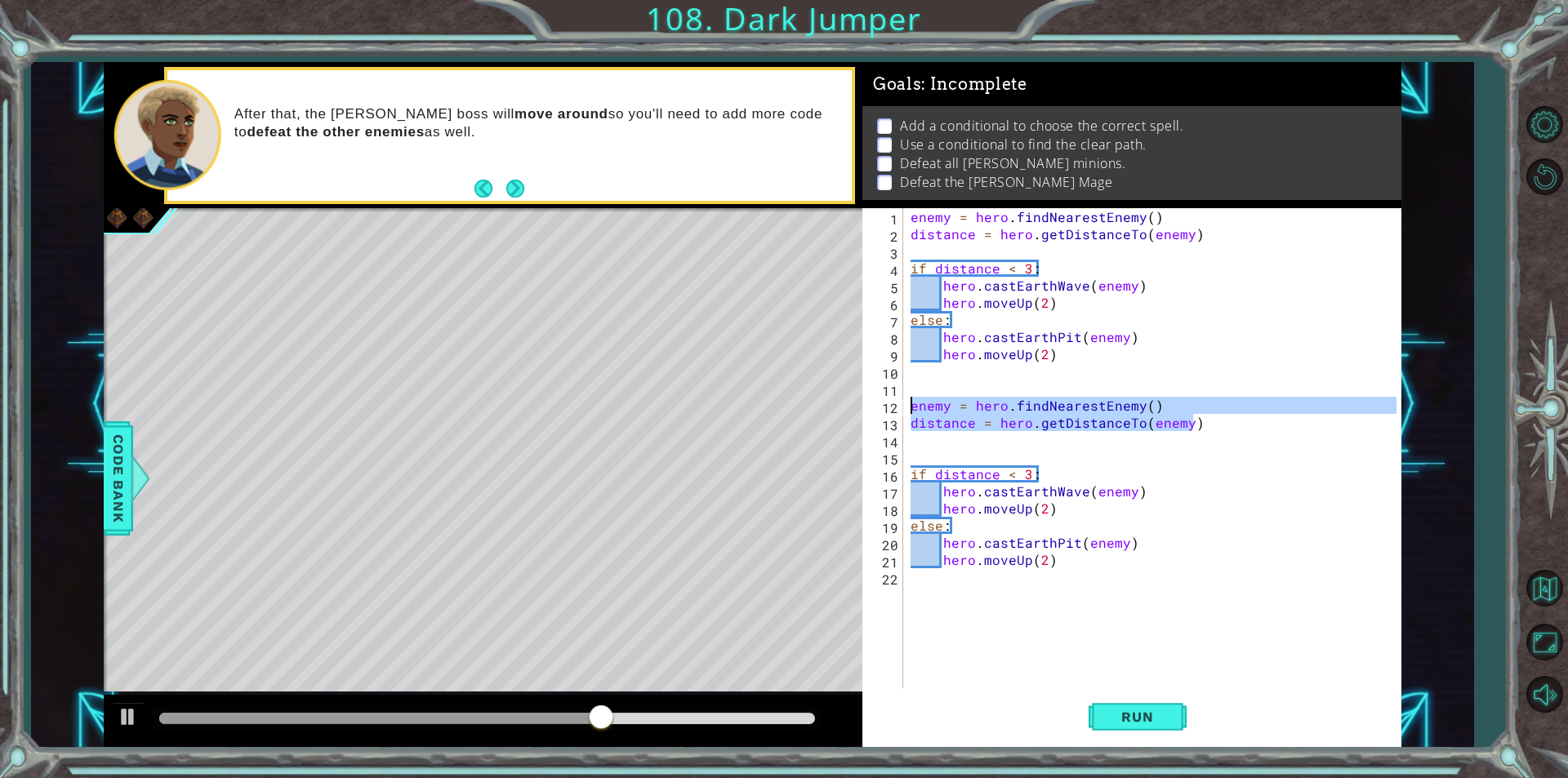
click at [810, 410] on div "1 ההההההההההההההההההההההההההההההההההההההההההההההההההההההההההההההההההההההההההההה…" at bounding box center [753, 404] width 1298 height 685
type textarea "enemy = hero.findNearestEnemy() distance = hero.getDistanceTo(enemy)"
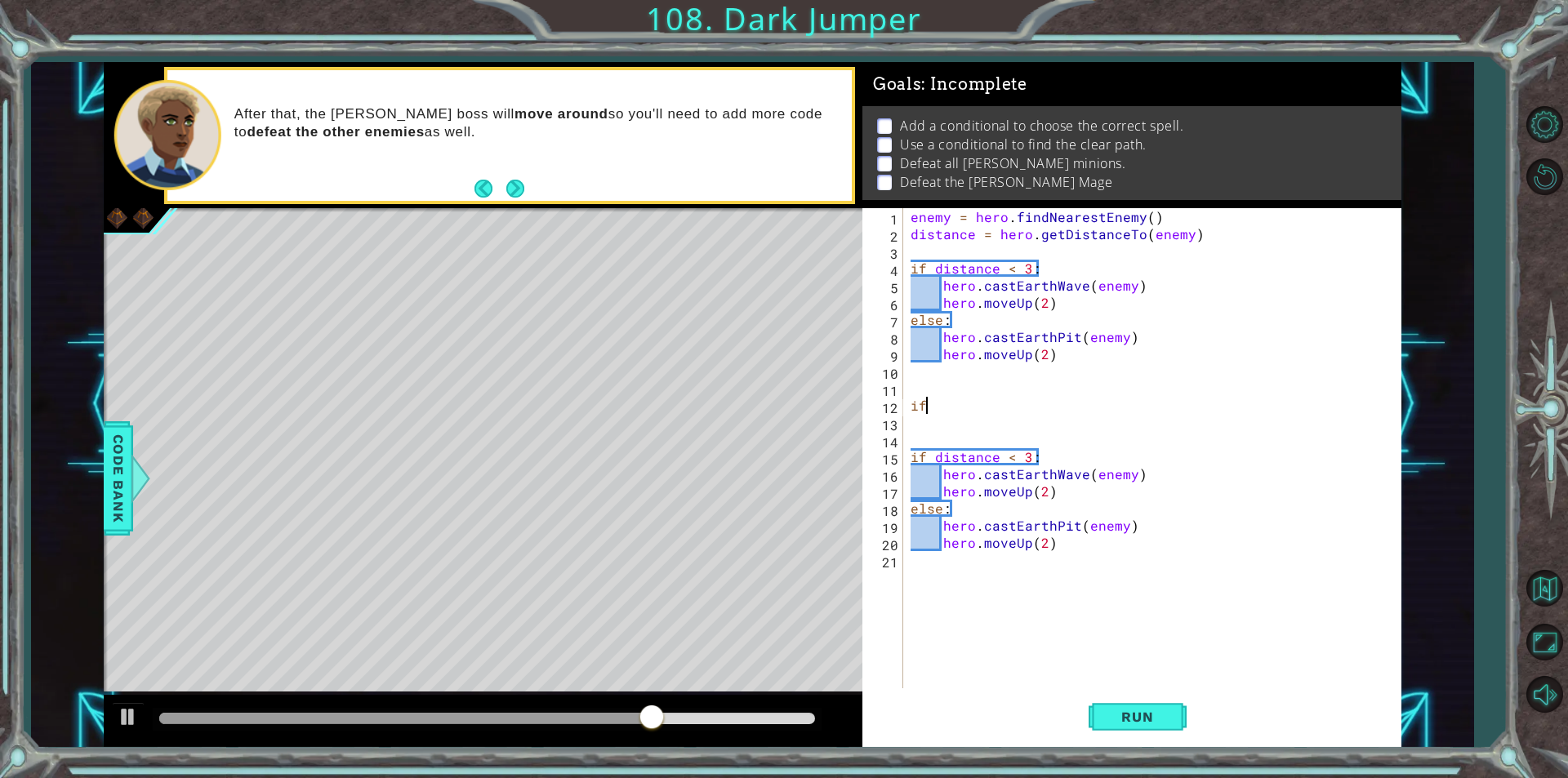
type textarea "i"
click at [986, 459] on div "enemy = hero . findNearestEnemy ( ) distance = hero . getDistanceTo ( enemy ) i…" at bounding box center [1155, 464] width 497 height 514
click at [995, 458] on div "enemy = hero . findNearestEnemy ( ) distance = hero . getDistanceTo ( enemy ) i…" at bounding box center [1155, 464] width 497 height 514
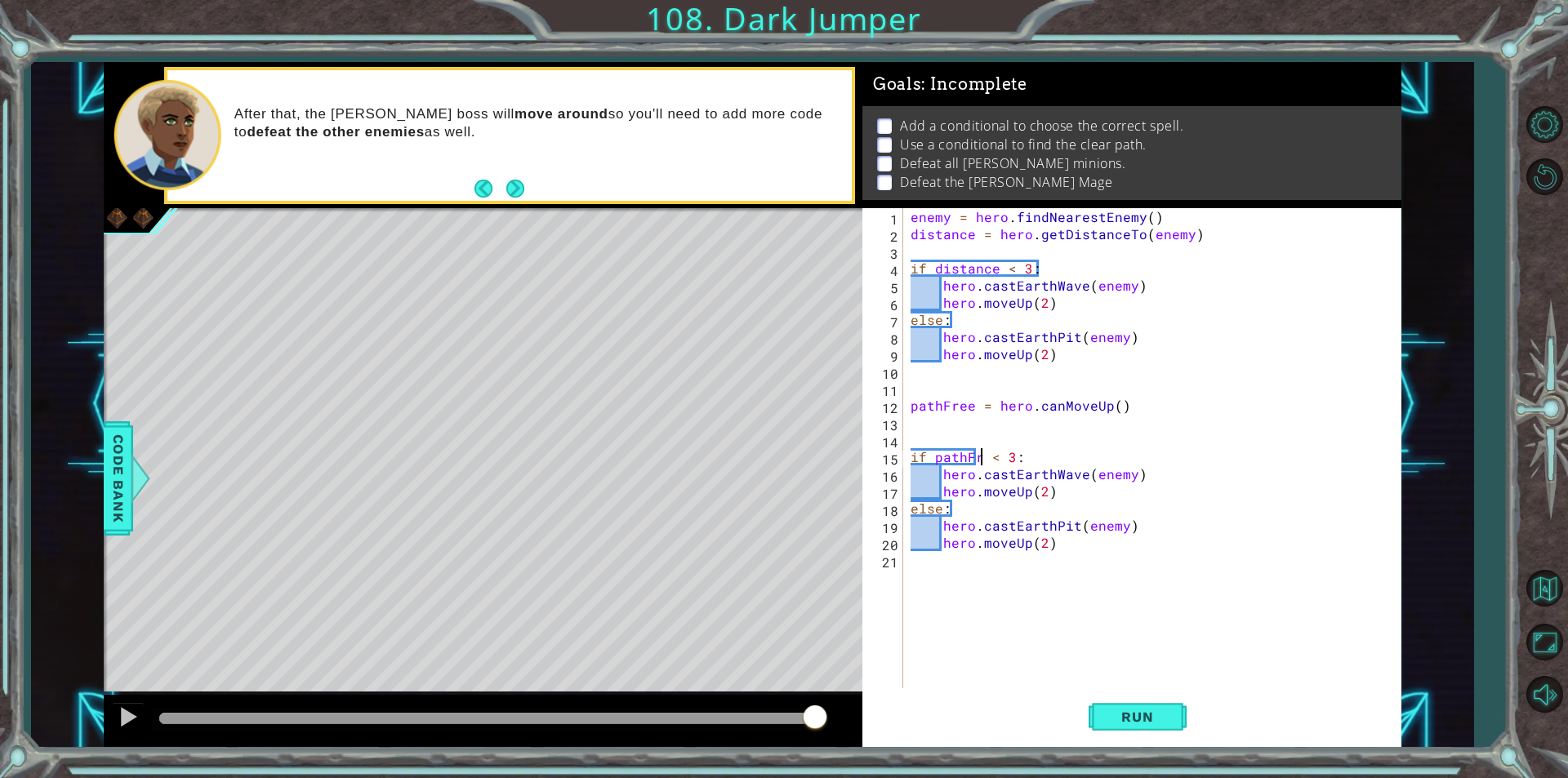
scroll to position [0, 5]
click at [1008, 461] on div "enemy = hero . findNearestEnemy ( ) distance = hero . getDistanceTo ( enemy ) i…" at bounding box center [1155, 464] width 497 height 514
click at [1016, 455] on div "enemy = hero . findNearestEnemy ( ) distance = hero . getDistanceTo ( enemy ) i…" at bounding box center [1155, 464] width 497 height 514
click at [1036, 451] on div "enemy = hero . findNearestEnemy ( ) distance = hero . getDistanceTo ( enemy ) i…" at bounding box center [1155, 464] width 497 height 514
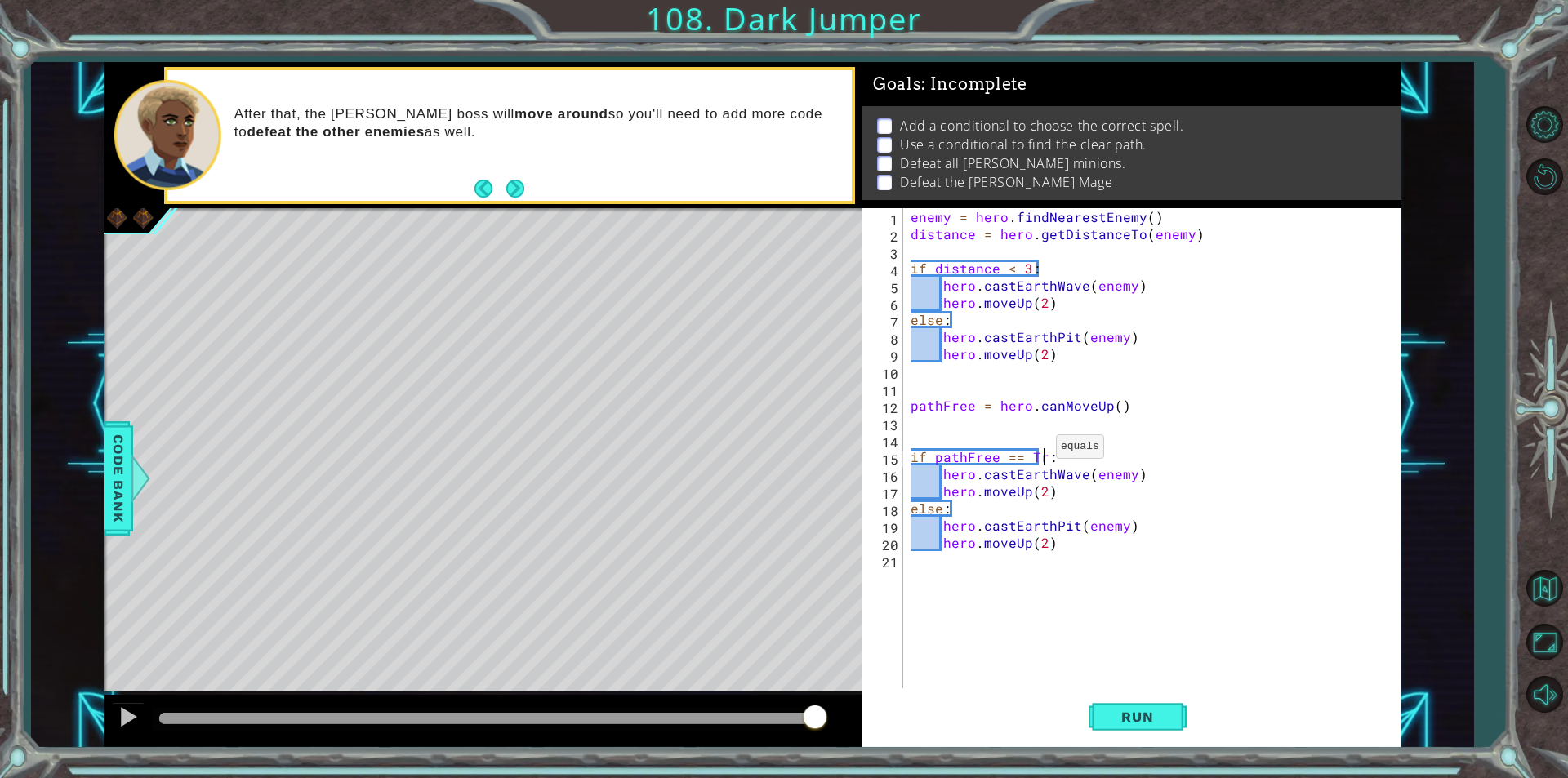
scroll to position [0, 9]
click at [945, 510] on div "enemy = hero . findNearestEnemy ( ) distance = hero . getDistanceTo ( enemy ) i…" at bounding box center [1155, 464] width 497 height 514
click at [812, 474] on div "1 ההההההההההההההההההההההההההההההההההההההההההההההההההההההההההההההההההההההההההההה…" at bounding box center [753, 404] width 1298 height 685
type textarea "hero.castEarthWave(enemy)"
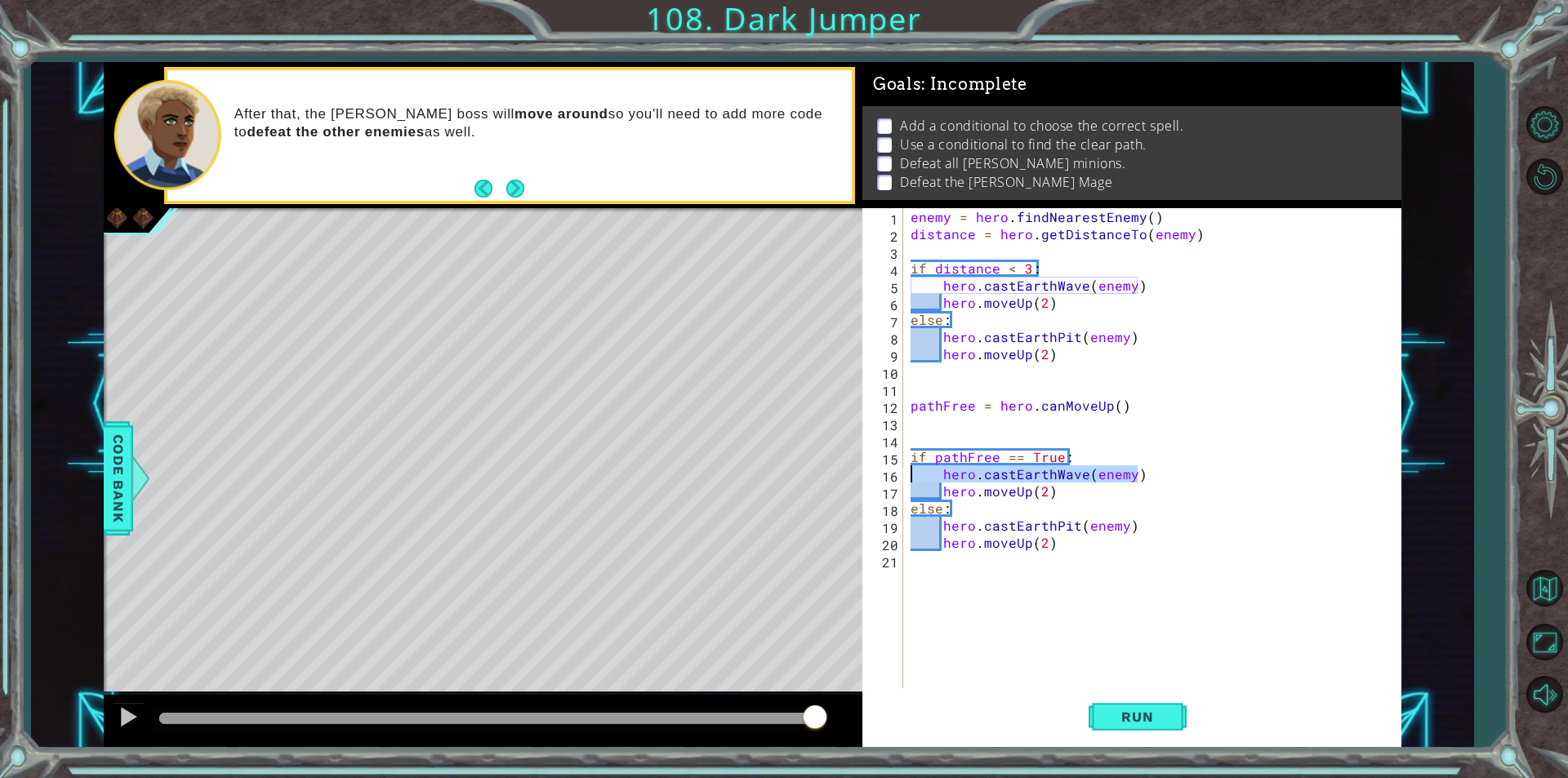
scroll to position [0, 0]
click at [1338, 312] on div "enemy = hero . findNearestEnemy ( ) distance = hero . getDistanceTo ( enemy ) i…" at bounding box center [1155, 464] width 497 height 514
type textarea "else:"
click at [935, 481] on div "enemy = hero . findNearestEnemy ( ) distance = hero . getDistanceTo ( enemy ) i…" at bounding box center [1155, 464] width 497 height 514
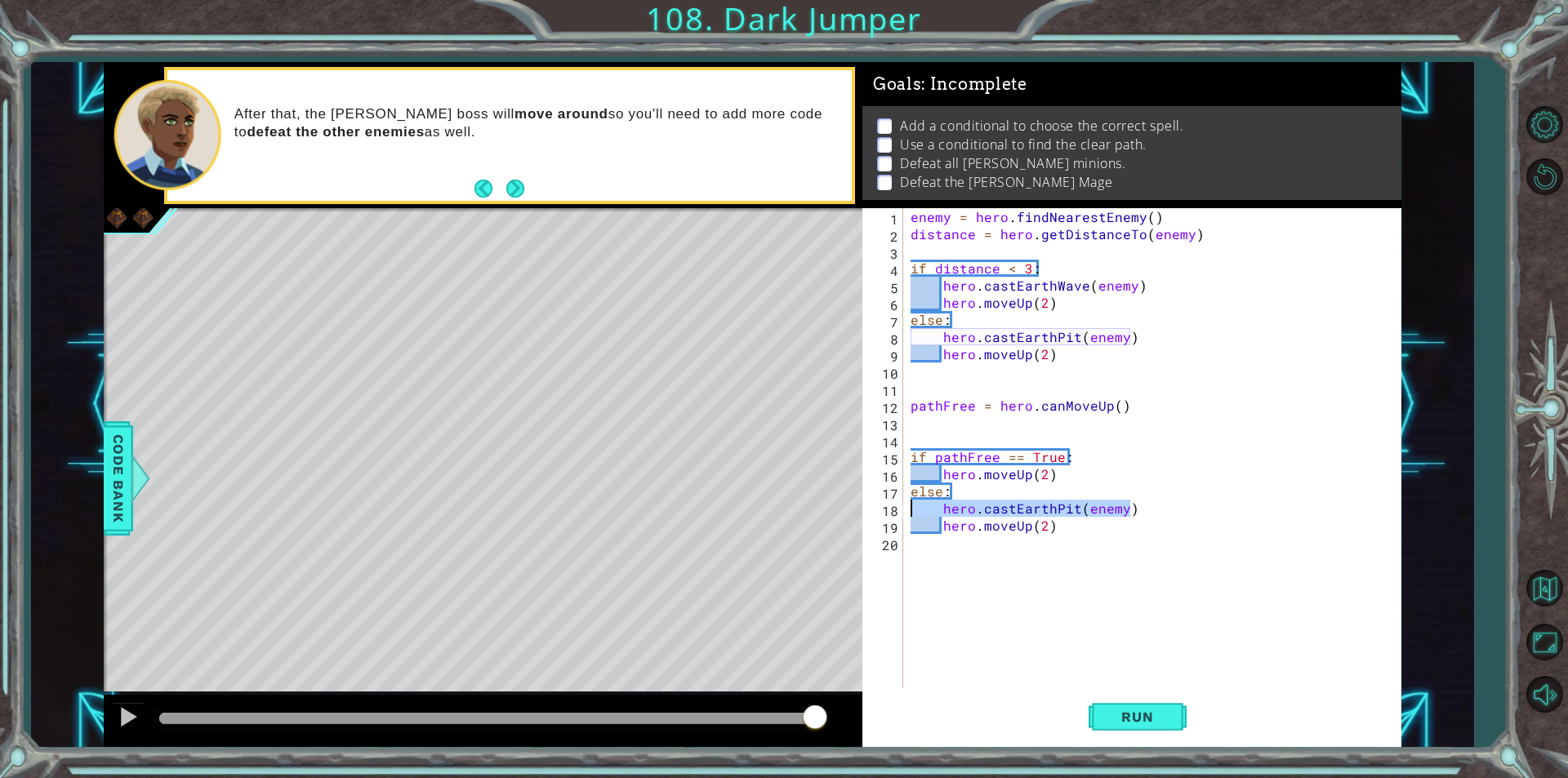
click at [856, 501] on div "1 ההההההההההההההההההההההההההההההההההההההההההההההההההההההההההההההההההההההההההההה…" at bounding box center [753, 404] width 1298 height 685
type textarea "hero.castEarthPit(enemy)"
click at [1023, 508] on div "enemy = hero . findNearestEnemy ( ) distance = hero . getDistanceTo ( enemy ) i…" at bounding box center [1155, 464] width 497 height 514
click at [1027, 505] on div "enemy = hero . findNearestEnemy ( ) distance = hero . getDistanceTo ( enemy ) i…" at bounding box center [1155, 464] width 497 height 514
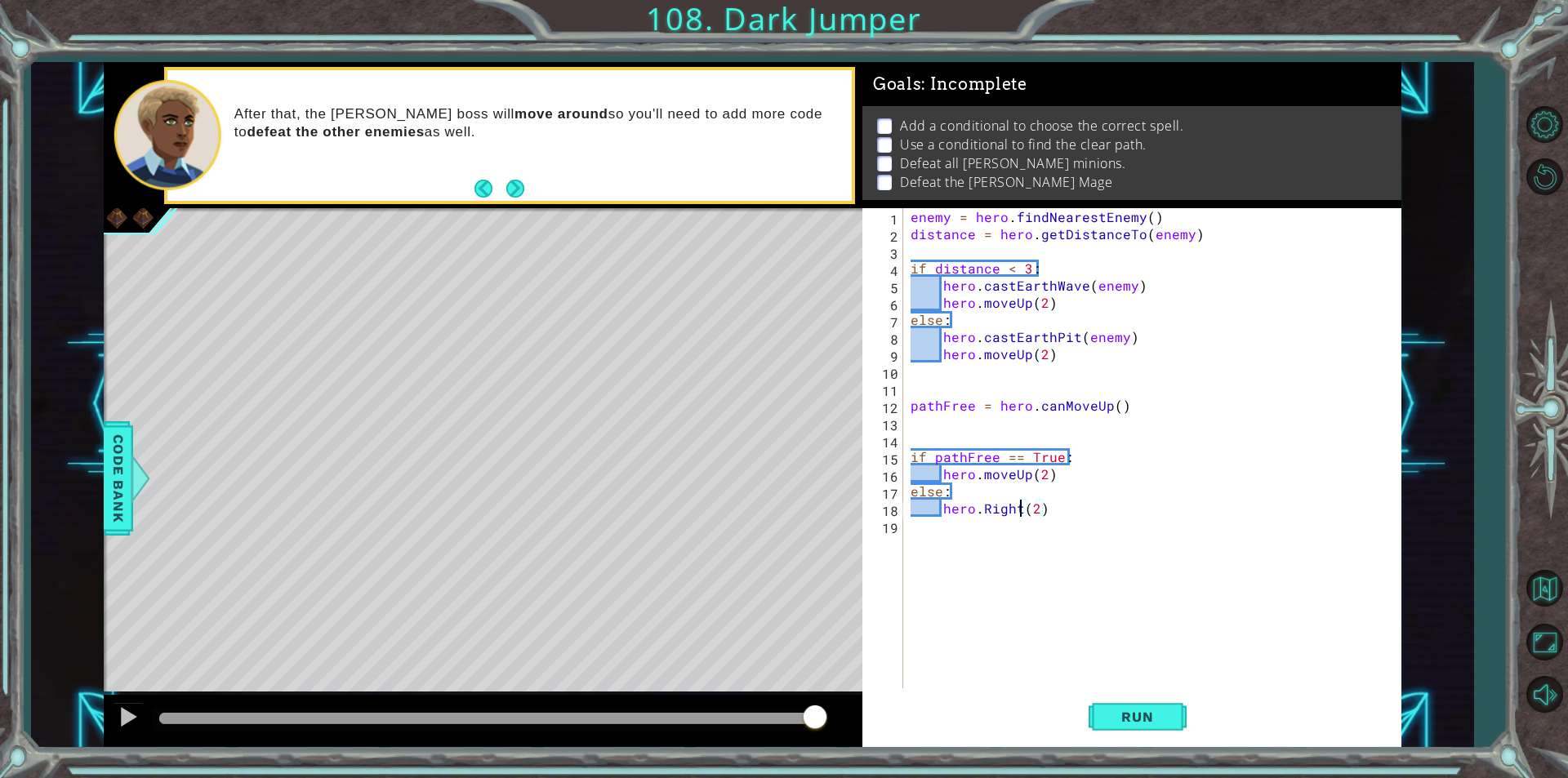
click at [979, 506] on div "enemy = hero . findNearestEnemy ( ) distance = hero . getDistanceTo ( enemy ) i…" at bounding box center [1155, 464] width 497 height 514
type textarea "hero.moveRight(2)"
click at [1095, 507] on div "enemy = hero . findNearestEnemy ( ) distance = hero . getDistanceTo ( enemy ) i…" at bounding box center [1155, 464] width 497 height 514
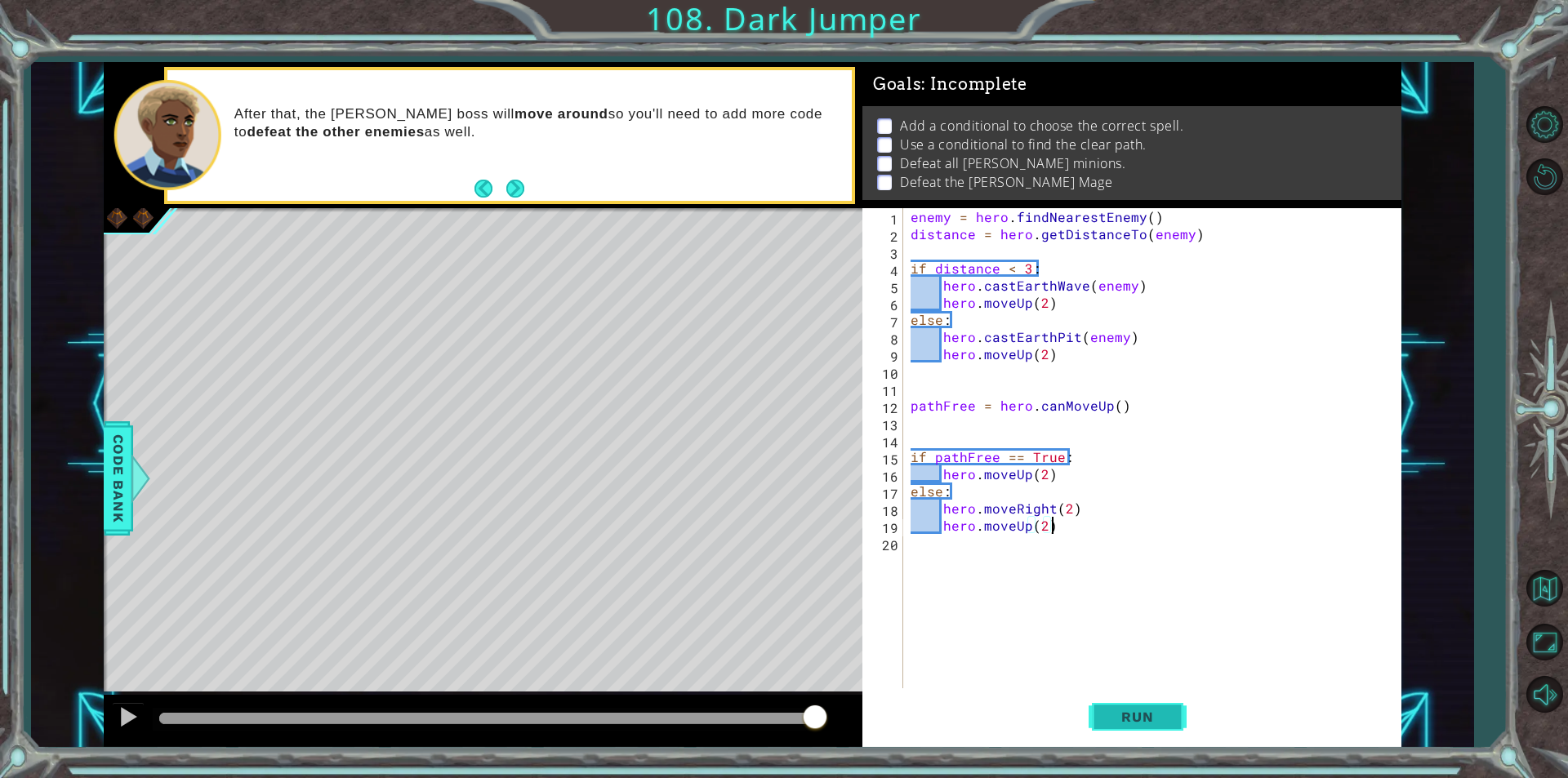
click at [1168, 717] on span "Run" at bounding box center [1138, 716] width 65 height 16
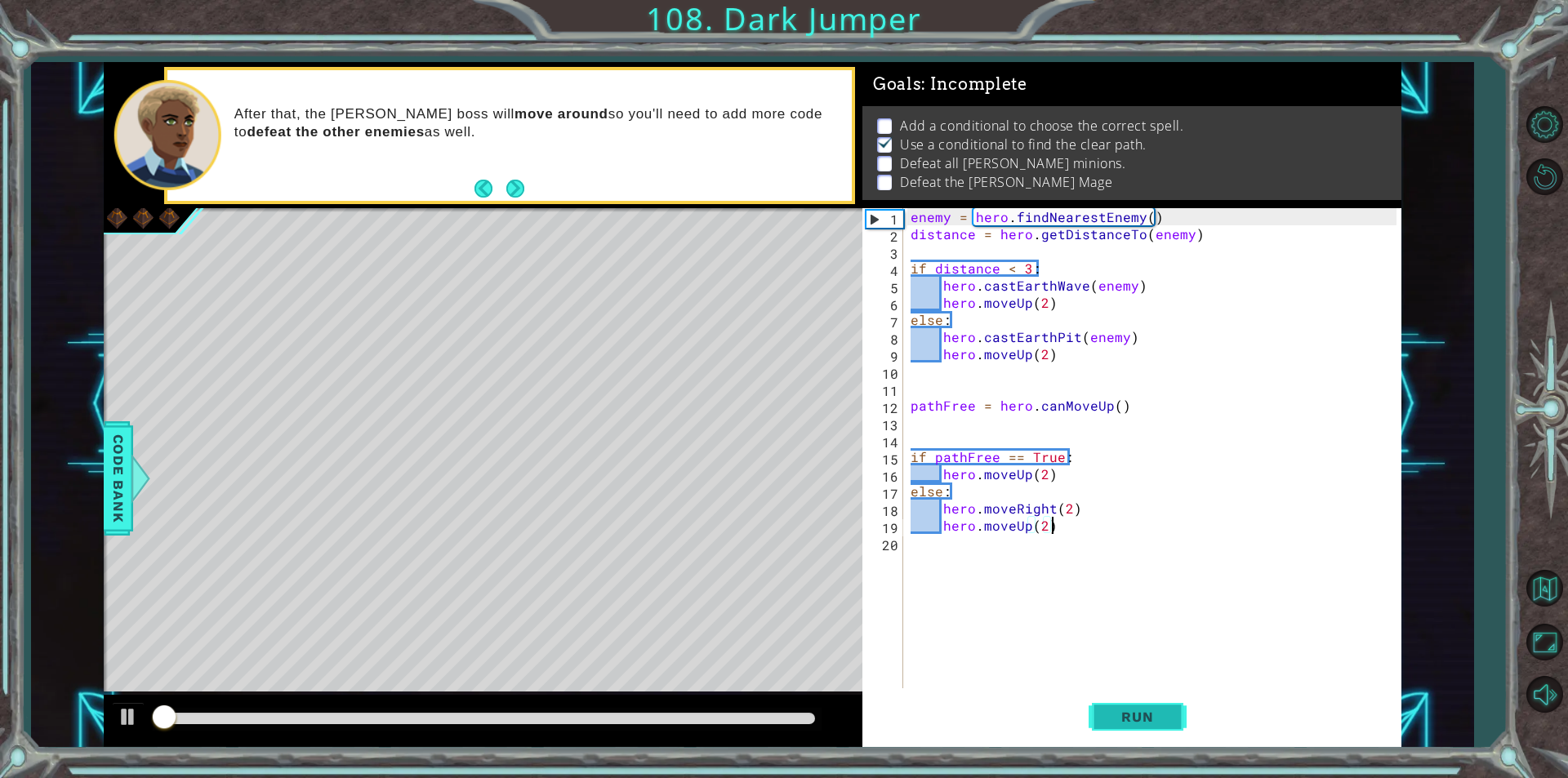
scroll to position [7, 0]
click at [1142, 734] on button "Run" at bounding box center [1137, 717] width 98 height 54
click at [1046, 530] on div "enemy = hero . findNearestEnemy ( ) distance = hero . getDistanceTo ( enemy ) i…" at bounding box center [1155, 464] width 497 height 514
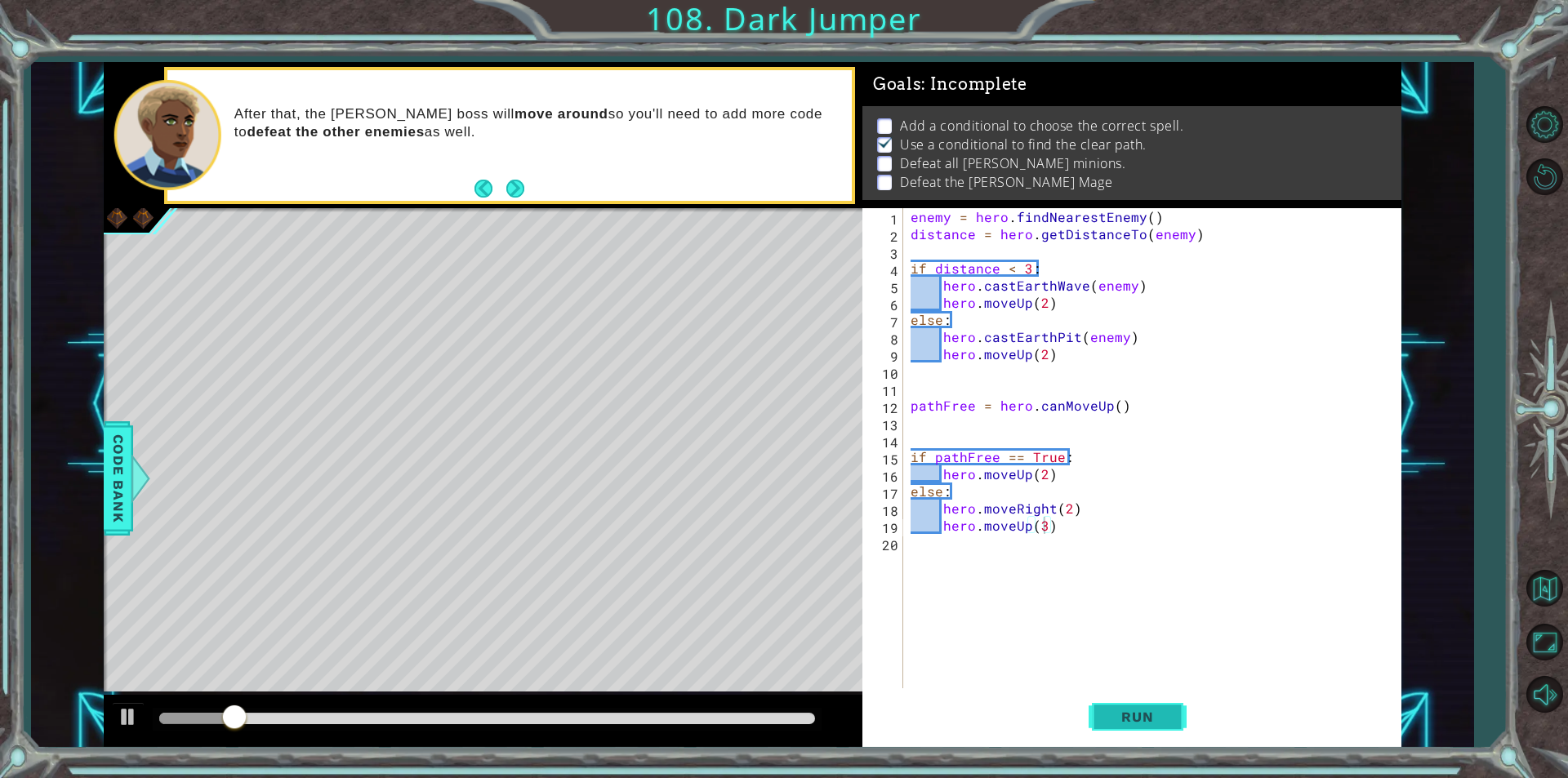
click at [1152, 725] on button "Run" at bounding box center [1137, 717] width 98 height 54
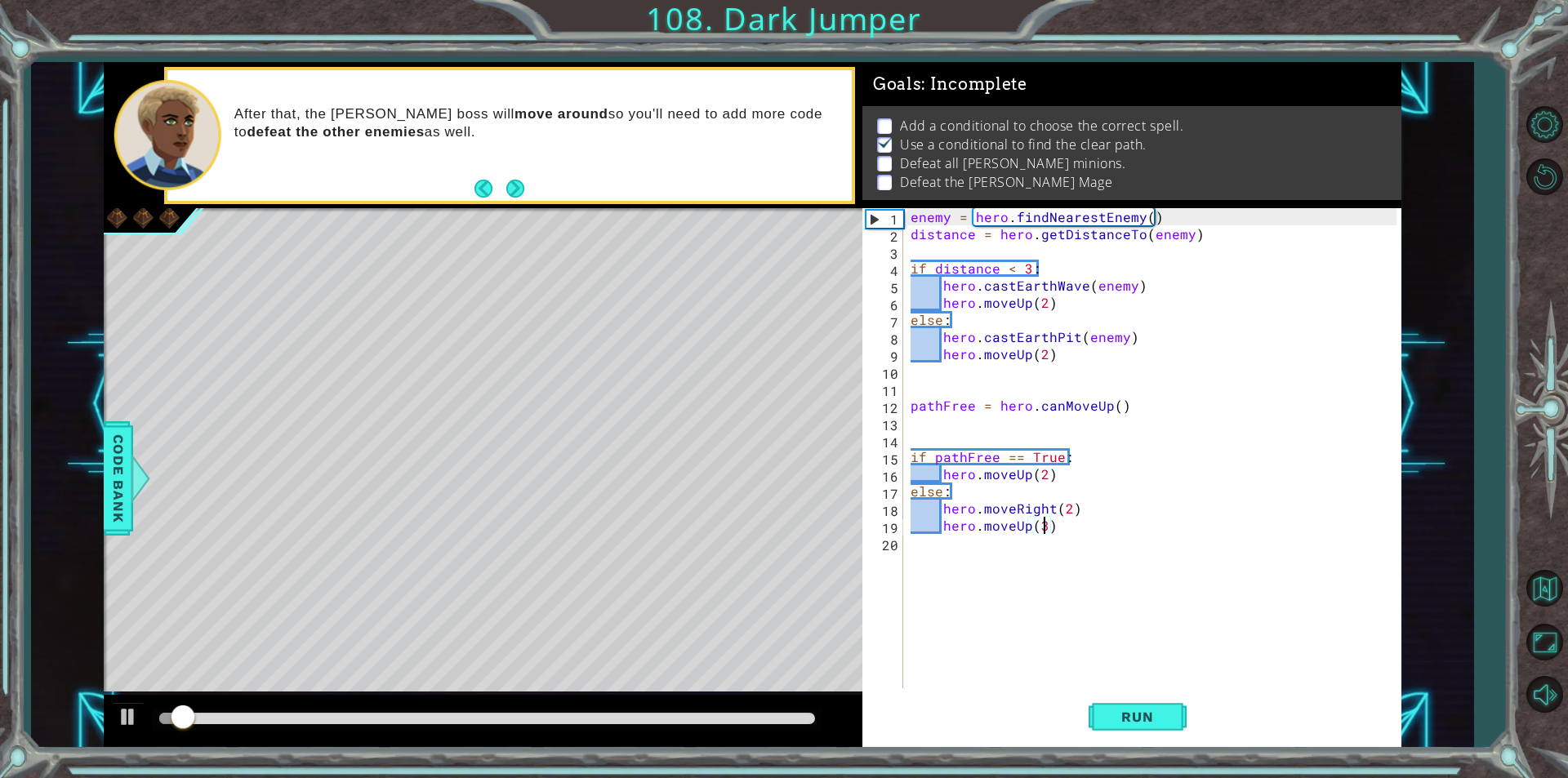
click at [1046, 485] on div "enemy = hero . findNearestEnemy ( ) distance = hero . getDistanceTo ( enemy ) i…" at bounding box center [1155, 464] width 497 height 514
click at [1058, 473] on div "enemy = hero . findNearestEnemy ( ) distance = hero . getDistanceTo ( enemy ) i…" at bounding box center [1155, 464] width 497 height 514
type textarea "hero.moveUp(2)"
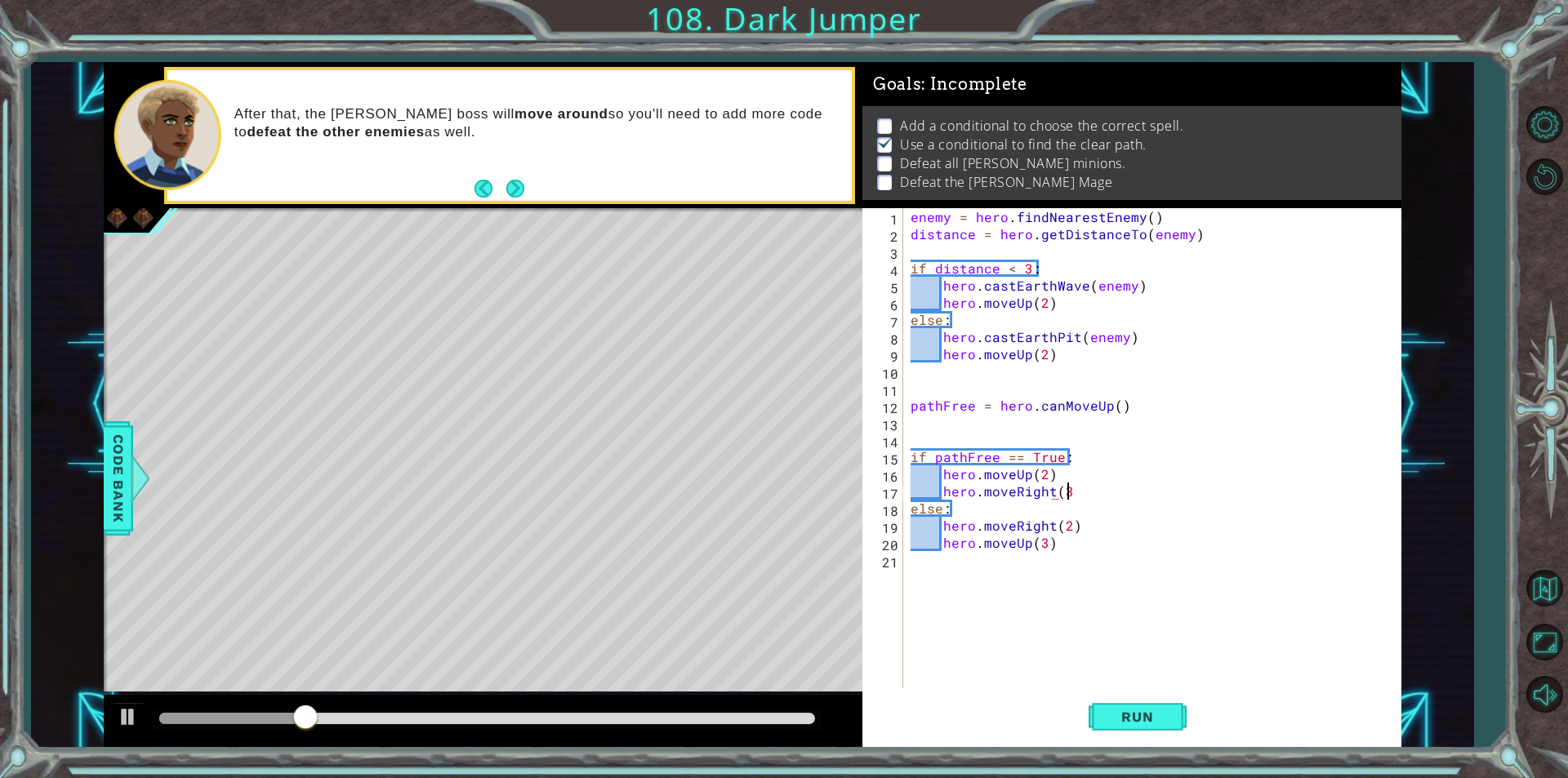
scroll to position [0, 9]
type textarea "hero.moveRight(2)"
type textarea "hero.moveUp()"
click at [1154, 714] on span "Run" at bounding box center [1138, 716] width 65 height 16
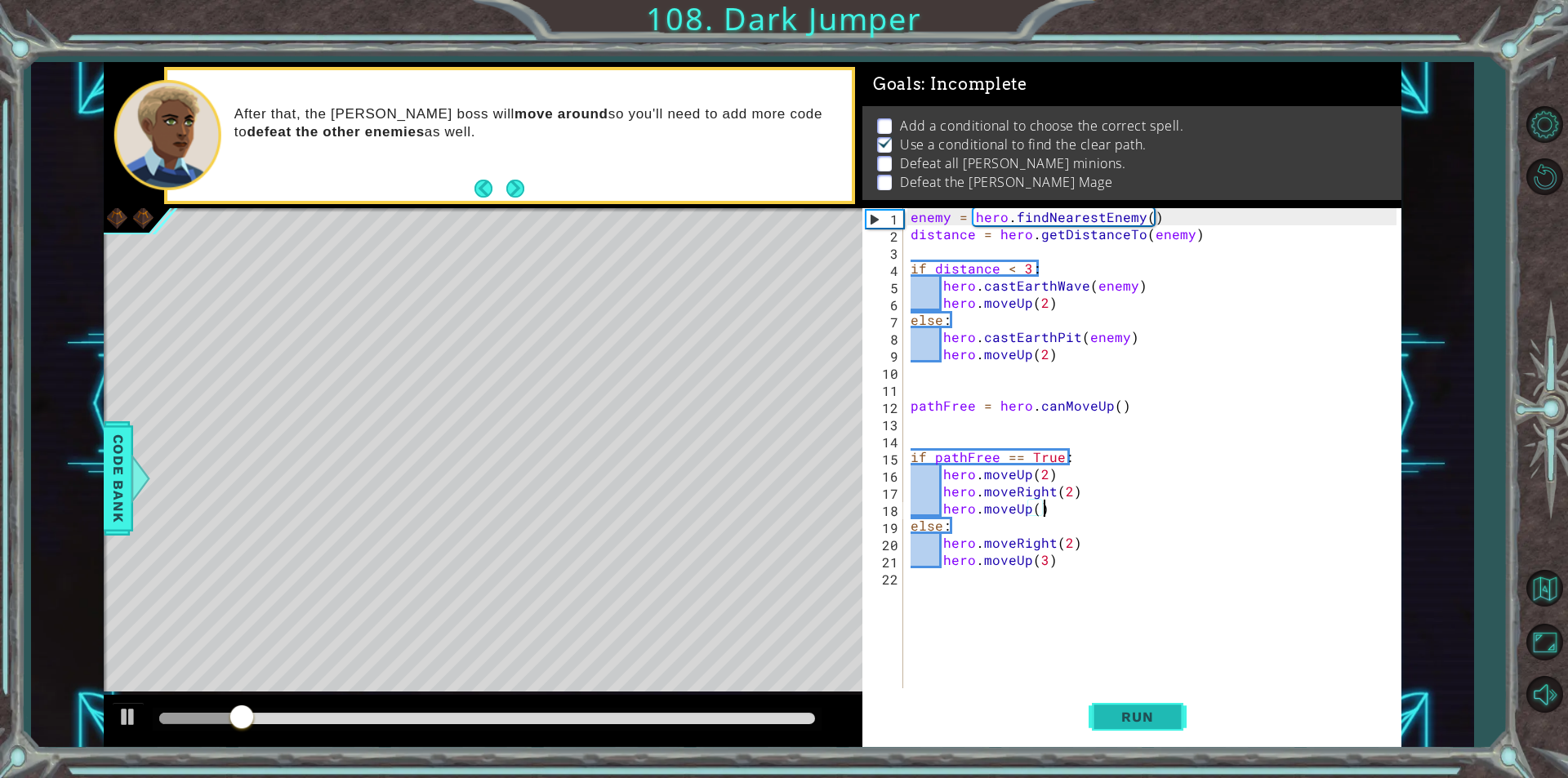
click at [1124, 721] on span "Run" at bounding box center [1138, 716] width 65 height 16
click at [923, 588] on div "enemy = hero . findNearestEnemy ( ) distance = hero . getDistanceTo ( enemy ) i…" at bounding box center [1155, 464] width 497 height 514
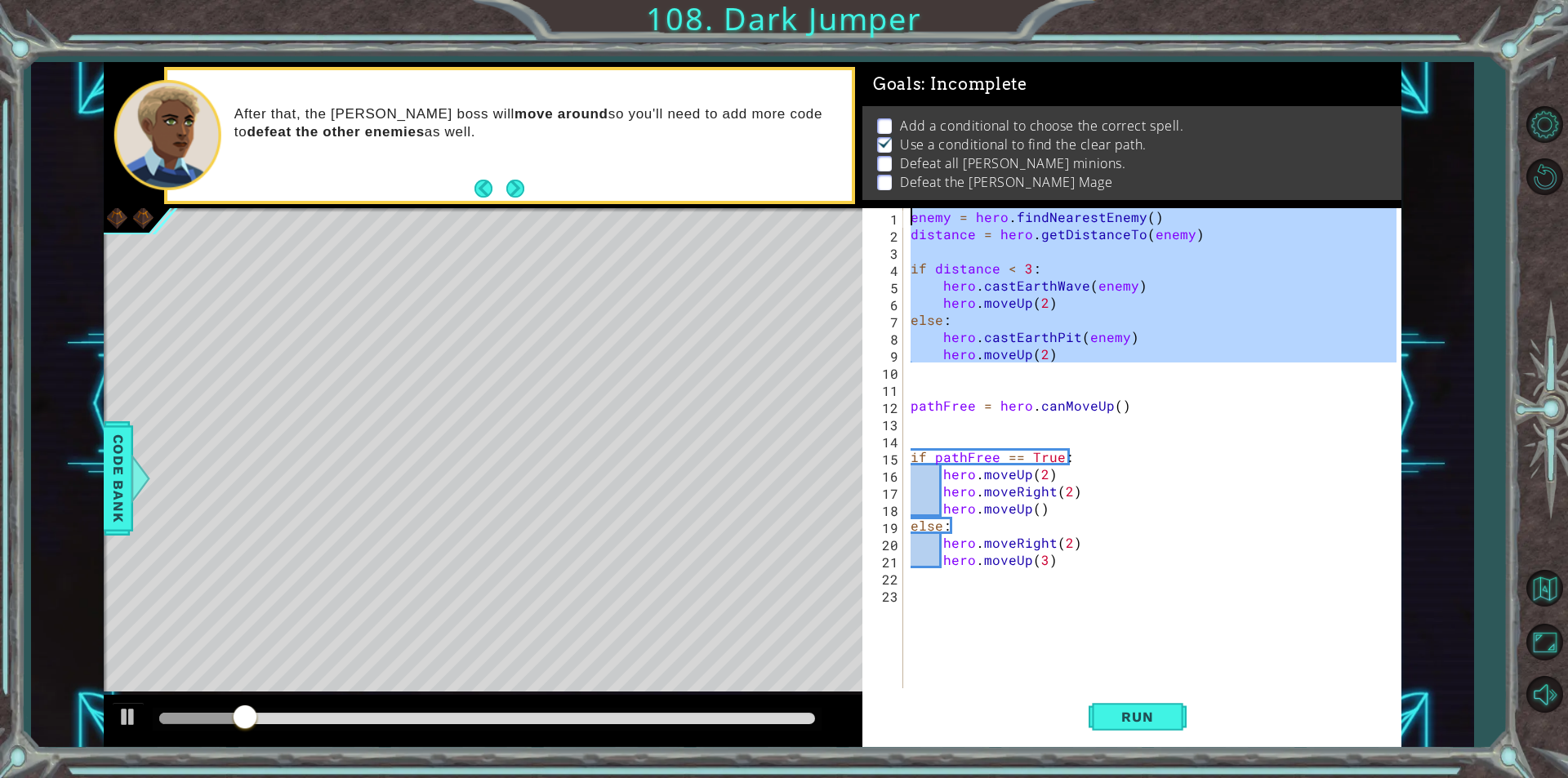
drag, startPoint x: 1104, startPoint y: 365, endPoint x: 696, endPoint y: 186, distance: 445.5
click at [696, 186] on div "1 ההההההההההההההההההההההההההההההההההההההההההההההההההההההההההההההההההההההההההההה…" at bounding box center [753, 404] width 1298 height 685
type textarea "enemy = hero.findNearestEnemy() distance = hero.getDistanceTo(enemy)"
click at [955, 605] on div "enemy = hero . findNearestEnemy ( ) distance = hero . getDistanceTo ( enemy ) i…" at bounding box center [1155, 464] width 497 height 514
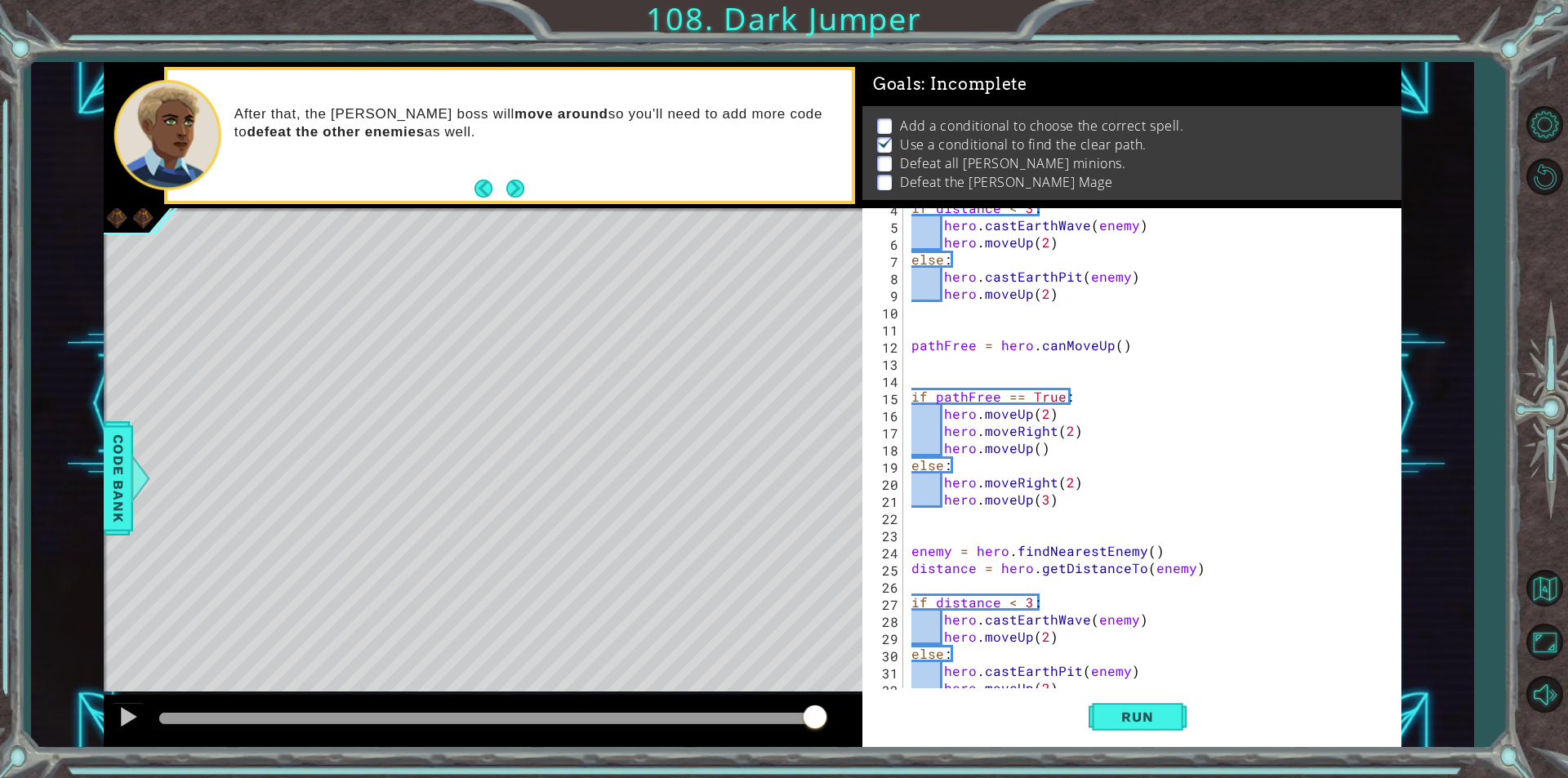
scroll to position [71, 0]
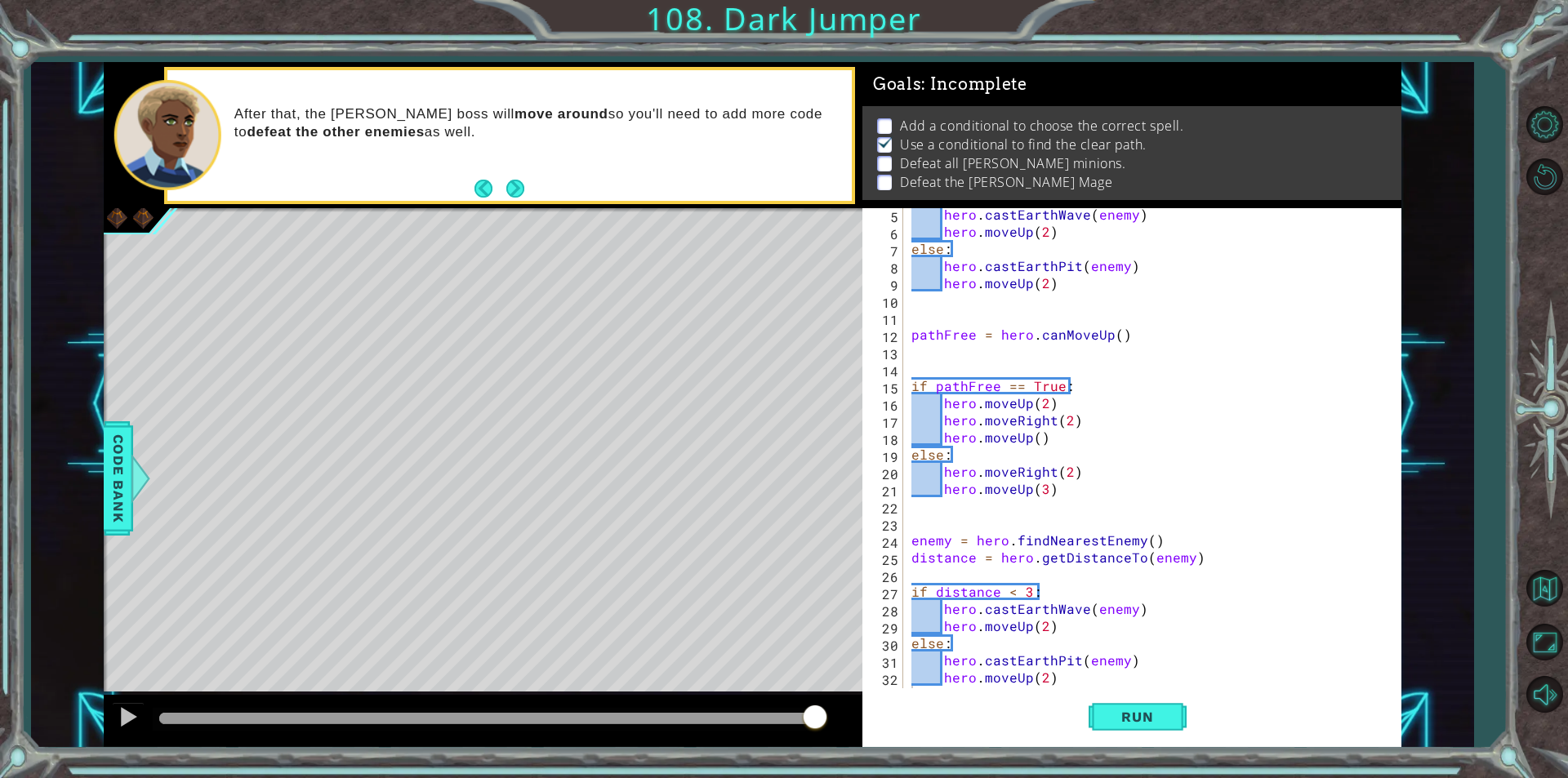
click at [905, 287] on div "5 6 7 8 9 10 11 12 13 14 15 16 17 18 19 20 21 22 23 24 25 26 27 28 29 30 31 32 …" at bounding box center [1129, 447] width 534 height 480
drag, startPoint x: 1400, startPoint y: 514, endPoint x: 1390, endPoint y: 524, distance: 14.1
click at [1390, 524] on div "5 6 7 8 9 10 11 12 13 14 15 16 17 18 19 20 21 22 23 24 25 26 27 28 29 30 31 32 …" at bounding box center [1131, 477] width 539 height 539
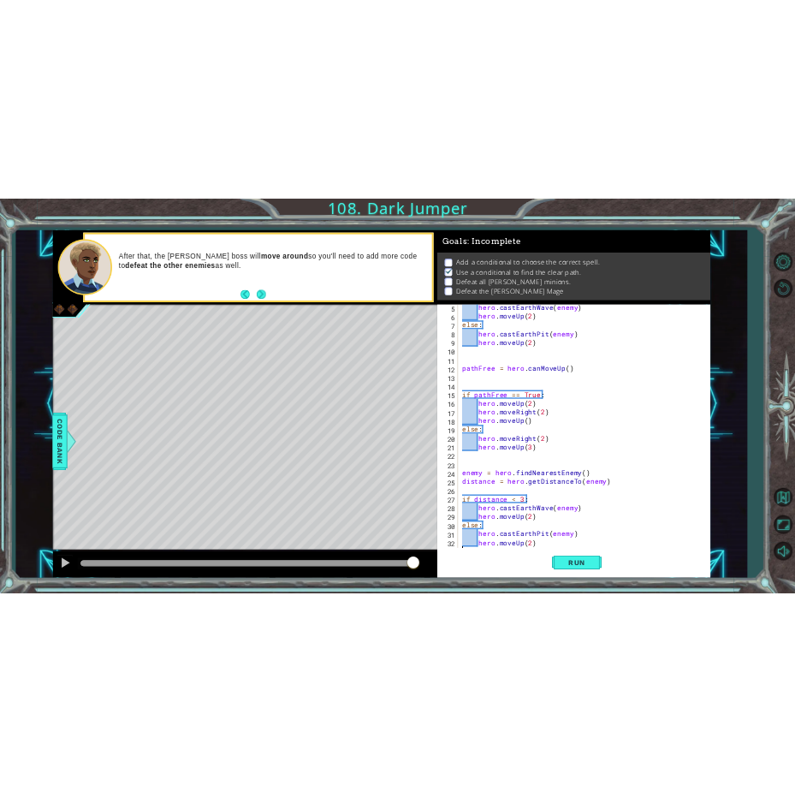
scroll to position [90, 0]
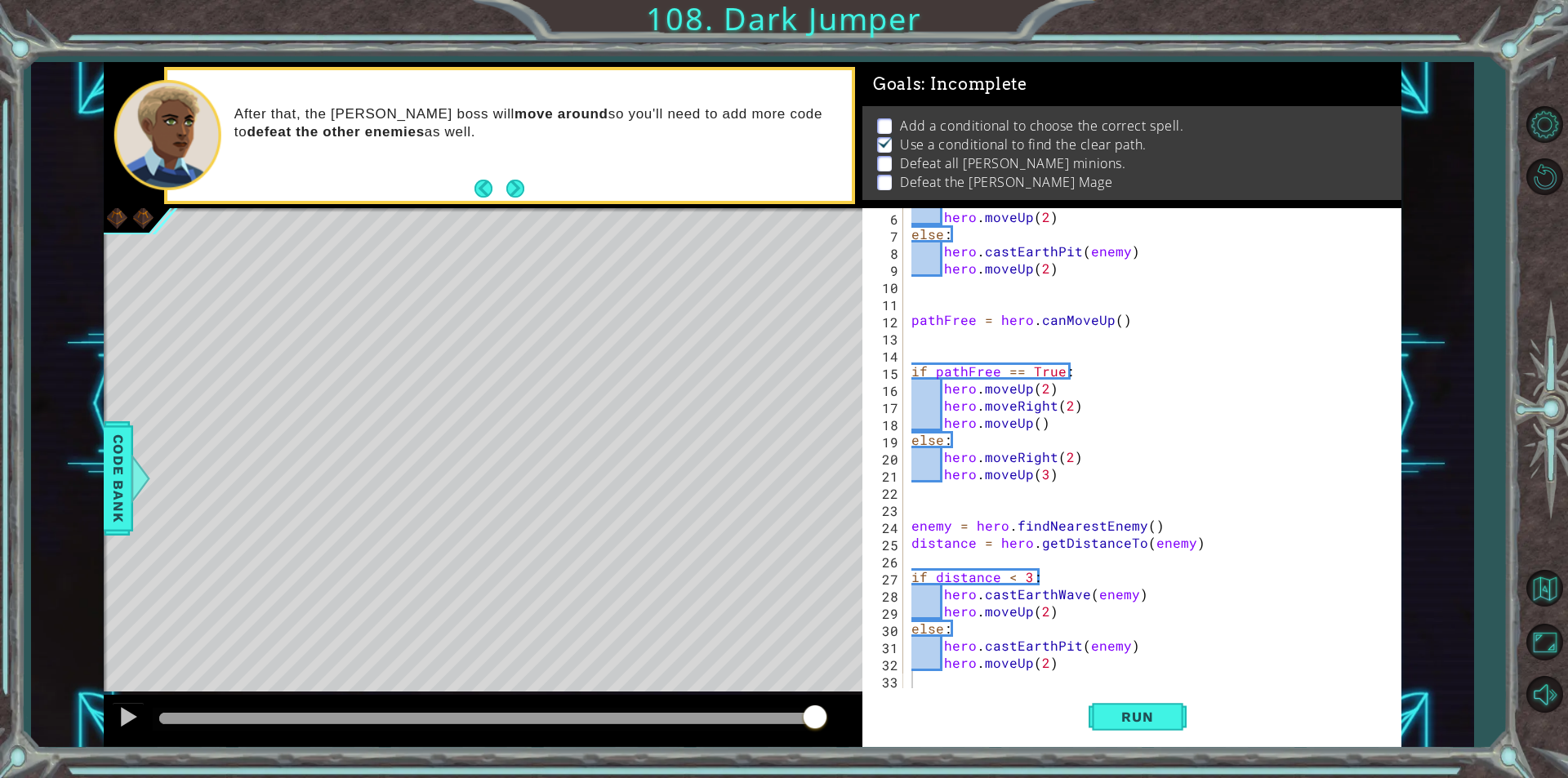
click at [1506, 458] on div "1 ההההההההההההההההההההההההההההההההההההההההההההההההההההההההההההההההההההההההההההה…" at bounding box center [784, 389] width 1568 height 778
click at [1210, 316] on div "hero . moveUp ( 2 ) else : hero . castEarthPit ( enemy ) hero . moveUp ( 2 ) pa…" at bounding box center [1150, 464] width 485 height 514
click at [1532, 470] on div at bounding box center [1544, 408] width 48 height 307
click at [548, 154] on div "After that, the [PERSON_NAME] boss will move around so you'll need to add more …" at bounding box center [537, 135] width 629 height 76
click at [1145, 719] on span "Run" at bounding box center [1138, 716] width 65 height 16
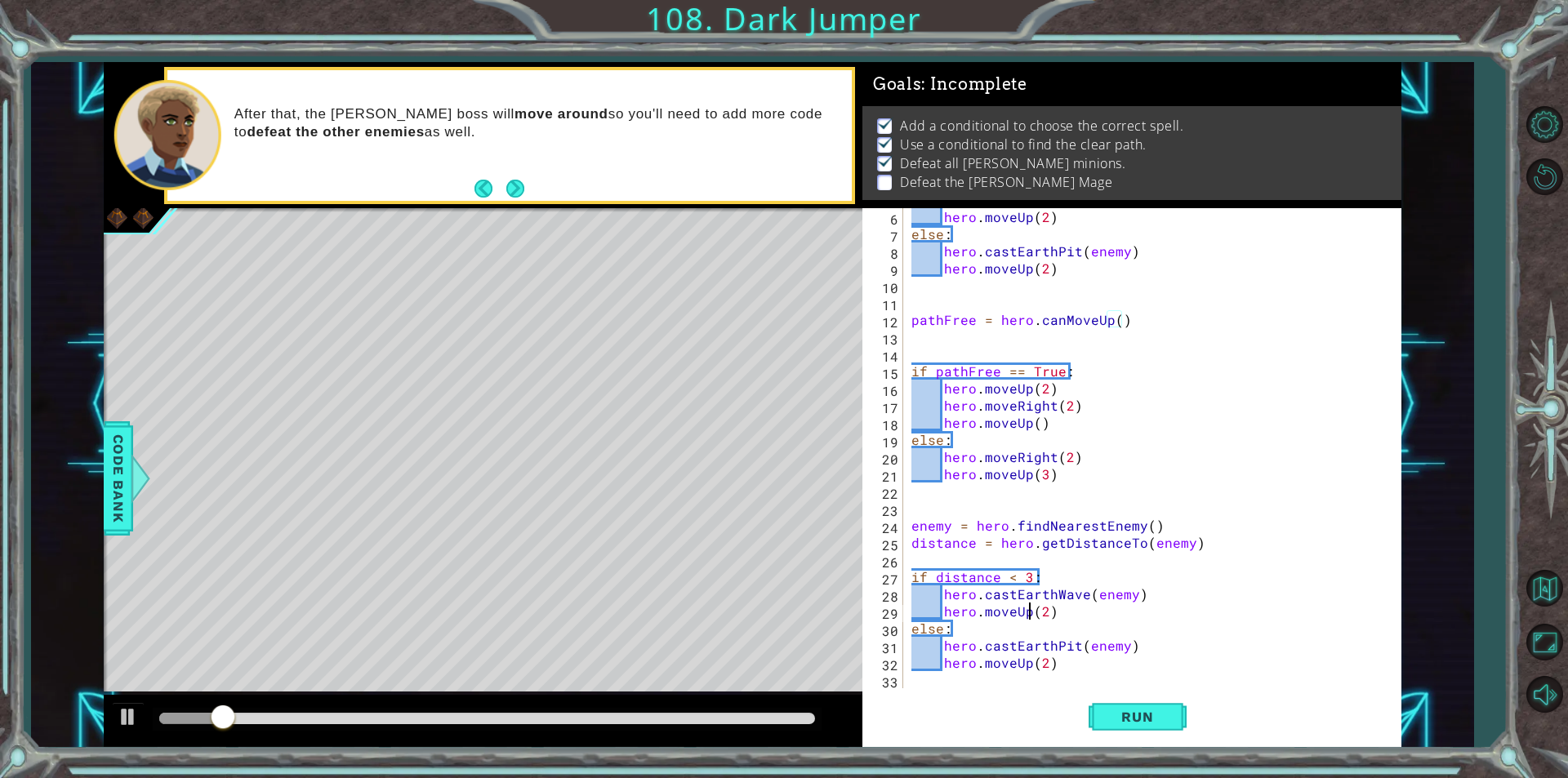
click at [1028, 613] on div "hero . moveUp ( 2 ) else : hero . castEarthPit ( enemy ) hero . moveUp ( 2 ) pa…" at bounding box center [1150, 464] width 485 height 514
type textarea "hero.move(2)"
click at [1013, 619] on div "hero . moveUp ( 2 ) else : hero . castEarthPit ( enemy ) hero . moveUp ( 2 ) pa…" at bounding box center [1150, 464] width 485 height 514
drag, startPoint x: 0, startPoint y: 247, endPoint x: 408, endPoint y: 173, distance: 414.7
click at [321, 200] on div "1 ההההההההההההההההההההההההההההההההההההההההההההההההההההההההההההההההההההההההההההה…" at bounding box center [784, 389] width 1568 height 778
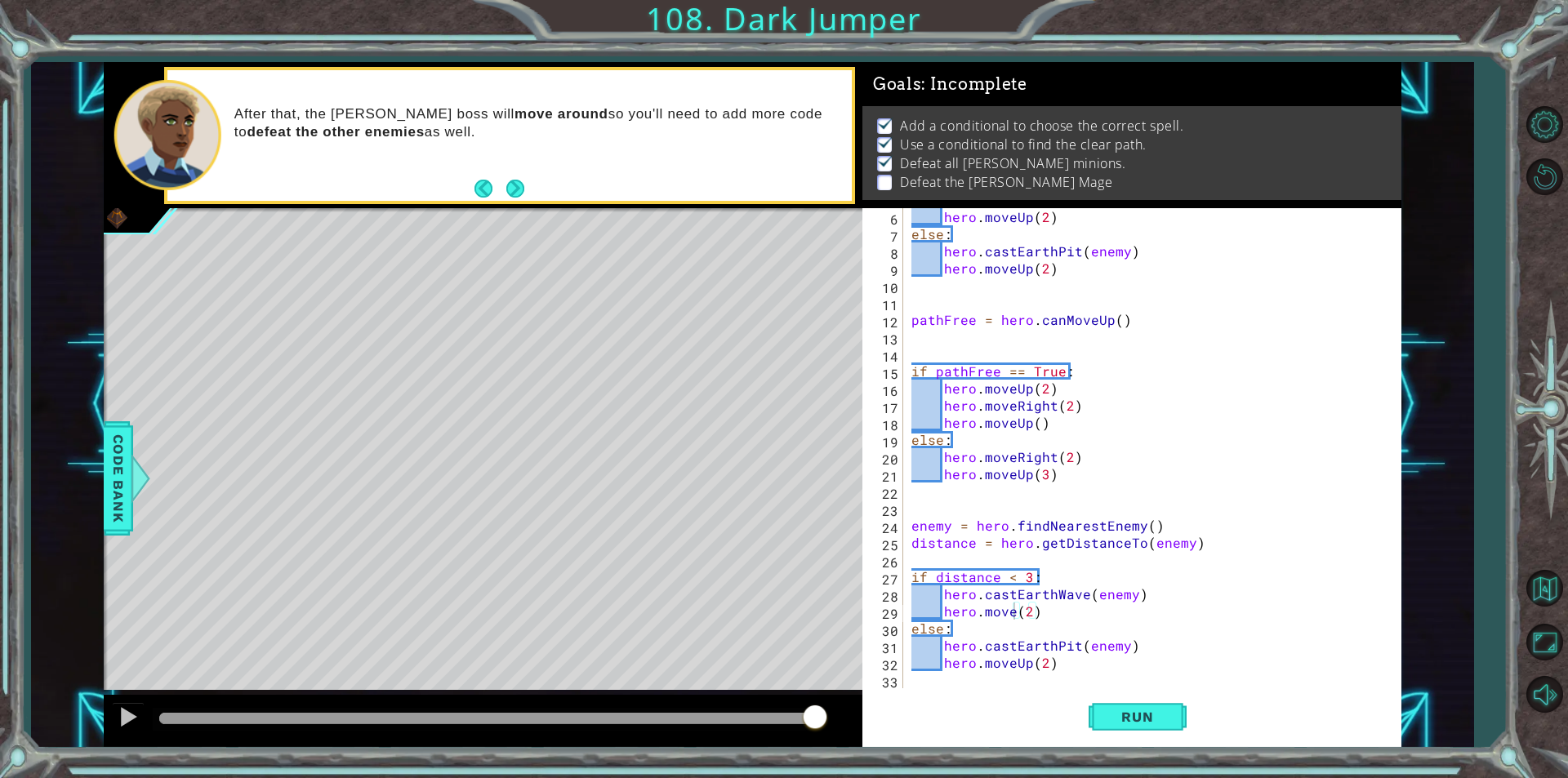
click at [1101, 490] on div "hero . moveUp ( 2 ) else : hero . castEarthPit ( enemy ) hero . moveUp ( 2 ) pa…" at bounding box center [1150, 464] width 485 height 514
drag, startPoint x: 1401, startPoint y: 452, endPoint x: 1406, endPoint y: 534, distance: 82.2
click at [1406, 534] on div "1 ההההההההההההההההההההההההההההההההההההההההההההההההההההההההההההההההההההההההההההה…" at bounding box center [753, 404] width 1442 height 685
click at [1120, 720] on span "Run" at bounding box center [1138, 716] width 65 height 16
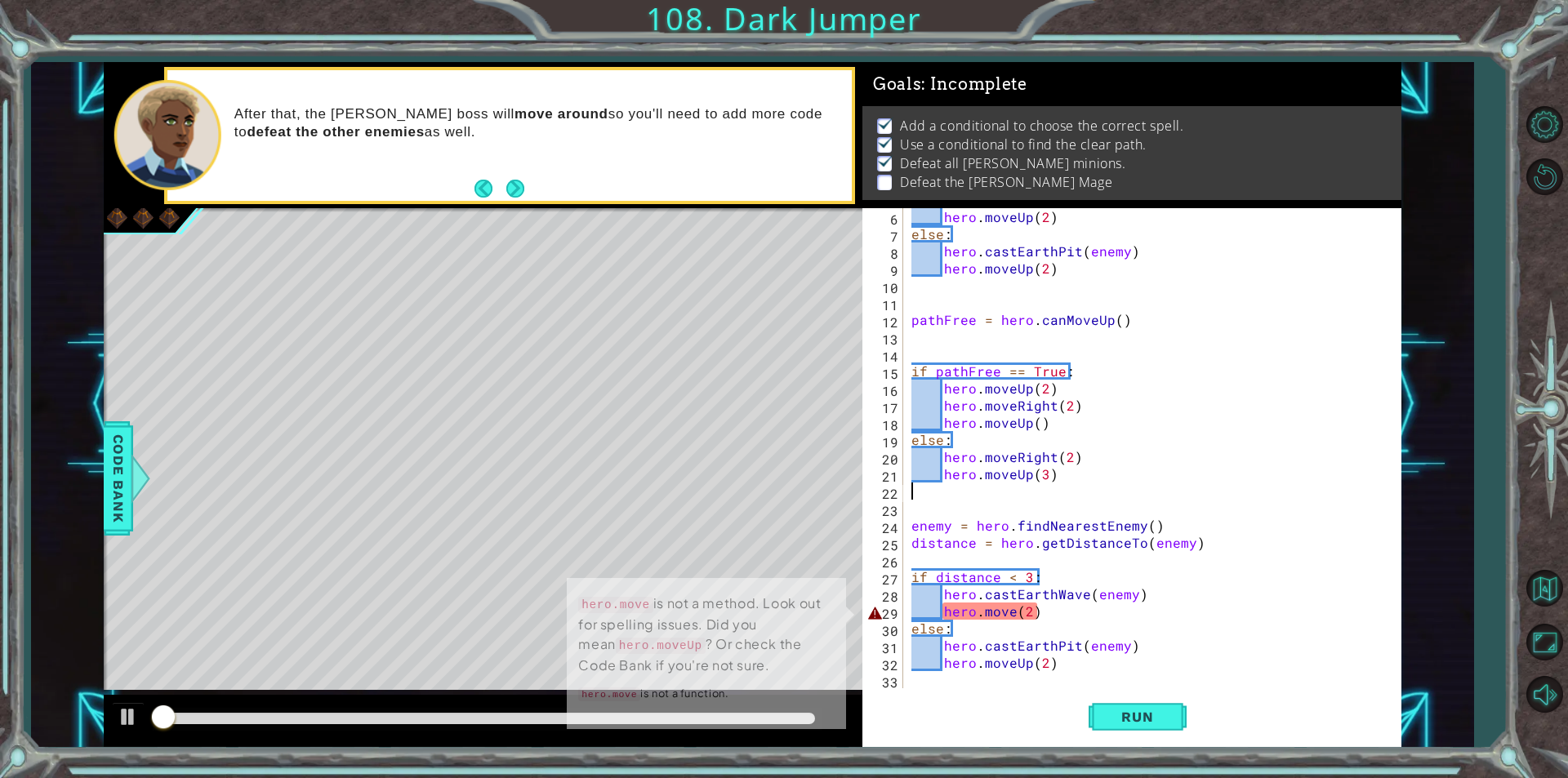
scroll to position [7, 0]
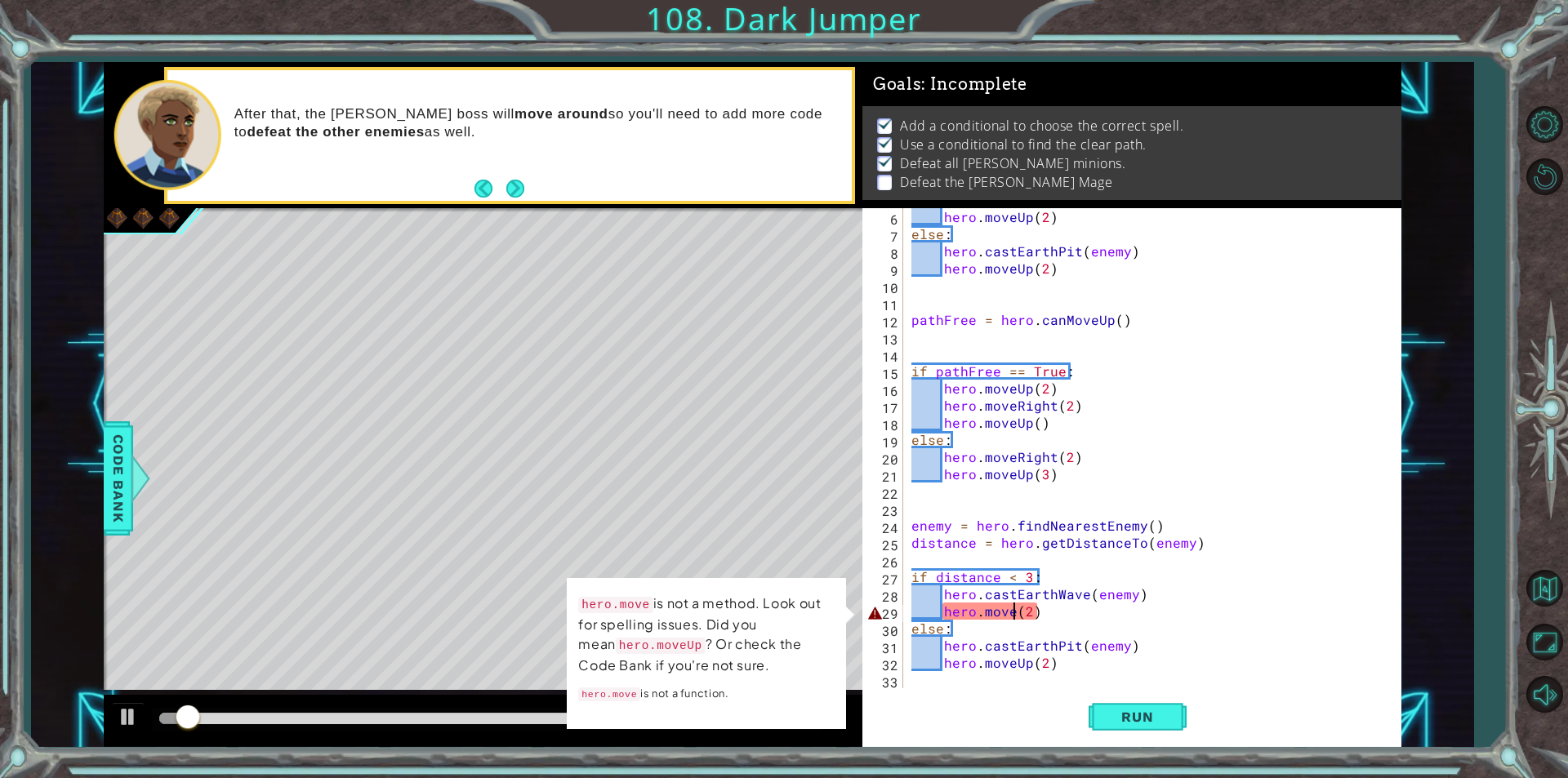
click at [1013, 617] on div "hero . moveUp ( 2 ) else : hero . castEarthPit ( enemy ) hero . moveUp ( 2 ) pa…" at bounding box center [1150, 464] width 485 height 514
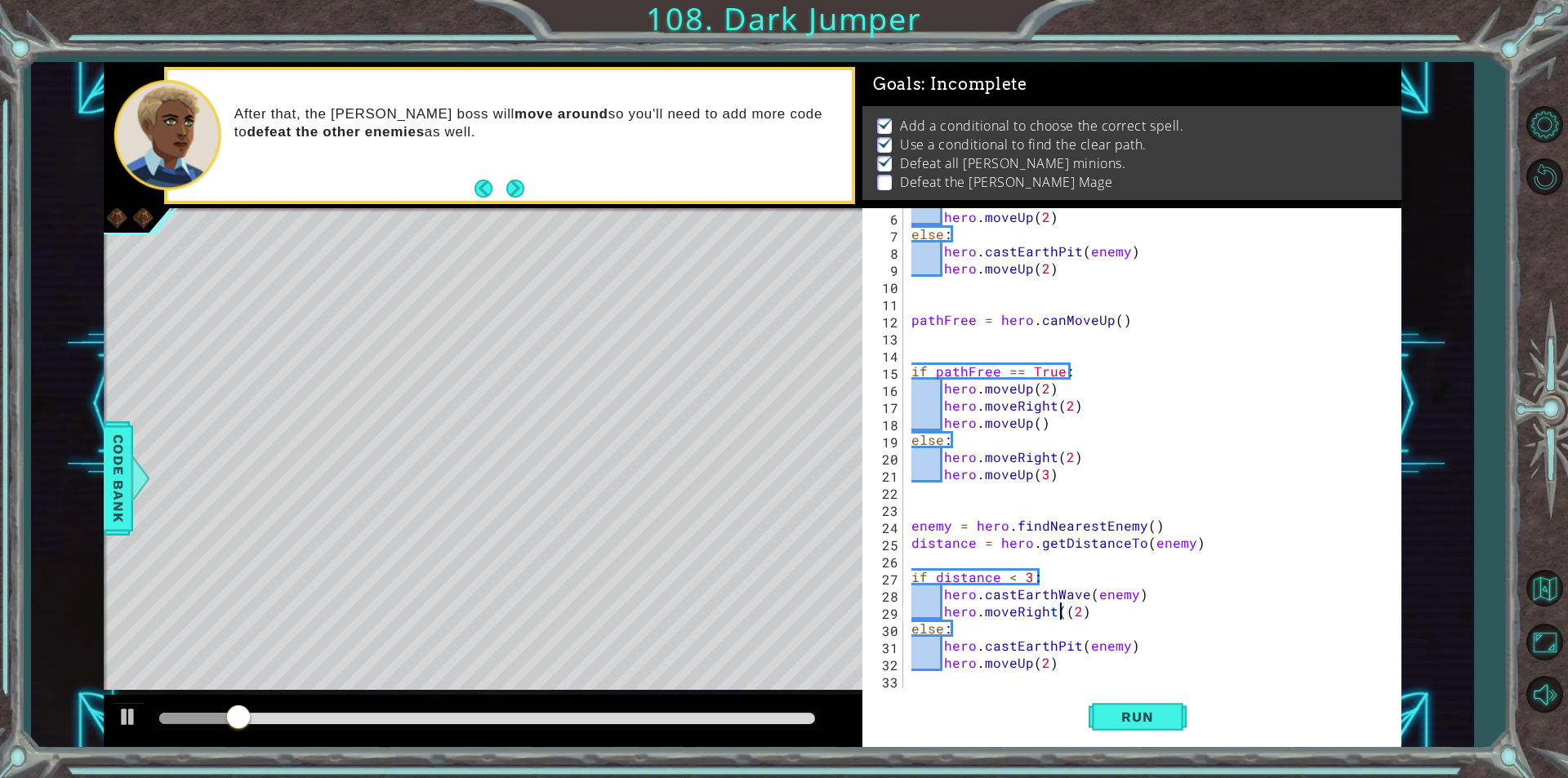
scroll to position [0, 10]
click at [1126, 710] on span "Run" at bounding box center [1138, 716] width 65 height 16
click at [1469, 367] on div "1 ההההההההההההההההההההההההההההההההההההההההההההההההההההההההההההההההההההההההההההה…" at bounding box center [753, 404] width 1442 height 685
click at [1119, 732] on button "Run" at bounding box center [1137, 717] width 98 height 54
click at [1140, 716] on span "Run" at bounding box center [1138, 716] width 65 height 16
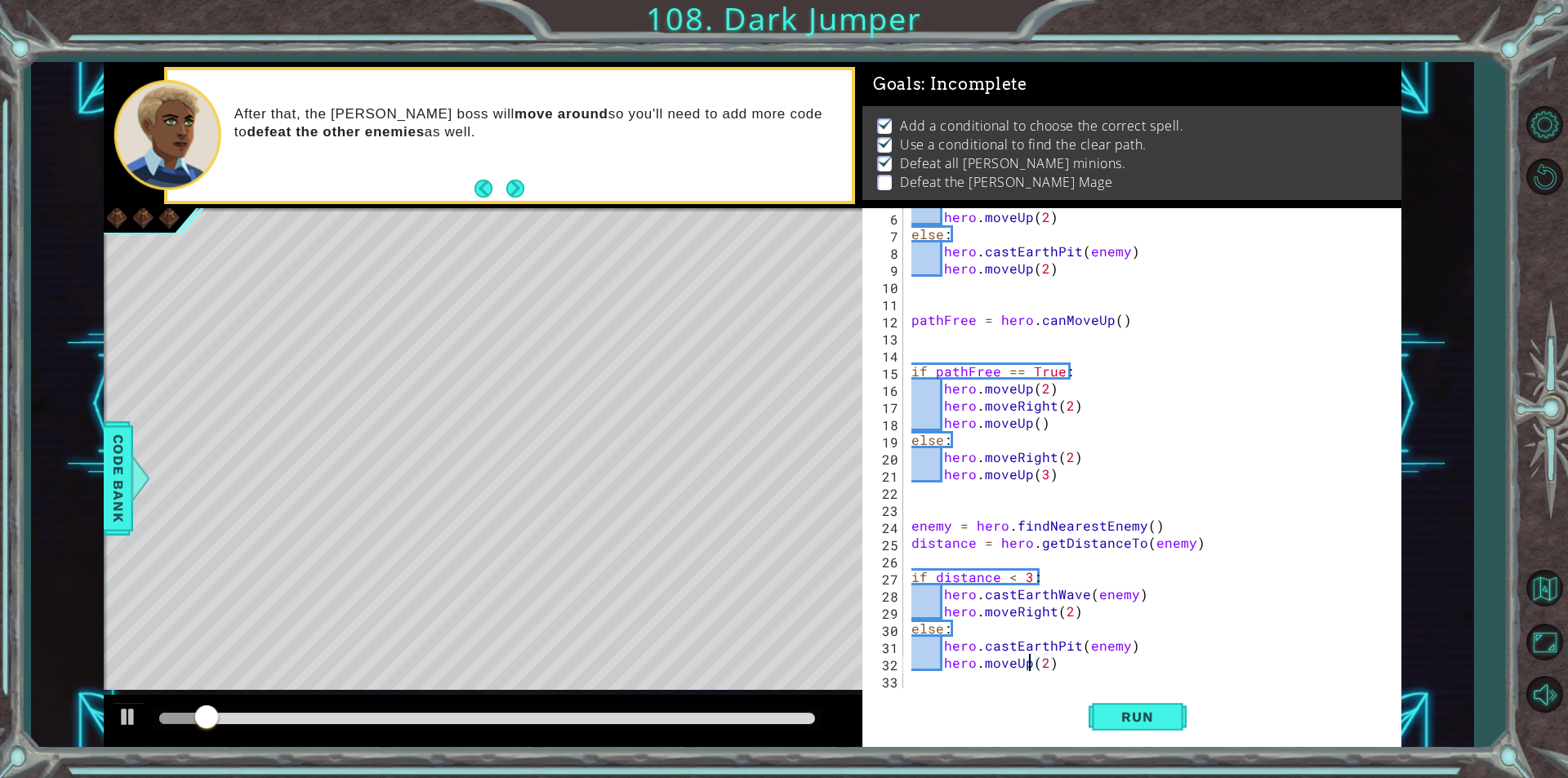
click at [1032, 667] on div "hero . moveUp ( 2 ) else : hero . castEarthPit ( enemy ) hero . moveUp ( 2 ) pa…" at bounding box center [1150, 464] width 485 height 514
type textarea "hero.moveRight(2)"
click at [1163, 721] on span "Run" at bounding box center [1138, 716] width 65 height 16
click at [1137, 702] on button "Run" at bounding box center [1137, 717] width 98 height 54
click at [1068, 671] on div "hero . moveUp ( 2 ) else : hero . castEarthPit ( enemy ) hero . moveUp ( 2 ) pa…" at bounding box center [1150, 464] width 485 height 514
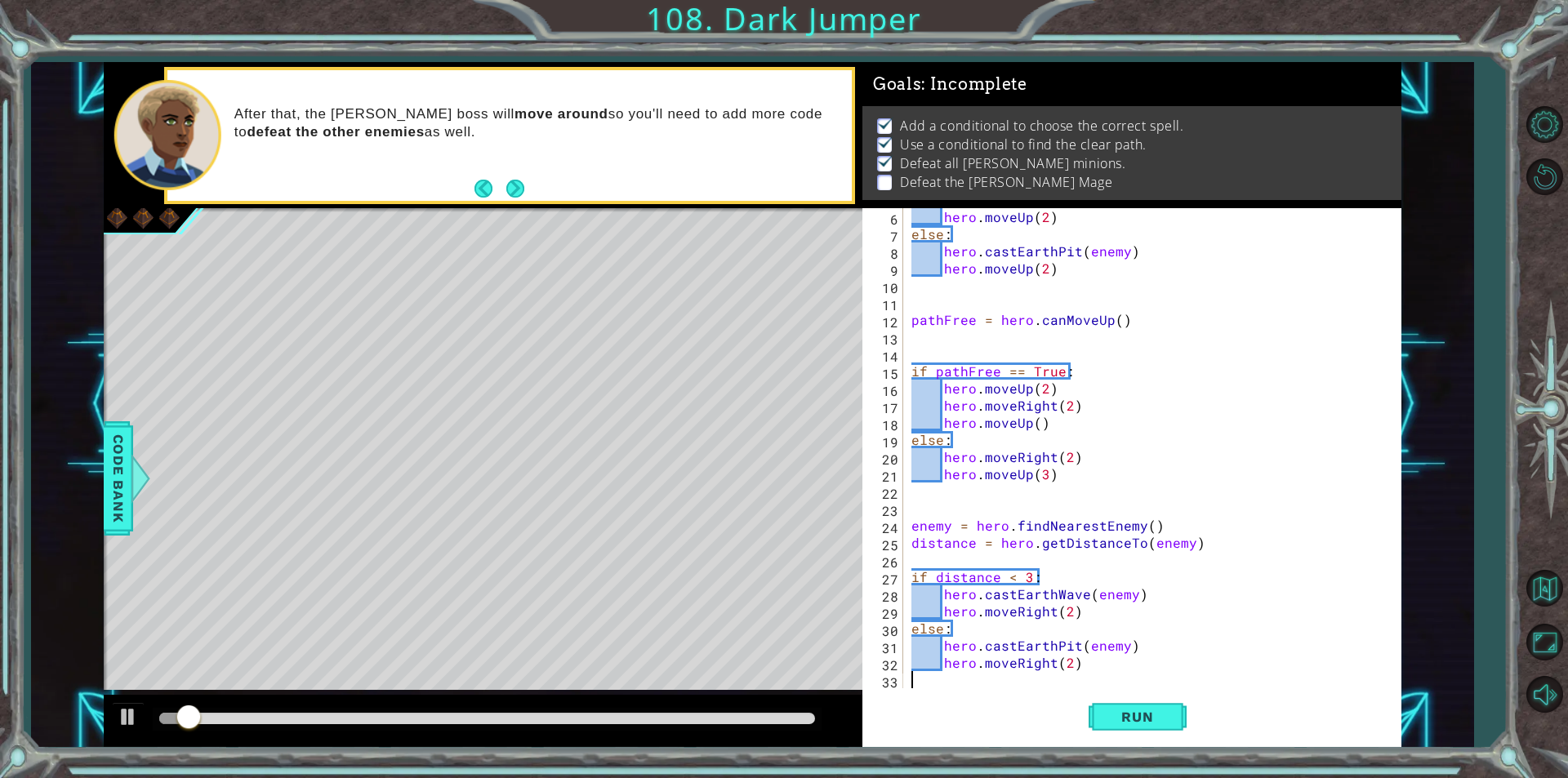
scroll to position [0, 0]
click at [1065, 662] on div "hero . moveUp ( 2 ) else : hero . castEarthPit ( enemy ) hero . moveUp ( 2 ) pa…" at bounding box center [1150, 464] width 485 height 514
click at [1112, 708] on span "Run" at bounding box center [1138, 716] width 65 height 16
click at [1116, 726] on button "Run" at bounding box center [1137, 717] width 98 height 54
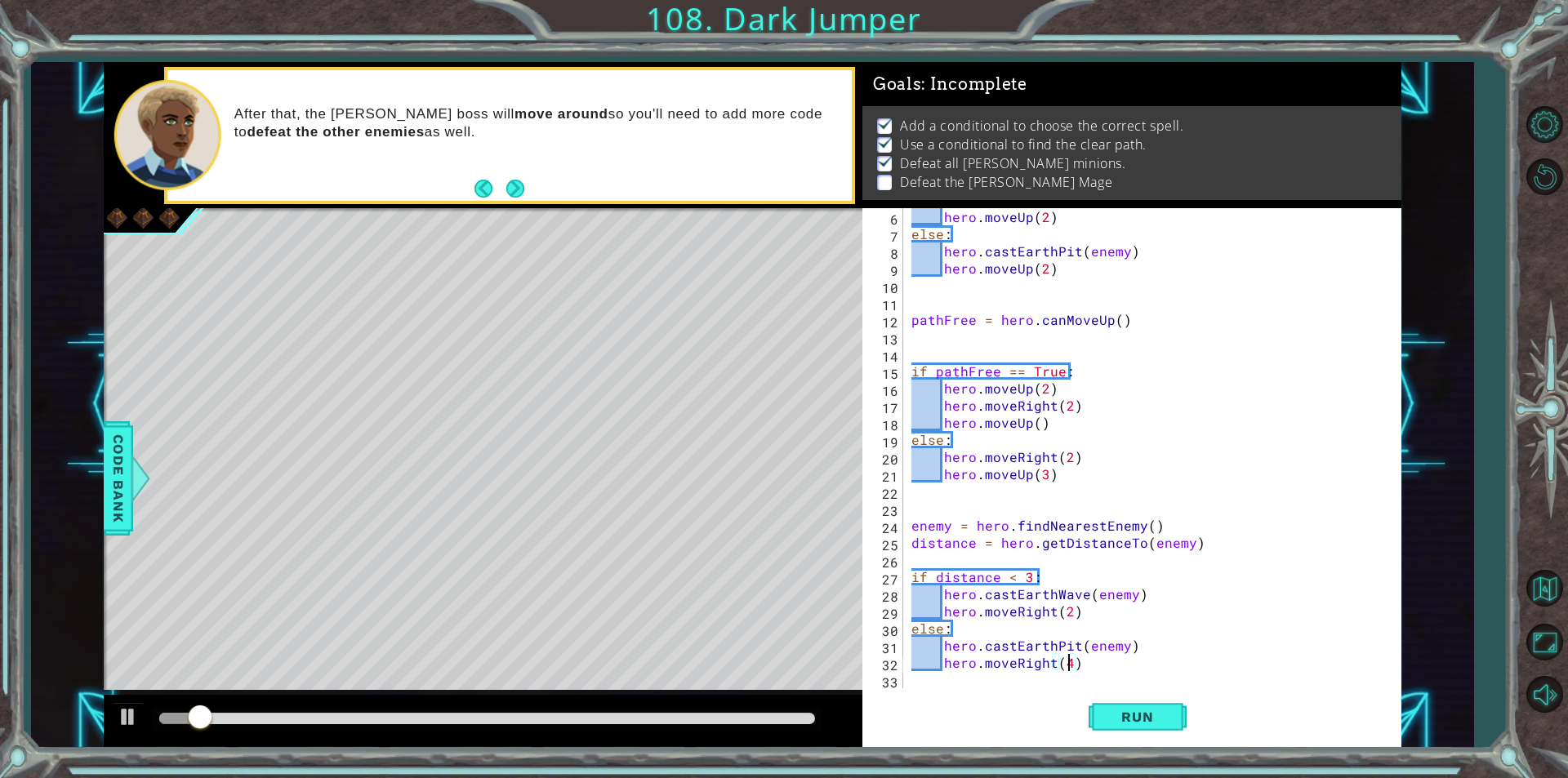
click at [1067, 404] on div "hero . moveUp ( 2 ) else : hero . castEarthPit ( enemy ) hero . moveUp ( 2 ) pa…" at bounding box center [1150, 464] width 485 height 514
drag, startPoint x: 1168, startPoint y: 721, endPoint x: 1087, endPoint y: 735, distance: 82.2
click at [1169, 721] on span "Run" at bounding box center [1138, 716] width 65 height 16
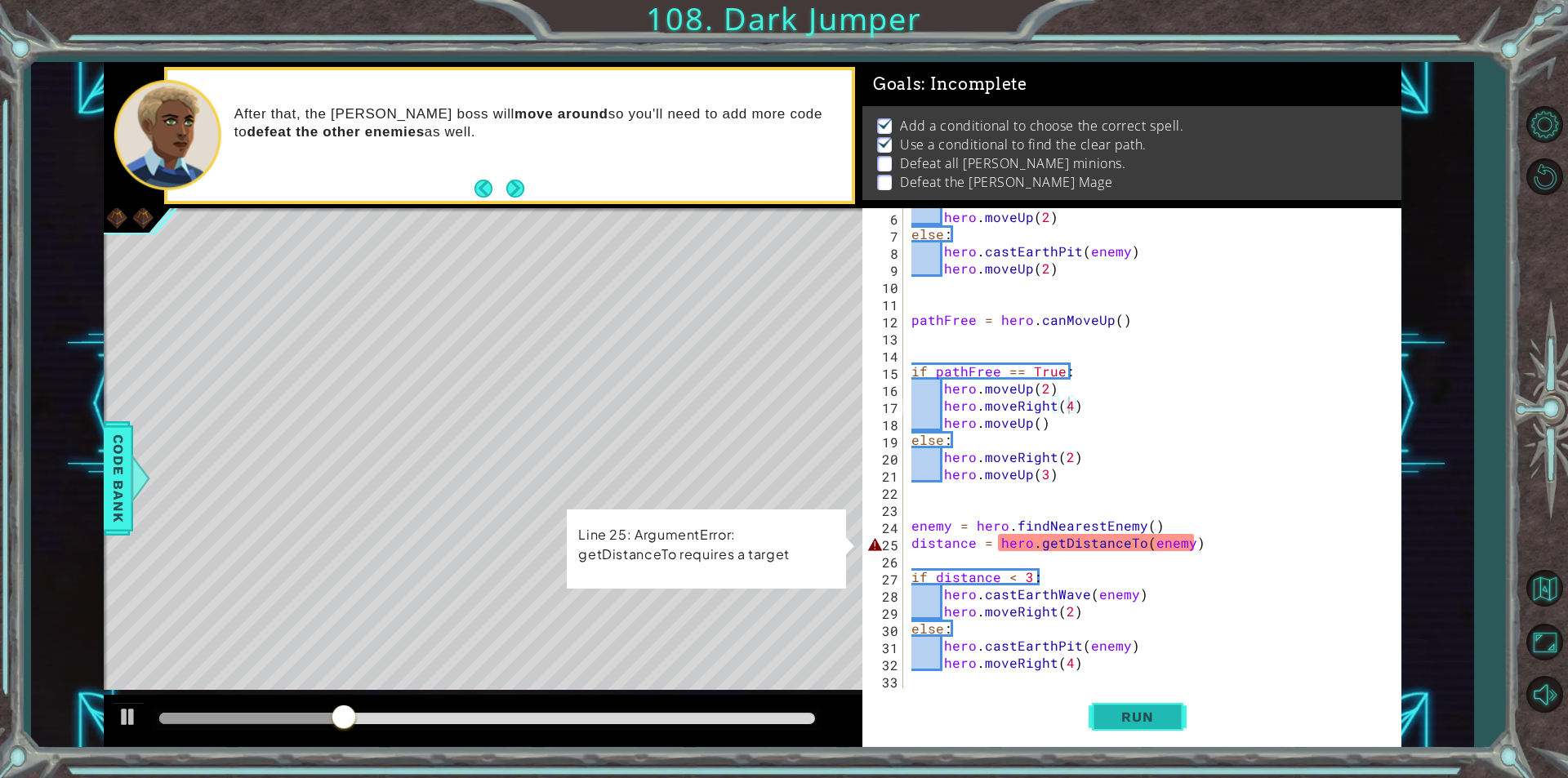
click at [1144, 728] on button "Run" at bounding box center [1137, 717] width 98 height 54
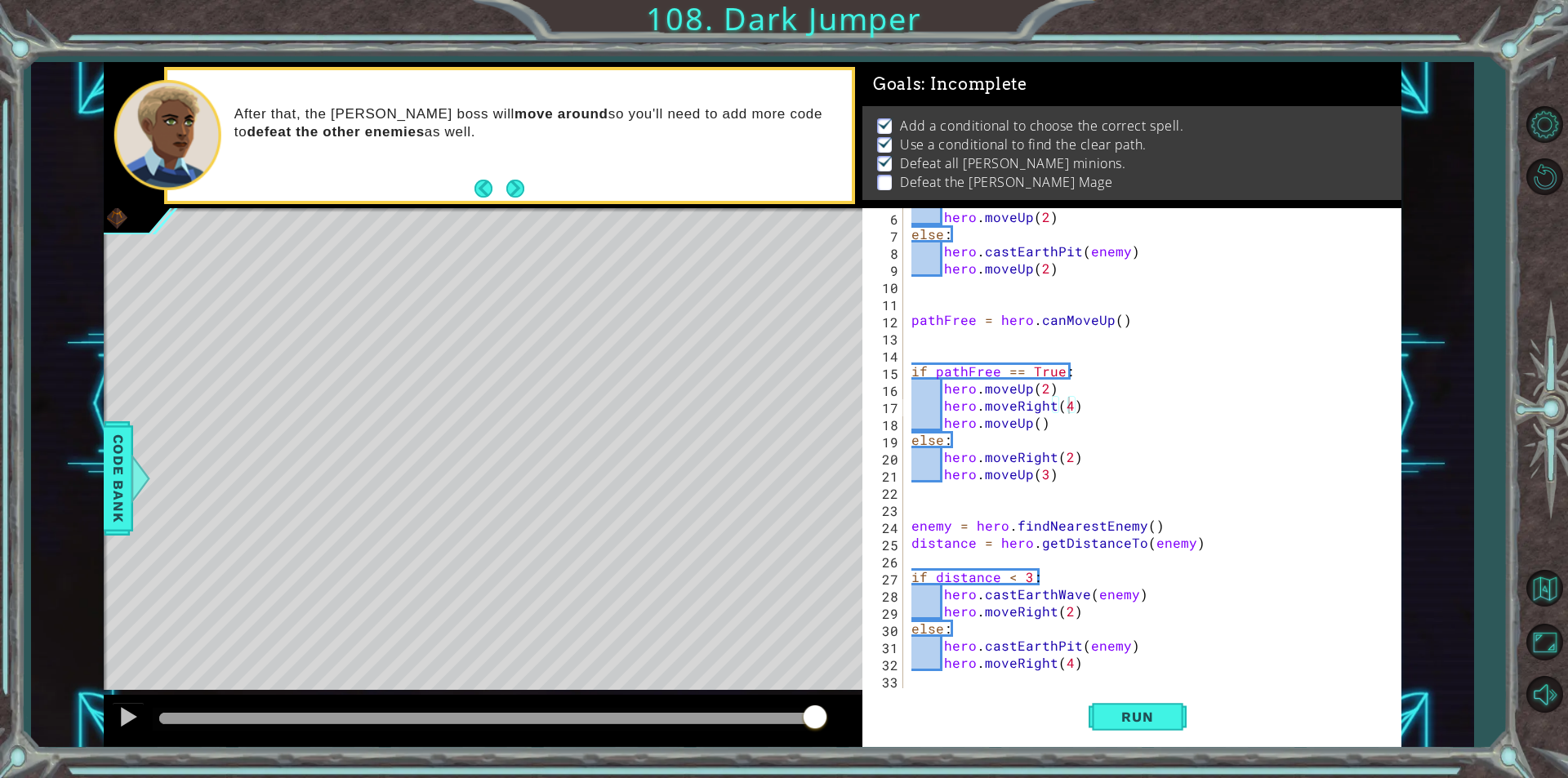
click at [986, 431] on div "hero . moveUp ( 2 ) else : hero . castEarthPit ( enemy ) hero . moveUp ( 2 ) pa…" at bounding box center [1150, 464] width 485 height 514
type textarea "else:"
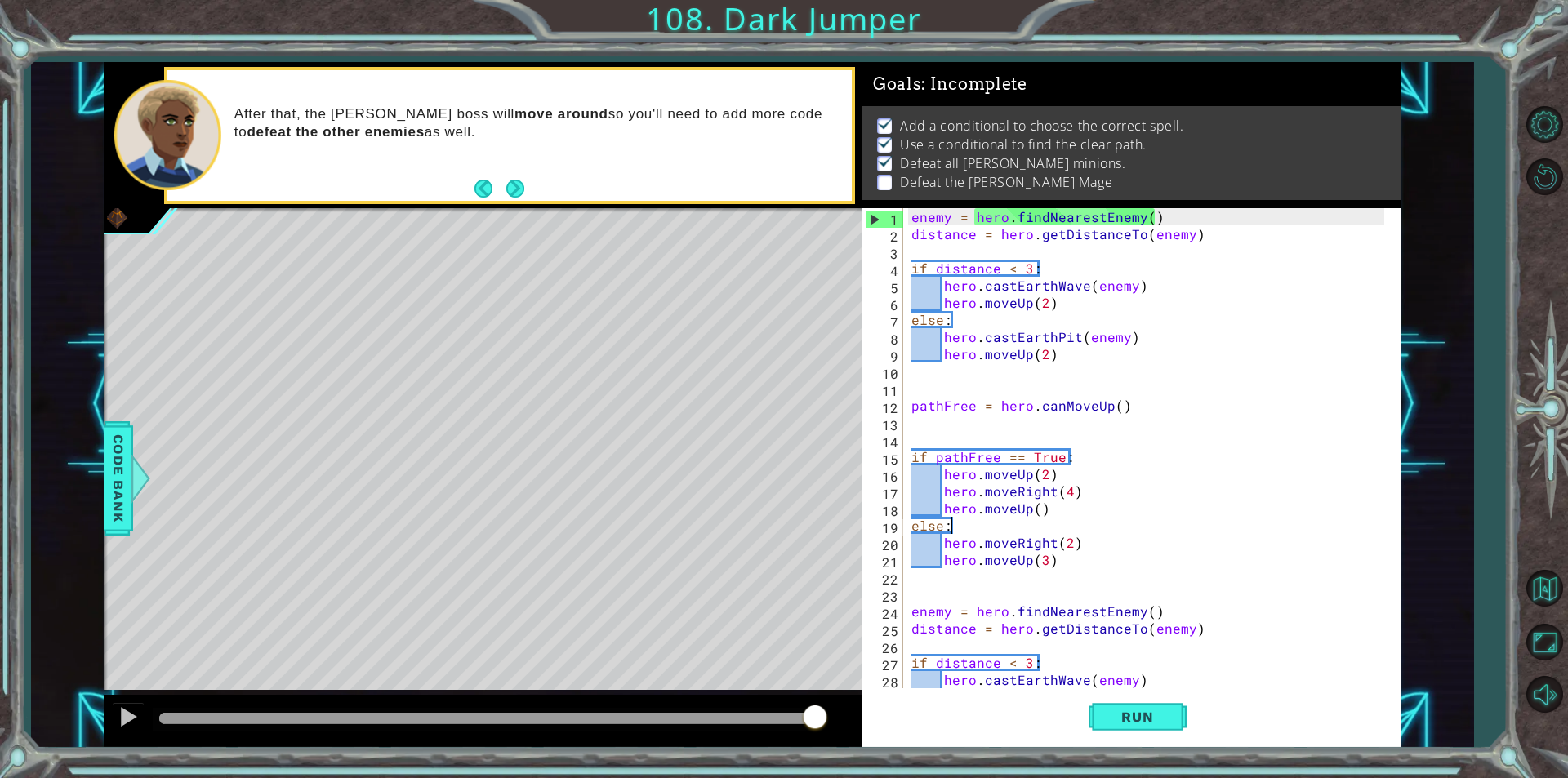
scroll to position [86, 0]
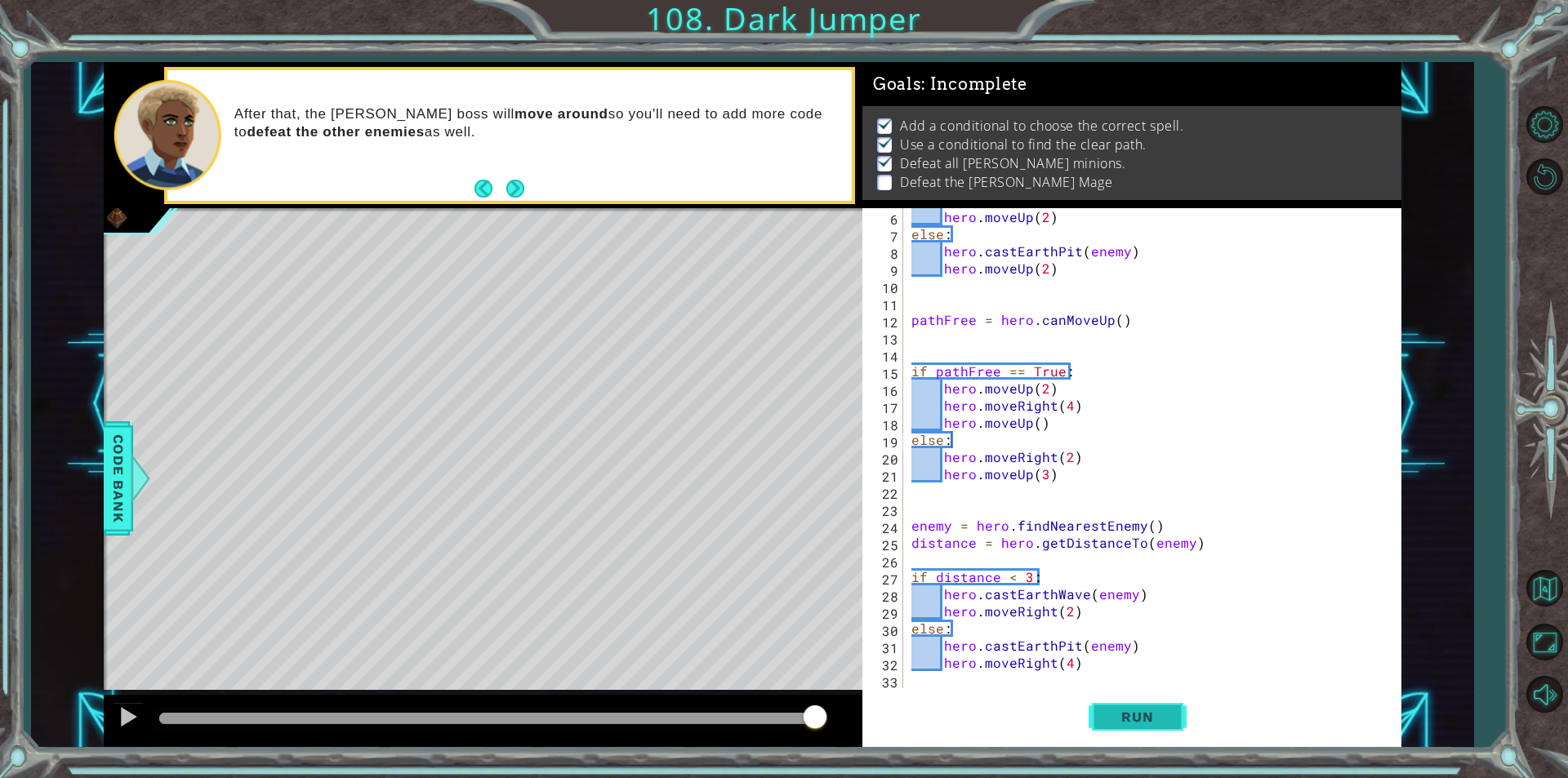
click at [1129, 713] on span "Run" at bounding box center [1138, 716] width 65 height 16
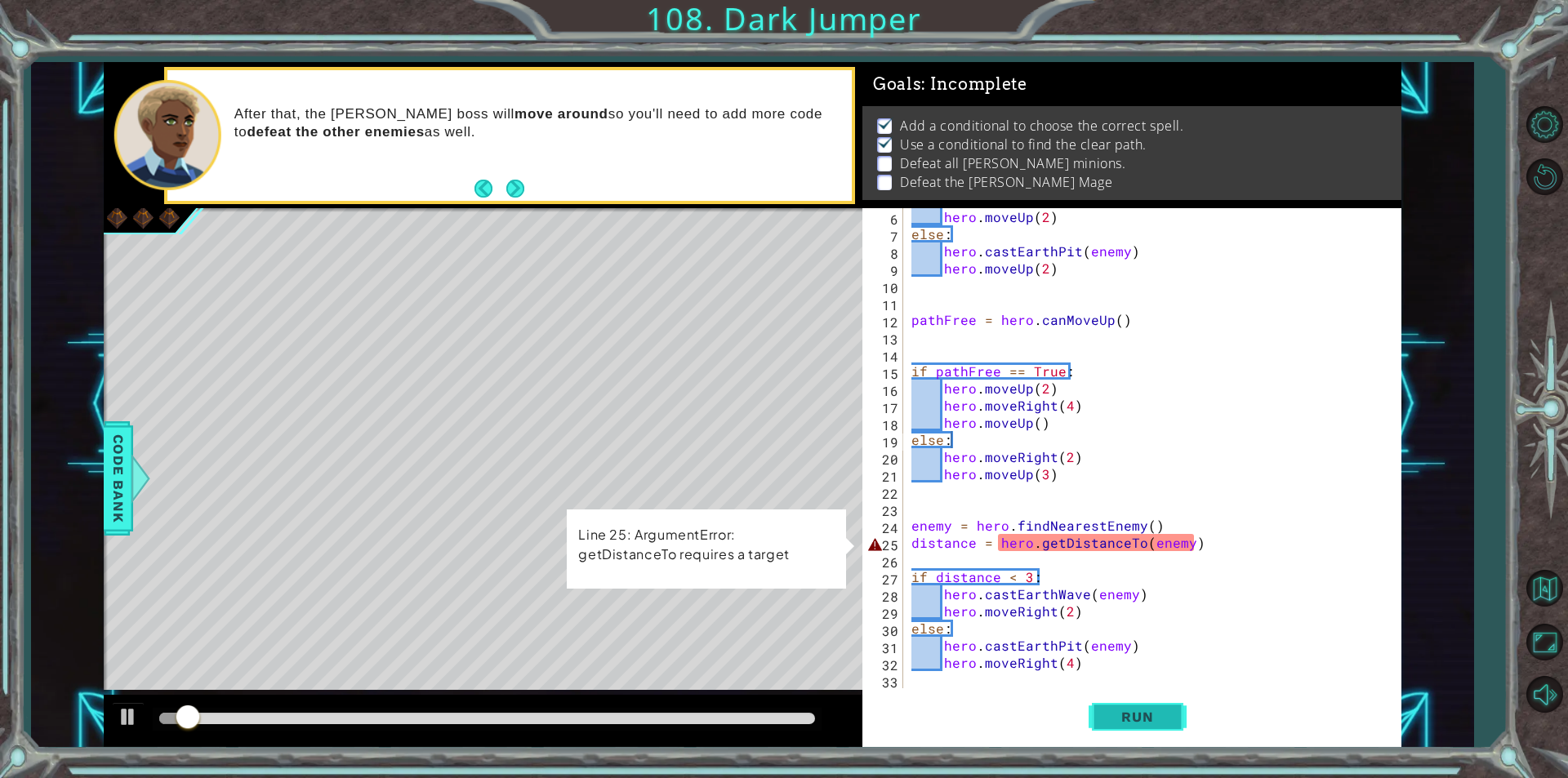
click at [1104, 703] on button "Run" at bounding box center [1137, 717] width 98 height 54
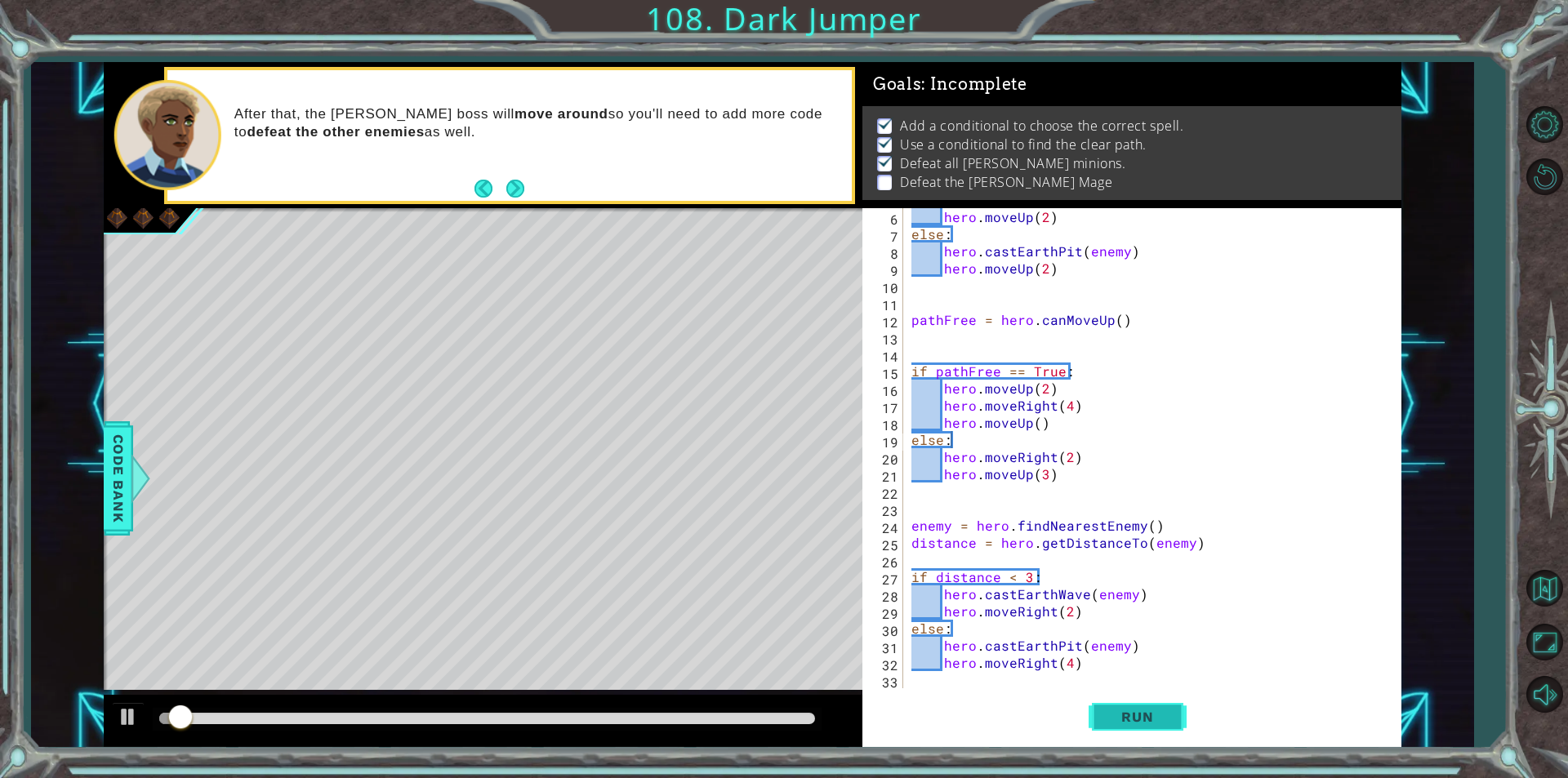
click at [1104, 713] on button "Run" at bounding box center [1137, 717] width 98 height 54
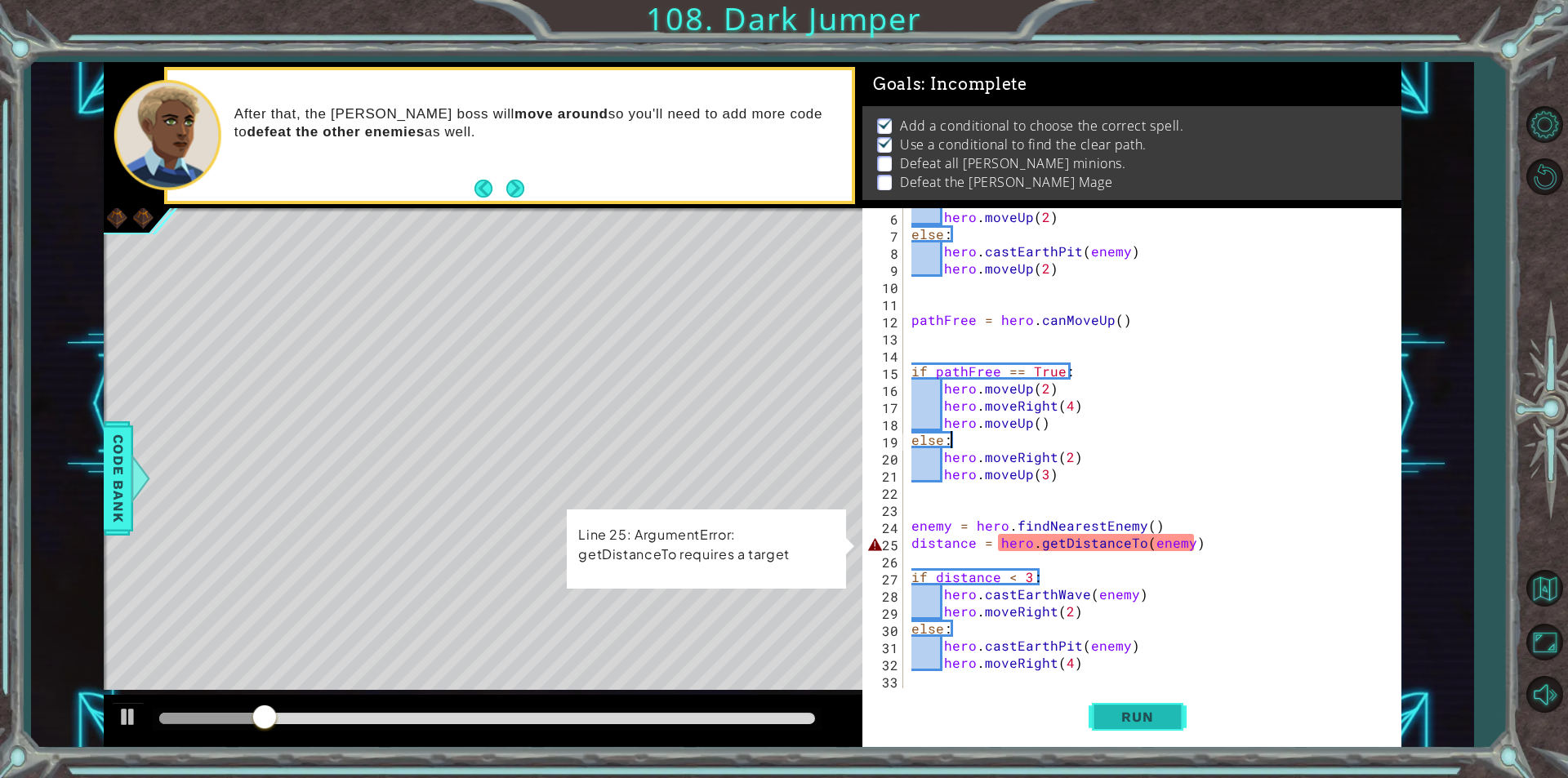
click at [1116, 706] on button "Run" at bounding box center [1137, 717] width 98 height 54
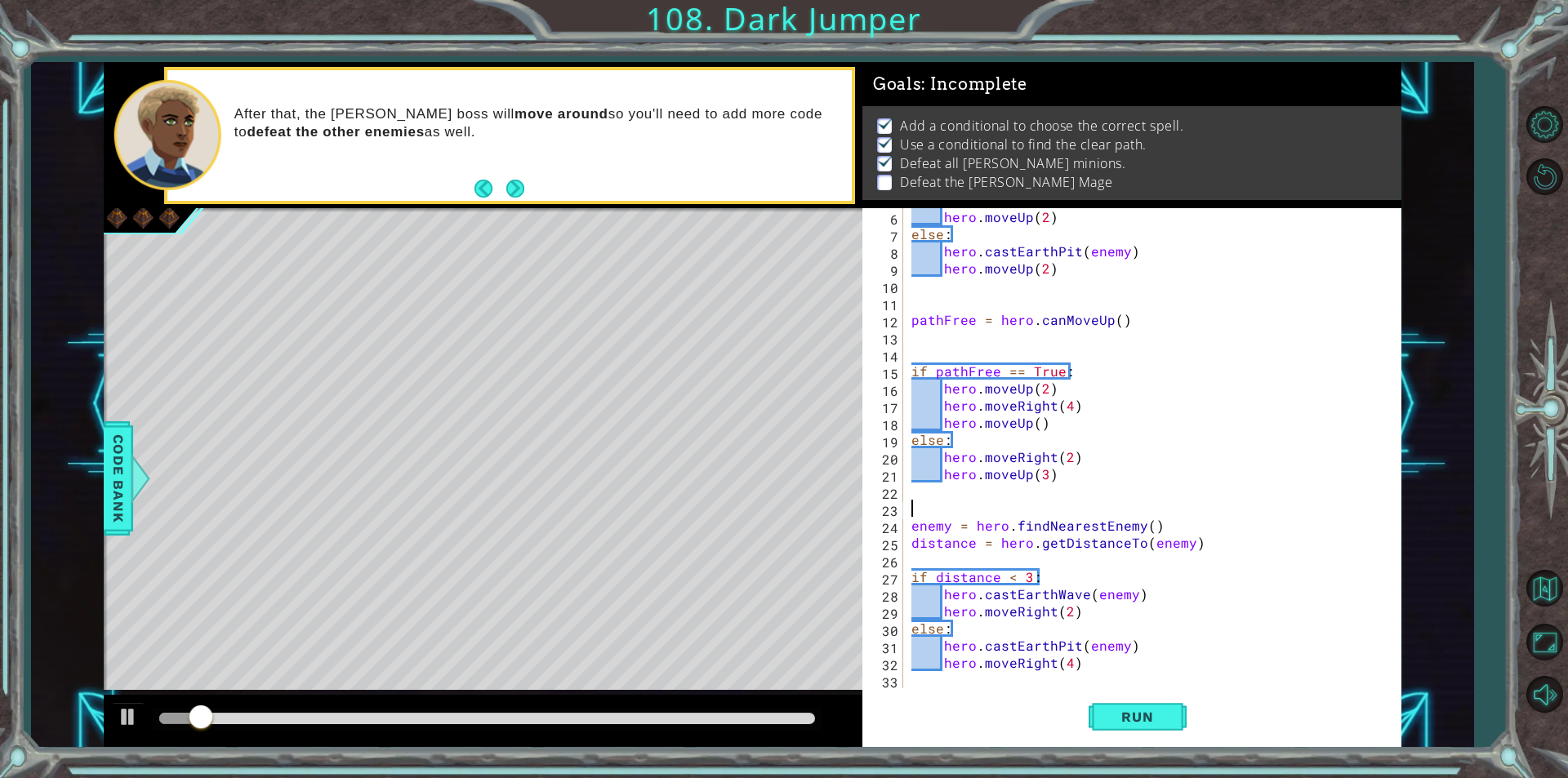
click at [932, 504] on div "hero . moveUp ( 2 ) else : hero . castEarthPit ( enemy ) hero . moveUp ( 2 ) pa…" at bounding box center [1150, 464] width 485 height 514
click at [1140, 713] on span "Run" at bounding box center [1138, 716] width 65 height 16
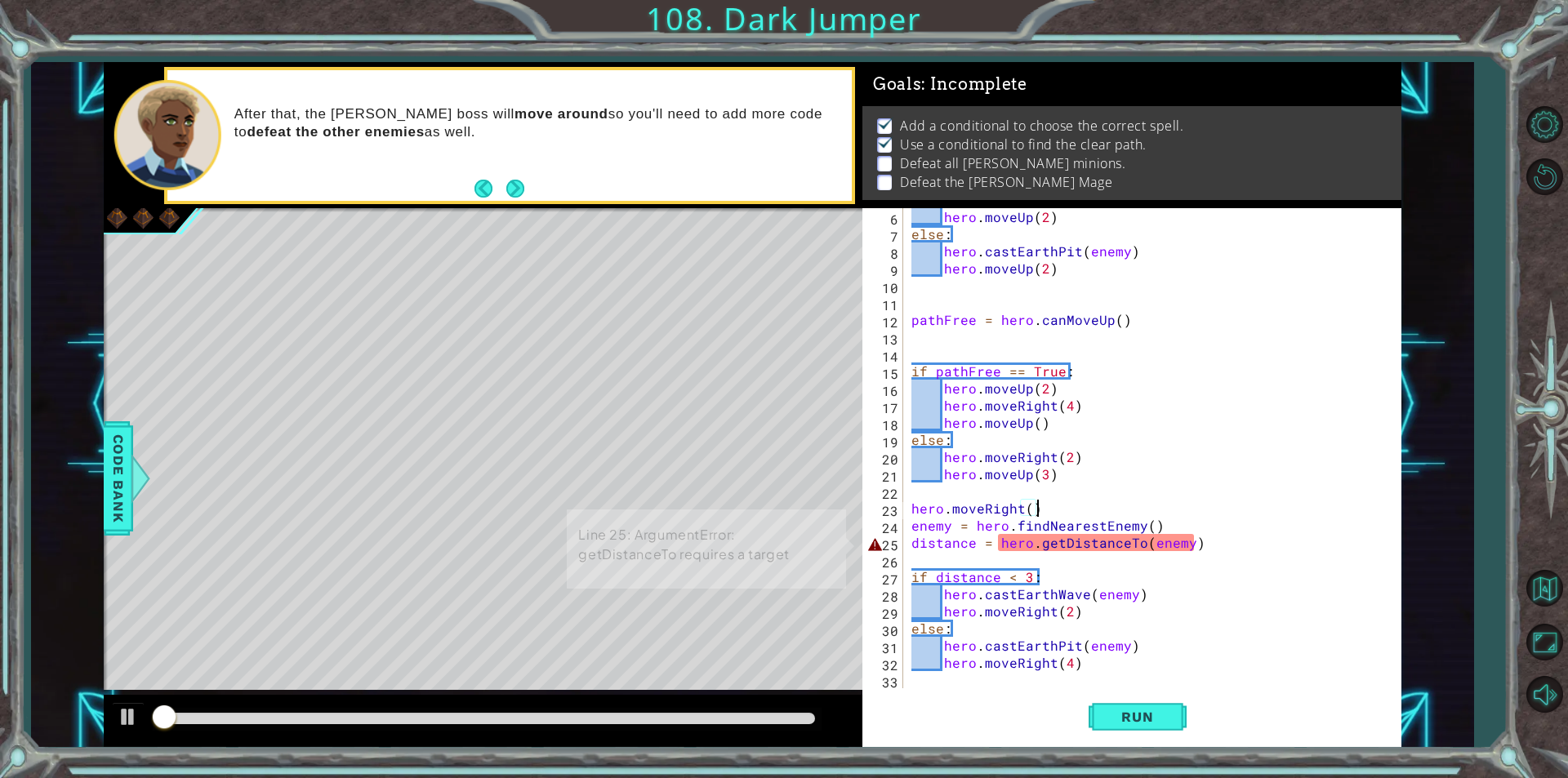
click at [429, 772] on div "1 ההההההההההההההההההההההההההההההההההההההההההההההההההההההההההההההההההההההההההההה…" at bounding box center [784, 389] width 1568 height 778
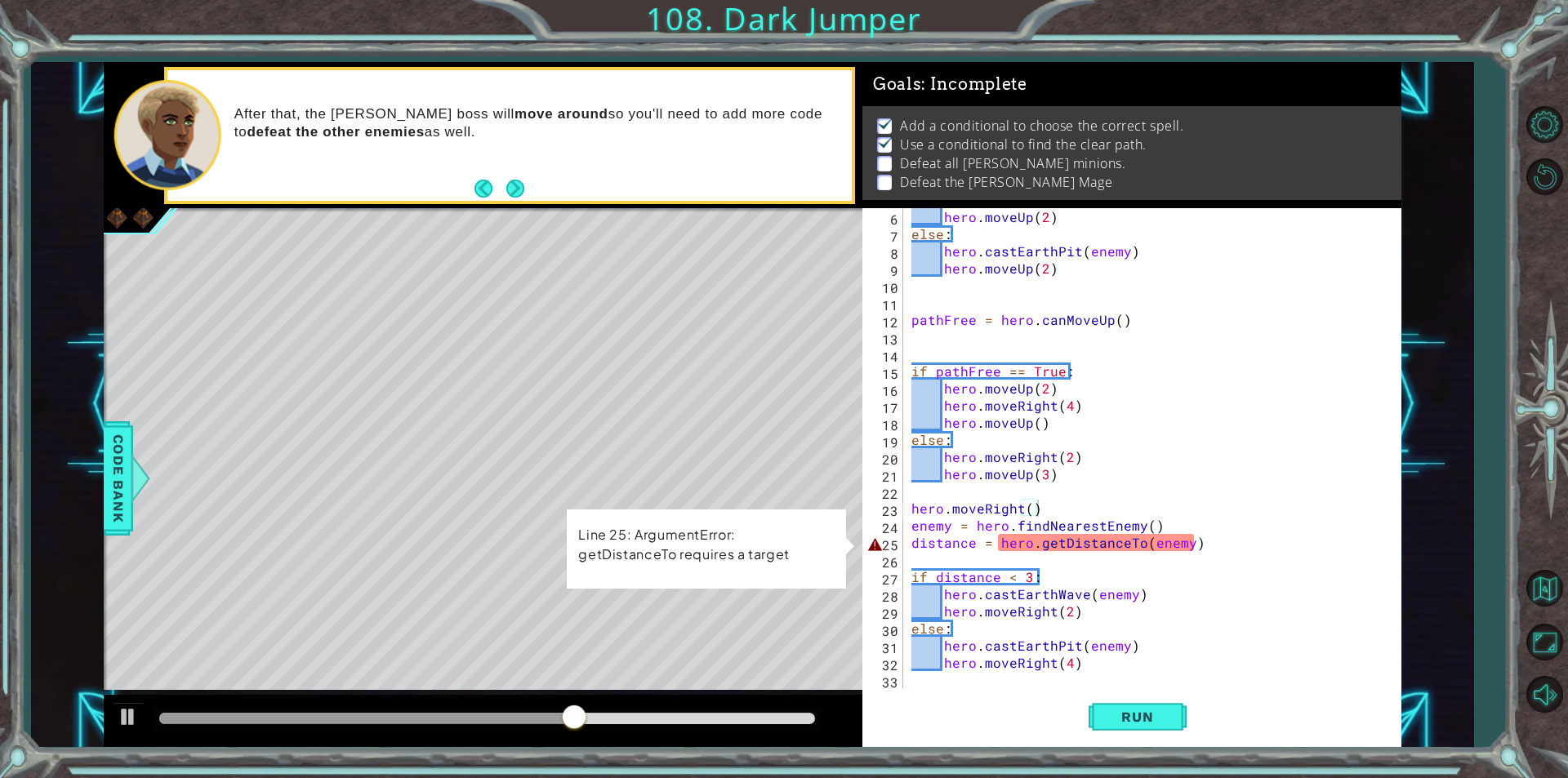
click at [1448, 516] on div "1 ההההההההההההההההההההההההההההההההההההההההההההההההההההההההההההההההההההההההההההה…" at bounding box center [753, 404] width 1442 height 685
click at [1211, 543] on div "hero . moveUp ( 2 ) else : hero . castEarthPit ( enemy ) hero . moveUp ( 2 ) pa…" at bounding box center [1150, 464] width 485 height 514
click at [1147, 713] on span "Run" at bounding box center [1138, 716] width 65 height 16
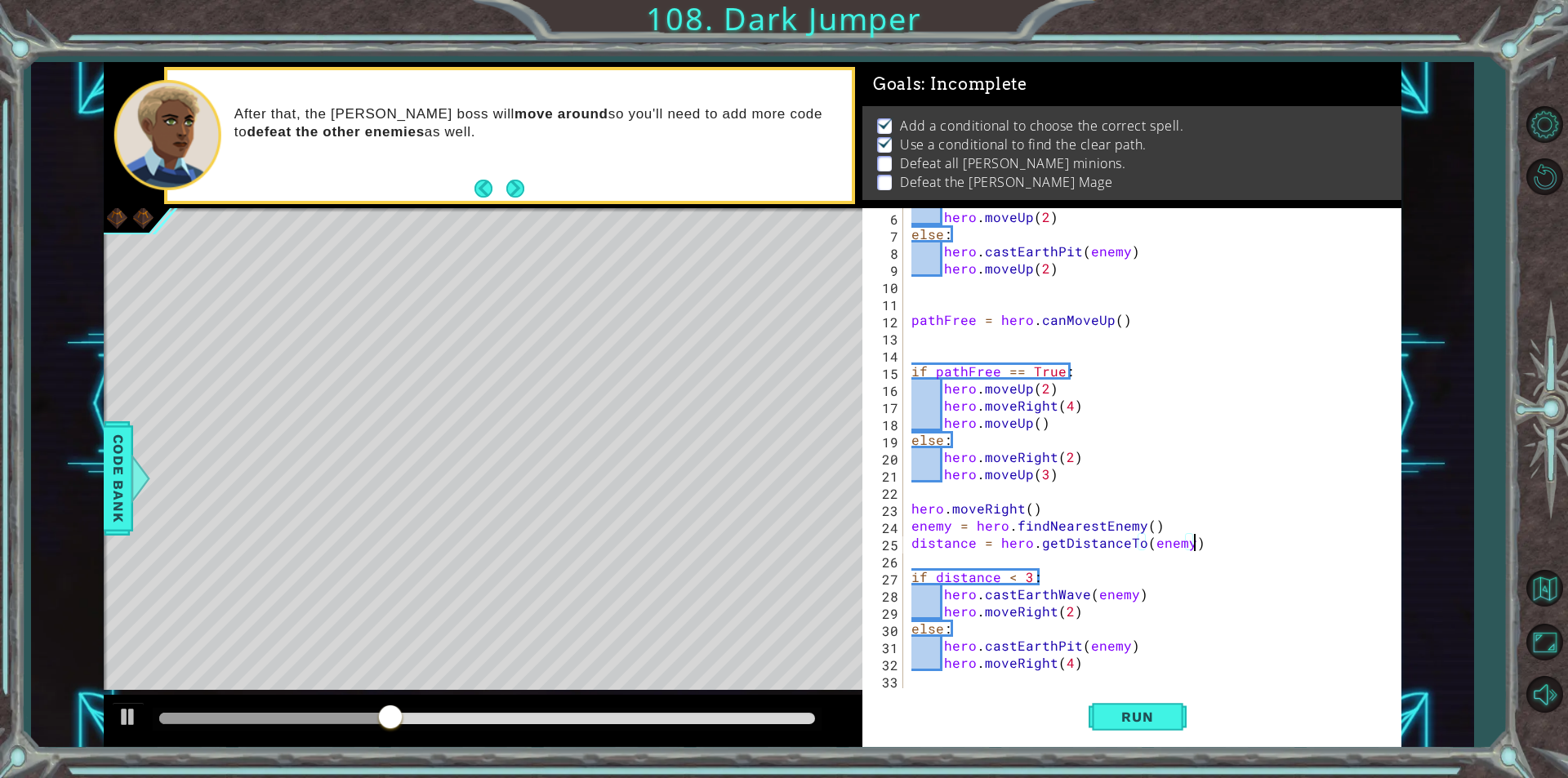
click at [1065, 614] on div "hero . moveUp ( 2 ) else : hero . castEarthPit ( enemy ) hero . moveUp ( 2 ) pa…" at bounding box center [1150, 464] width 485 height 514
click at [1152, 710] on span "Run" at bounding box center [1138, 716] width 65 height 16
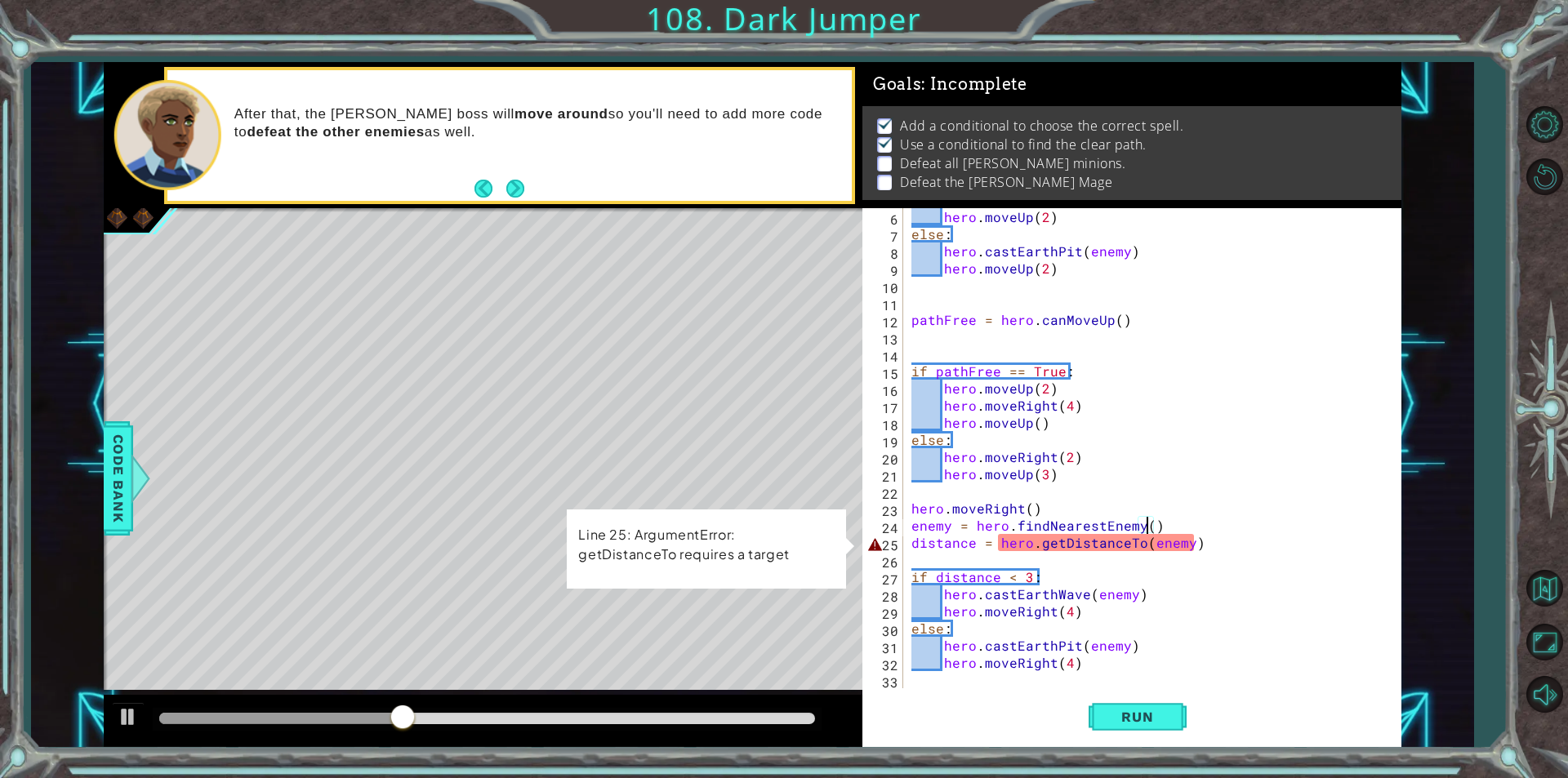
click at [1149, 521] on div "hero . moveUp ( 2 ) else : hero . castEarthPit ( enemy ) hero . moveUp ( 2 ) pa…" at bounding box center [1150, 464] width 485 height 514
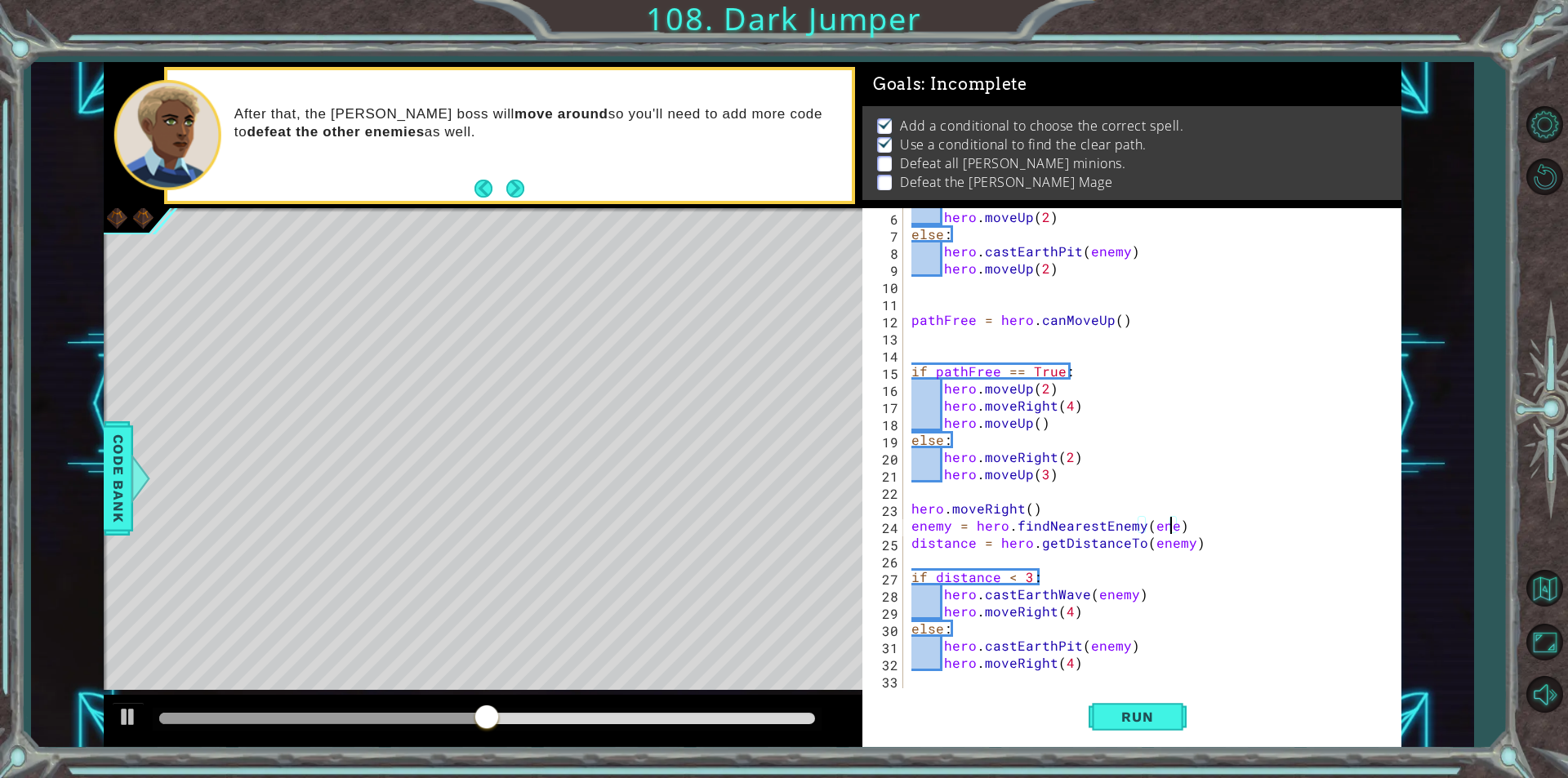
scroll to position [0, 16]
type textarea "enemy = hero.findNearestEnemy(enemy)"
click at [1133, 727] on button "Run" at bounding box center [1137, 717] width 98 height 54
click at [1167, 711] on span "Run" at bounding box center [1138, 716] width 65 height 16
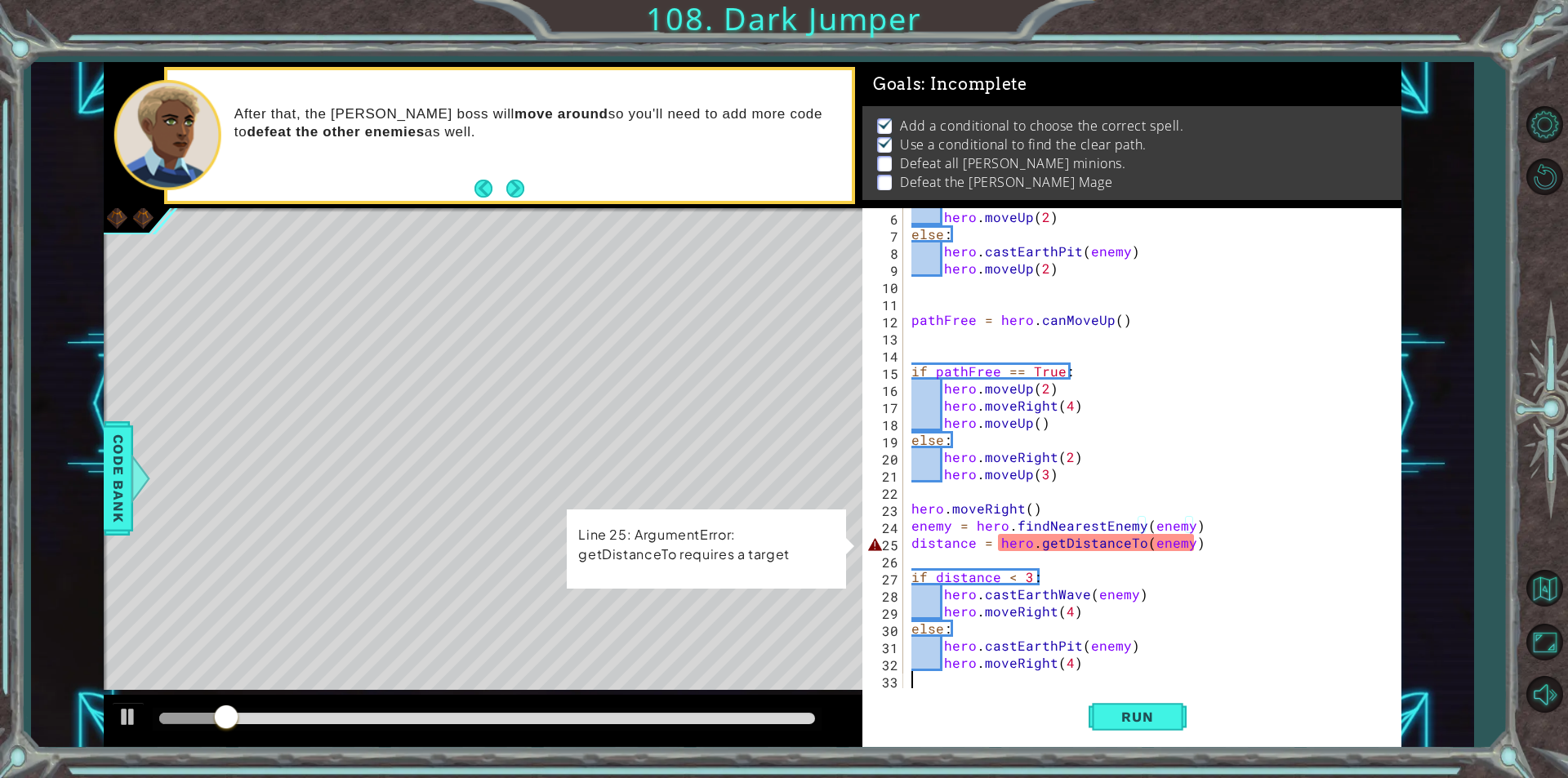
click at [1085, 676] on div "hero . moveUp ( 2 ) else : hero . castEarthPit ( enemy ) hero . moveUp ( 2 ) pa…" at bounding box center [1150, 464] width 485 height 514
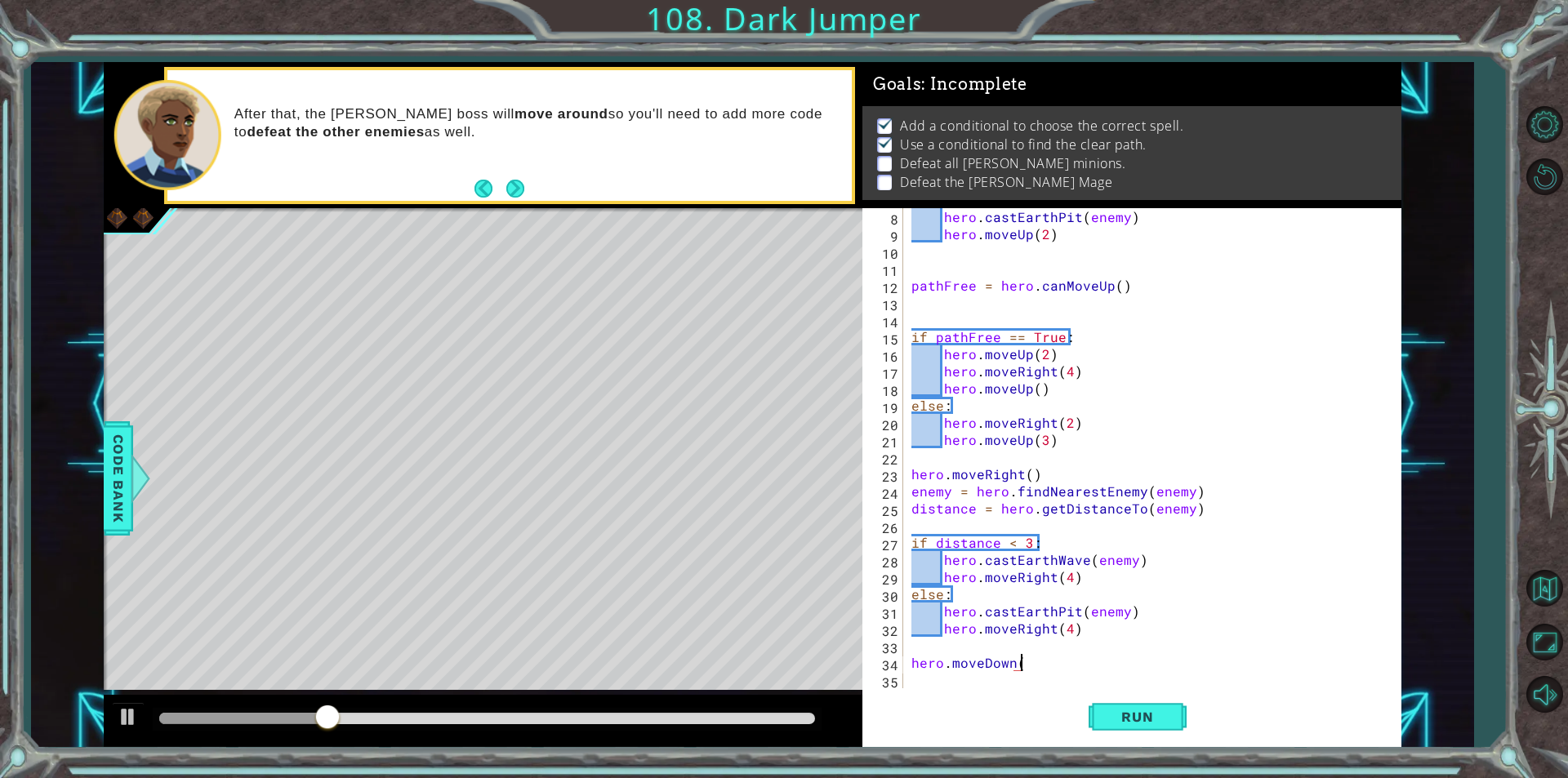
scroll to position [0, 7]
type textarea "hero.moveDown(5)"
click at [1119, 718] on span "Run" at bounding box center [1138, 716] width 65 height 16
click at [791, 169] on div "After that, the [PERSON_NAME] boss will move around so you'll need to add more …" at bounding box center [537, 135] width 629 height 76
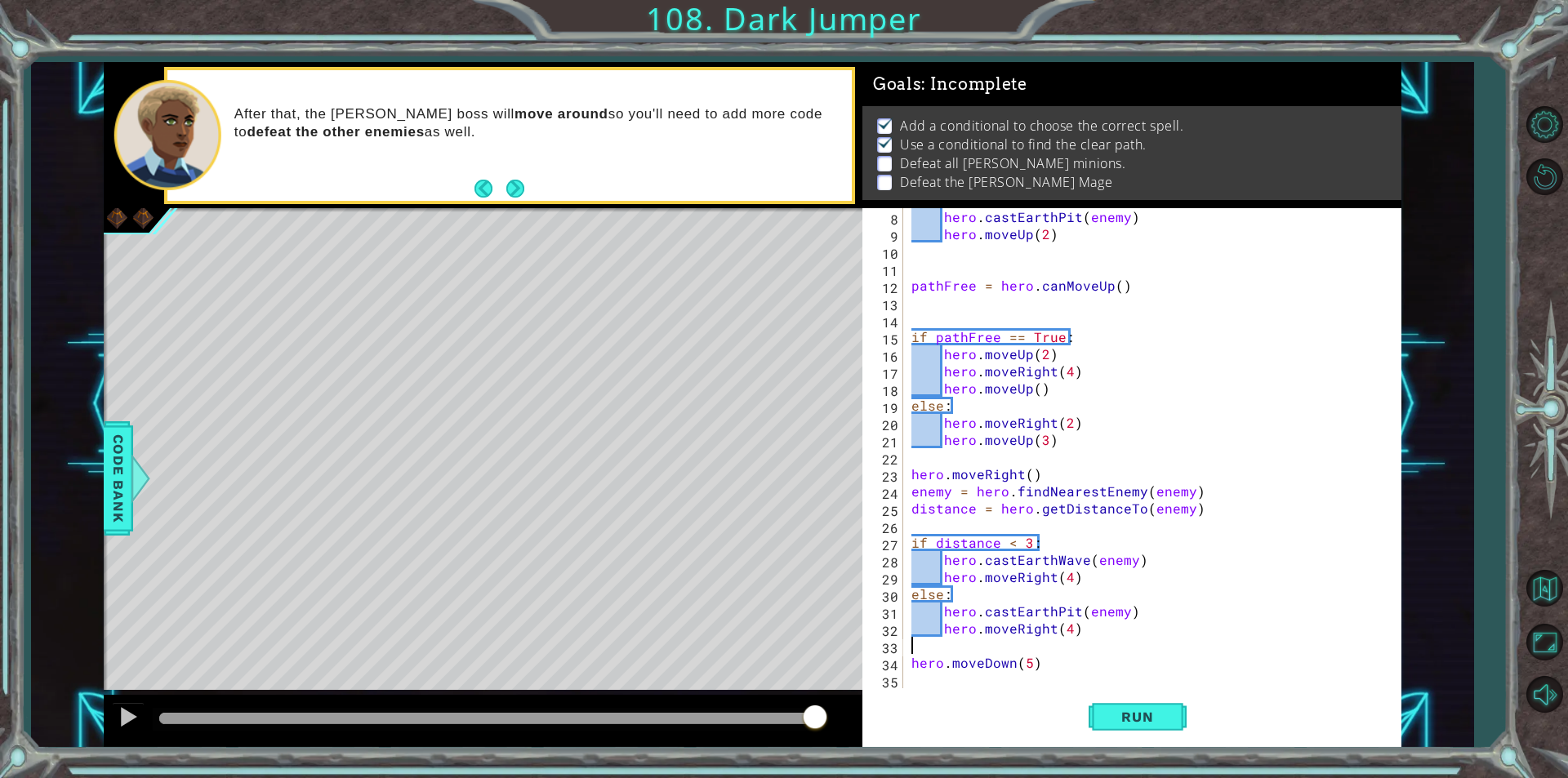
click at [1040, 653] on div "hero . castEarthPit ( enemy ) hero . moveUp ( 2 ) pathFree = hero . canMoveUp (…" at bounding box center [1150, 464] width 485 height 514
click at [1040, 656] on div "hero . castEarthPit ( enemy ) hero . moveUp ( 2 ) pathFree = hero . canMoveUp (…" at bounding box center [1150, 464] width 485 height 514
type textarea "hero.moveDown(5)"
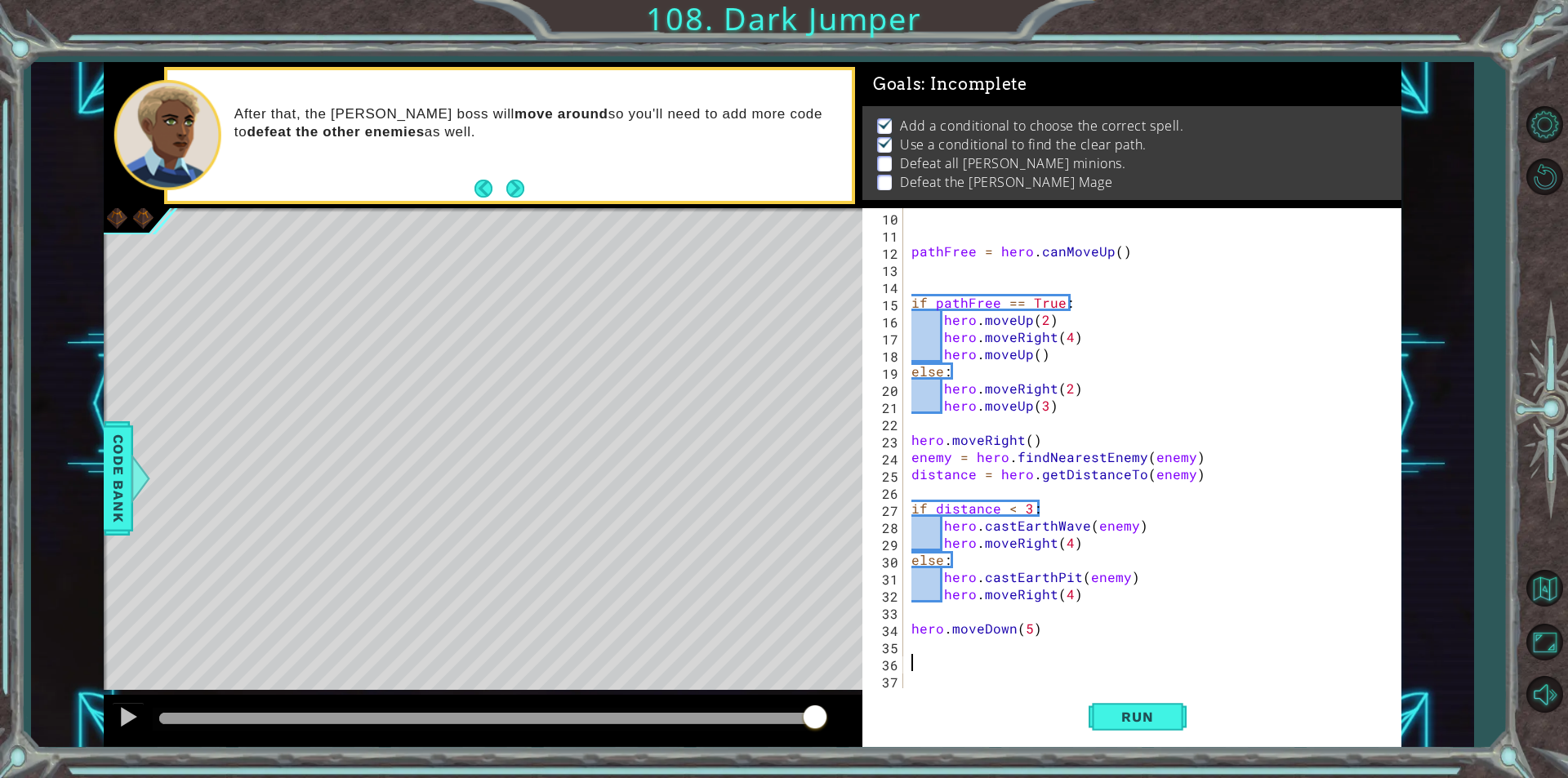
scroll to position [154, 0]
drag, startPoint x: 969, startPoint y: 666, endPoint x: 984, endPoint y: 663, distance: 15.3
click at [972, 666] on div "pathFree = hero . canMoveUp ( ) if pathFree == True : hero . moveUp ( 2 ) hero …" at bounding box center [1150, 464] width 485 height 514
click at [1150, 733] on button "Run" at bounding box center [1137, 717] width 98 height 54
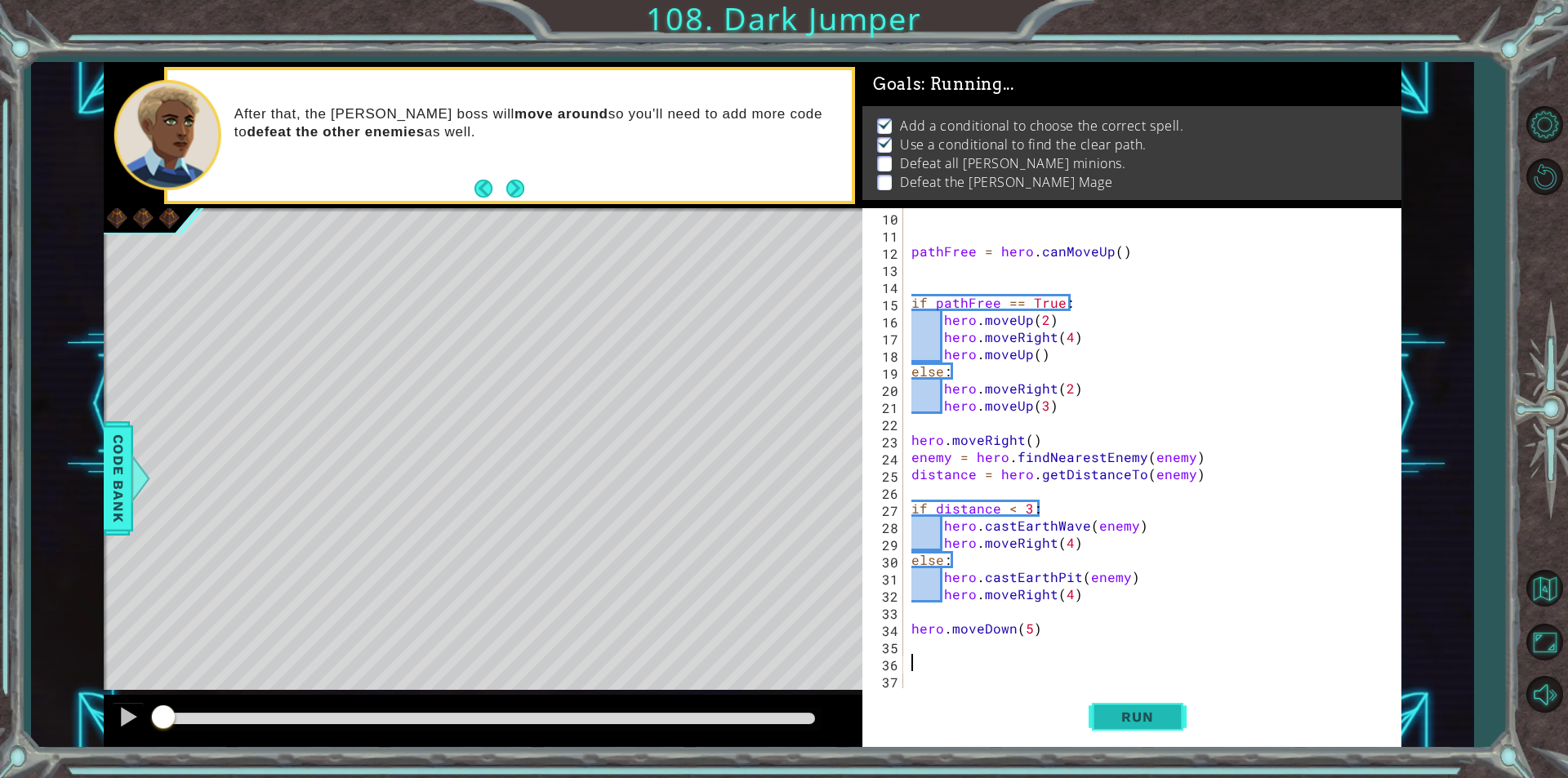
click at [1147, 741] on button "Run" at bounding box center [1137, 717] width 98 height 54
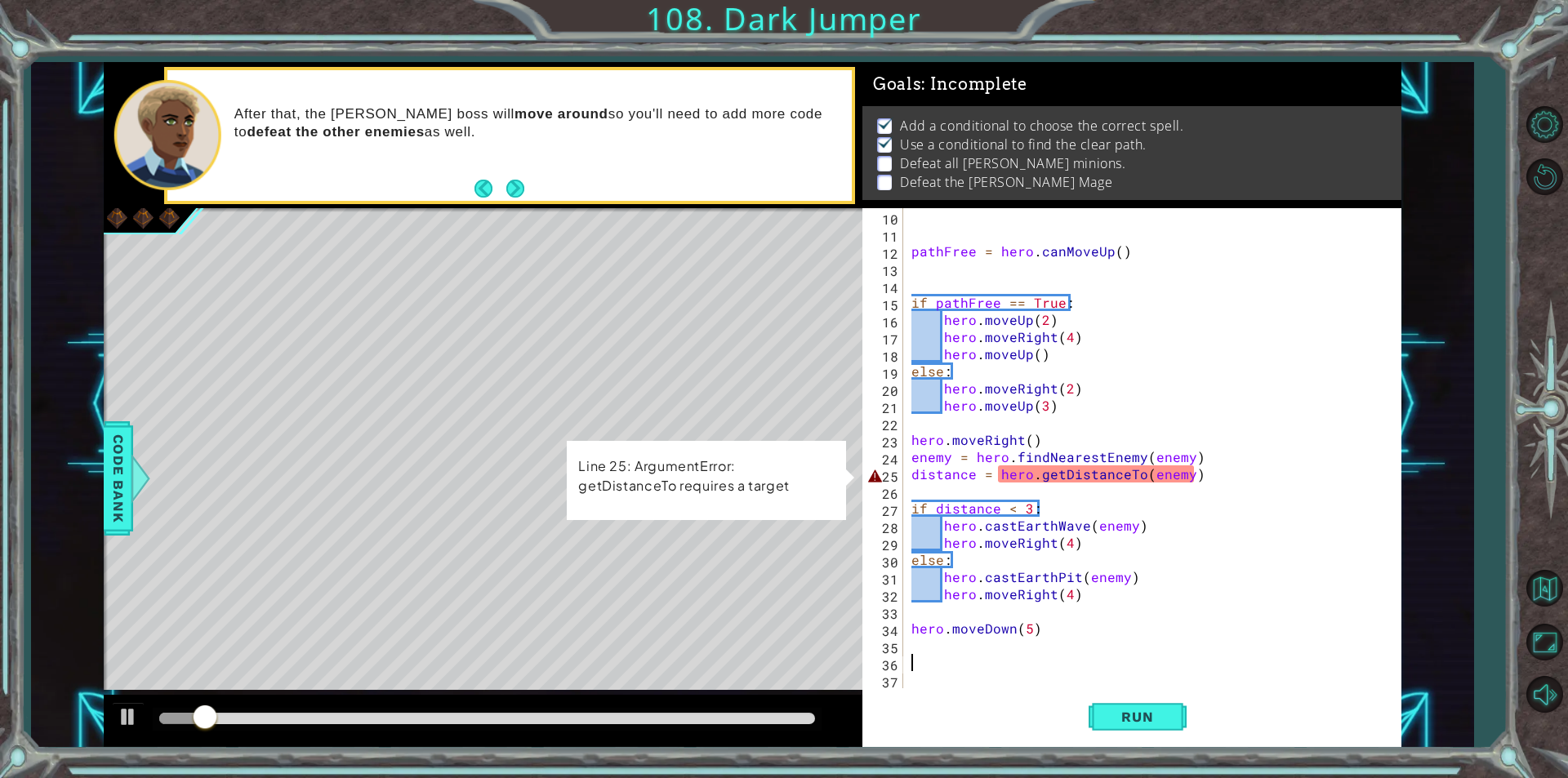
click at [1133, 747] on div "1 ההההההההההההההההההההההההההההההההההההההההההההההההההההההההההההההההההההההההההההה…" at bounding box center [784, 389] width 1568 height 778
click at [1139, 716] on span "Run" at bounding box center [1138, 716] width 65 height 16
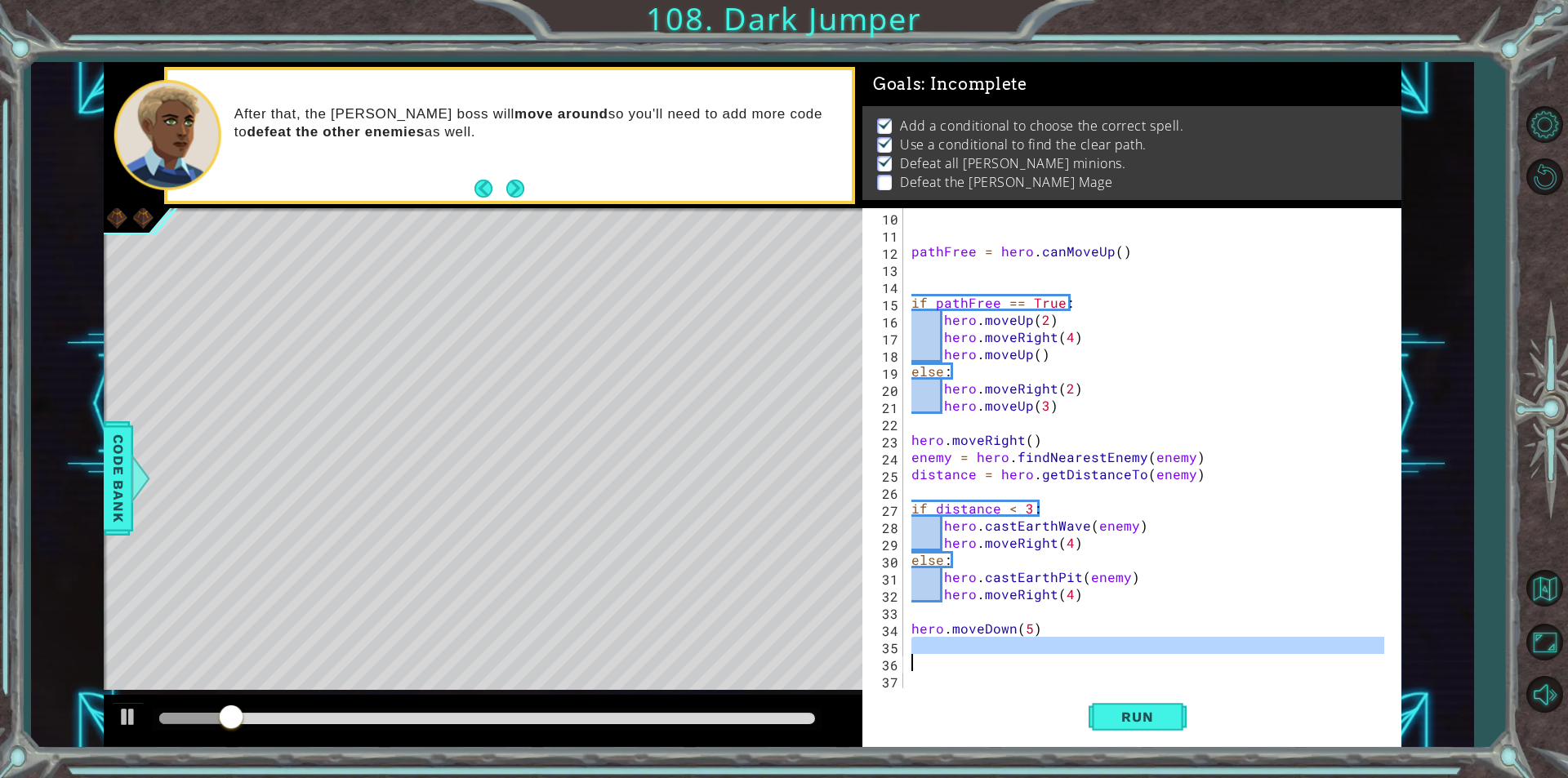
drag, startPoint x: 1076, startPoint y: 651, endPoint x: 1065, endPoint y: 656, distance: 12.1
click at [1065, 656] on div "pathFree = hero . canMoveUp ( ) if pathFree == True : hero . moveUp ( 2 ) hero …" at bounding box center [1150, 464] width 485 height 514
click at [1065, 656] on div "pathFree = hero . canMoveUp ( ) if pathFree == True : hero . moveUp ( 2 ) hero …" at bounding box center [1145, 447] width 476 height 480
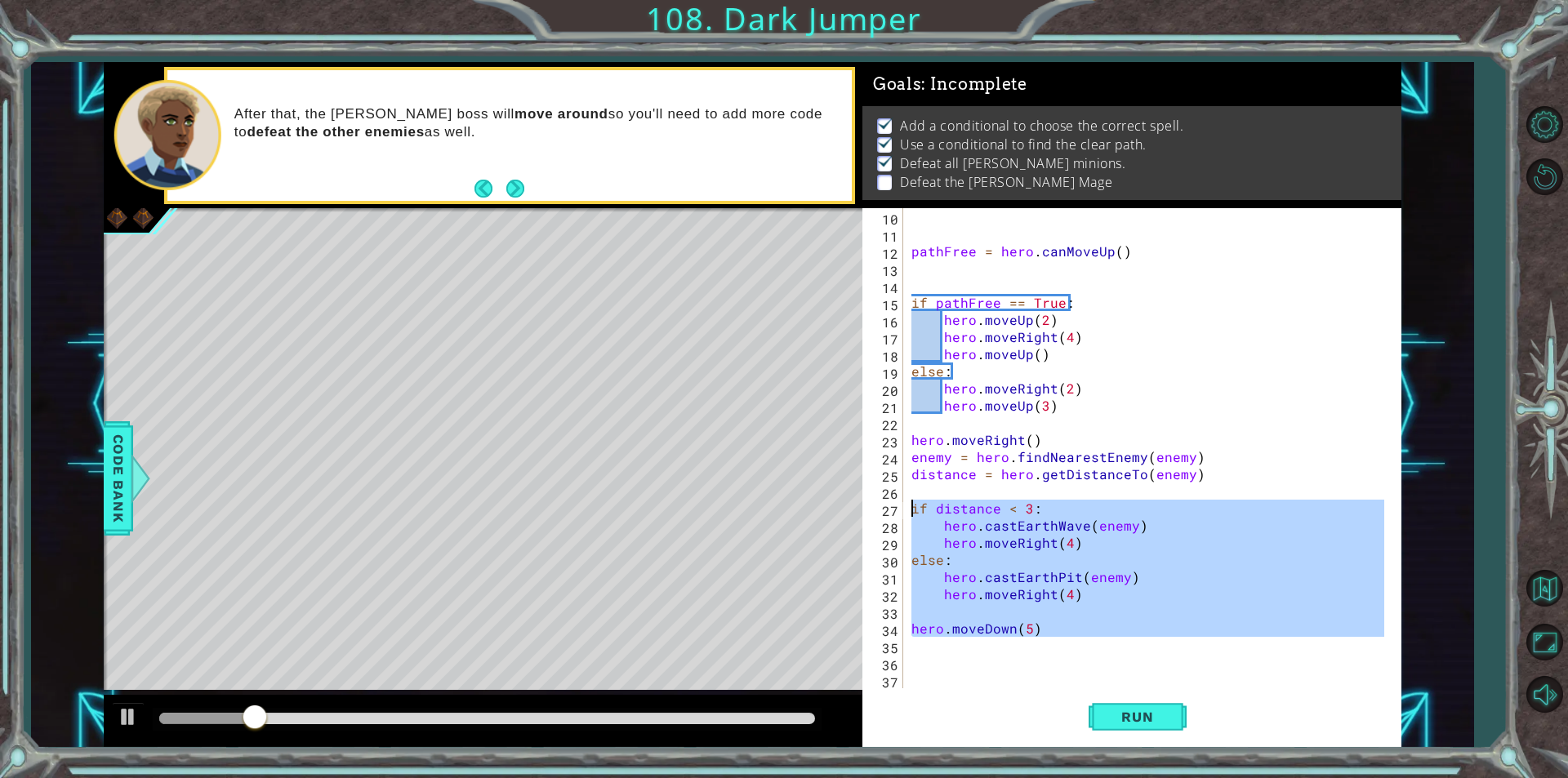
drag, startPoint x: 1065, startPoint y: 649, endPoint x: 861, endPoint y: 515, distance: 244.1
click at [862, 515] on div "10 11 12 13 14 15 16 17 18 19 20 21 22 23 24 25 26 27 28 29 30 31 32 33 34 35 3…" at bounding box center [1129, 447] width 534 height 480
type textarea "if distance < 3: hero.castEarthWave(enemy)"
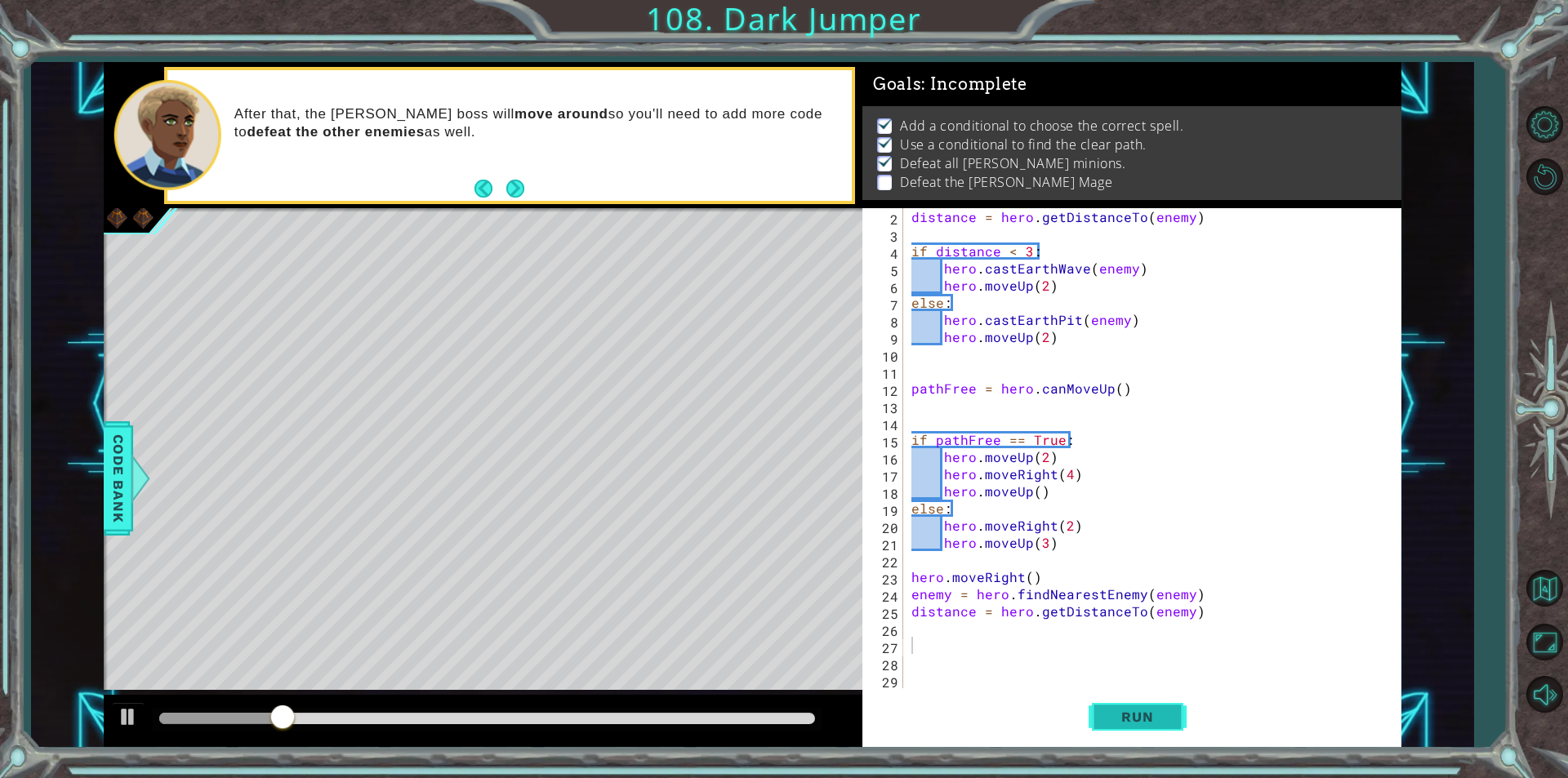
click at [1156, 727] on button "Run" at bounding box center [1137, 717] width 98 height 54
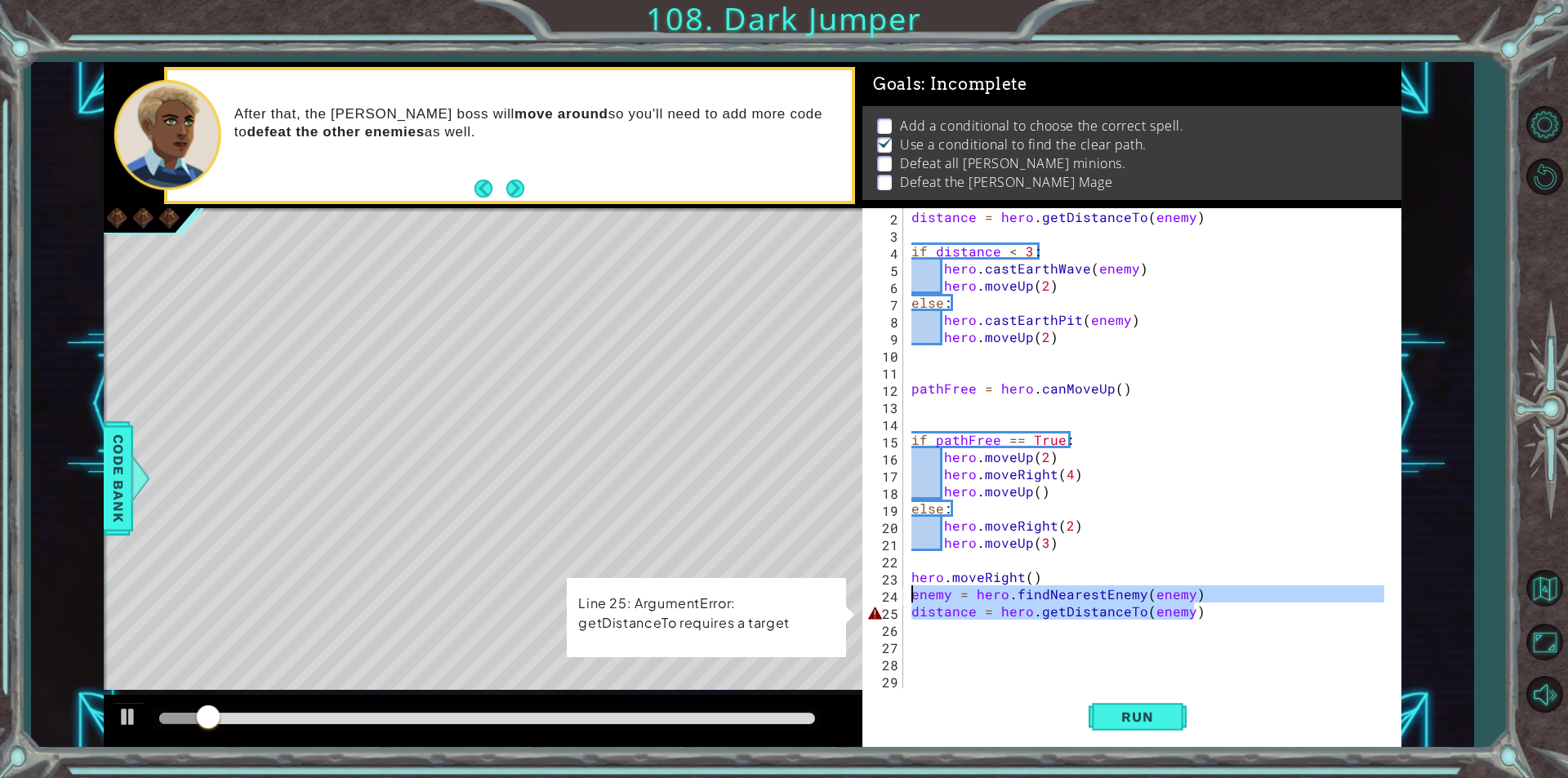
drag, startPoint x: 1207, startPoint y: 617, endPoint x: 691, endPoint y: 596, distance: 516.4
click at [691, 596] on div "1 ההההההההההההההההההההההההההההההההההההההההההההההההההההההההההההההההההההההההההההה…" at bounding box center [753, 404] width 1298 height 685
click at [1172, 610] on div "distance = hero . getDistanceTo ( enemy ) if distance < 3 : hero . [PERSON_NAME…" at bounding box center [1145, 447] width 476 height 480
type textarea "distance = hero.getDistanceTo(enemy)"
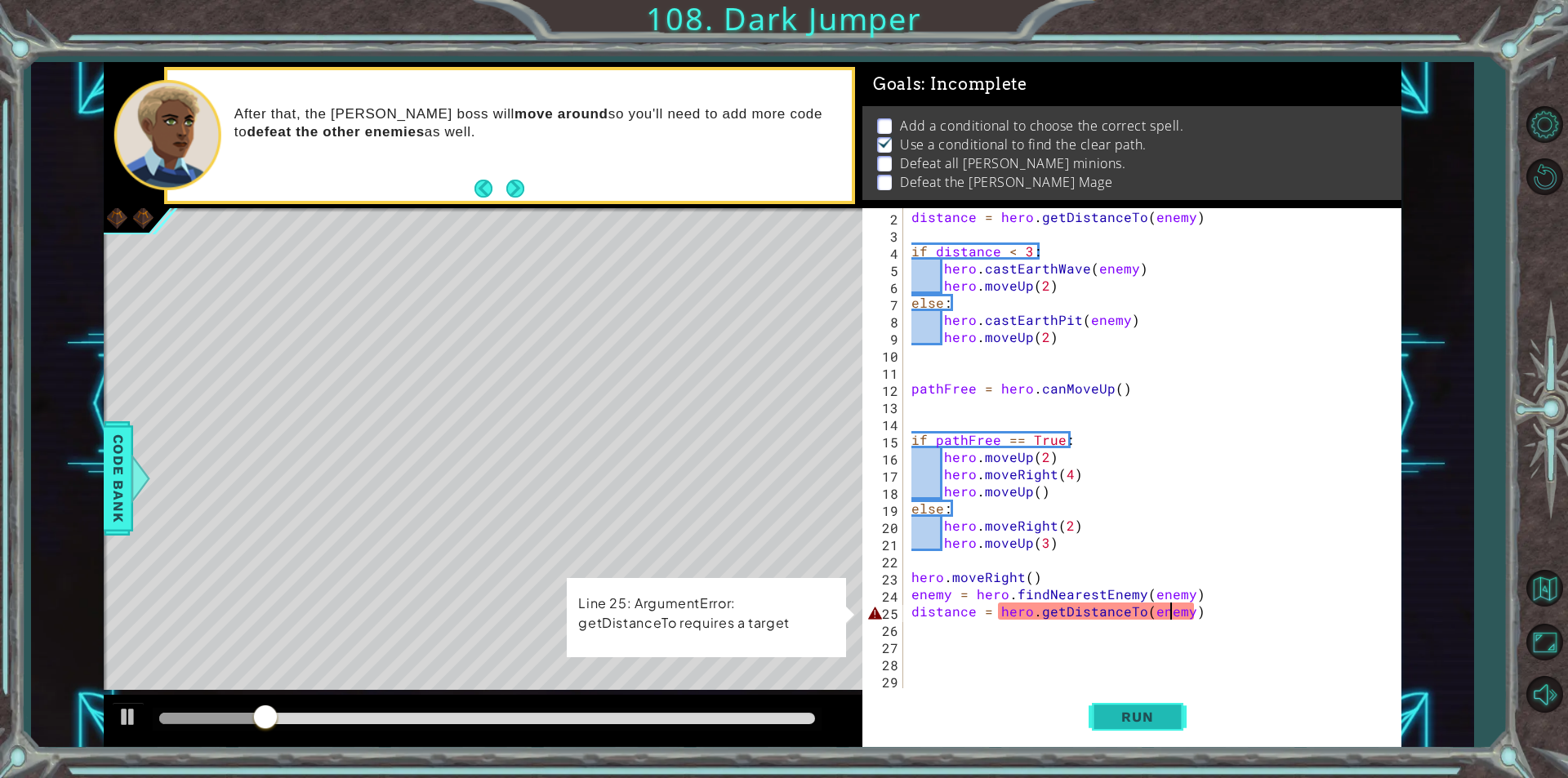
click at [1179, 722] on button "Run" at bounding box center [1137, 717] width 98 height 54
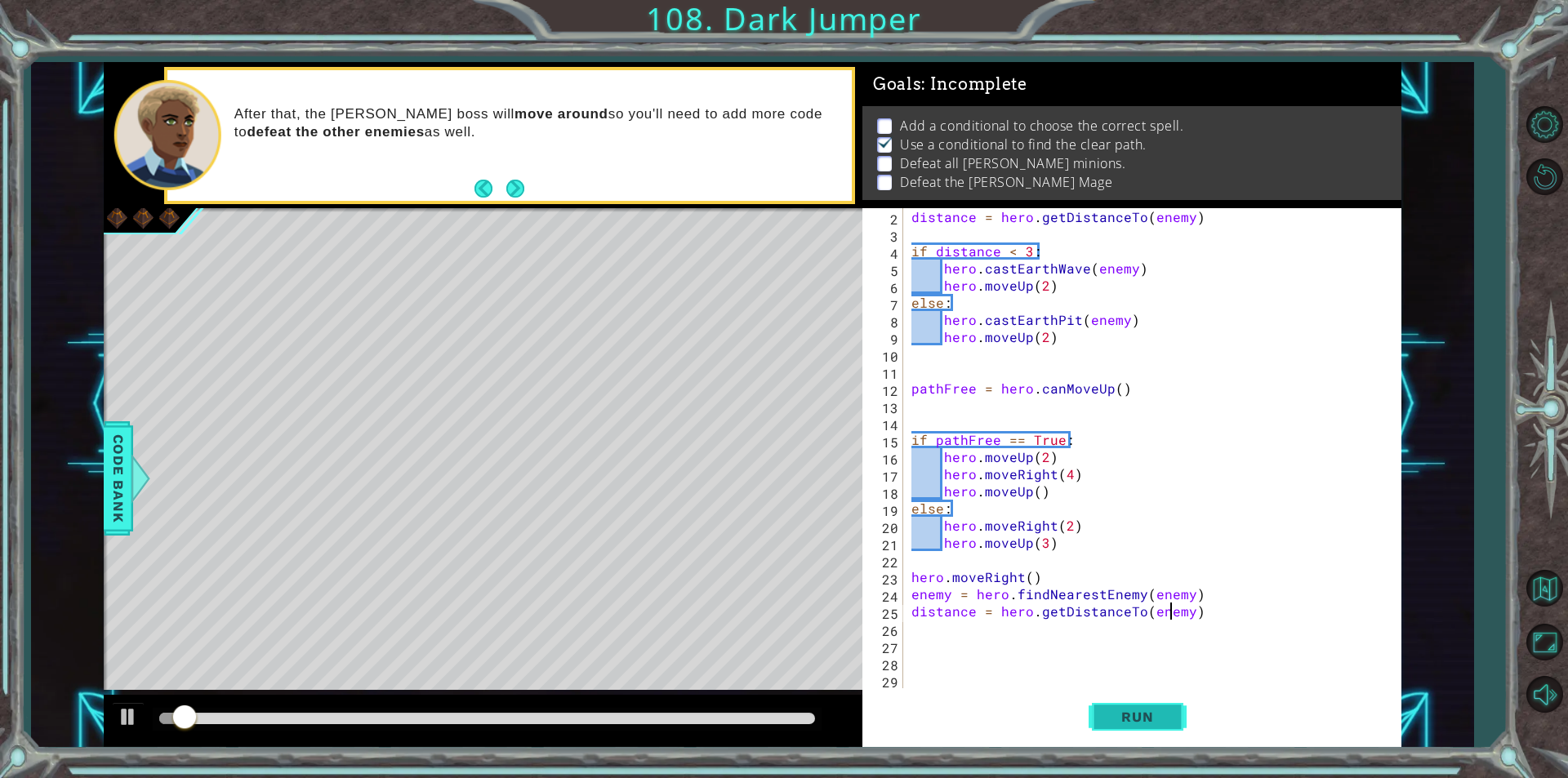
click at [1165, 722] on span "Run" at bounding box center [1138, 716] width 65 height 16
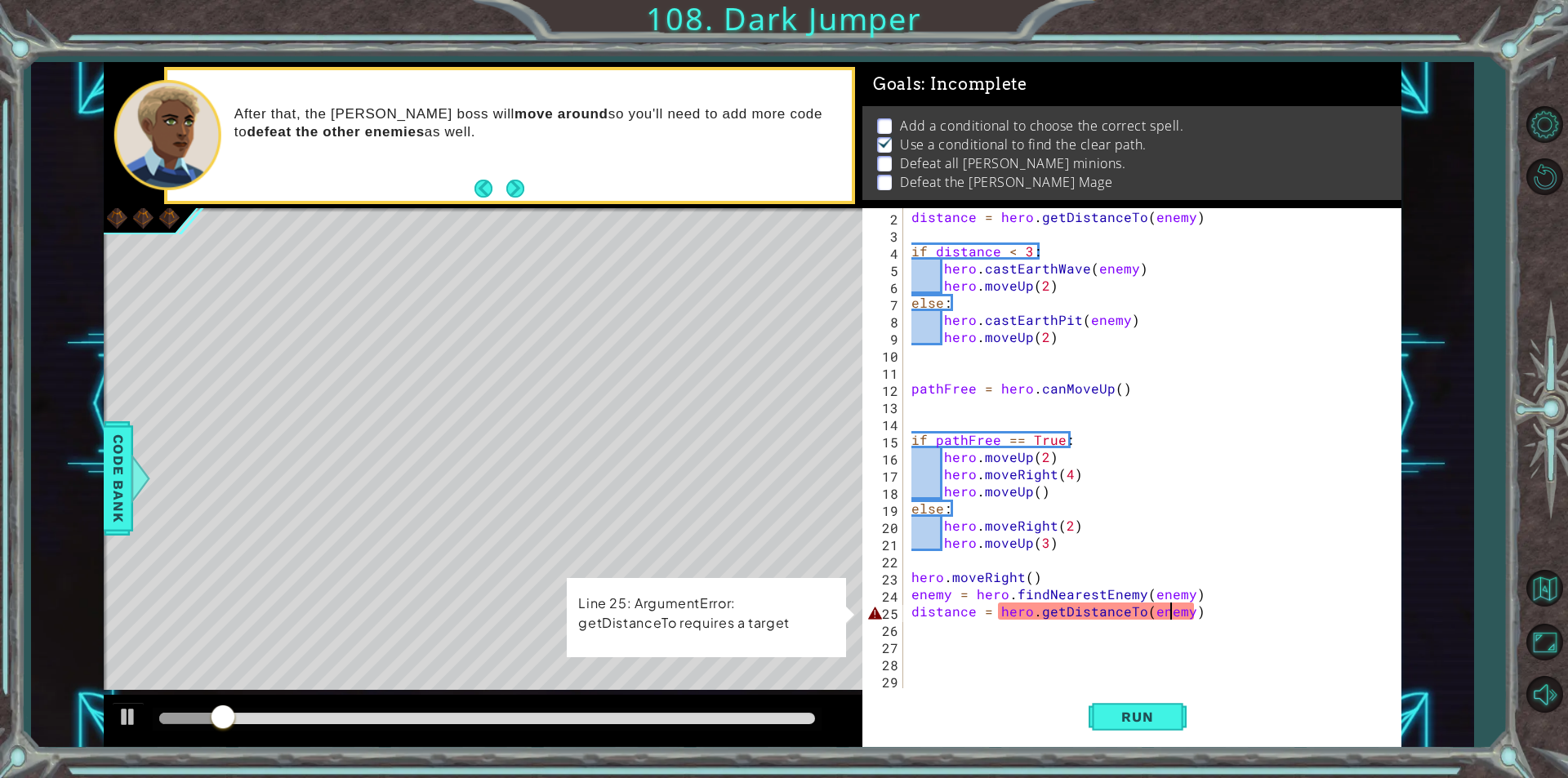
click at [744, 624] on p "Line 25: ArgumentError: getDistanceTo requires a target" at bounding box center [706, 613] width 257 height 41
drag, startPoint x: 1242, startPoint y: 608, endPoint x: 696, endPoint y: 611, distance: 546.0
click at [696, 611] on div "1 ההההההההההההההההההההההההההההההההההההההההההההההההההההההההההההההההההההההההההההה…" at bounding box center [753, 404] width 1298 height 685
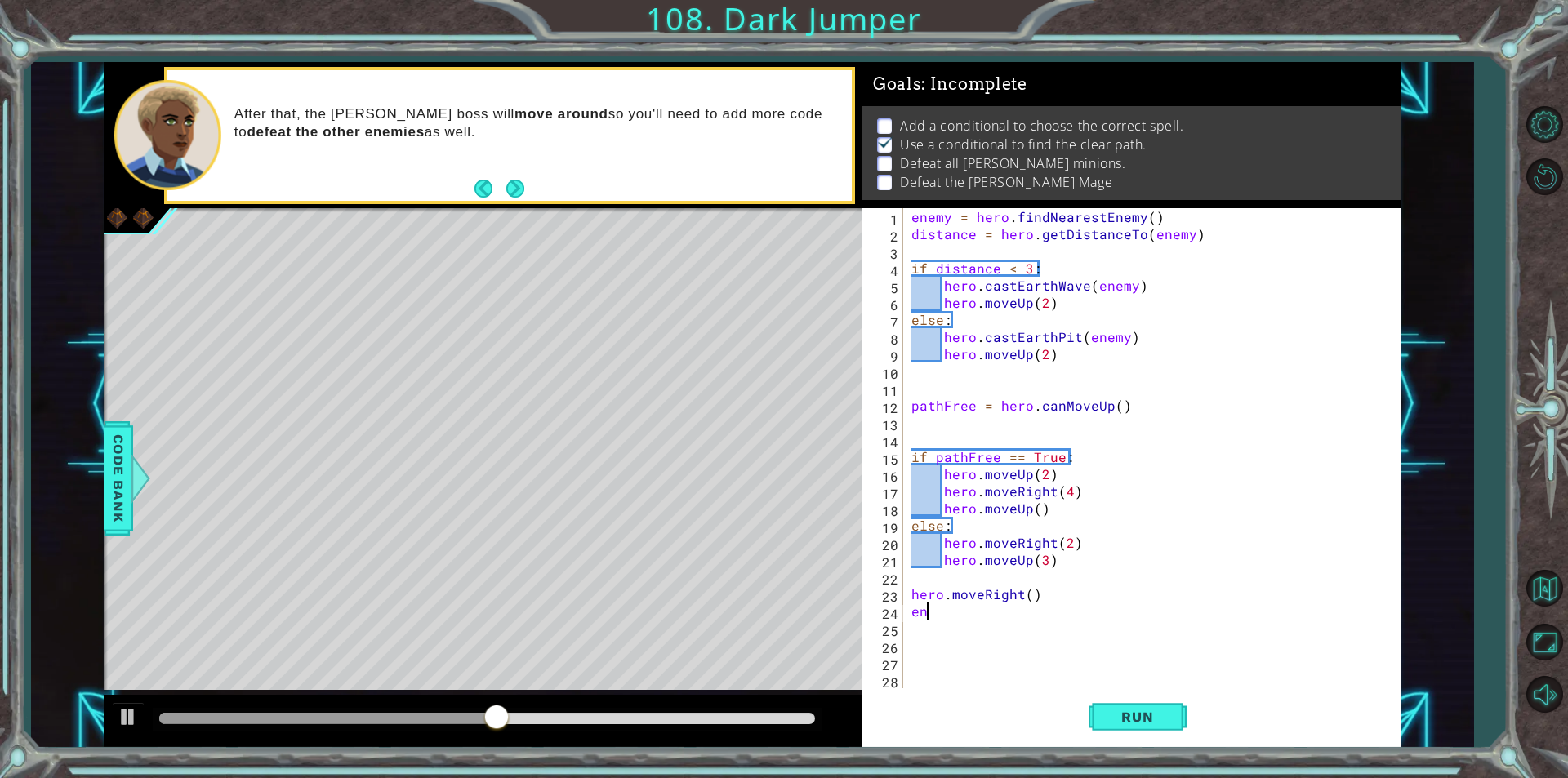
type textarea "e"
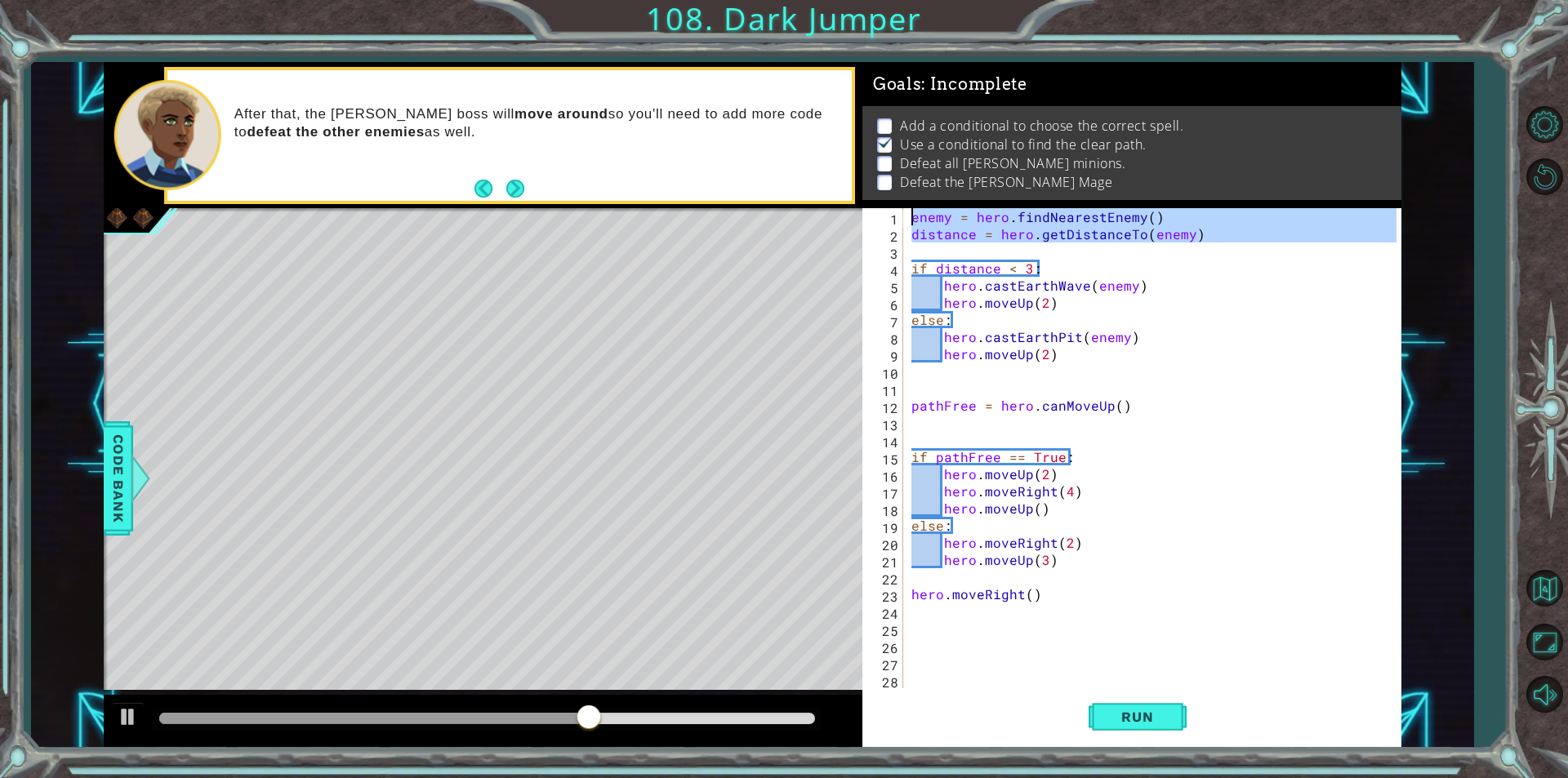
drag, startPoint x: 1243, startPoint y: 254, endPoint x: 691, endPoint y: 185, distance: 556.3
click at [691, 185] on div "1 ההההההההההההההההההההההההההההההההההההההההההההההההההההההההההההההההההההההההההההה…" at bounding box center [753, 404] width 1298 height 685
type textarea "enemy = hero.findNearestEnemy() distance = hero.getDistanceTo(enemy)"
click at [928, 634] on div "enemy = hero . findNearestEnemy ( ) distance = hero . getDistanceTo ( enemy ) i…" at bounding box center [1156, 464] width 497 height 514
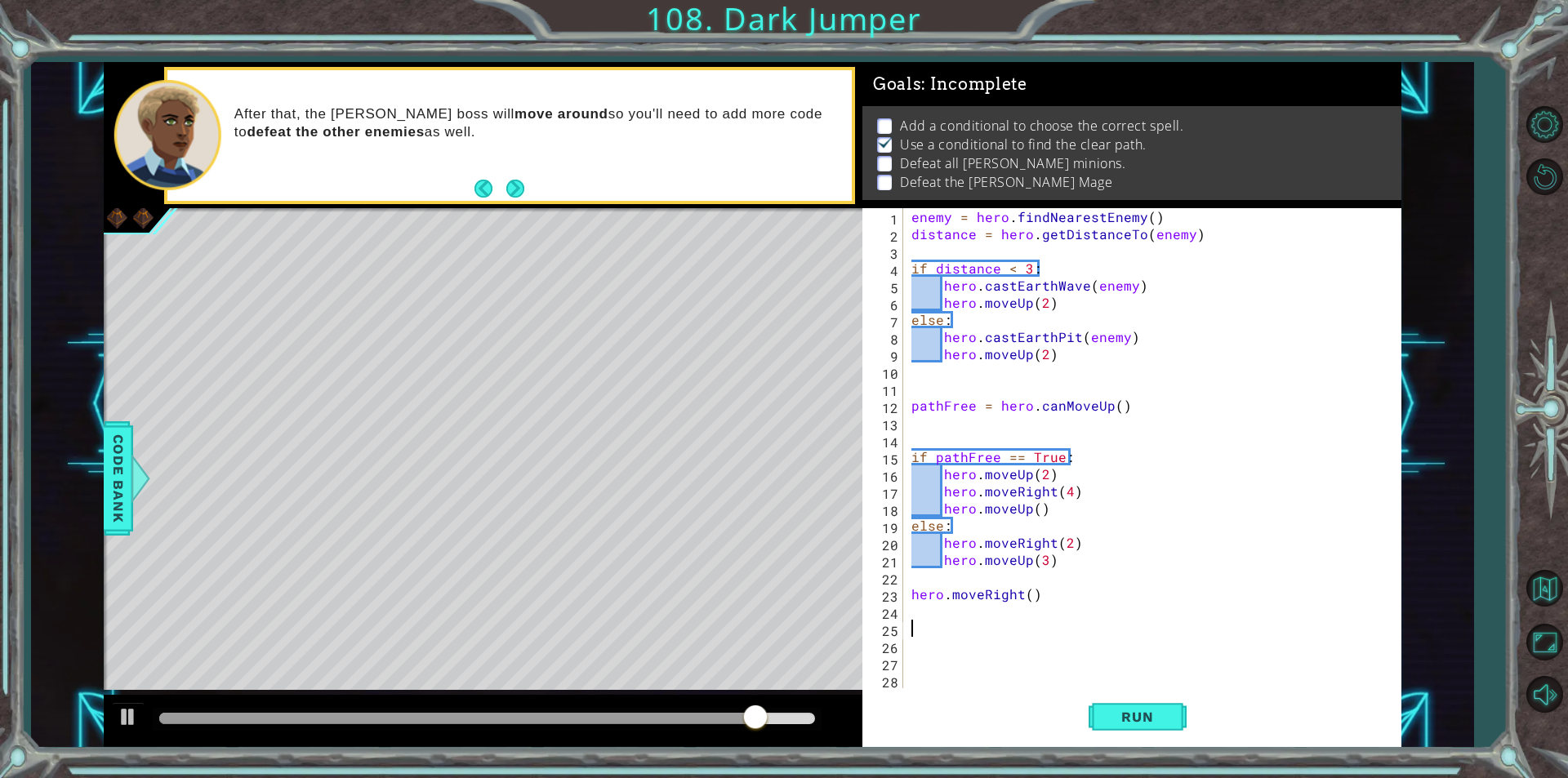
scroll to position [0, 0]
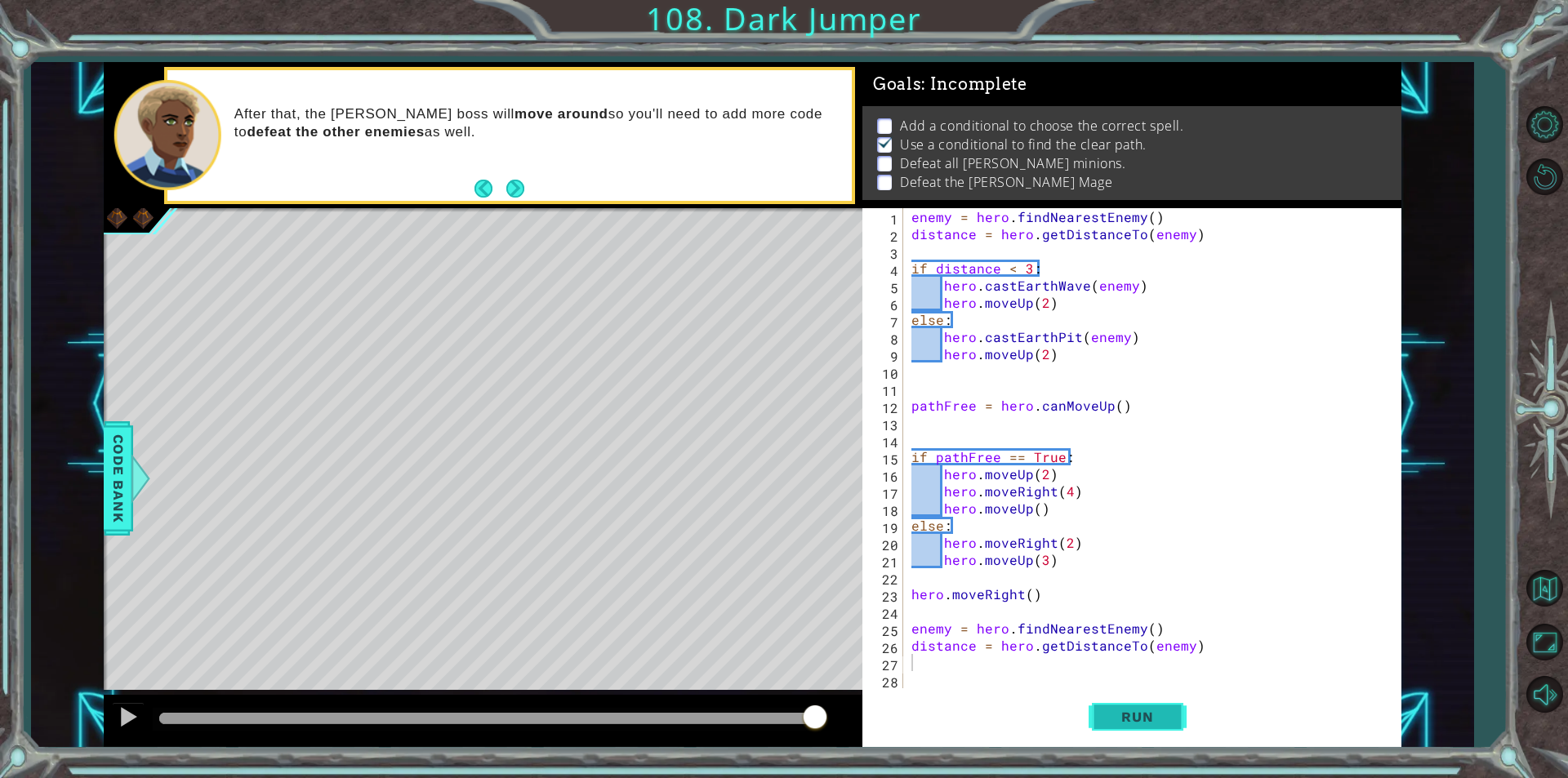
click at [1128, 719] on span "Run" at bounding box center [1138, 716] width 65 height 16
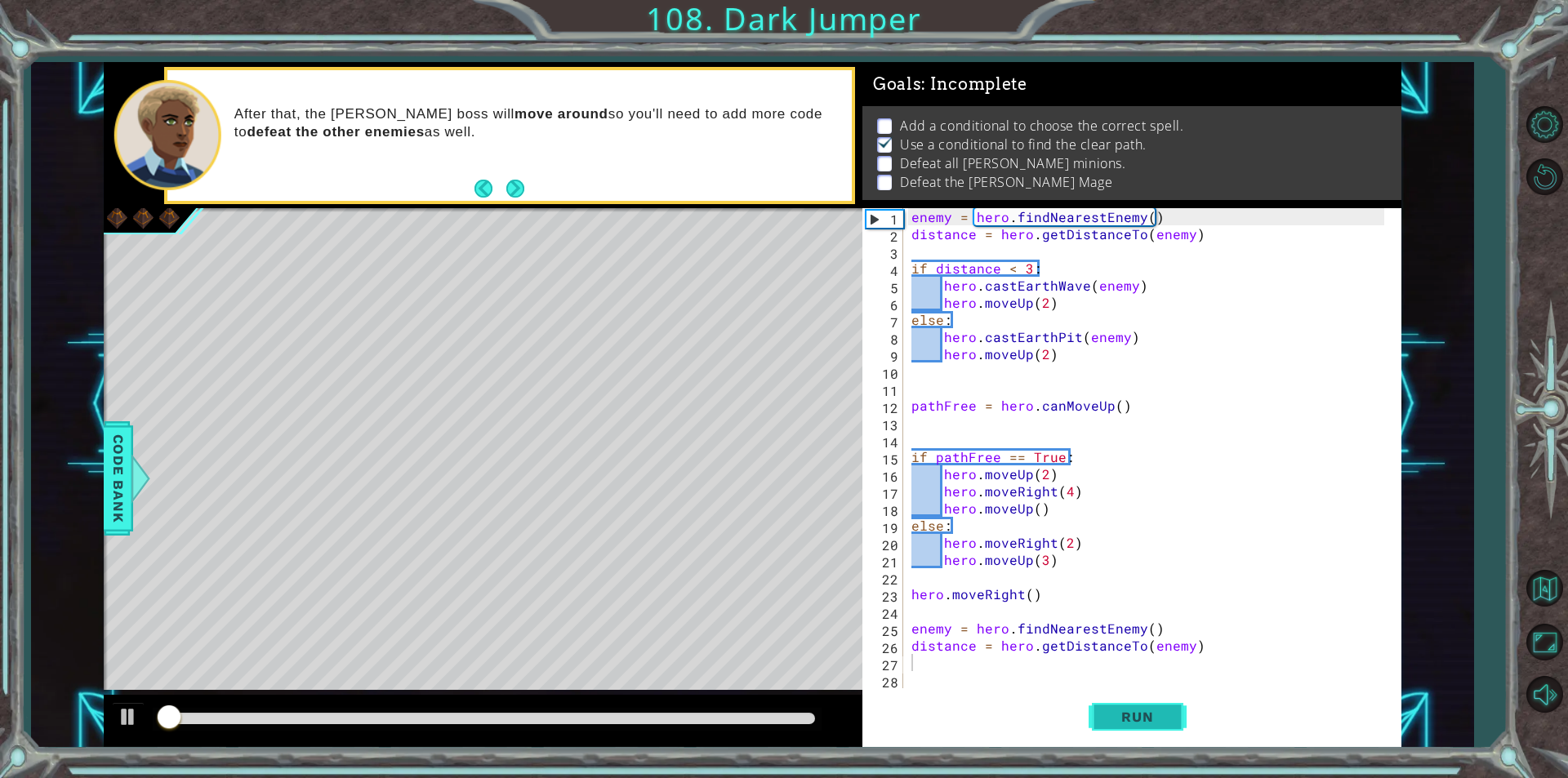
click at [1139, 722] on span "Run" at bounding box center [1138, 716] width 65 height 16
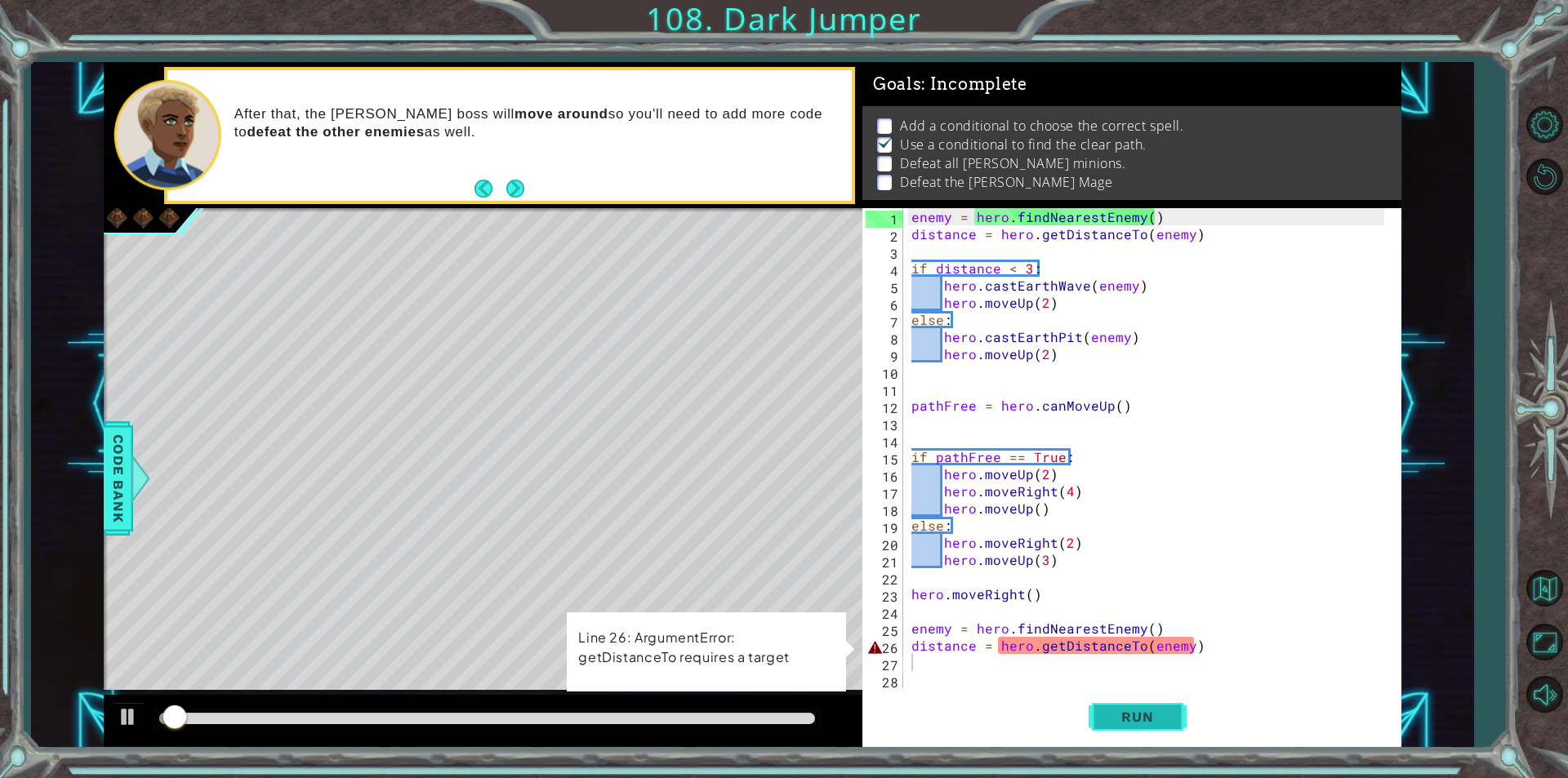
click at [1133, 727] on button "Run" at bounding box center [1137, 717] width 98 height 54
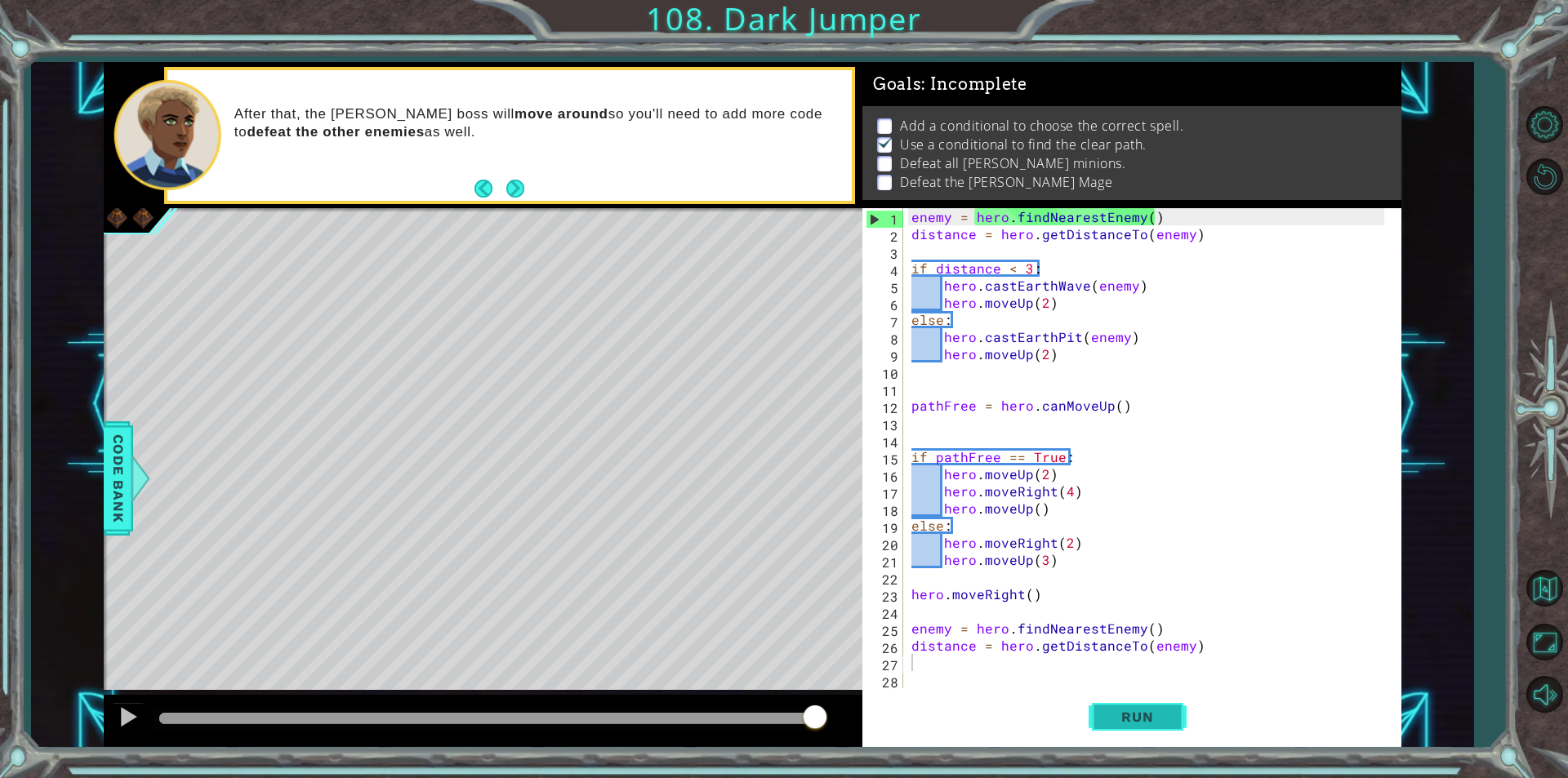
click at [1100, 730] on button "Run" at bounding box center [1137, 717] width 98 height 54
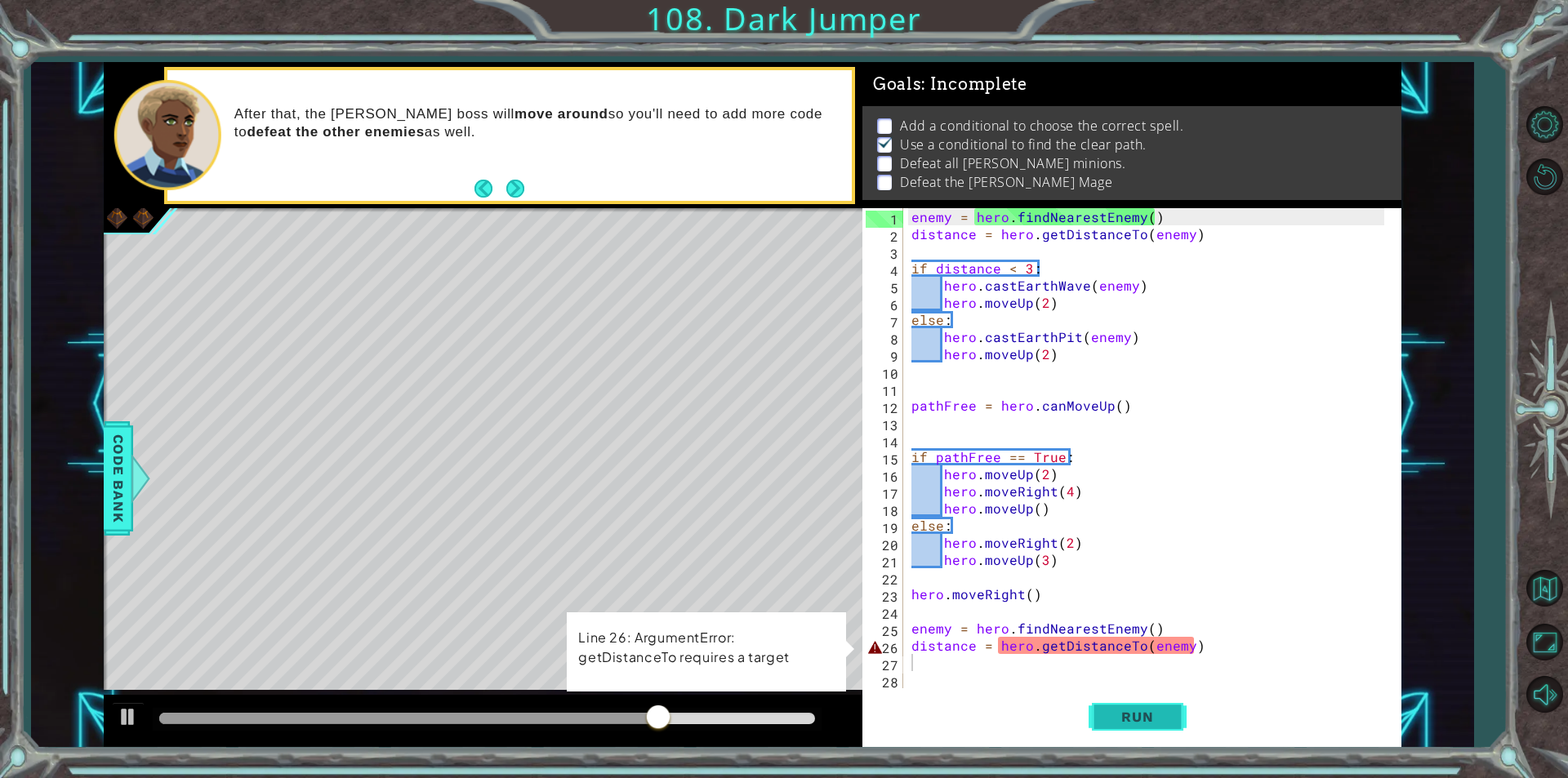
click at [1111, 715] on span "Run" at bounding box center [1138, 716] width 65 height 16
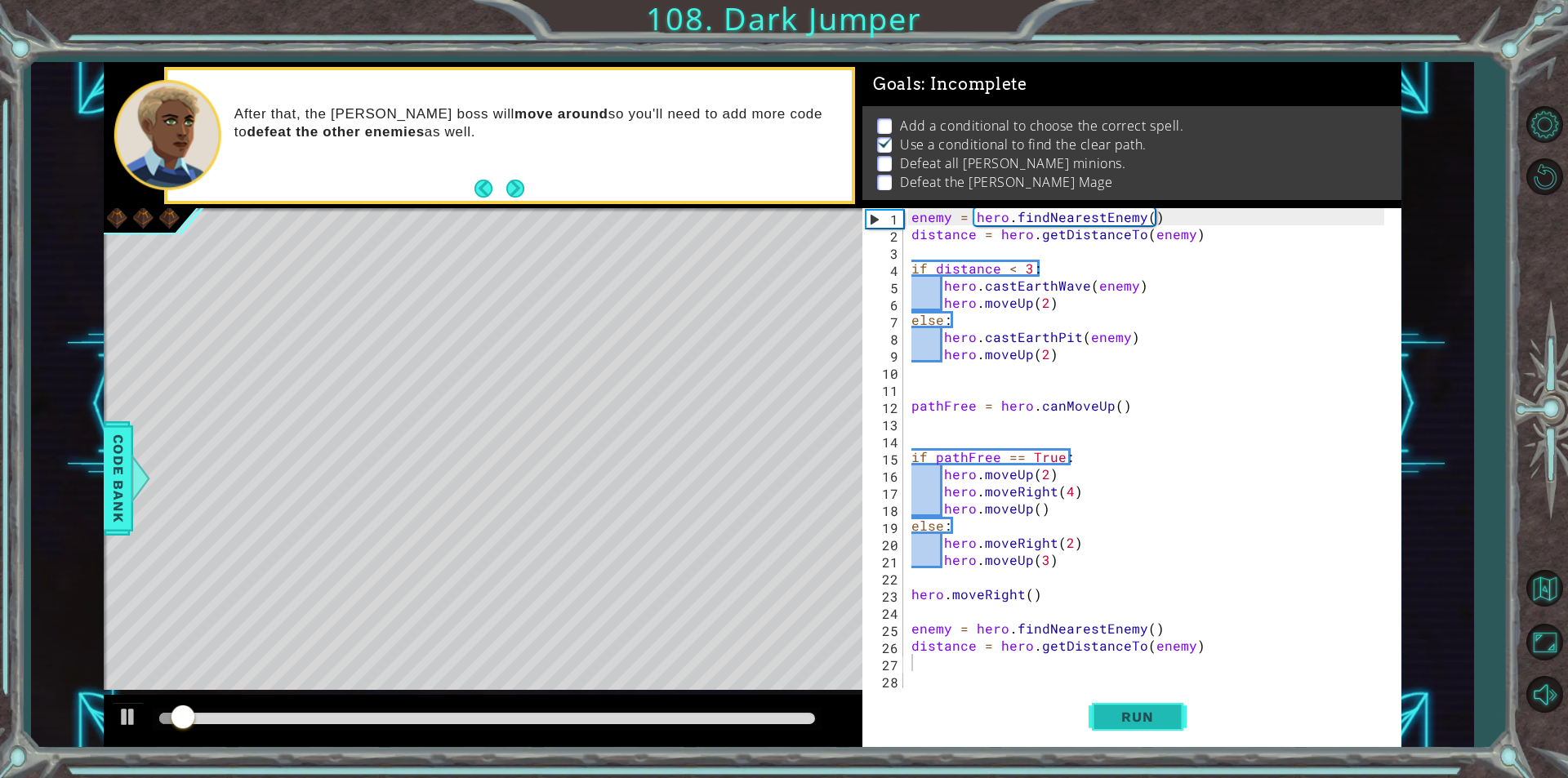
click at [1111, 715] on span "Run" at bounding box center [1138, 716] width 65 height 16
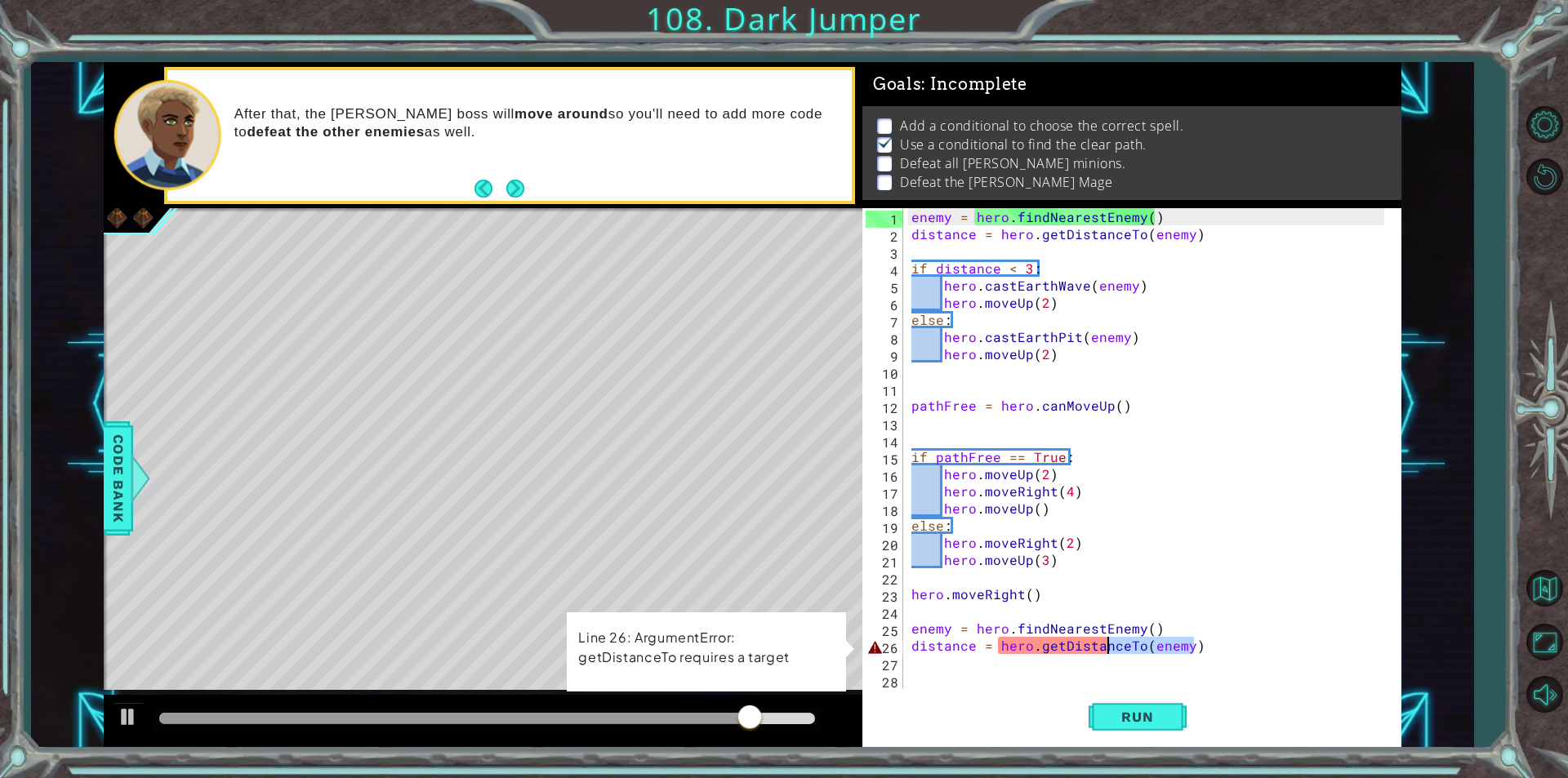
drag, startPoint x: 1201, startPoint y: 650, endPoint x: 1108, endPoint y: 645, distance: 93.1
click at [1108, 645] on div "enemy = hero . findNearestEnemy ( ) distance = hero . getDistanceTo ( enemy ) i…" at bounding box center [1150, 464] width 485 height 514
click at [1102, 723] on button "Run" at bounding box center [1137, 717] width 98 height 54
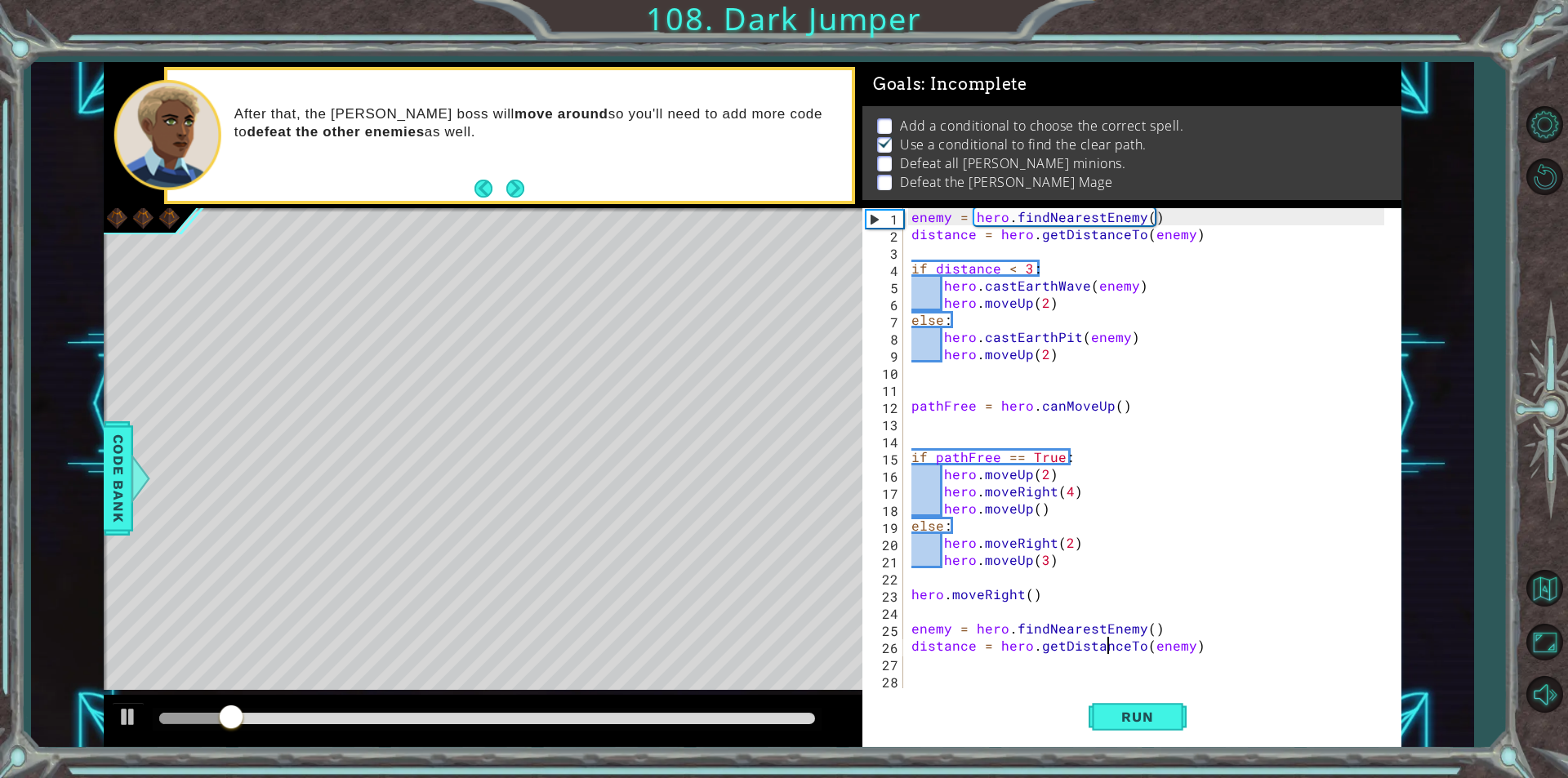
click at [422, 769] on div "1 ההההההההההההההההההההההההההההההההההההההההההההההההההההההההההההההההההההההההההההה…" at bounding box center [784, 389] width 1568 height 778
type textarea "hero.moveUp(3)"
click at [989, 556] on div "enemy = hero . findNearestEnemy ( ) distance = hero . getDistanceTo ( enemy ) i…" at bounding box center [1150, 464] width 485 height 514
click at [1290, 672] on div "enemy = hero . findNearestEnemy ( ) distance = hero . getDistanceTo ( enemy ) i…" at bounding box center [1150, 464] width 485 height 514
click at [1141, 708] on span "Run" at bounding box center [1138, 716] width 65 height 16
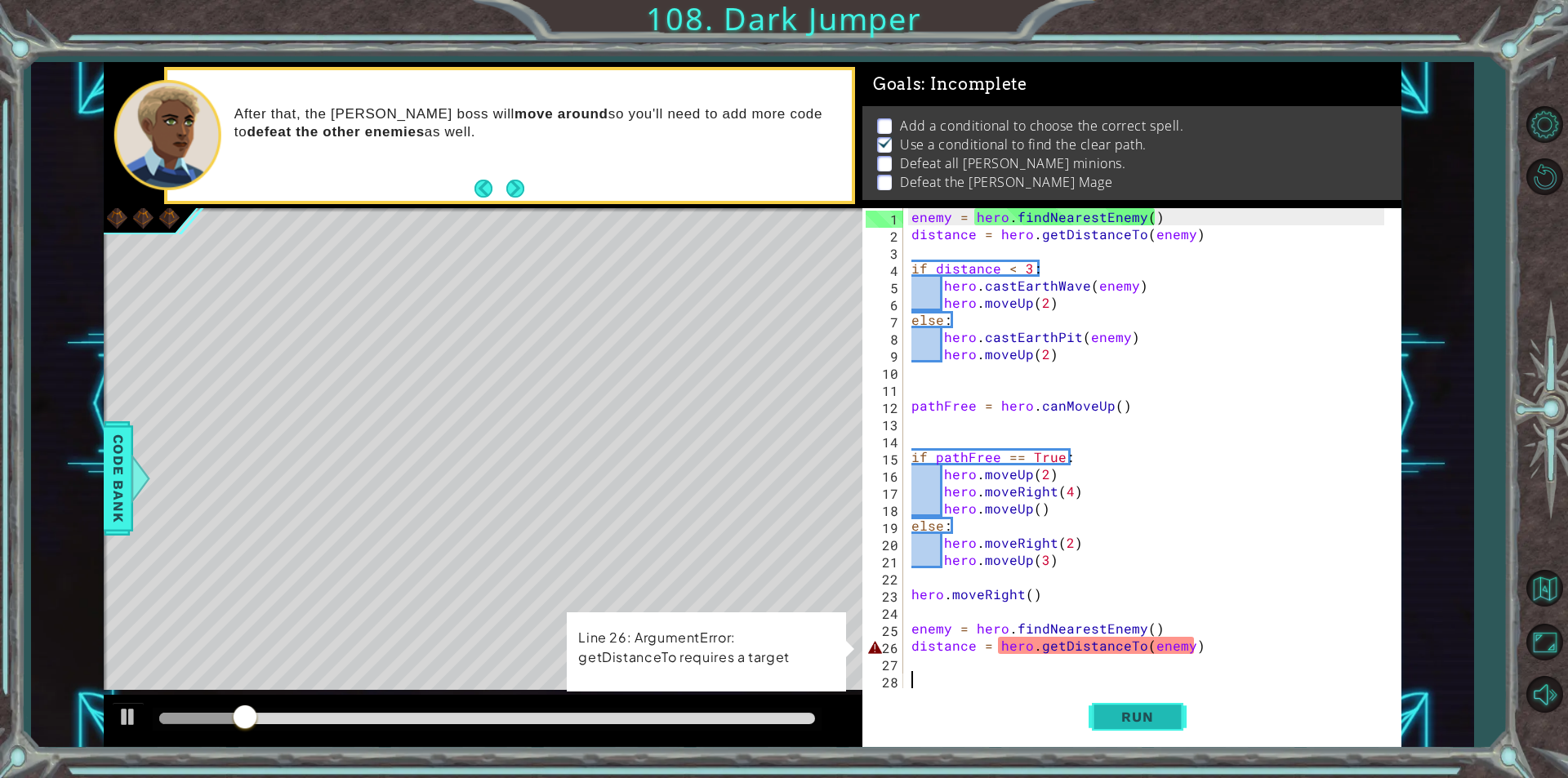
click at [1141, 708] on span "Run" at bounding box center [1138, 716] width 65 height 16
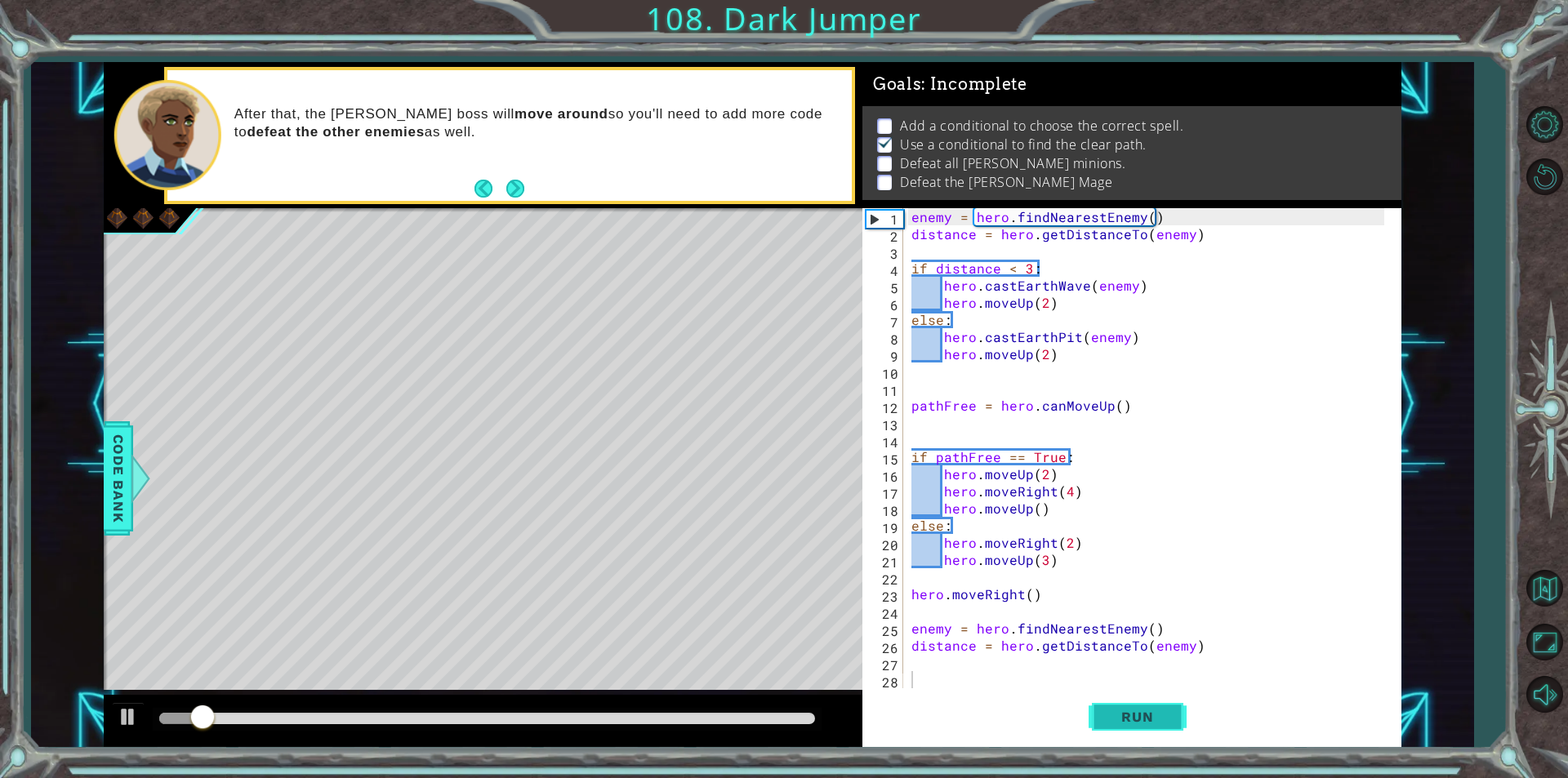
click at [1150, 696] on button "Run" at bounding box center [1137, 717] width 98 height 54
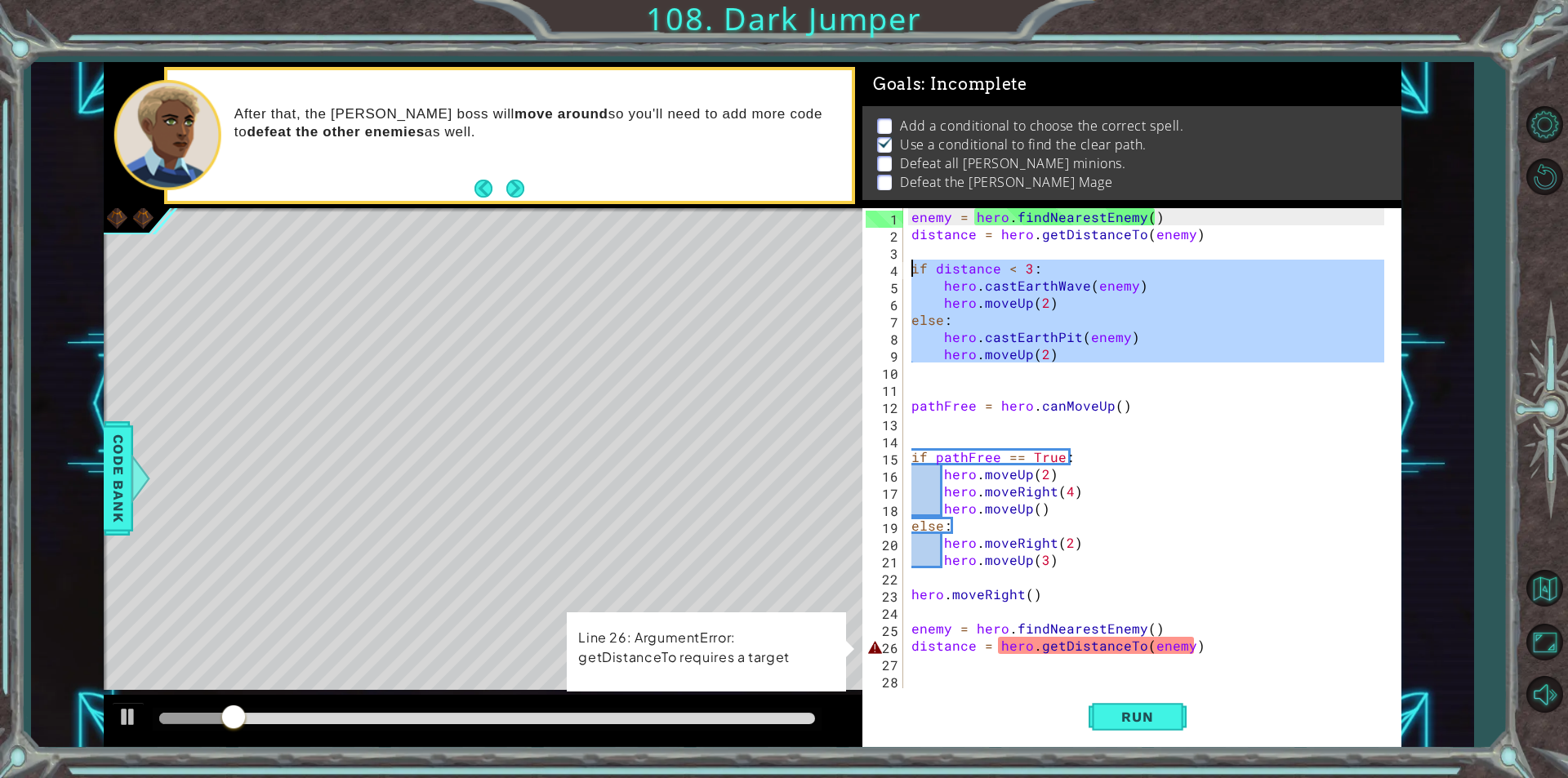
drag, startPoint x: 1063, startPoint y: 368, endPoint x: 877, endPoint y: 271, distance: 209.8
click at [877, 271] on div "1 2 3 4 5 6 7 8 9 10 11 12 13 14 15 16 17 18 19 20 21 22 23 24 25 26 27 28 29 e…" at bounding box center [1129, 447] width 534 height 480
click at [667, 196] on div "After that, the [PERSON_NAME] boss will move around so you'll need to add more …" at bounding box center [509, 135] width 684 height 131
click at [1131, 725] on span "Run" at bounding box center [1138, 716] width 65 height 16
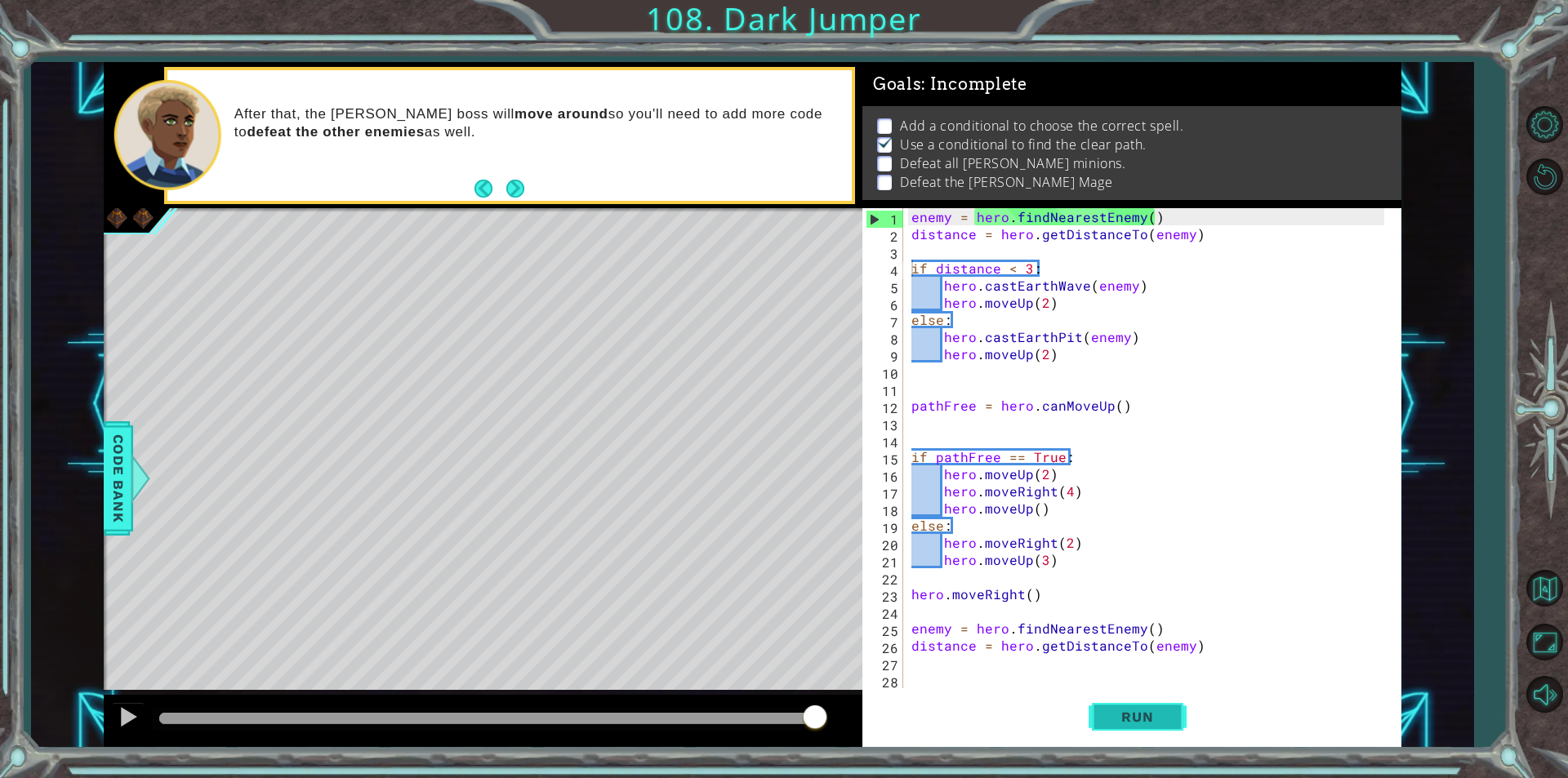
click at [1139, 719] on span "Run" at bounding box center [1138, 716] width 65 height 16
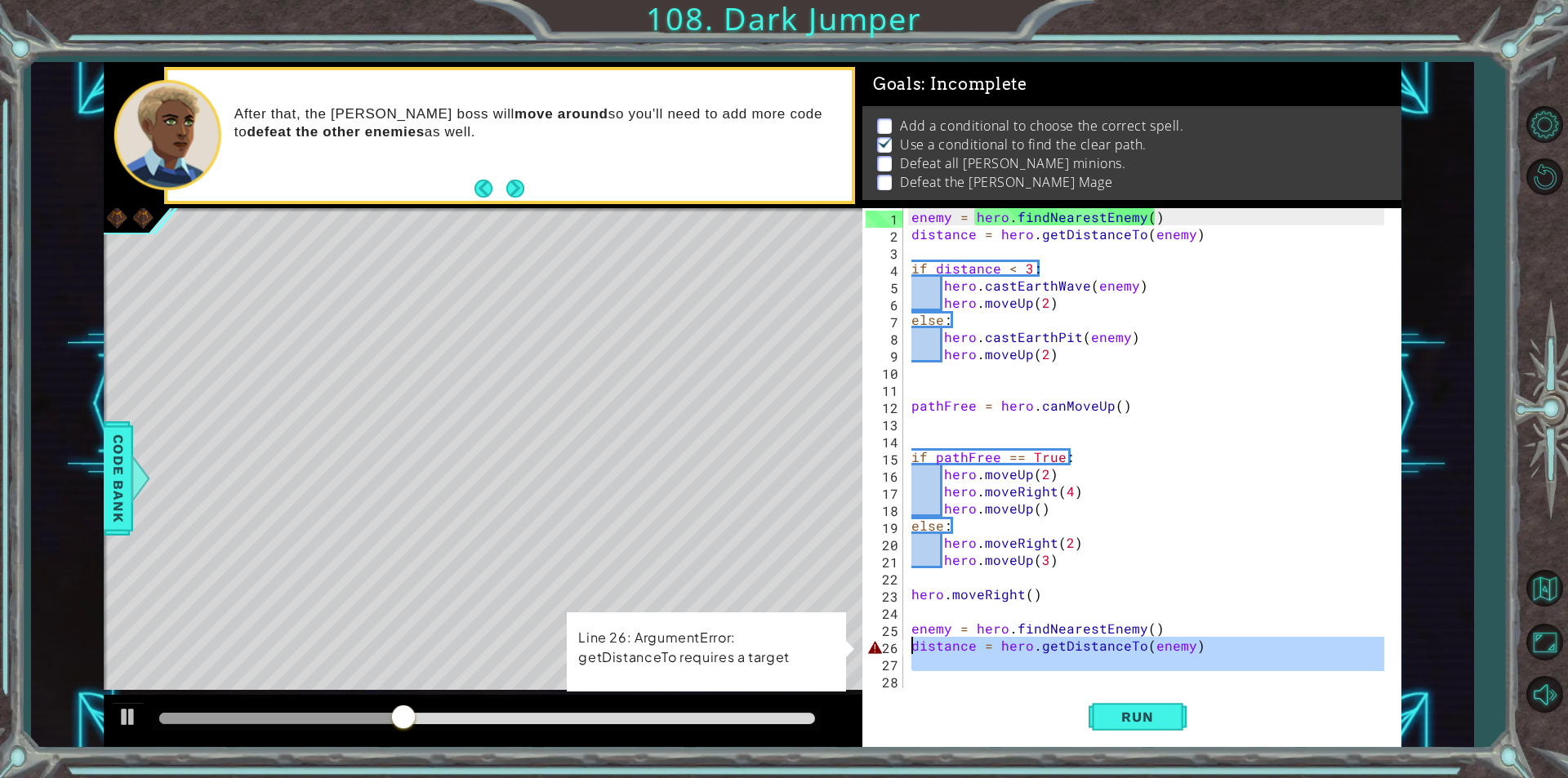
drag, startPoint x: 1184, startPoint y: 674, endPoint x: 840, endPoint y: 639, distance: 345.8
click at [840, 639] on div "1 ההההההההההההההההההההההההההההההההההההההההההההההההההההההההההההההההההההההההההההה…" at bounding box center [753, 404] width 1298 height 685
click at [946, 598] on div "enemy = hero . findNearestEnemy ( ) distance = hero . getDistanceTo ( enemy ) i…" at bounding box center [1150, 464] width 485 height 514
type textarea "hero.moveRight()"
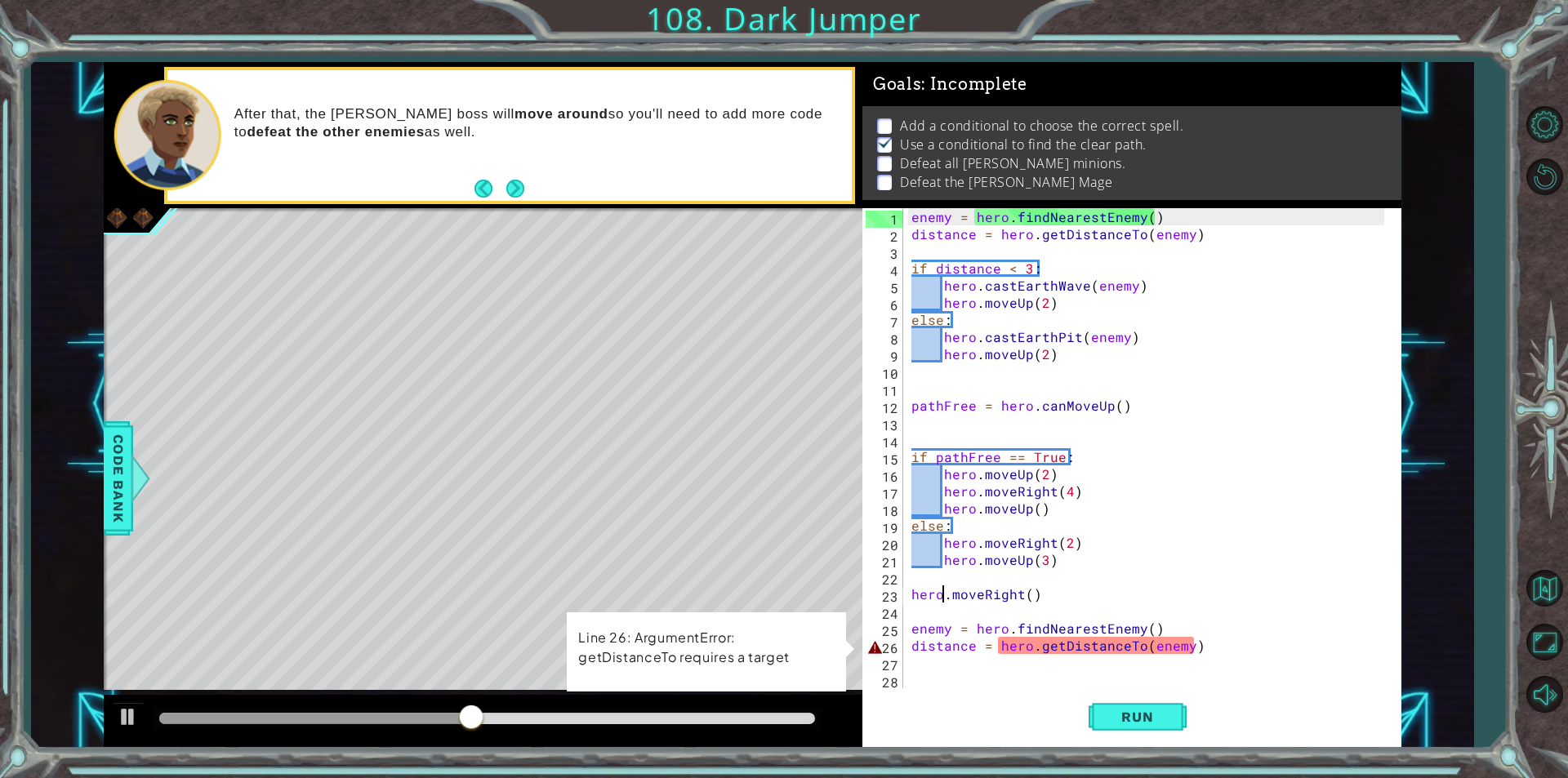
click at [1033, 591] on div "enemy = hero . findNearestEnemy ( ) distance = hero . getDistanceTo ( enemy ) i…" at bounding box center [1150, 464] width 485 height 514
click at [1027, 604] on div "enemy = hero . findNearestEnemy ( ) distance = hero . getDistanceTo ( enemy ) i…" at bounding box center [1150, 464] width 485 height 514
click at [1044, 581] on div "enemy = hero . findNearestEnemy ( ) distance = hero . getDistanceTo ( enemy ) i…" at bounding box center [1150, 464] width 485 height 514
click at [1027, 594] on div "enemy = hero . findNearestEnemy ( ) distance = hero . getDistanceTo ( enemy ) i…" at bounding box center [1150, 464] width 485 height 514
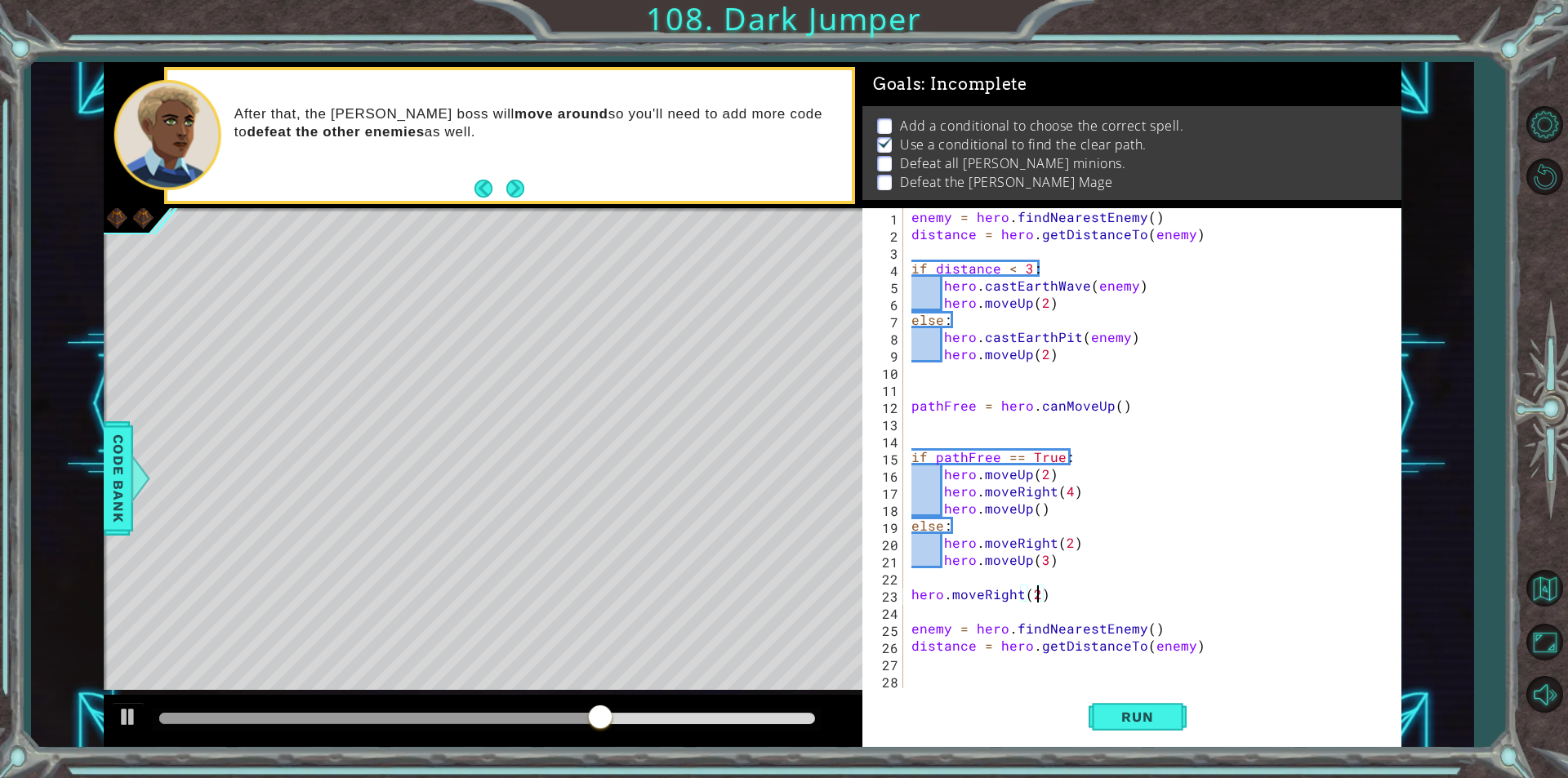
scroll to position [0, 8]
click at [1096, 720] on button "Run" at bounding box center [1137, 717] width 98 height 54
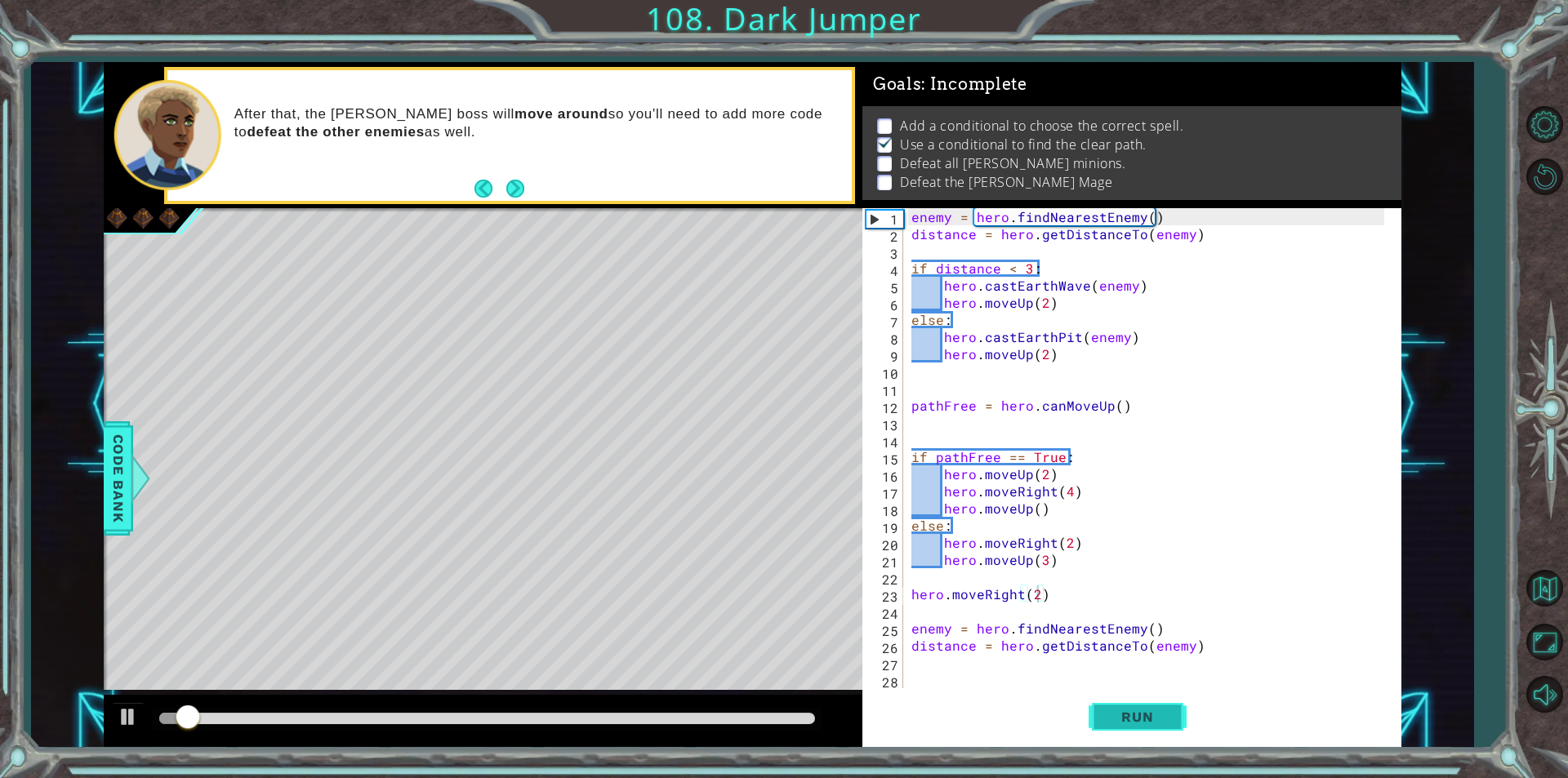
click at [1091, 724] on button "Run" at bounding box center [1137, 717] width 98 height 54
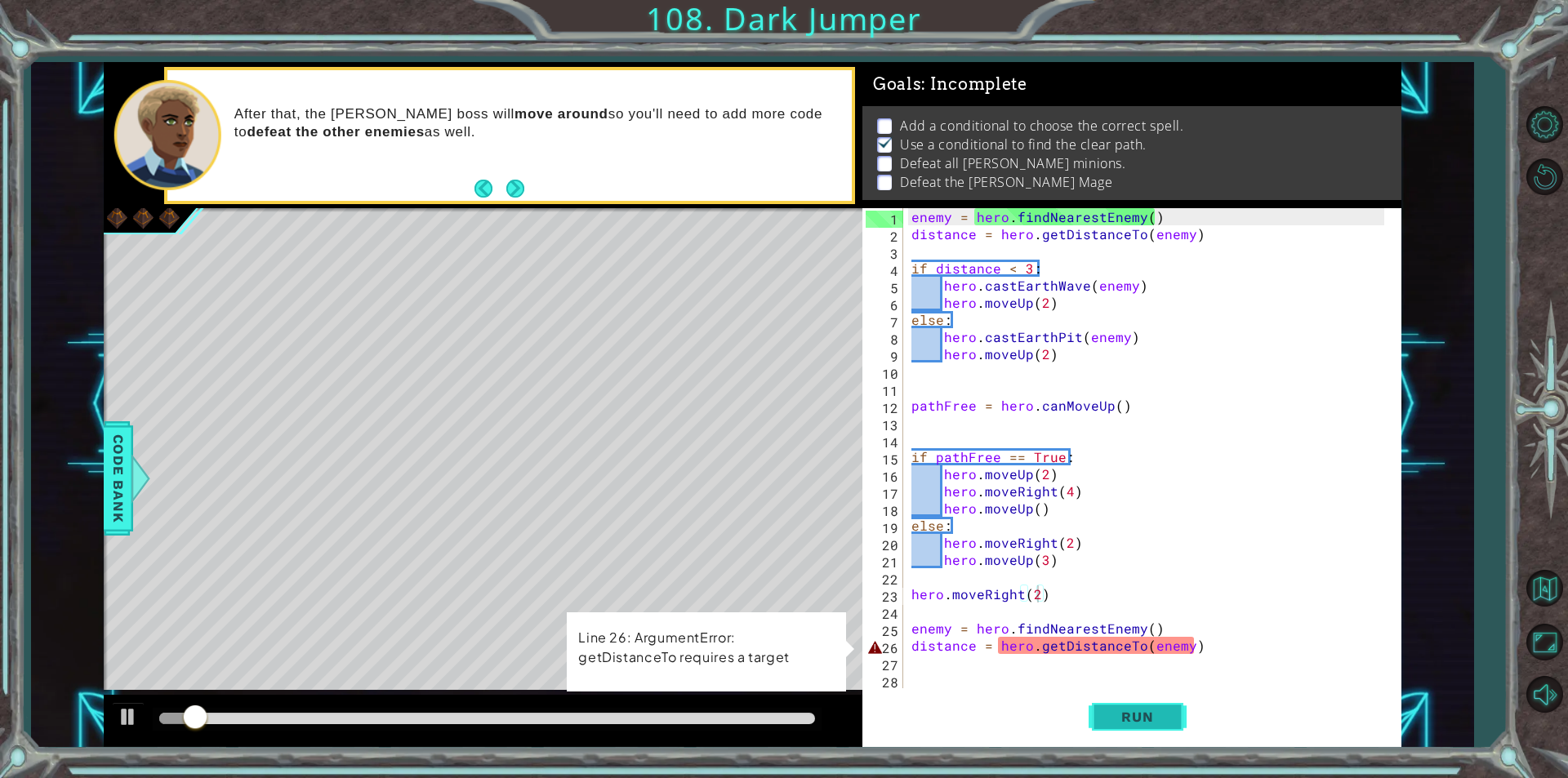
click at [1091, 724] on button "Run" at bounding box center [1137, 717] width 98 height 54
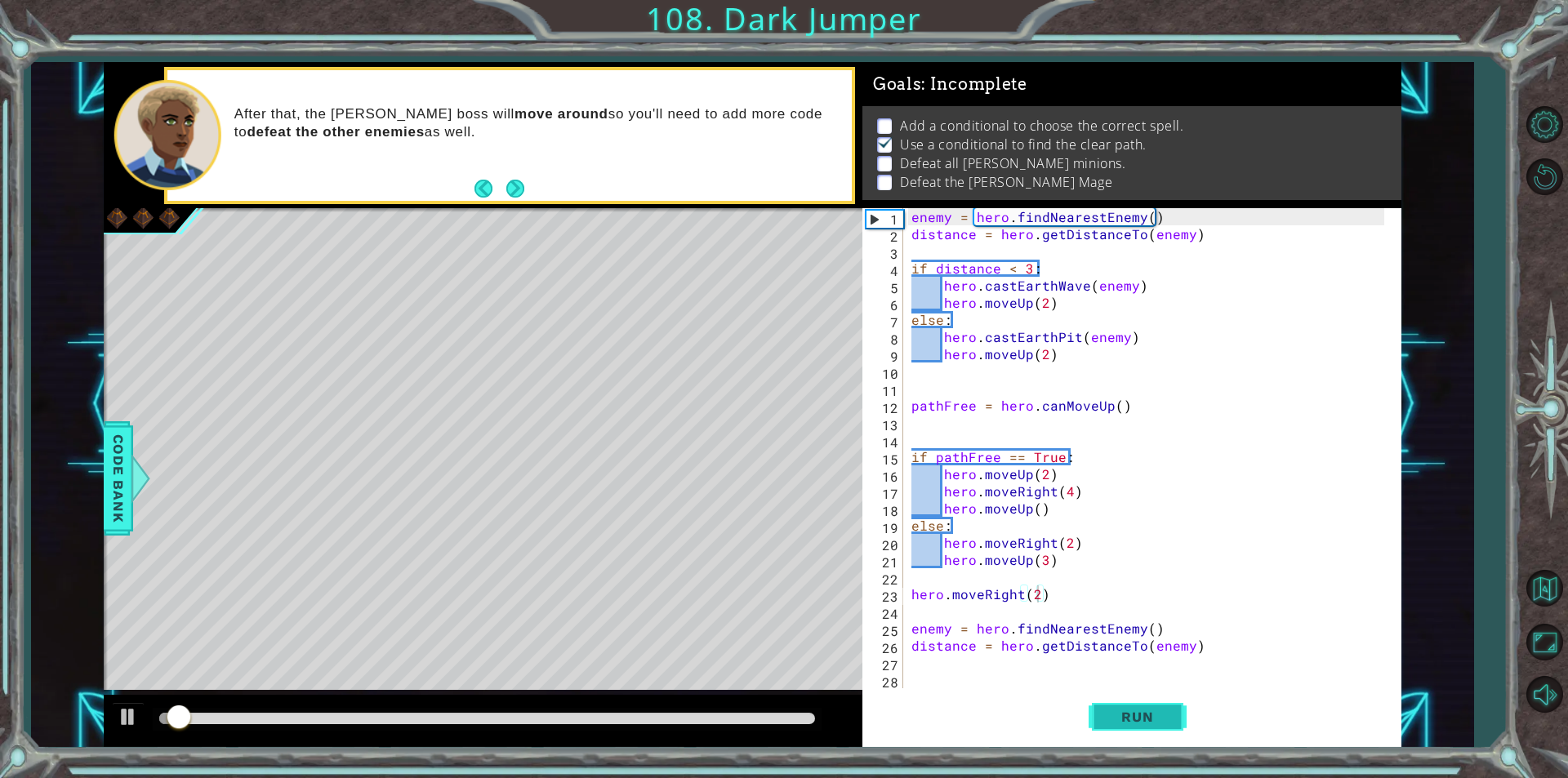
click at [1091, 724] on button "Run" at bounding box center [1137, 717] width 98 height 54
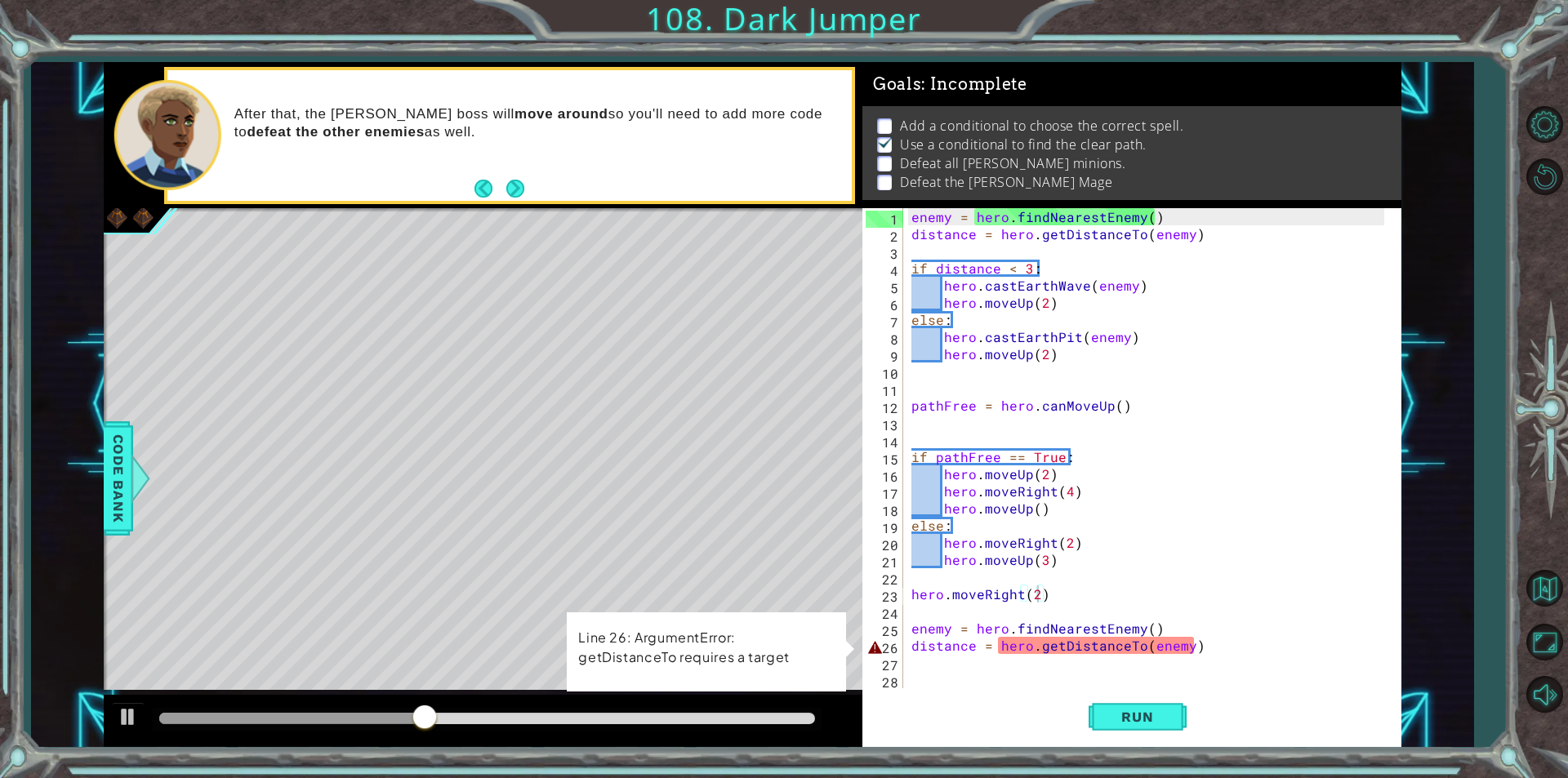
click at [581, 730] on div at bounding box center [483, 721] width 758 height 52
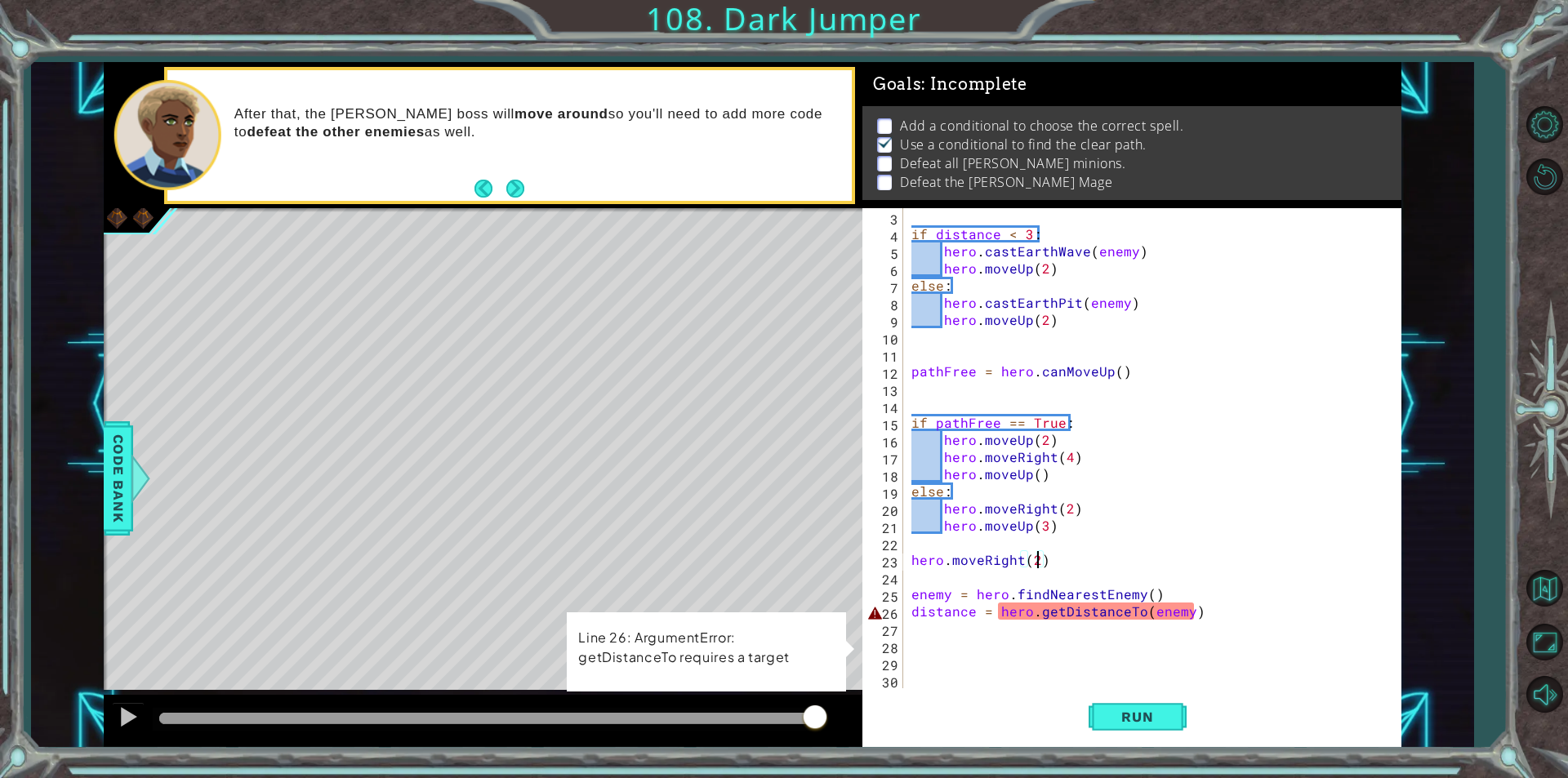
drag, startPoint x: 1096, startPoint y: 698, endPoint x: 1106, endPoint y: 758, distance: 60.8
click at [1096, 725] on button "Run" at bounding box center [1137, 717] width 98 height 54
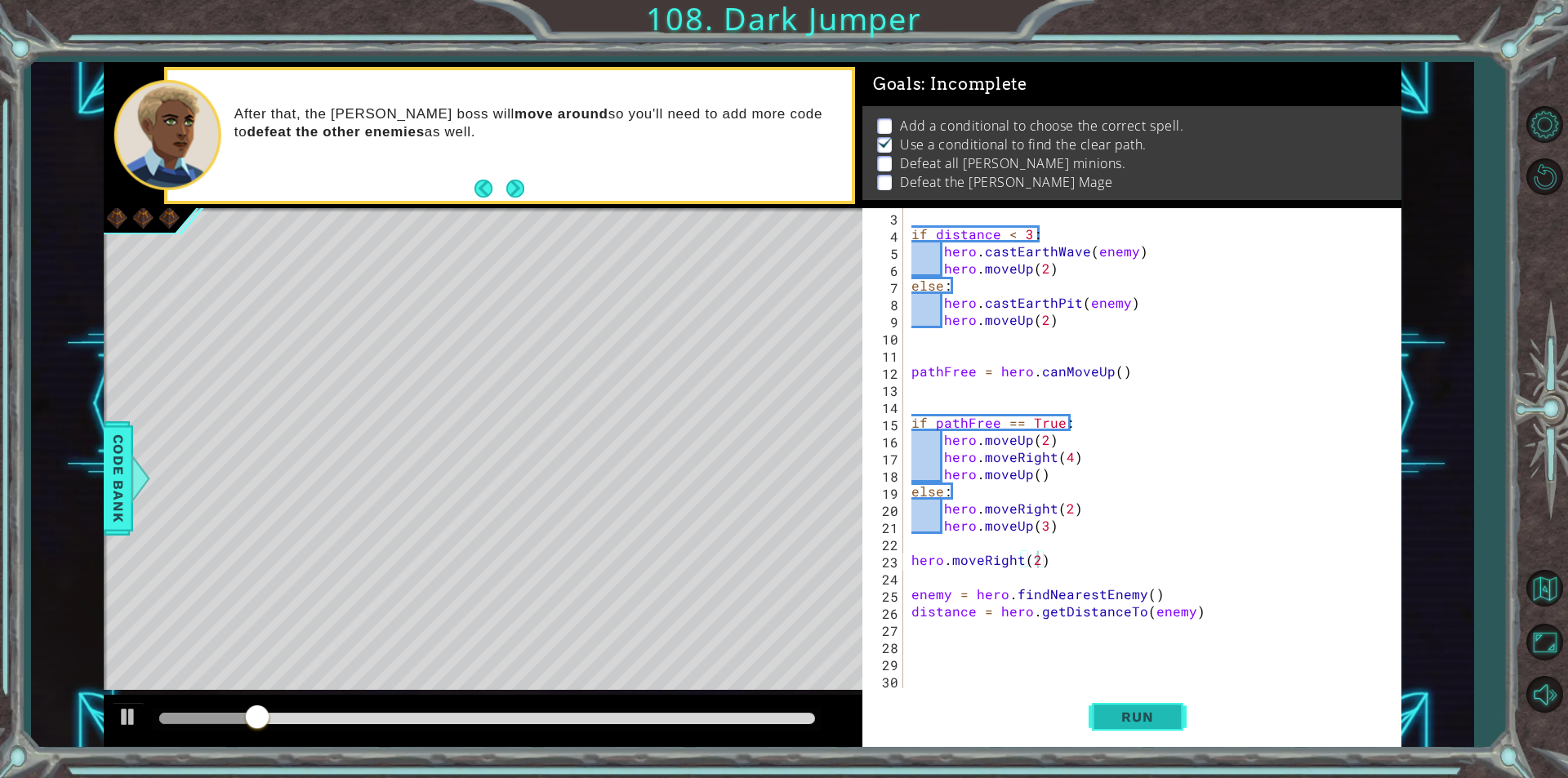
click at [1142, 728] on button "Run" at bounding box center [1137, 717] width 98 height 54
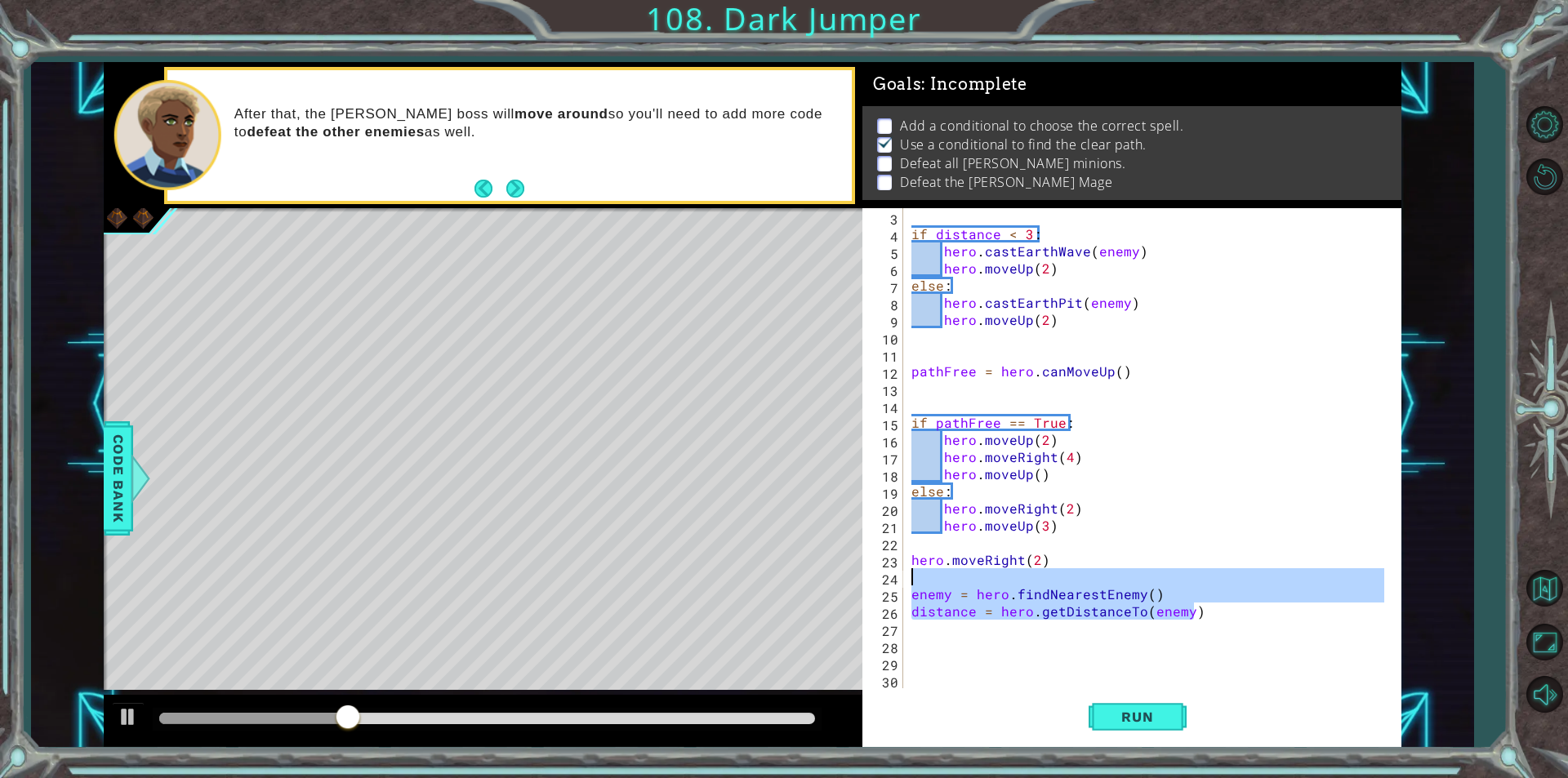
click at [682, 577] on div "1 ההההההההההההההההההההההההההההההההההההההההההההההההההההההההההההההההההההההההההההה…" at bounding box center [753, 404] width 1298 height 685
type textarea "enemy = hero.findNearestEnemy()"
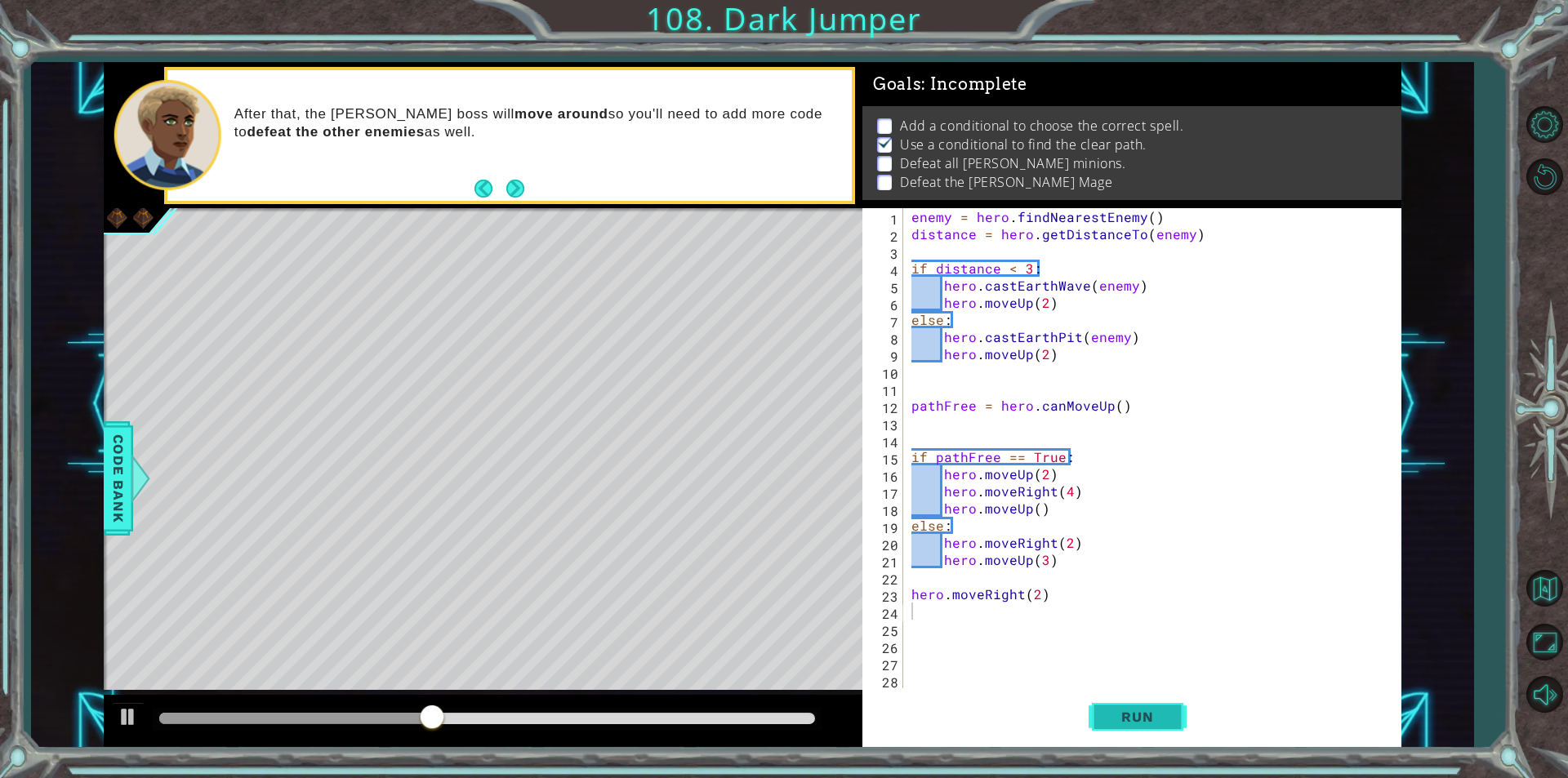
click at [1123, 708] on span "Run" at bounding box center [1138, 716] width 65 height 16
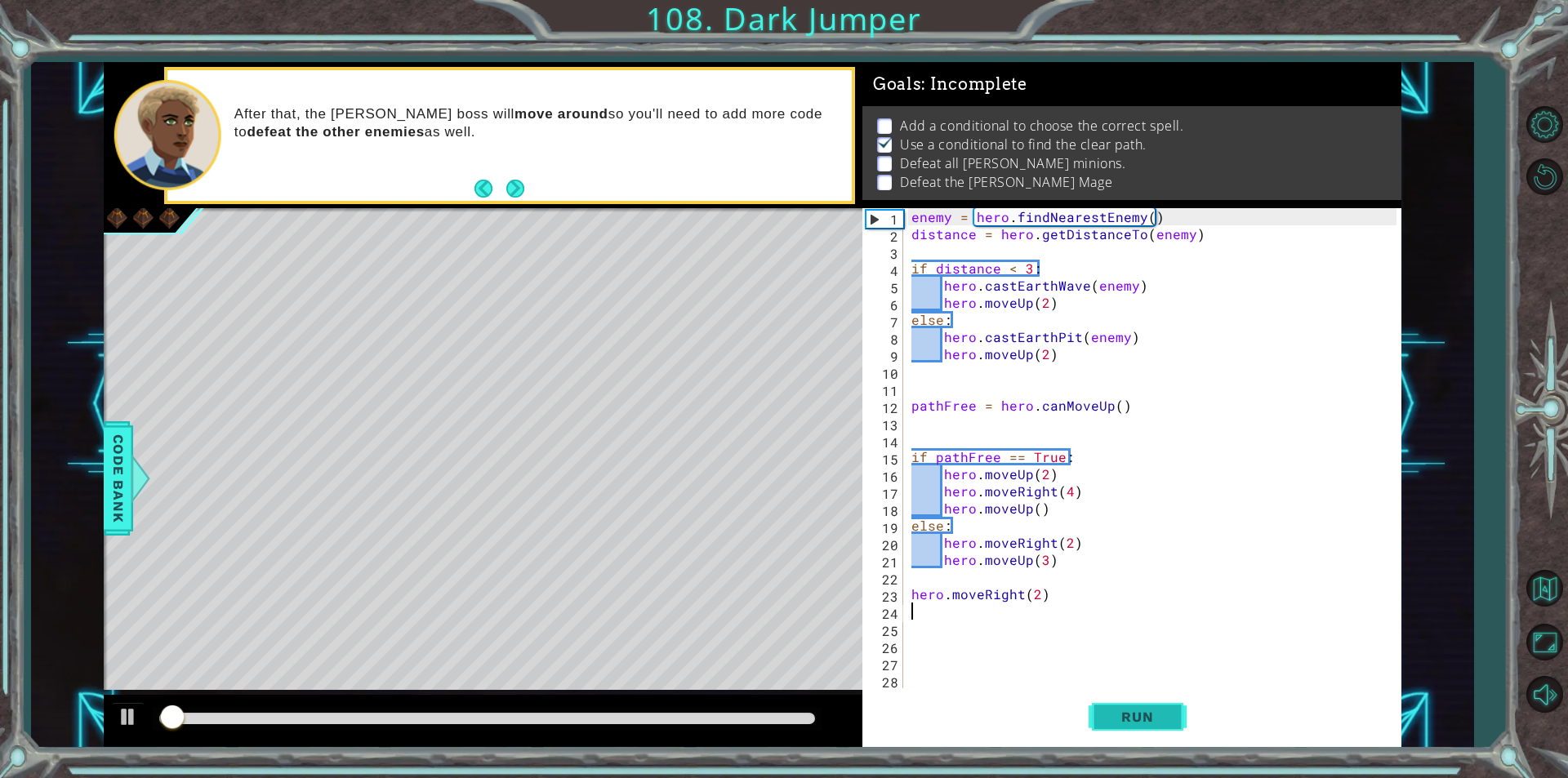
click at [1114, 716] on span "Run" at bounding box center [1138, 716] width 65 height 16
click at [1038, 598] on div "enemy = hero . findNearestEnemy ( ) distance = hero . getDistanceTo ( enemy ) i…" at bounding box center [1156, 464] width 497 height 514
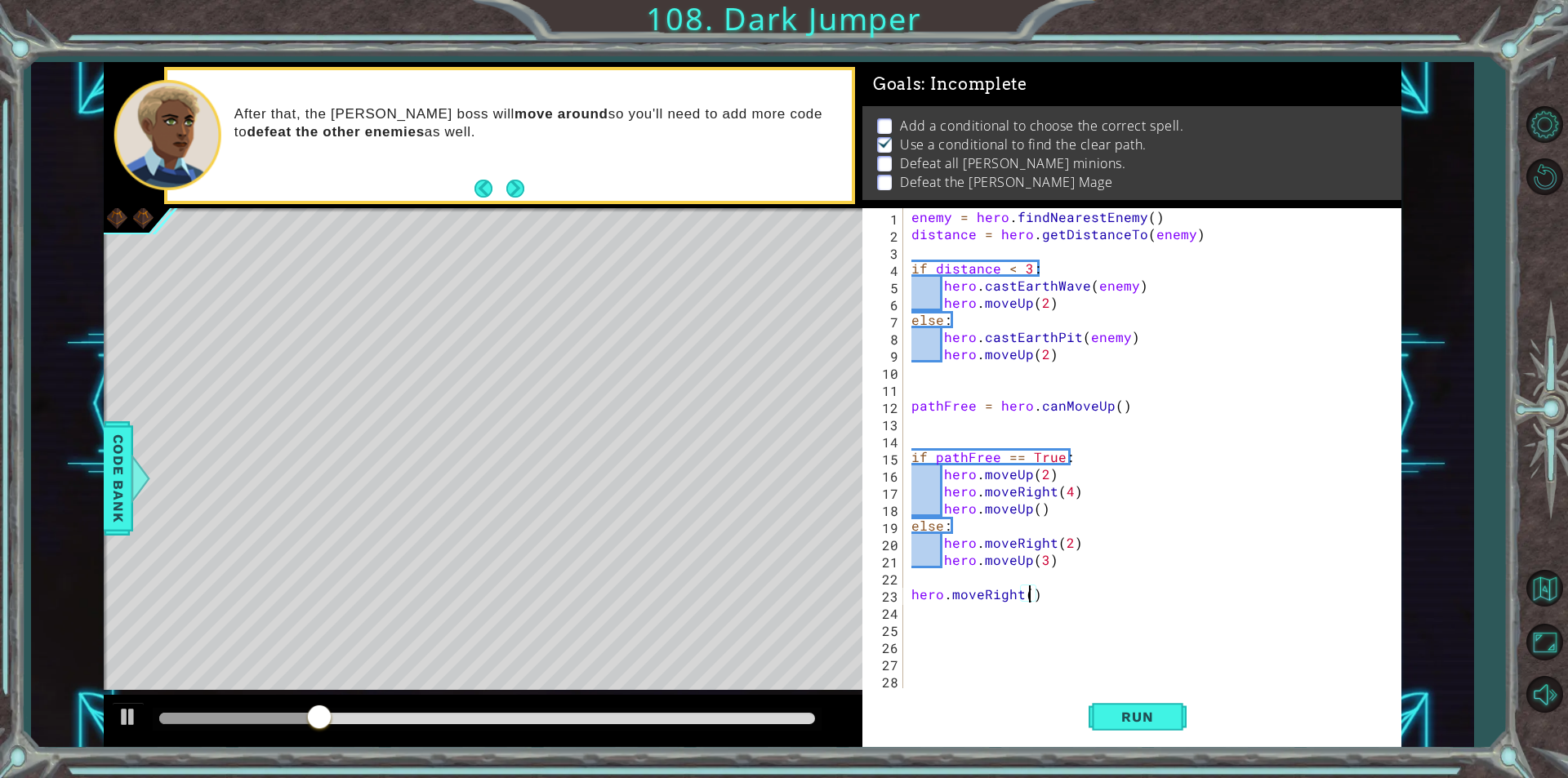
scroll to position [0, 8]
click at [1166, 734] on button "Run" at bounding box center [1137, 717] width 98 height 54
type textarea "hero.moveRight()"
click at [1153, 718] on span "Run" at bounding box center [1138, 716] width 65 height 16
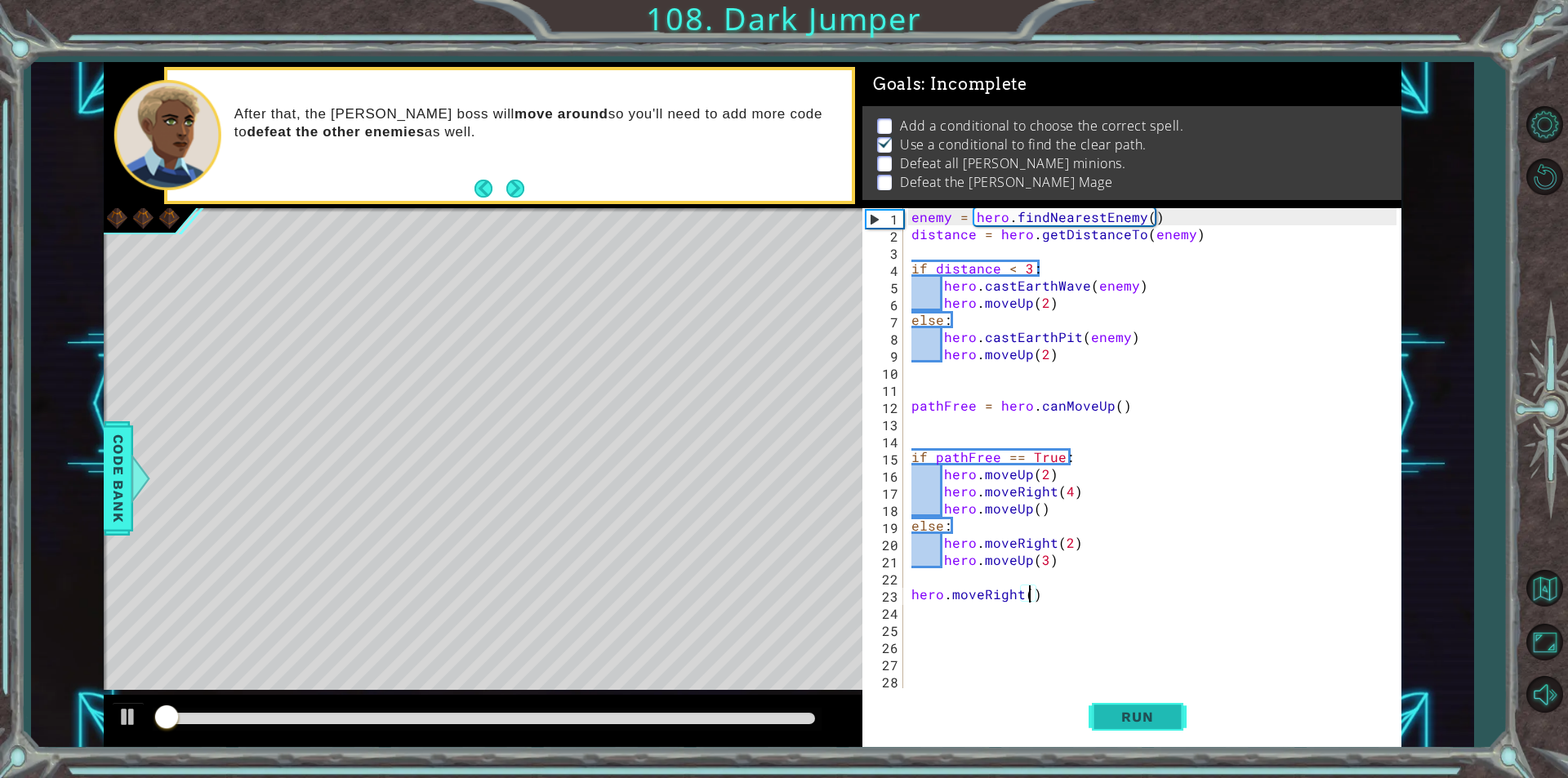
click at [1153, 718] on span "Run" at bounding box center [1138, 716] width 65 height 16
click at [1076, 604] on div "enemy = hero . findNearestEnemy ( ) distance = hero . getDistanceTo ( enemy ) i…" at bounding box center [1156, 464] width 497 height 514
click at [1128, 731] on button "Run" at bounding box center [1137, 717] width 98 height 54
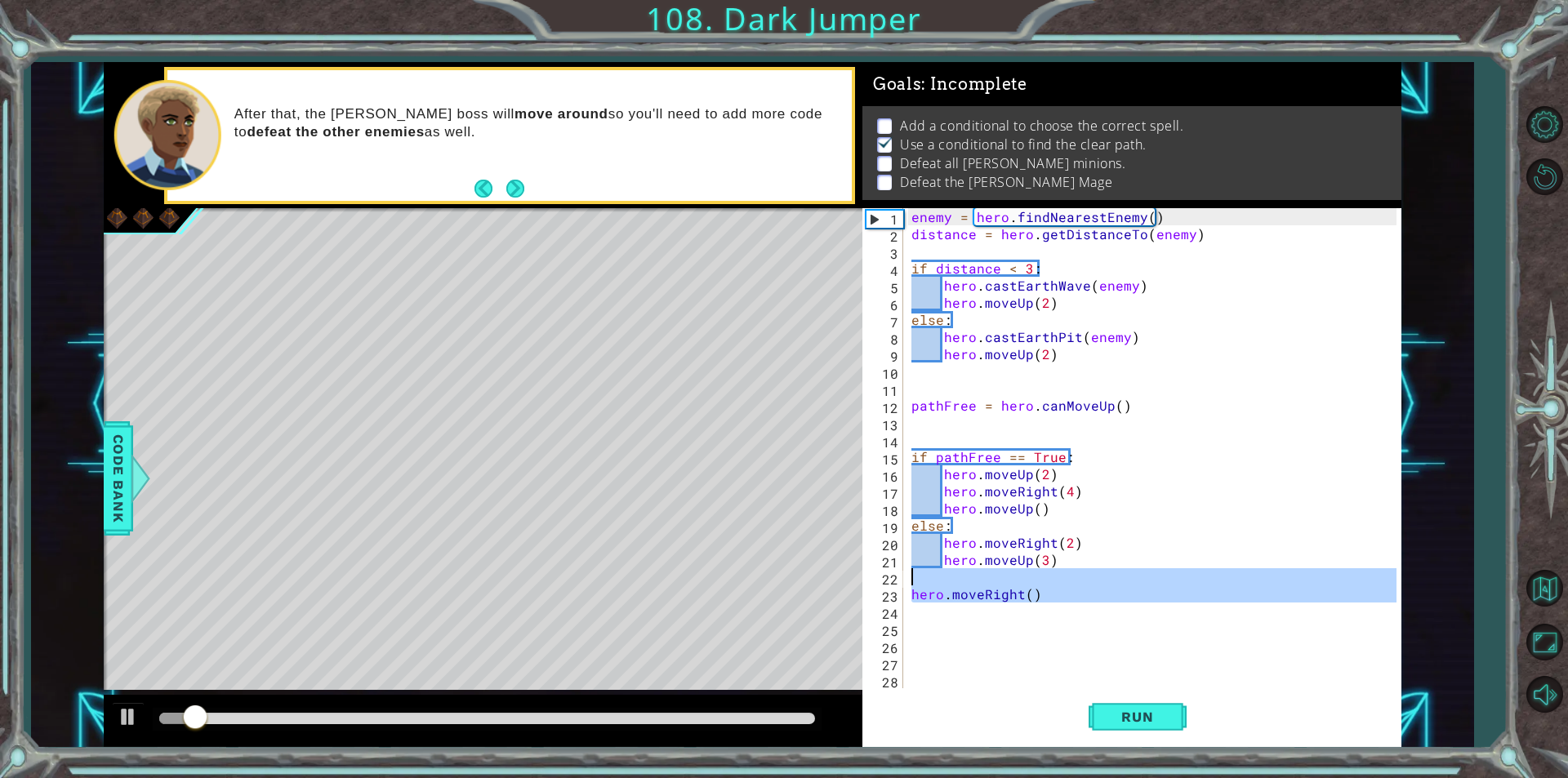
click at [666, 584] on div "1 ההההההההההההההההההההההההההההההההההההההההההההההההההההההההההההההההההההההההההההה…" at bounding box center [753, 404] width 1298 height 685
type textarea "hero.moveRight()"
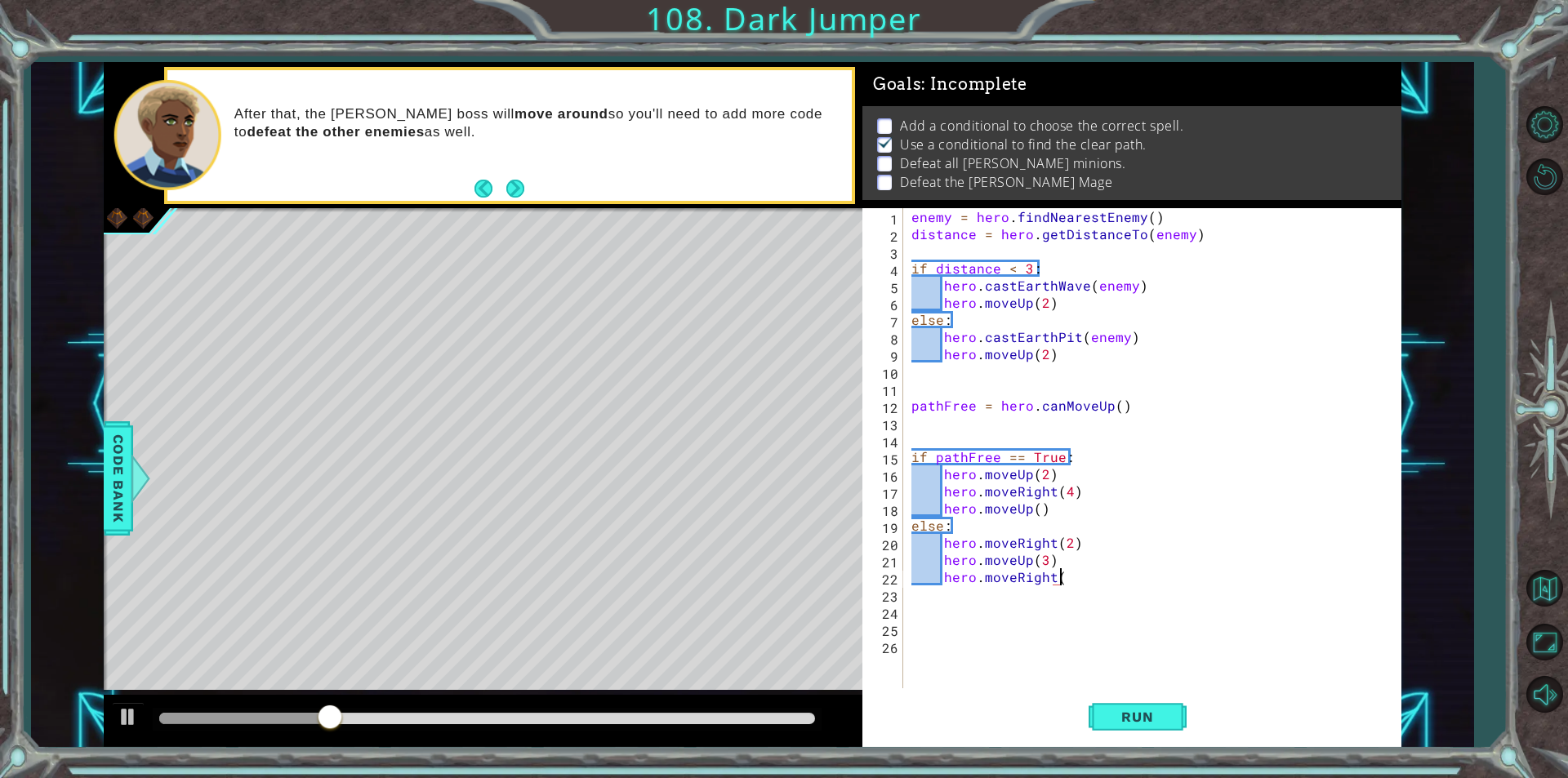
scroll to position [0, 9]
click at [1121, 731] on button "Run" at bounding box center [1137, 717] width 98 height 54
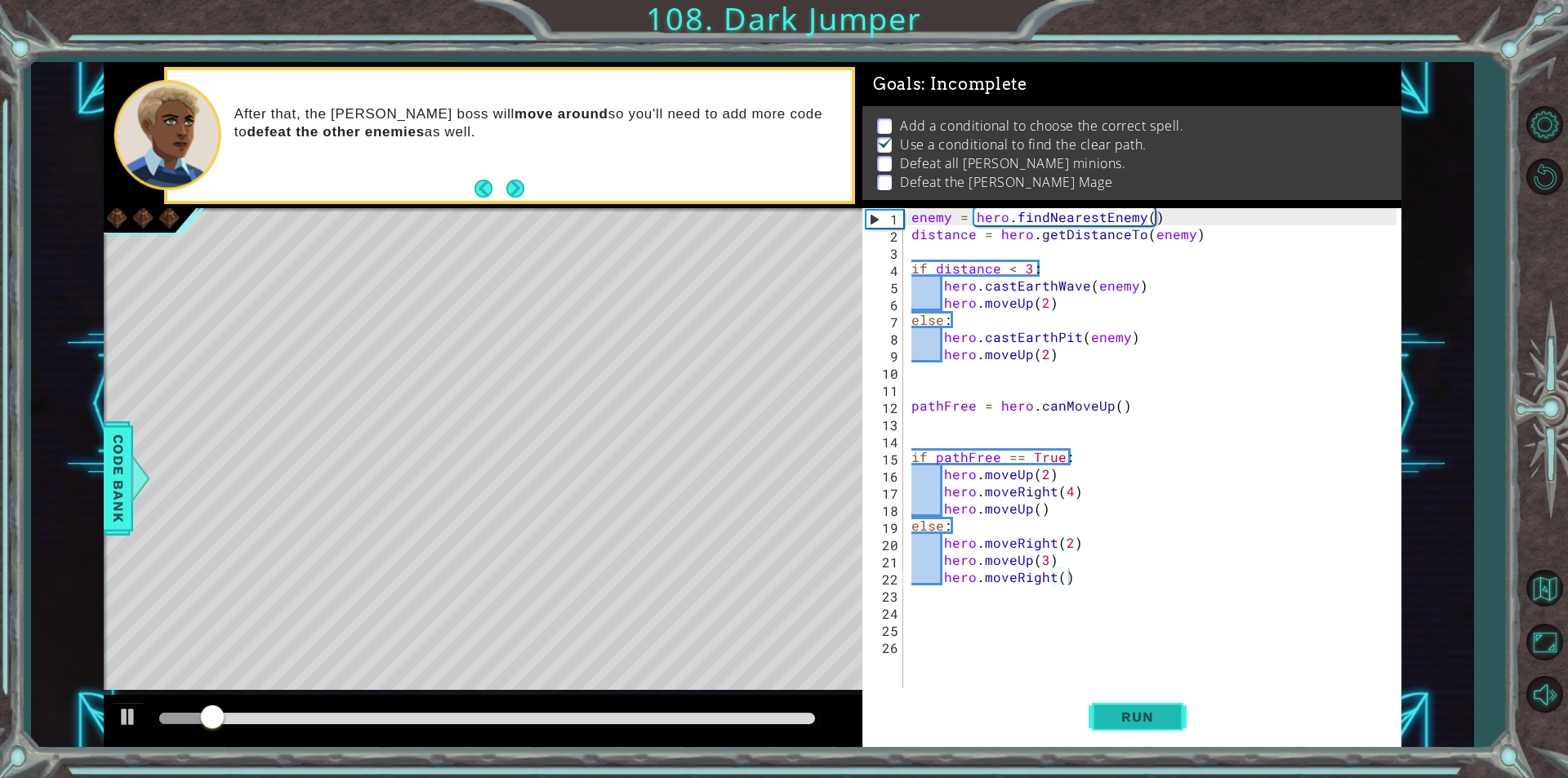
click at [1113, 706] on button "Run" at bounding box center [1137, 717] width 98 height 54
click at [1121, 709] on span "Run" at bounding box center [1138, 716] width 65 height 16
click at [1036, 509] on div "enemy = hero . findNearestEnemy ( ) distance = hero . getDistanceTo ( enemy ) i…" at bounding box center [1156, 464] width 497 height 514
click at [1166, 723] on span "Run" at bounding box center [1138, 716] width 65 height 16
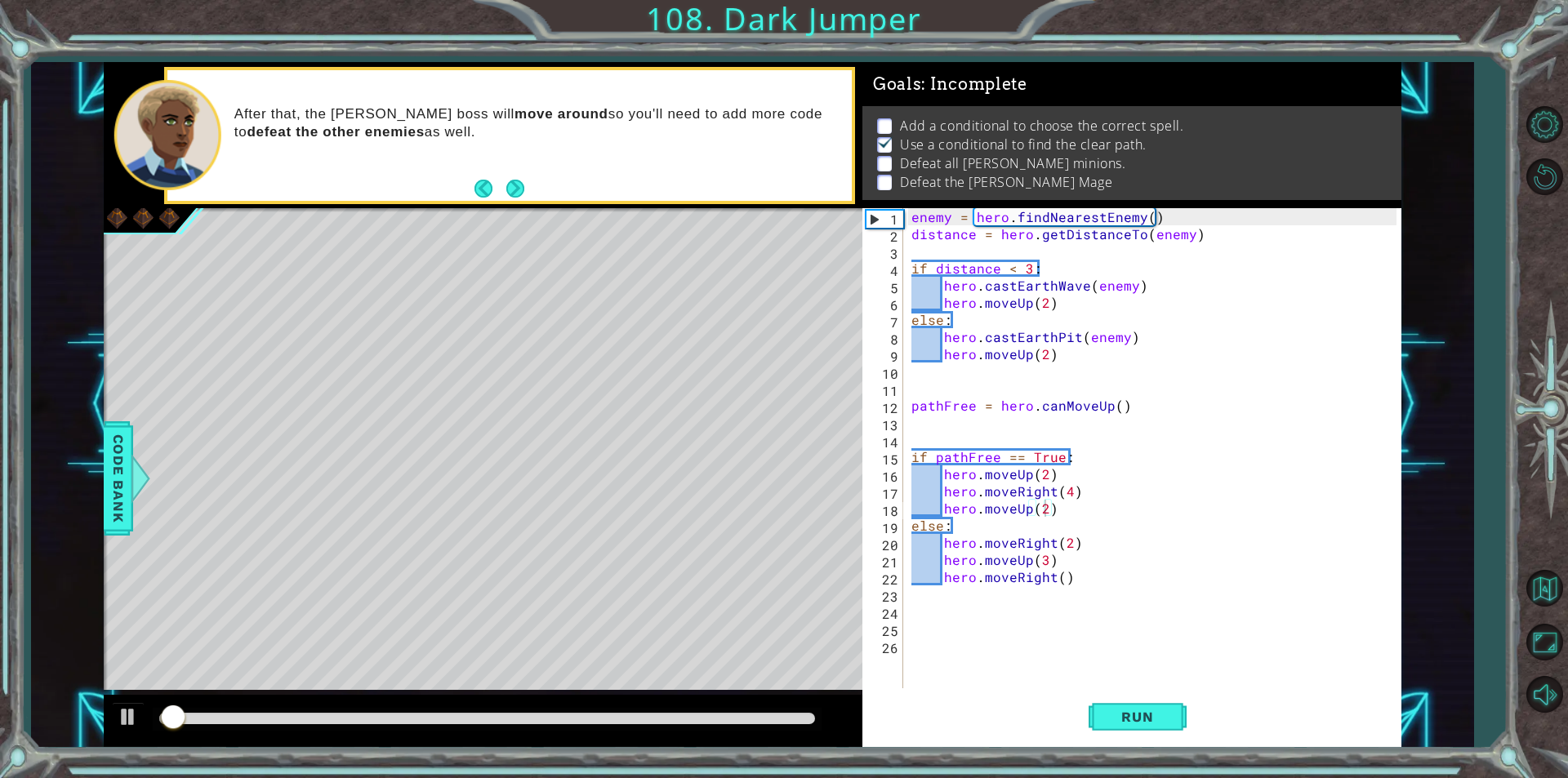
click at [1050, 709] on div "Run" at bounding box center [1137, 717] width 539 height 54
click at [1086, 713] on div "Run" at bounding box center [1137, 717] width 539 height 54
click at [1119, 713] on span "Run" at bounding box center [1138, 716] width 65 height 16
click at [733, 572] on div "1 ההההההההההההההההההההההההההההההההההההההההההההההההההההההההההההההההההההההההההההה…" at bounding box center [753, 404] width 1298 height 685
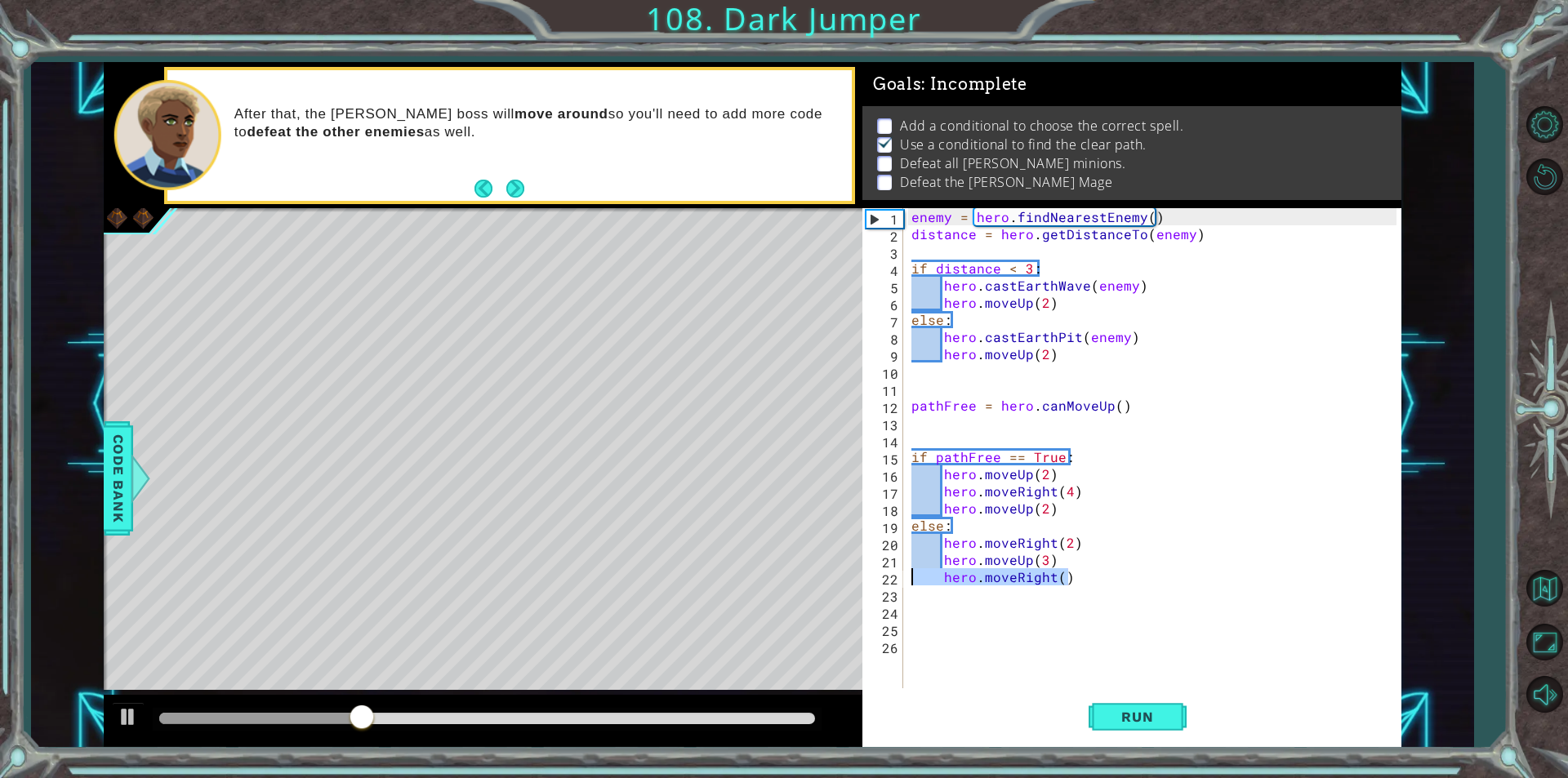
type textarea "hero.moveRight()"
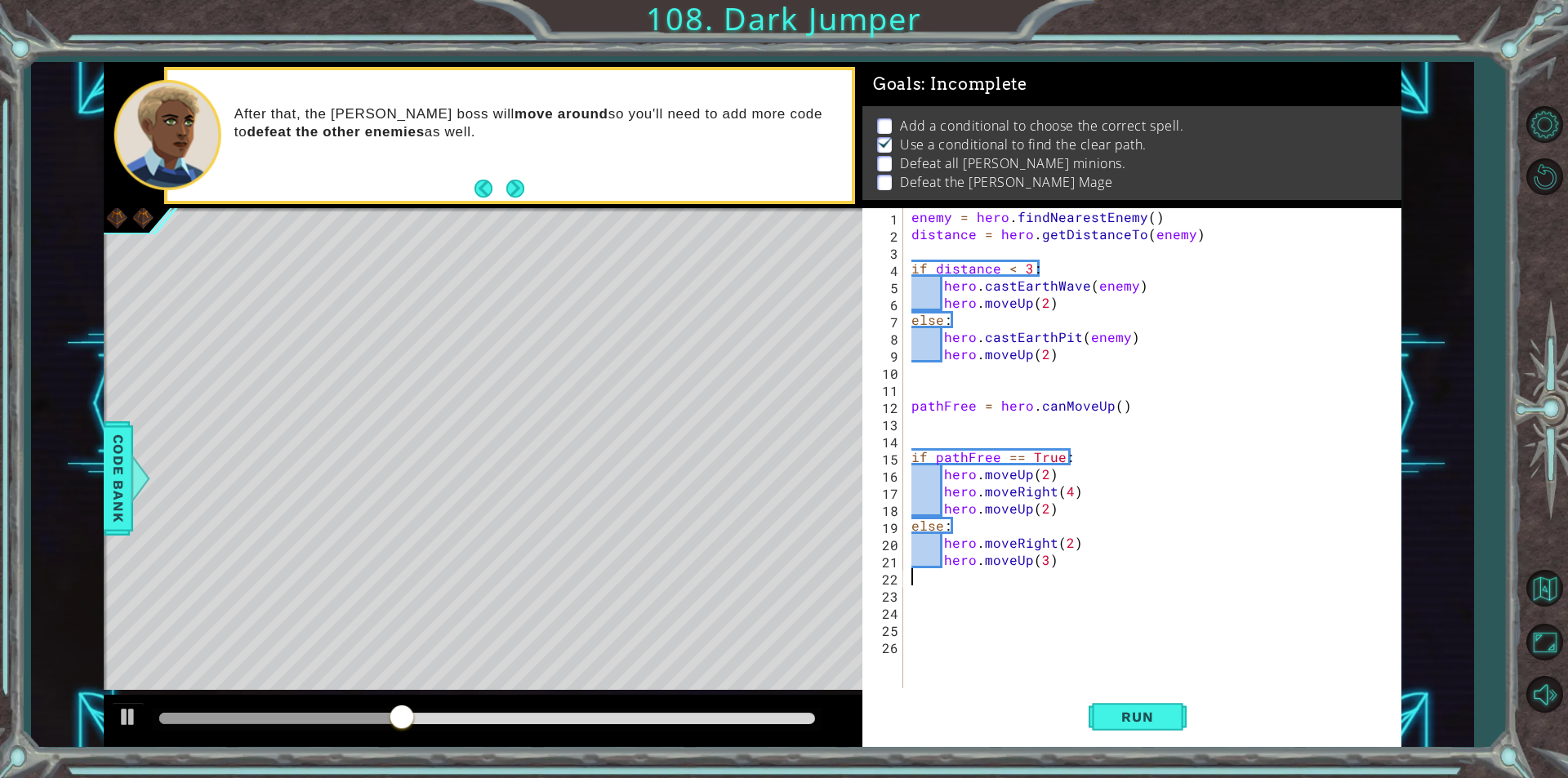
paste textarea "hero.moveRight()"
click at [944, 579] on div "enemy = hero . findNearestEnemy ( ) distance = hero . getDistanceTo ( enemy ) i…" at bounding box center [1156, 464] width 497 height 514
click at [918, 323] on div "enemy = hero . findNearestEnemy ( ) distance = hero . getDistanceTo ( enemy ) i…" at bounding box center [1156, 464] width 497 height 514
click at [864, 611] on div "else: 1 2 3 4 5 6 7 8 9 10 11 12 13 14 15 16 17 18 19 20 21 22 23 24 25 26 enem…" at bounding box center [1129, 447] width 534 height 480
click at [1088, 709] on button "Run" at bounding box center [1137, 717] width 98 height 54
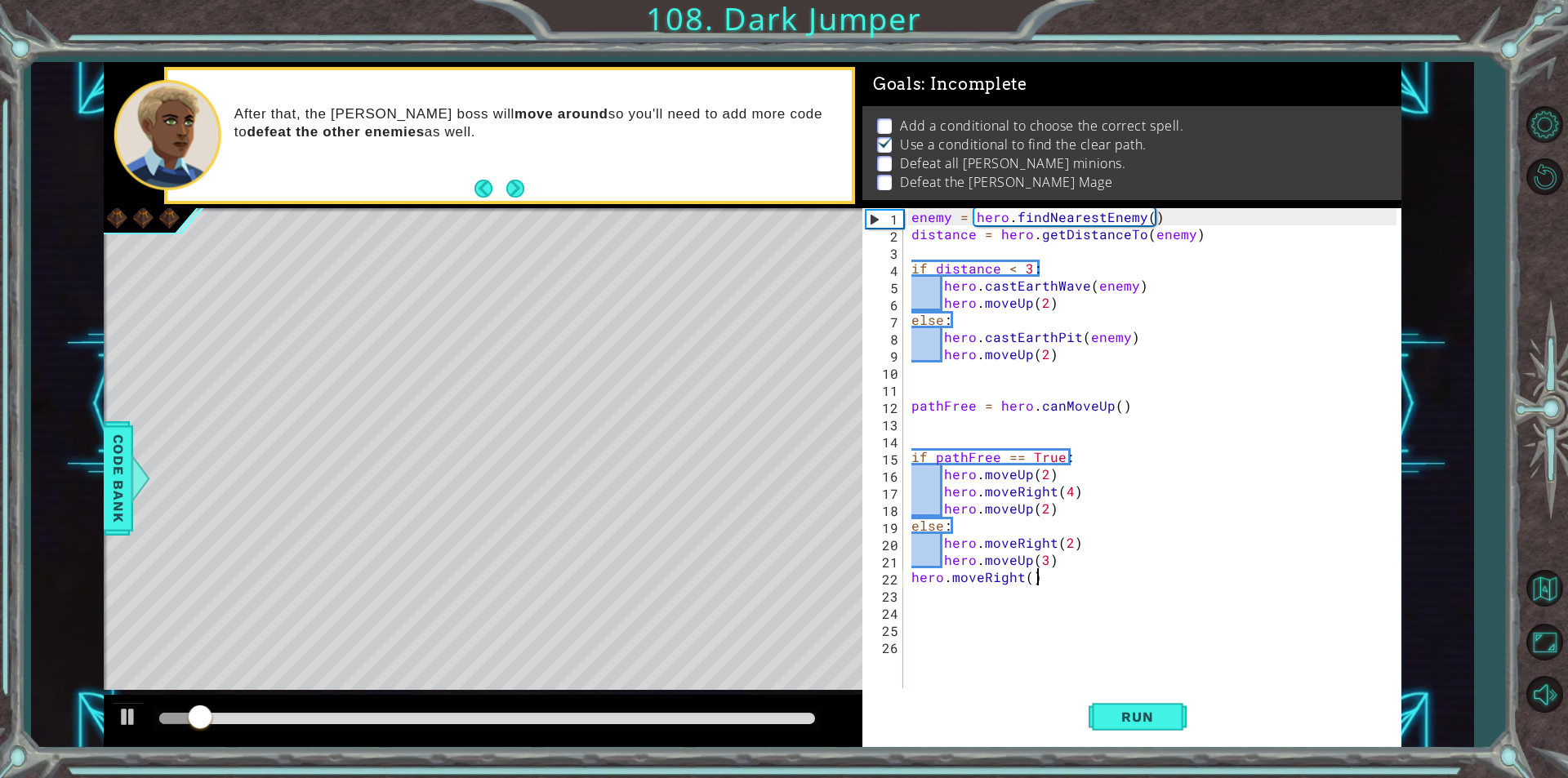
click at [1045, 579] on div "enemy = hero . findNearestEnemy ( ) distance = hero . getDistanceTo ( enemy ) i…" at bounding box center [1156, 464] width 497 height 514
type textarea "hero.moveRight()"
drag, startPoint x: 1401, startPoint y: 143, endPoint x: 1399, endPoint y: 154, distance: 11.2
click at [1399, 154] on div "Goals : Incomplete Add a conditional to choose the correct spell. Use a conditi…" at bounding box center [1131, 134] width 539 height 146
